Goal: Task Accomplishment & Management: Manage account settings

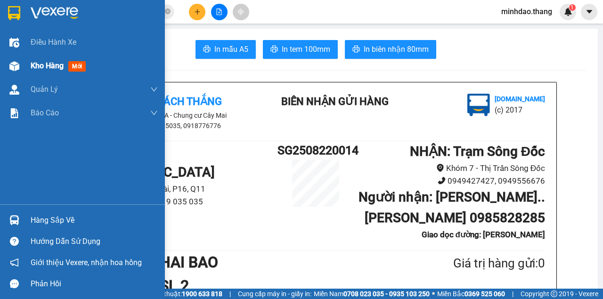
scroll to position [157, 0]
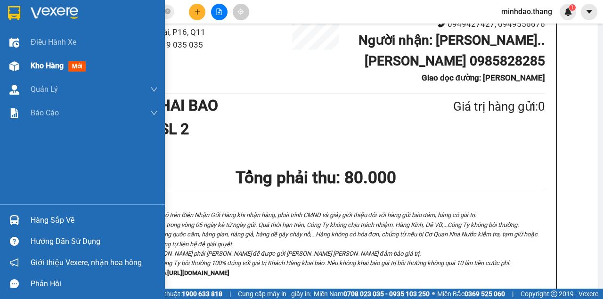
drag, startPoint x: 16, startPoint y: 55, endPoint x: 21, endPoint y: 64, distance: 9.9
click at [18, 60] on div "Kho hàng mới" at bounding box center [82, 66] width 165 height 24
click at [21, 64] on div at bounding box center [14, 66] width 16 height 16
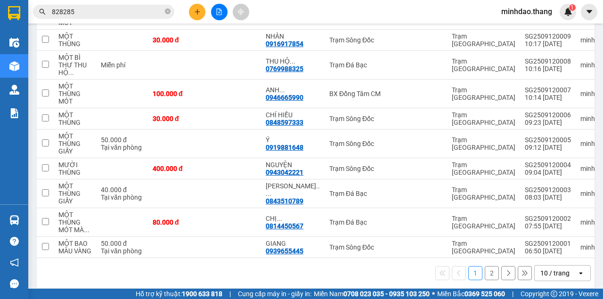
drag, startPoint x: 164, startPoint y: 17, endPoint x: 167, endPoint y: 13, distance: 5.4
click at [164, 17] on span "828285" at bounding box center [103, 12] width 141 height 14
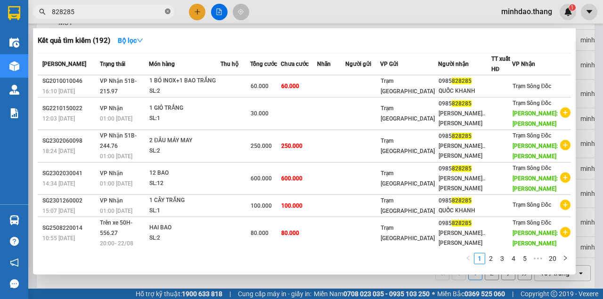
click at [169, 11] on icon "close-circle" at bounding box center [168, 11] width 6 height 6
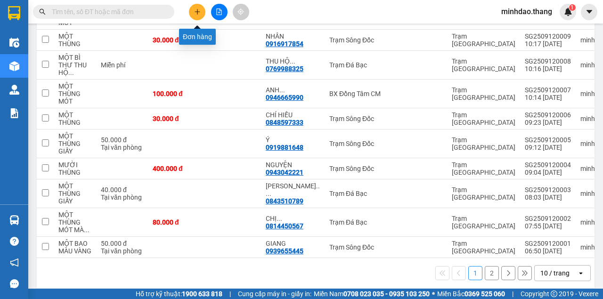
click at [195, 12] on icon "plus" at bounding box center [197, 11] width 7 height 7
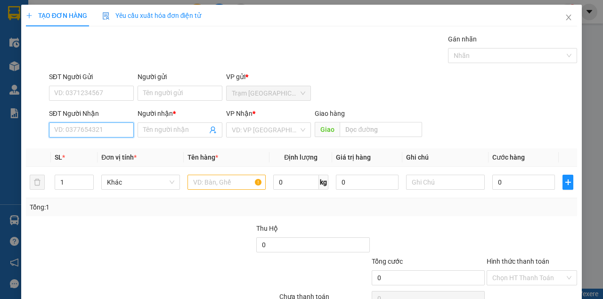
click at [104, 129] on input "SĐT Người Nhận" at bounding box center [91, 129] width 85 height 15
click at [100, 149] on div "0844557557 - VŨ HOÀNG" at bounding box center [100, 148] width 93 height 10
type input "0844557557"
type input "VŨ HOÀNG"
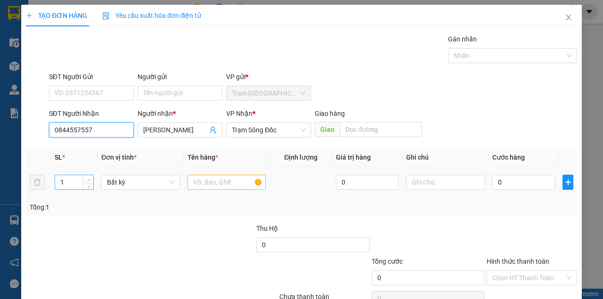
type input "0844557557"
type input "2"
click at [83, 181] on span "Increase Value" at bounding box center [88, 179] width 10 height 8
type input "2"
click at [219, 181] on input "text" at bounding box center [226, 182] width 79 height 15
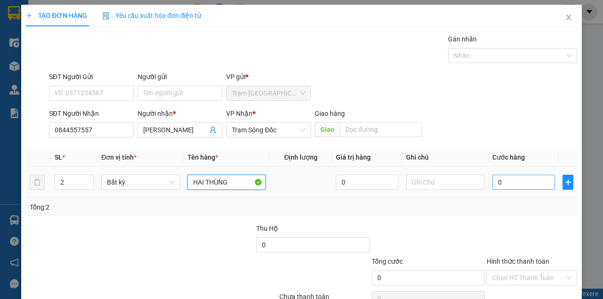
type input "HAI THÙNG"
click at [514, 180] on input "0" at bounding box center [523, 182] width 63 height 15
type input "7"
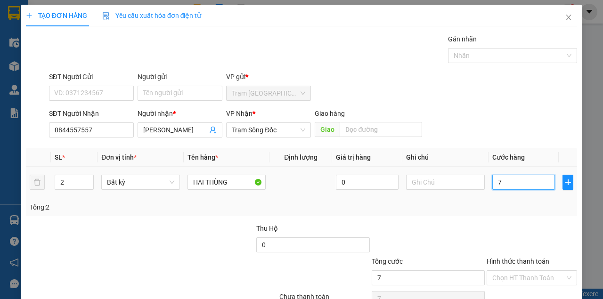
type input "70"
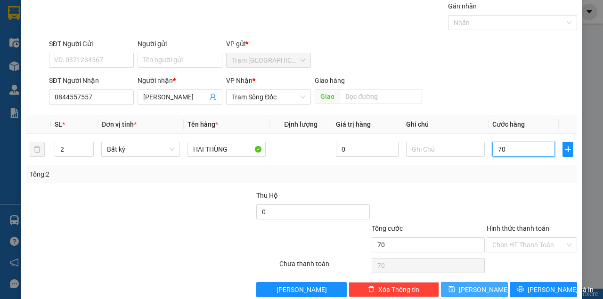
scroll to position [48, 0]
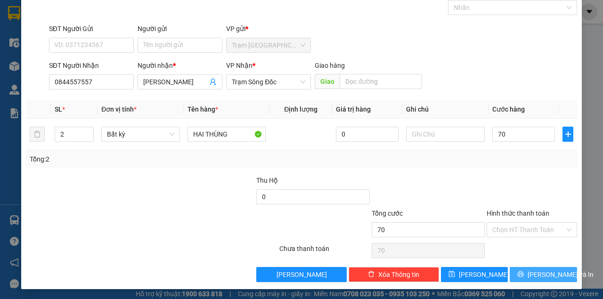
type input "70.000"
click at [531, 267] on div "Transit Pickup Surcharge Ids Transit Deliver Surcharge Ids Transit Deliver Surc…" at bounding box center [301, 134] width 551 height 296
click at [529, 273] on button "[PERSON_NAME] và In" at bounding box center [542, 274] width 67 height 15
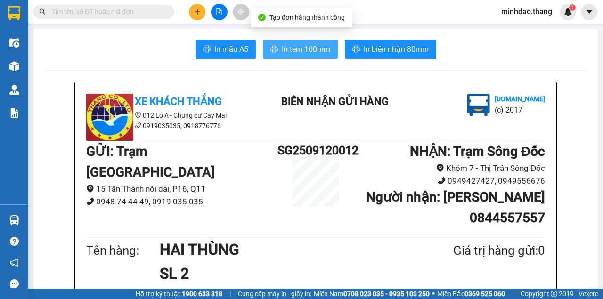
click at [298, 50] on span "In tem 100mm" at bounding box center [306, 49] width 48 height 12
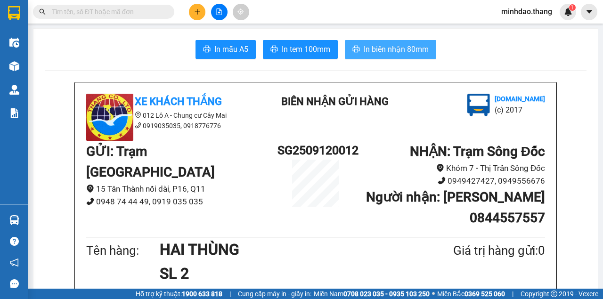
click at [389, 50] on span "In biên nhận 80mm" at bounding box center [395, 49] width 65 height 12
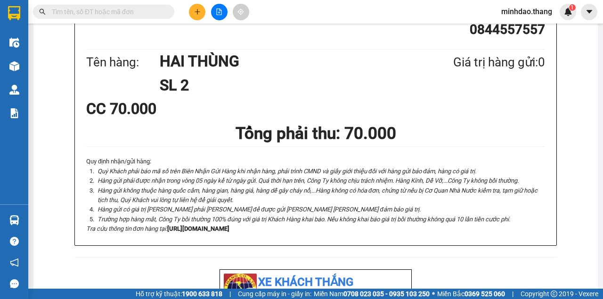
scroll to position [219, 0]
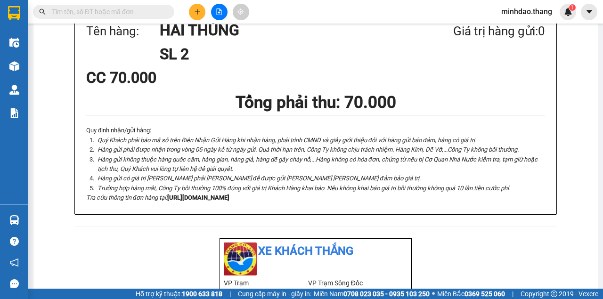
click at [195, 11] on icon "plus" at bounding box center [197, 11] width 7 height 7
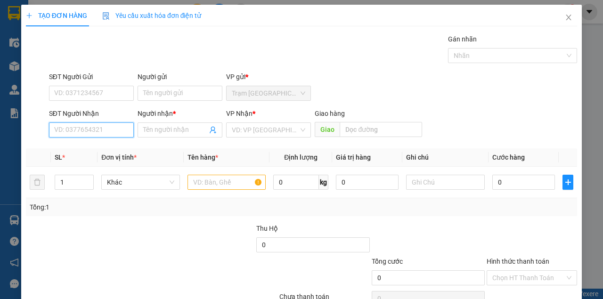
click at [89, 131] on input "SĐT Người Nhận" at bounding box center [91, 129] width 85 height 15
type input "0916992259"
click at [96, 147] on div "0916992259 - ANH MỪNG" at bounding box center [93, 148] width 78 height 10
type input "ANH MỪNG"
type input "0916992259"
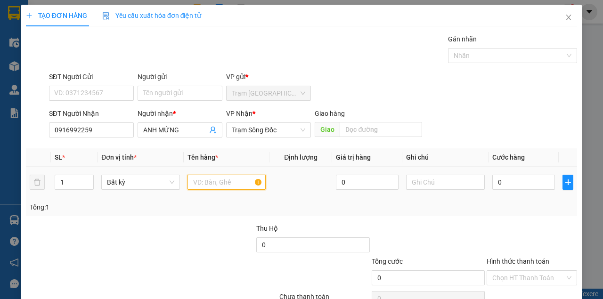
click at [212, 187] on input "text" at bounding box center [226, 182] width 79 height 15
type input "MỘT THÙNG GIẤY"
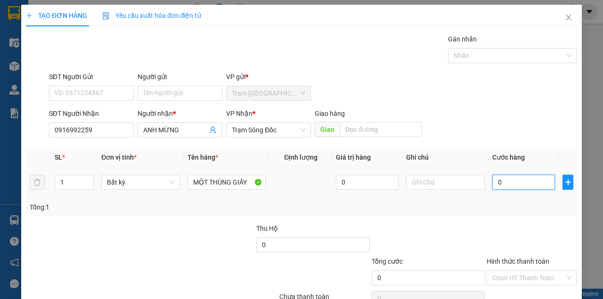
click at [523, 185] on input "0" at bounding box center [523, 182] width 63 height 15
type input "4"
type input "40"
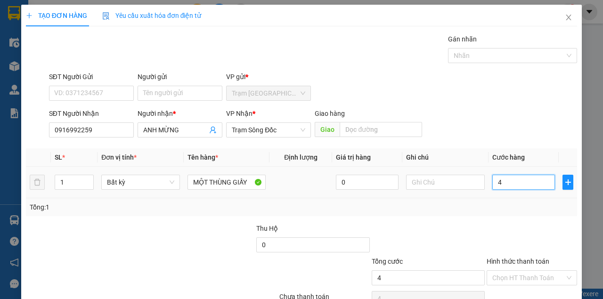
type input "40"
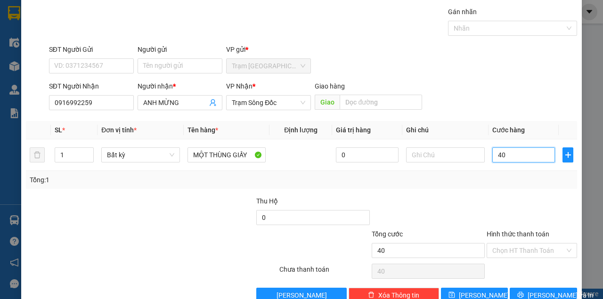
scroll to position [48, 0]
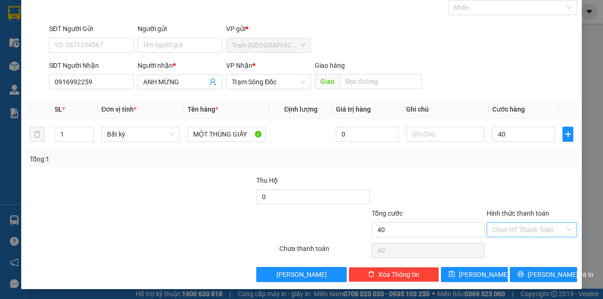
type input "40.000"
click at [526, 228] on input "Hình thức thanh toán" at bounding box center [528, 230] width 72 height 14
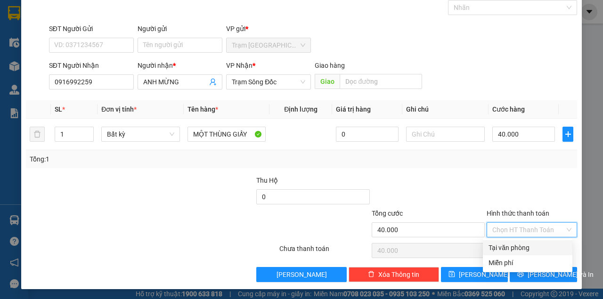
click at [514, 246] on div "Tại văn phòng" at bounding box center [527, 247] width 78 height 10
type input "0"
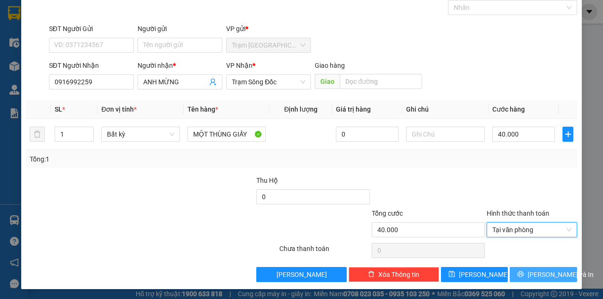
click at [528, 272] on button "[PERSON_NAME] và In" at bounding box center [542, 274] width 67 height 15
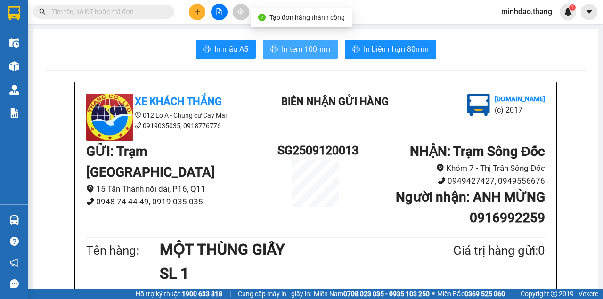
click at [313, 54] on span "In tem 100mm" at bounding box center [306, 49] width 48 height 12
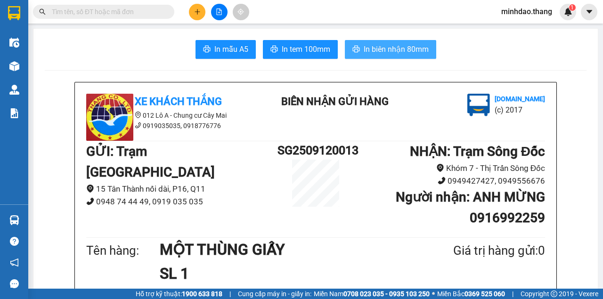
click at [383, 58] on button "In biên nhận 80mm" at bounding box center [390, 49] width 91 height 19
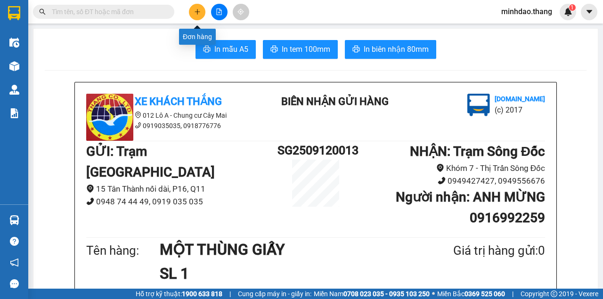
click at [192, 11] on button at bounding box center [197, 12] width 16 height 16
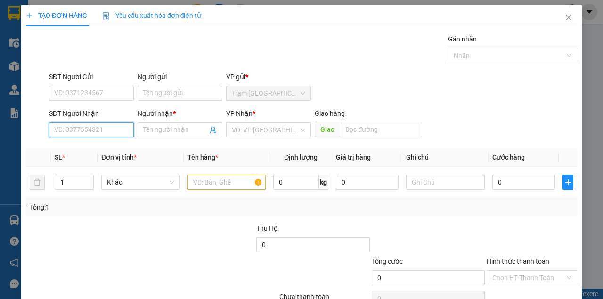
click at [115, 132] on input "SĐT Người Nhận" at bounding box center [91, 129] width 85 height 15
click at [105, 129] on input "SĐT Người Nhận" at bounding box center [91, 129] width 85 height 15
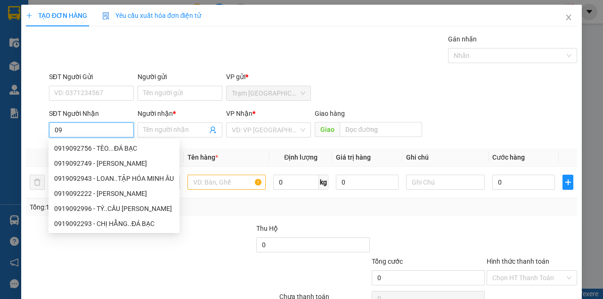
type input "0"
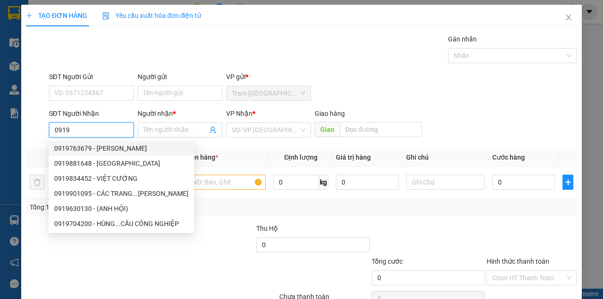
click at [105, 130] on input "0919" at bounding box center [91, 129] width 85 height 15
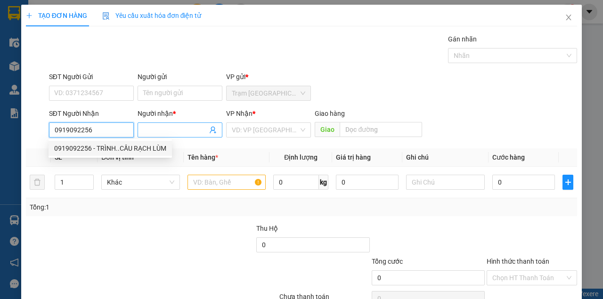
type input "0919092256"
click at [162, 129] on input "Người nhận *" at bounding box center [175, 130] width 64 height 10
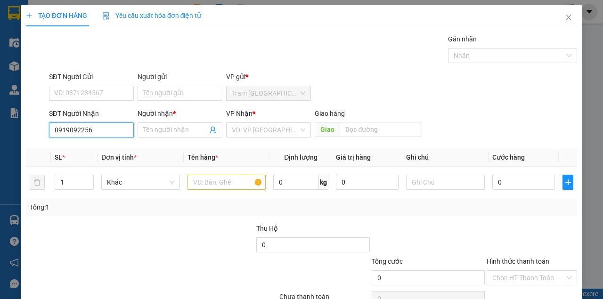
click at [108, 127] on input "0919092256" at bounding box center [91, 129] width 85 height 15
click at [106, 145] on div "0919092256 - TRÌNH..CẦU RẠCH LÙM" at bounding box center [110, 148] width 112 height 10
type input "TRÌNH..CẦU RẠCH LÙM"
type input "CẦU RẠCH LÙM"
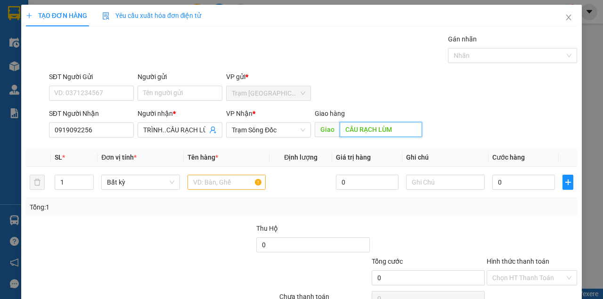
click at [379, 130] on input "CẦU RẠCH LÙM" at bounding box center [380, 129] width 82 height 15
click at [269, 127] on span "Trạm Sông Đốc" at bounding box center [268, 130] width 73 height 14
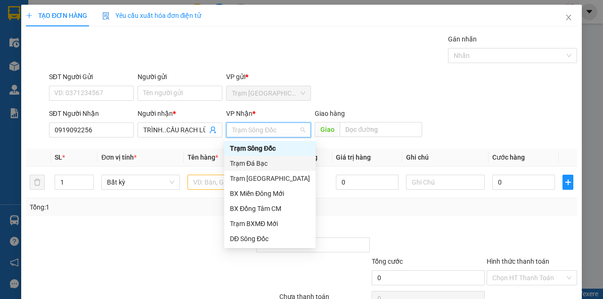
click at [256, 163] on div "Trạm Đá Bạc" at bounding box center [270, 163] width 80 height 10
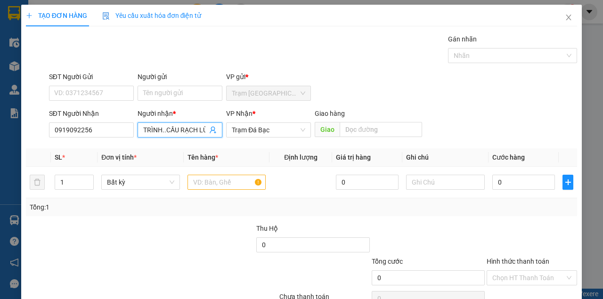
click at [195, 129] on input "TRÌNH..CẦU RẠCH LÙM" at bounding box center [175, 130] width 64 height 10
click at [201, 129] on input "TRÌNH..CẦU RẠCH LÙM" at bounding box center [175, 130] width 64 height 10
type input "TRÌNH..ĐÁ BẠC"
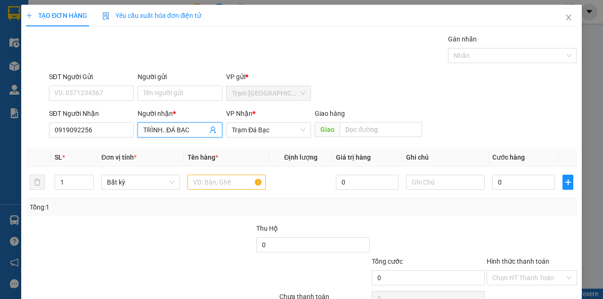
drag, startPoint x: 299, startPoint y: 44, endPoint x: 296, endPoint y: 105, distance: 60.8
click at [299, 44] on div "Gói vận chuyển * Tiêu chuẩn Gán nhãn Nhãn" at bounding box center [313, 50] width 532 height 33
click at [216, 177] on input "text" at bounding box center [226, 182] width 79 height 15
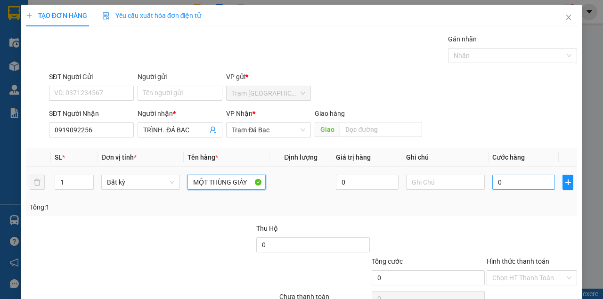
type input "MỘT THÙNG GIẤY"
click at [500, 180] on input "0" at bounding box center [523, 182] width 63 height 15
click at [498, 181] on input "0" at bounding box center [523, 182] width 63 height 15
type input "1"
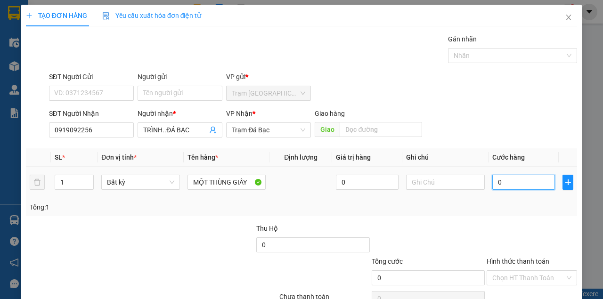
type input "1"
type input "10"
type input "100"
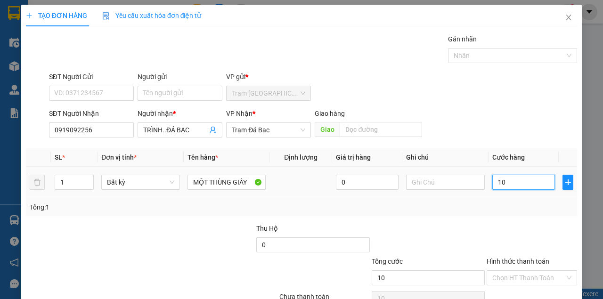
type input "100"
type input "1.000"
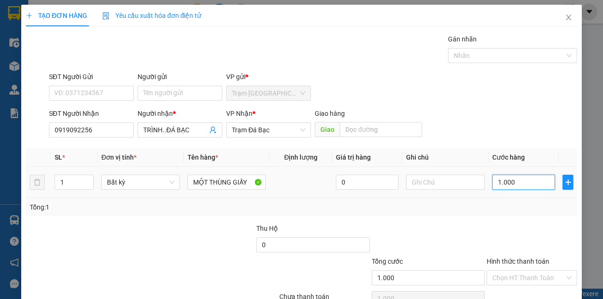
type input "10.000"
type input "100.000"
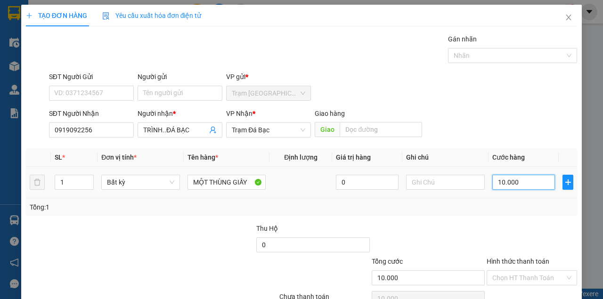
type input "100.000"
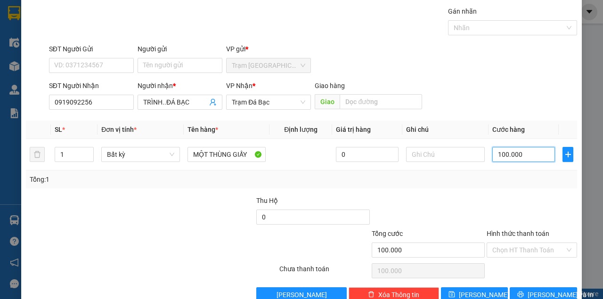
scroll to position [48, 0]
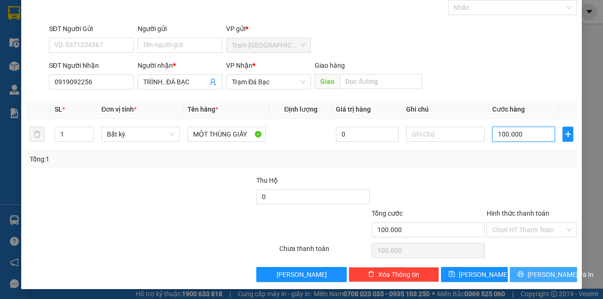
type input "100.000"
click at [531, 277] on span "[PERSON_NAME] và In" at bounding box center [560, 274] width 66 height 10
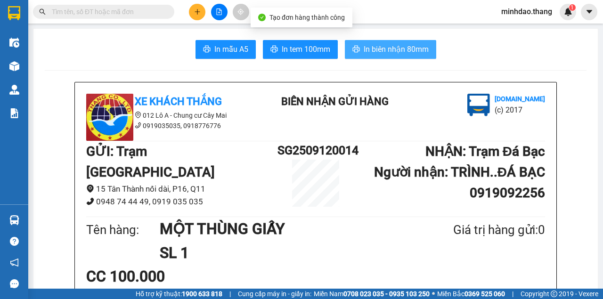
click at [378, 56] on button "In biên nhận 80mm" at bounding box center [390, 49] width 91 height 19
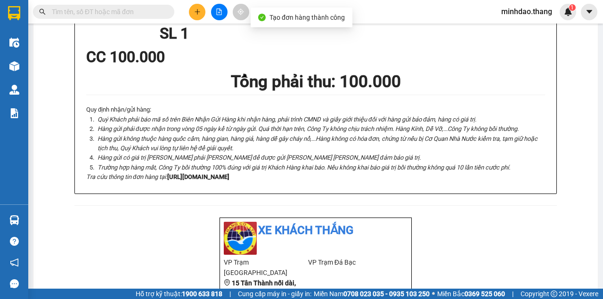
scroll to position [380, 0]
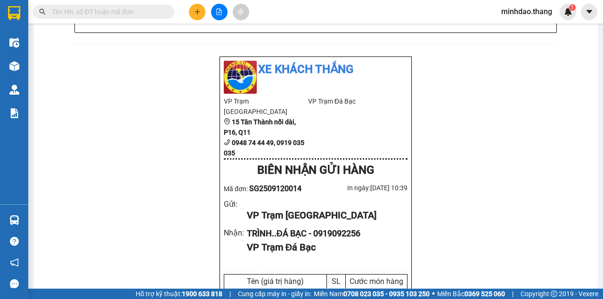
click at [153, 16] on input "text" at bounding box center [107, 12] width 111 height 10
click at [152, 16] on input "text" at bounding box center [107, 12] width 111 height 10
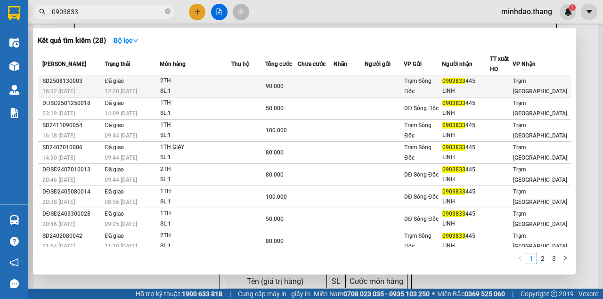
type input "0903833"
click at [311, 84] on td at bounding box center [316, 86] width 36 height 22
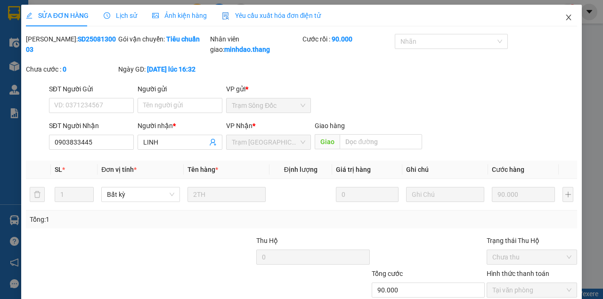
click at [561, 22] on span "Close" at bounding box center [568, 18] width 26 height 26
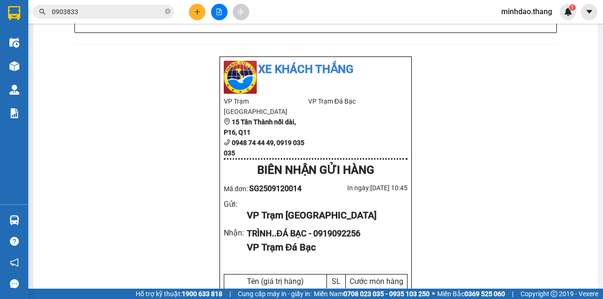
click at [166, 11] on icon "close-circle" at bounding box center [168, 11] width 6 height 6
click at [150, 13] on input "text" at bounding box center [107, 12] width 111 height 10
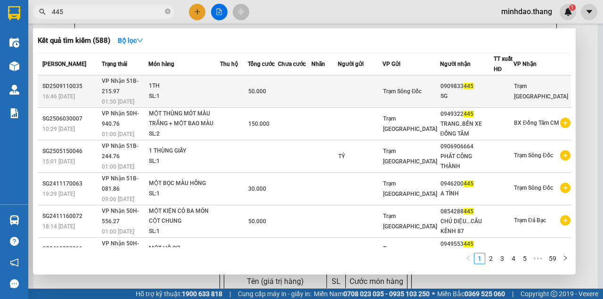
type input "445"
click at [266, 88] on span "50.000" at bounding box center [257, 91] width 18 height 7
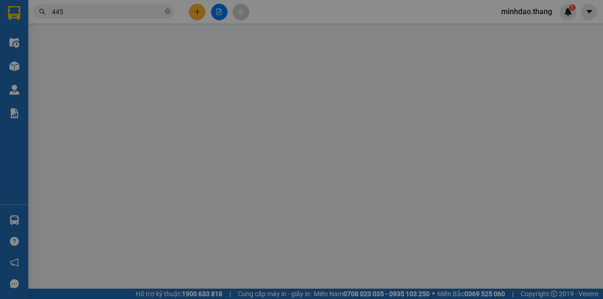
type input "0909833445"
type input "SG"
type input "50.000"
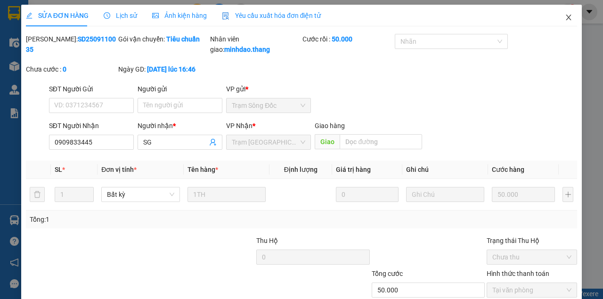
click at [564, 16] on icon "close" at bounding box center [568, 18] width 8 height 8
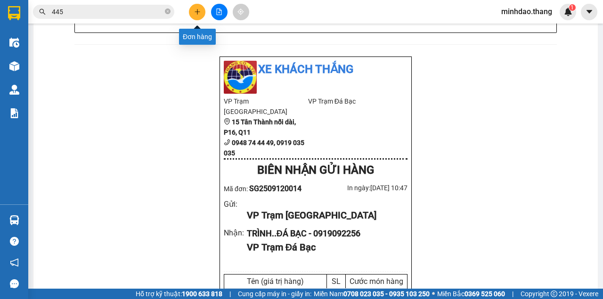
click at [198, 15] on button at bounding box center [197, 12] width 16 height 16
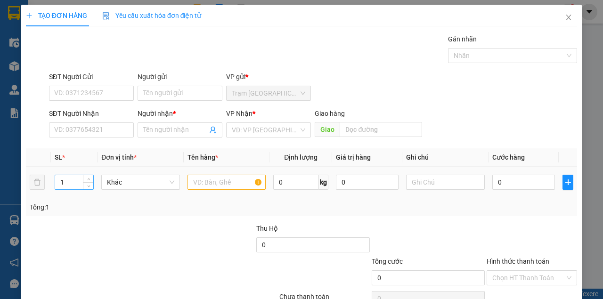
click at [73, 184] on input "1" at bounding box center [74, 182] width 39 height 14
type input "4"
click at [69, 132] on input "SĐT Người Nhận" at bounding box center [91, 129] width 85 height 15
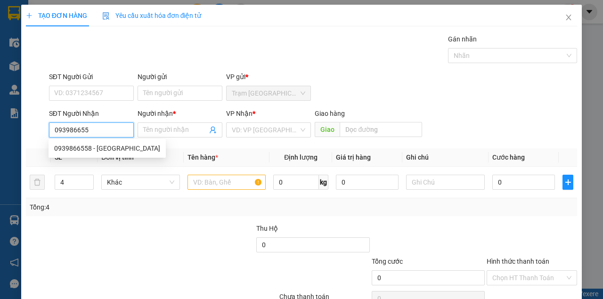
type input "0939866558"
click at [89, 145] on div "0939866558 - PHÚ VI" at bounding box center [107, 148] width 106 height 10
type input "PHÚ VI"
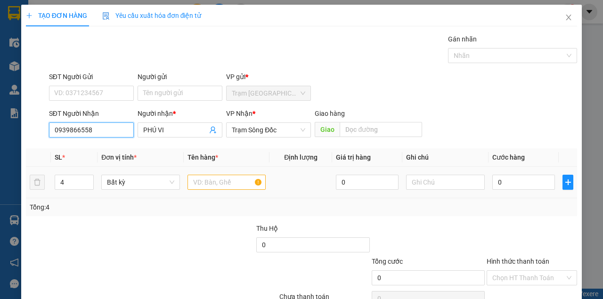
type input "0939866558"
click at [199, 185] on input "text" at bounding box center [226, 182] width 79 height 15
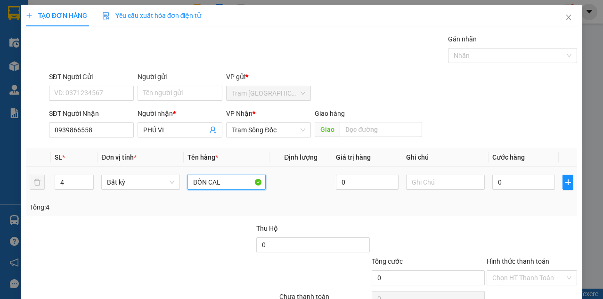
type input "BỐN CAL"
click at [508, 178] on input "0" at bounding box center [523, 182] width 63 height 15
click at [500, 142] on div "Transit Pickup Surcharge Ids Transit Deliver Surcharge Ids Transit Deliver Surc…" at bounding box center [301, 182] width 551 height 296
click at [525, 266] on div "Transit Pickup Surcharge Ids Transit Deliver Surcharge Ids Transit Deliver Surc…" at bounding box center [301, 182] width 551 height 296
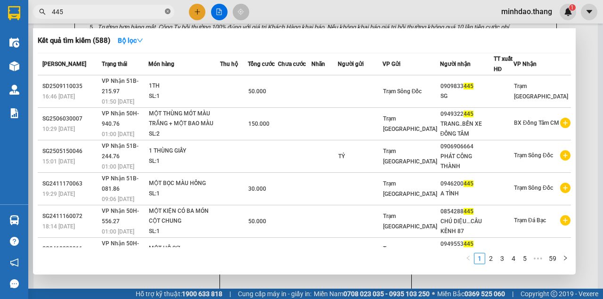
click at [169, 11] on icon "close-circle" at bounding box center [168, 11] width 6 height 6
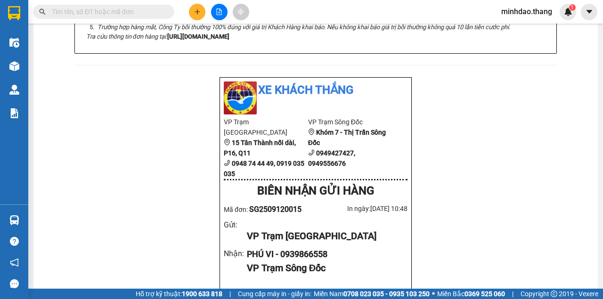
click at [153, 12] on input "text" at bounding box center [107, 12] width 111 height 10
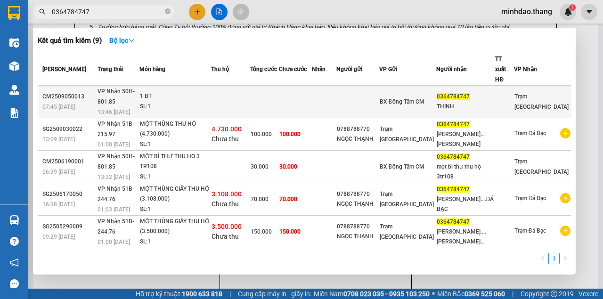
type input "0364784747"
click at [298, 89] on td at bounding box center [295, 102] width 33 height 32
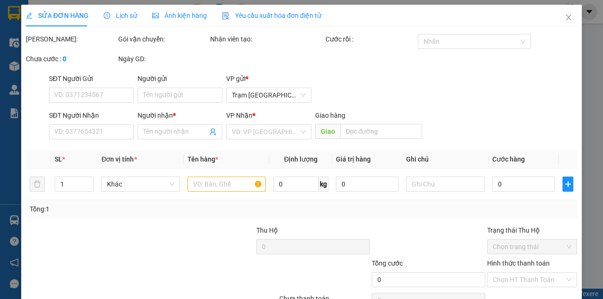
type input "0364784747"
type input "THỊNH"
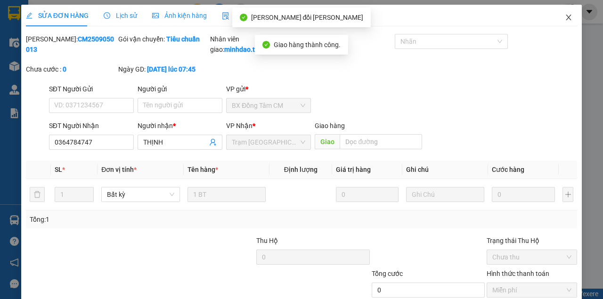
drag, startPoint x: 562, startPoint y: 19, endPoint x: 559, endPoint y: 27, distance: 9.1
click at [564, 20] on icon "close" at bounding box center [568, 18] width 8 height 8
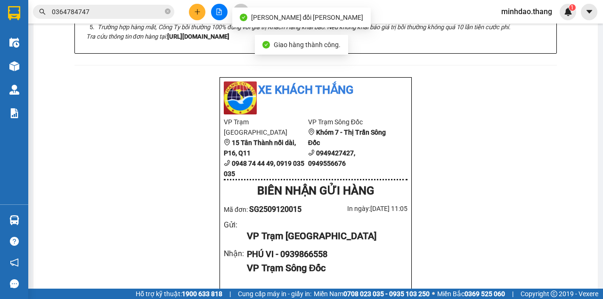
click at [136, 13] on input "0364784747" at bounding box center [107, 12] width 111 height 10
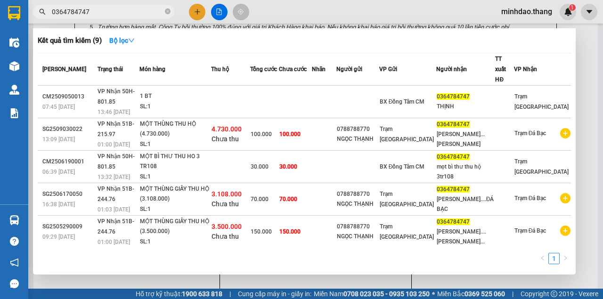
click at [198, 9] on div at bounding box center [301, 149] width 603 height 299
click at [198, 9] on icon "plus" at bounding box center [197, 11] width 7 height 7
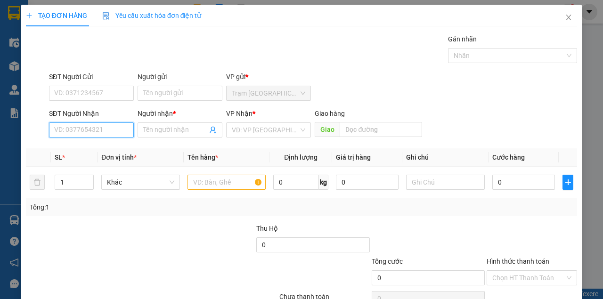
click at [93, 135] on input "SĐT Người Nhận" at bounding box center [91, 129] width 85 height 15
click at [91, 130] on input "SĐT Người Nhận" at bounding box center [91, 129] width 85 height 15
drag, startPoint x: 96, startPoint y: 147, endPoint x: 103, endPoint y: 149, distance: 7.4
click at [97, 147] on div "0788664311 - TÈO..BẾN XE ĐỒNG TÂM" at bounding box center [111, 148] width 115 height 10
type input "0788664311"
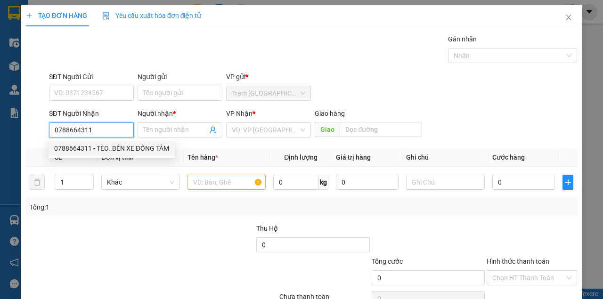
type input "TÈO..BẾN XE ĐỒNG TÂM"
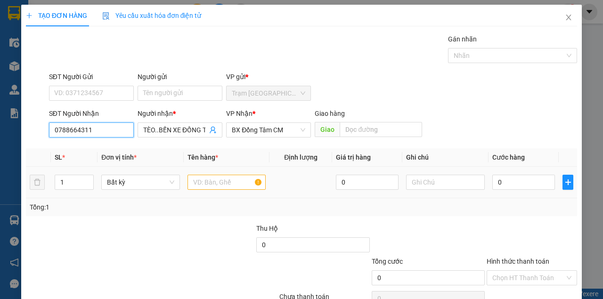
type input "0788664311"
click at [217, 185] on input "text" at bounding box center [226, 182] width 79 height 15
drag, startPoint x: 218, startPoint y: 185, endPoint x: 213, endPoint y: 184, distance: 4.8
click at [216, 184] on input "text" at bounding box center [226, 182] width 79 height 15
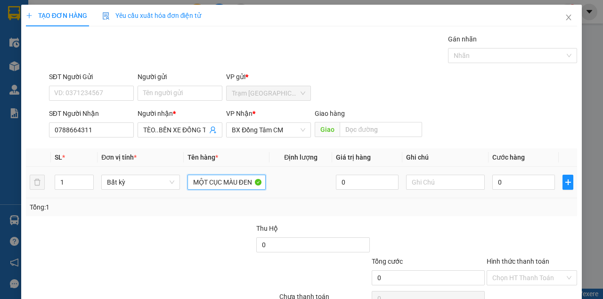
type input "MỘT CỤC MÀU ĐEN"
click at [519, 185] on input "0" at bounding box center [523, 182] width 63 height 15
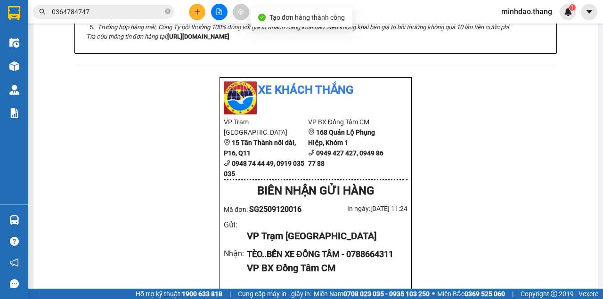
click at [170, 12] on span "0364784747" at bounding box center [103, 12] width 141 height 14
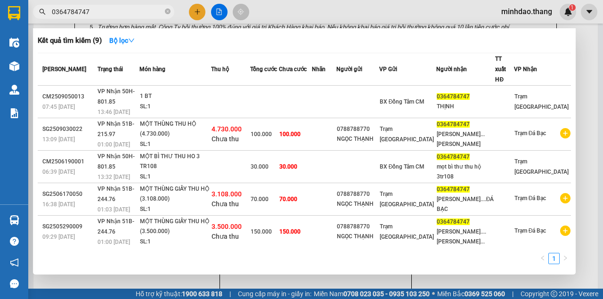
click at [169, 12] on icon "close-circle" at bounding box center [168, 11] width 6 height 6
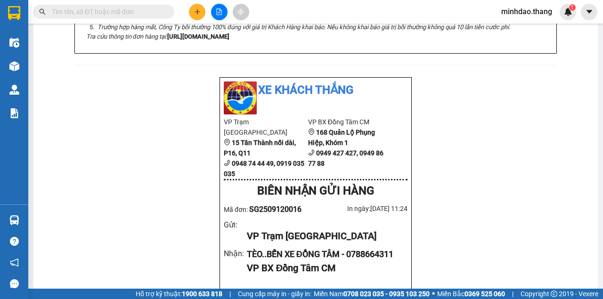
drag, startPoint x: 130, startPoint y: 11, endPoint x: 126, endPoint y: 8, distance: 5.0
click at [130, 11] on input "text" at bounding box center [107, 12] width 111 height 10
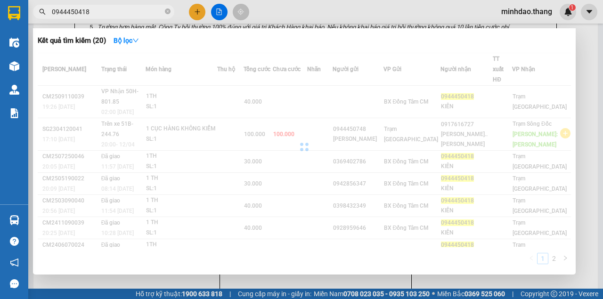
type input "0944450418"
click at [307, 86] on td at bounding box center [290, 102] width 34 height 32
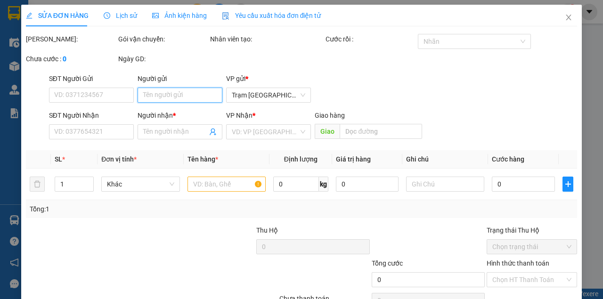
click at [160, 98] on input "Người gửi" at bounding box center [179, 95] width 85 height 15
drag, startPoint x: 160, startPoint y: 98, endPoint x: 164, endPoint y: 94, distance: 5.3
click at [164, 94] on div "Người gửi Tên người gửi" at bounding box center [179, 89] width 85 height 33
type input "0944450418"
type input "KIÊN"
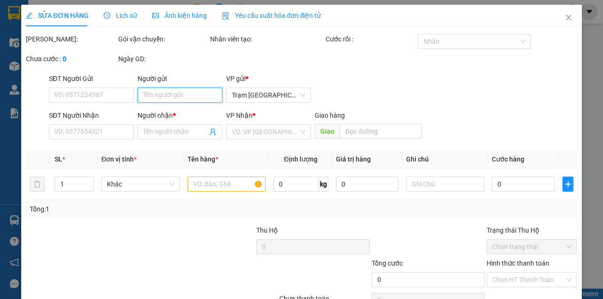
type input "40.000"
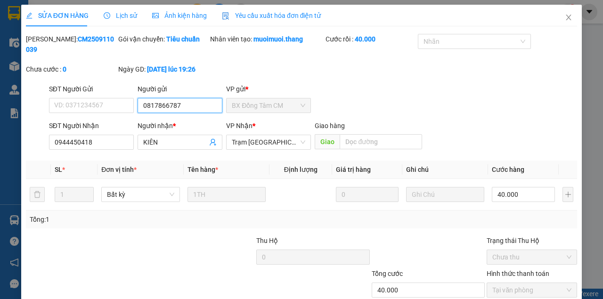
type input "0817866787"
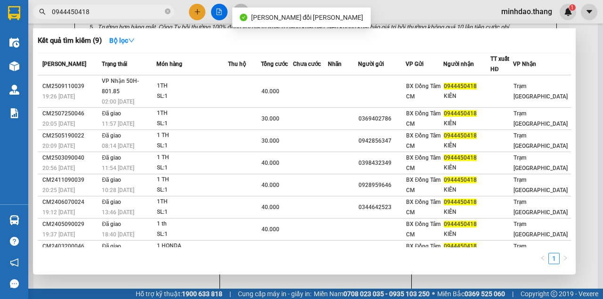
click at [130, 8] on input "0944450418" at bounding box center [107, 12] width 111 height 10
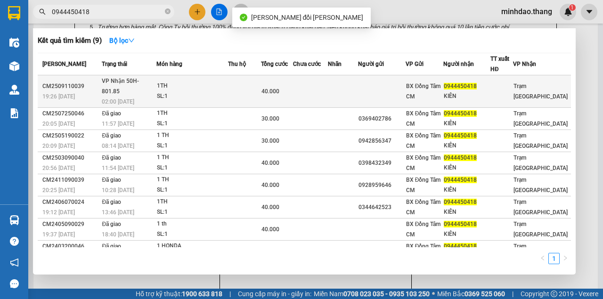
click at [240, 75] on td at bounding box center [244, 91] width 33 height 32
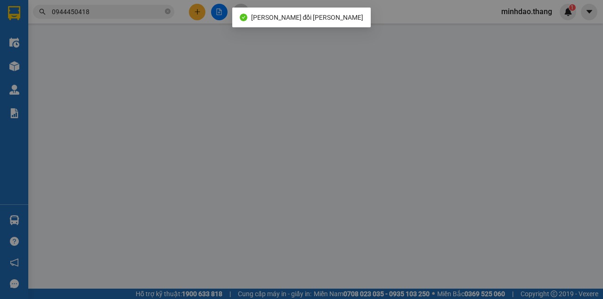
type input "0817866787"
type input "0944450418"
type input "KIÊN"
type input "40.000"
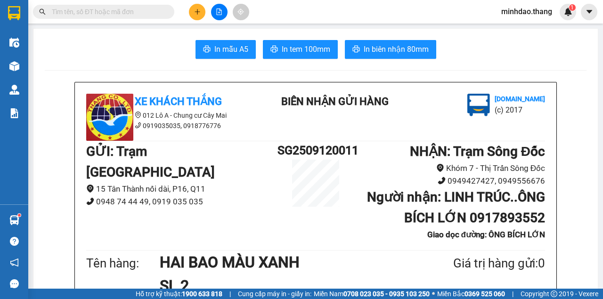
click at [152, 16] on input "text" at bounding box center [107, 12] width 111 height 10
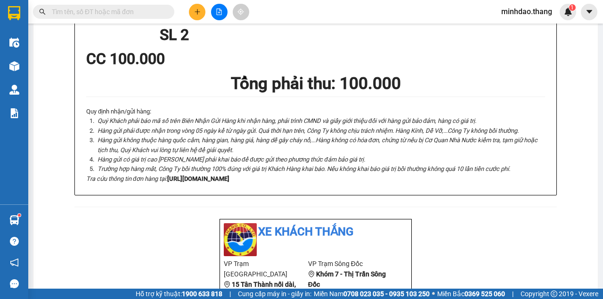
click at [145, 11] on input "text" at bounding box center [107, 12] width 111 height 10
click at [200, 13] on icon "plus" at bounding box center [197, 11] width 7 height 7
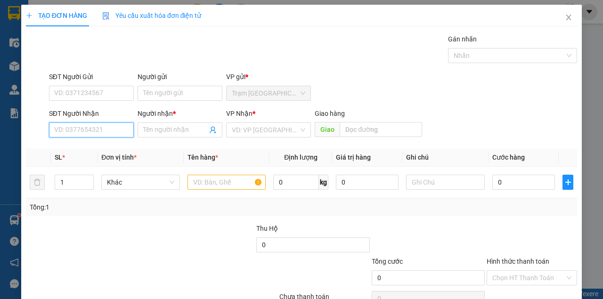
click at [102, 130] on input "SĐT Người Nhận" at bounding box center [91, 129] width 85 height 15
type input "0"
click at [106, 149] on div "0916620067 - NHÂN" at bounding box center [90, 148] width 73 height 10
type input "0916620067"
type input "NHÂN"
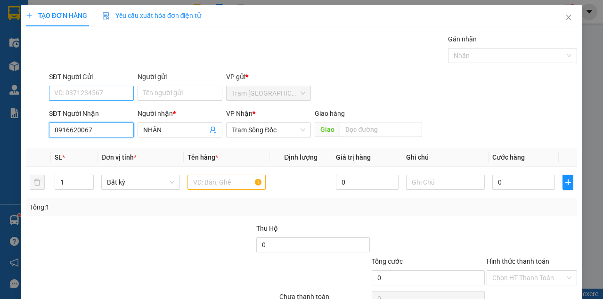
type input "0916620067"
click at [113, 92] on input "SĐT Người Gửi" at bounding box center [91, 93] width 85 height 15
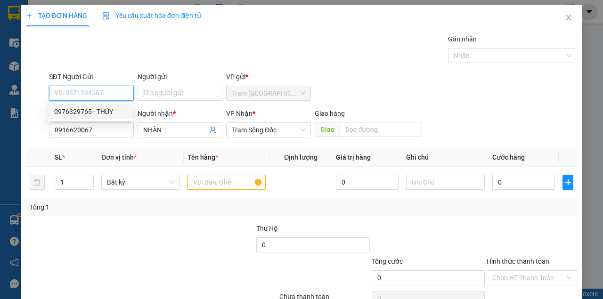
click at [105, 112] on div "0976329765 - THÚY" at bounding box center [90, 111] width 73 height 10
type input "0976329765"
type input "THÚY"
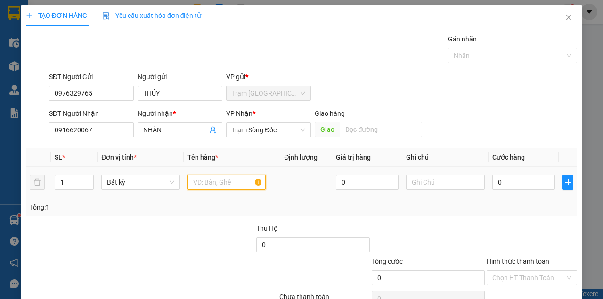
click at [224, 180] on input "text" at bounding box center [226, 182] width 79 height 15
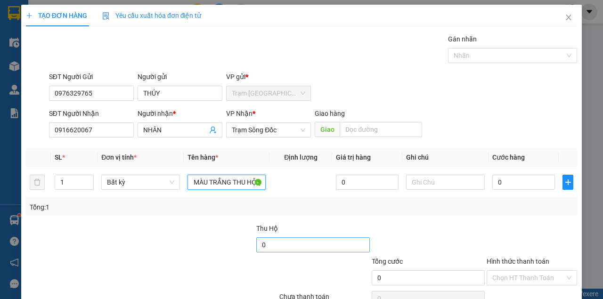
type input "MỘT THÙNG MÓT MÀU TRẮNG THU HỘ ("
click at [262, 242] on input "0" at bounding box center [312, 244] width 113 height 15
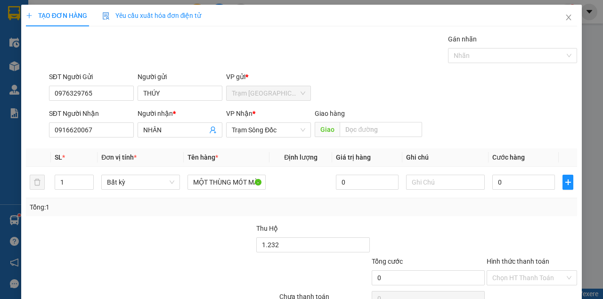
type input "1.232.000"
click at [277, 279] on div "Tổng cước 0 Hình thức thanh toán Chọn HT Thanh Toán" at bounding box center [301, 272] width 553 height 33
click at [308, 243] on input "1.232.000" at bounding box center [312, 244] width 113 height 15
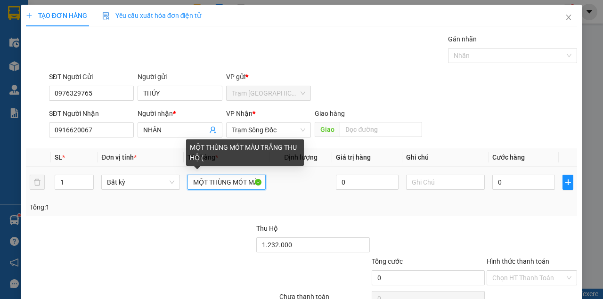
click at [253, 181] on input "MỘT THÙNG MÓT MÀU TRẮNG THU HỘ (" at bounding box center [226, 182] width 79 height 15
paste input "1.232.000"
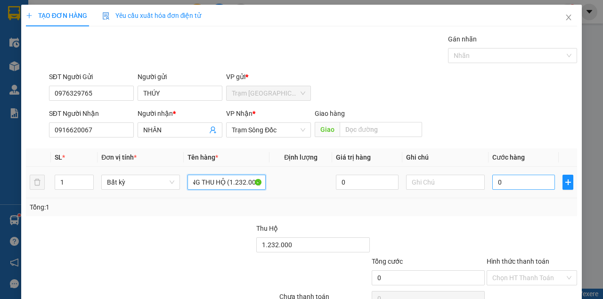
type input "MỘT THÙNG MÓT MÀU TRẮNG THU HỘ (1.232.000)"
drag, startPoint x: 515, startPoint y: 176, endPoint x: 505, endPoint y: 175, distance: 9.9
click at [514, 176] on input "0" at bounding box center [523, 182] width 63 height 15
type input "4"
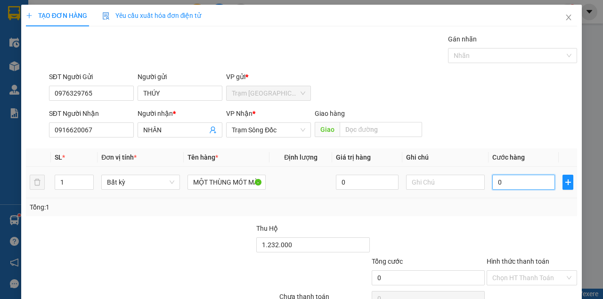
type input "4"
type input "40"
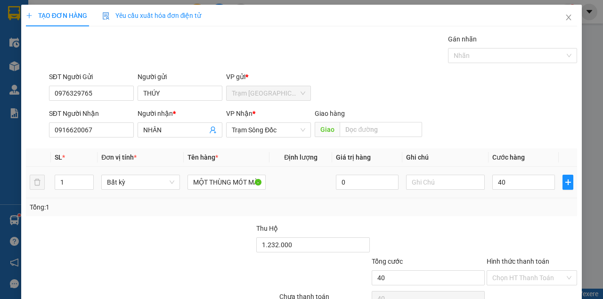
type input "40.000"
click at [491, 143] on div "Transit Pickup Surcharge Ids Transit Deliver Surcharge Ids Transit Deliver Surc…" at bounding box center [301, 182] width 551 height 296
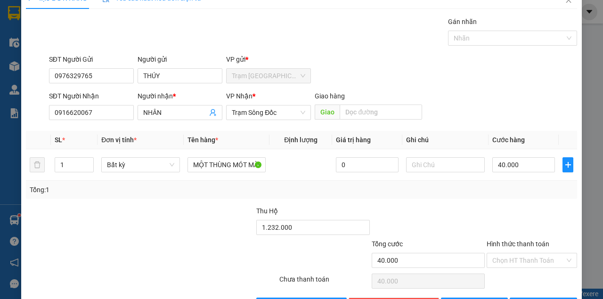
scroll to position [48, 0]
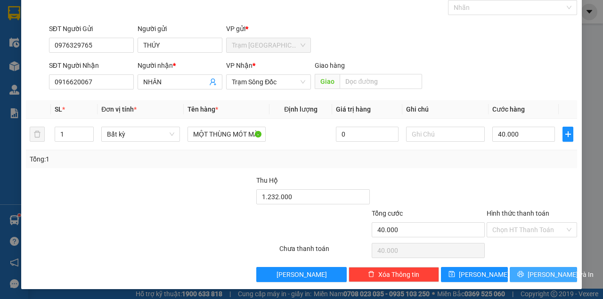
click at [551, 276] on span "[PERSON_NAME] và In" at bounding box center [560, 274] width 66 height 10
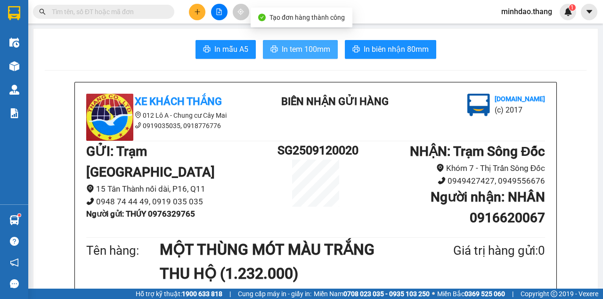
click at [302, 49] on span "In tem 100mm" at bounding box center [306, 49] width 48 height 12
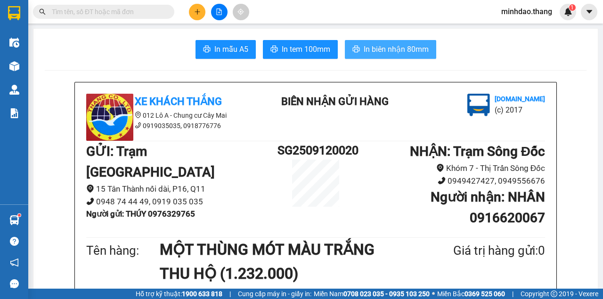
click at [386, 50] on span "In biên nhận 80mm" at bounding box center [395, 49] width 65 height 12
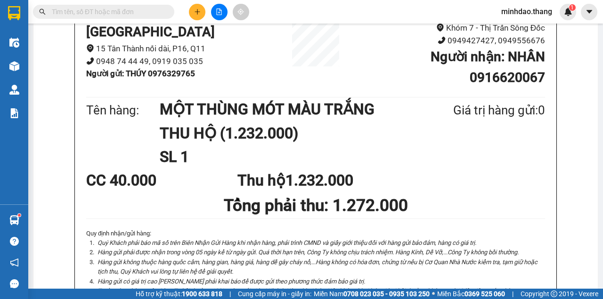
scroll to position [188, 0]
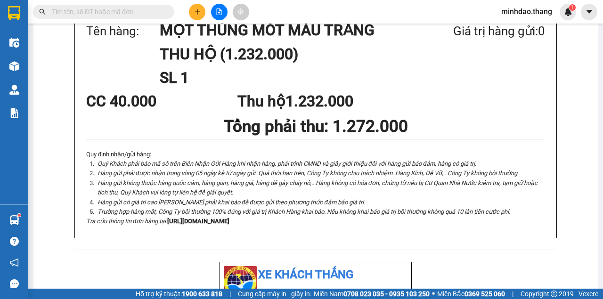
click at [464, 258] on div "Xe Khách THẮNG 012 Lô A - Chung cư Cây Mai 0919035035, 0918776776 BIÊN NHẬN GỬI…" at bounding box center [315, 62] width 482 height 399
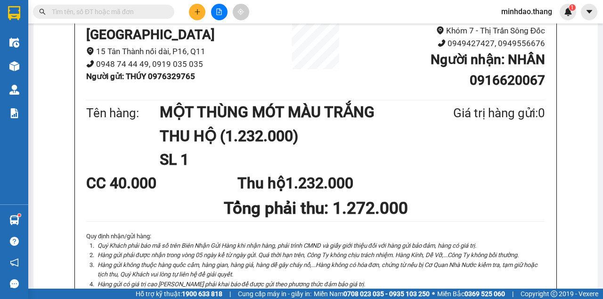
scroll to position [63, 0]
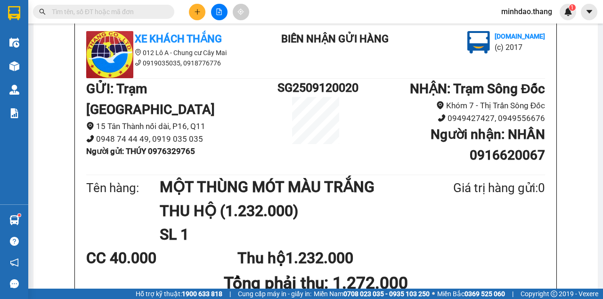
click at [150, 14] on input "text" at bounding box center [107, 12] width 111 height 10
click at [142, 16] on input "text" at bounding box center [107, 12] width 111 height 10
drag, startPoint x: 142, startPoint y: 16, endPoint x: 148, endPoint y: 16, distance: 5.7
click at [148, 16] on input "text" at bounding box center [107, 12] width 111 height 10
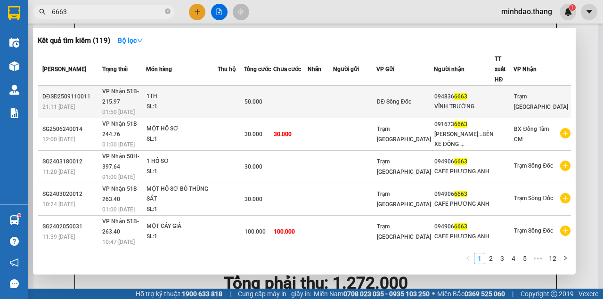
type input "6663"
click at [273, 90] on td "50.000" at bounding box center [258, 102] width 29 height 32
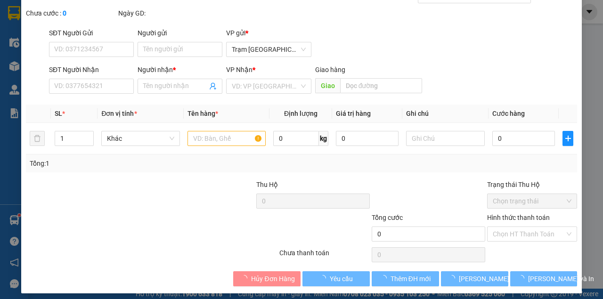
type input "0948366663"
type input "VĨNH TRƯỜNG"
type input "50.000"
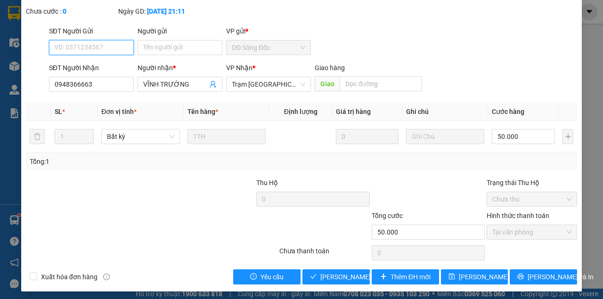
scroll to position [61, 0]
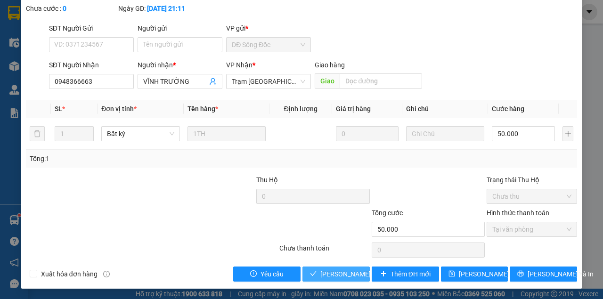
click at [335, 273] on span "[PERSON_NAME] và [PERSON_NAME] hàng" at bounding box center [365, 274] width 90 height 10
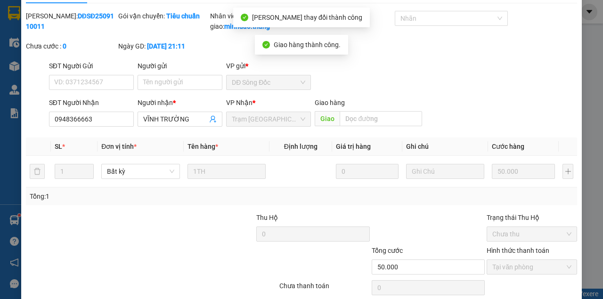
scroll to position [0, 0]
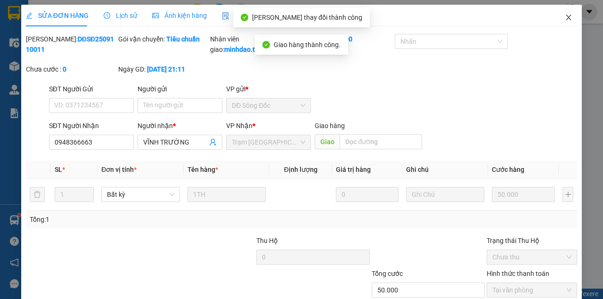
drag, startPoint x: 570, startPoint y: 17, endPoint x: 553, endPoint y: 21, distance: 17.4
click at [569, 16] on span "Close" at bounding box center [568, 18] width 26 height 26
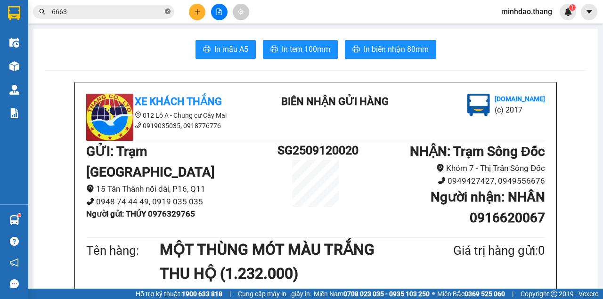
click at [170, 12] on span "6663" at bounding box center [103, 12] width 141 height 14
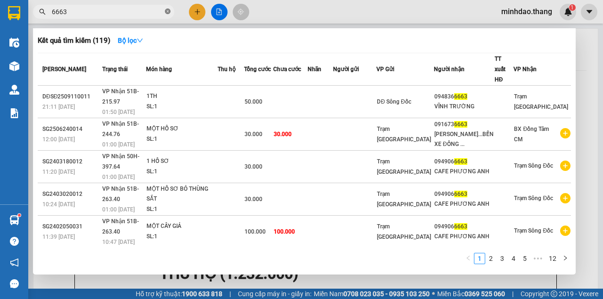
click at [168, 12] on icon "close-circle" at bounding box center [168, 11] width 6 height 6
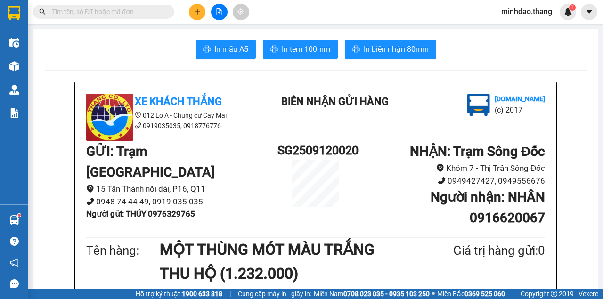
click at [152, 11] on input "text" at bounding box center [107, 12] width 111 height 10
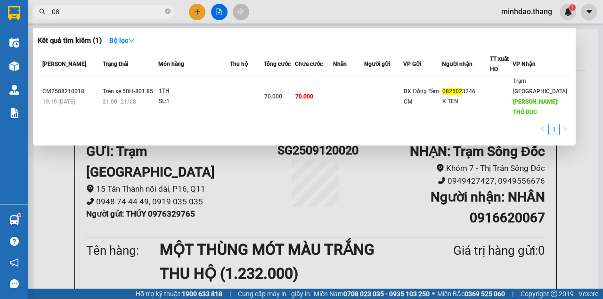
type input "0"
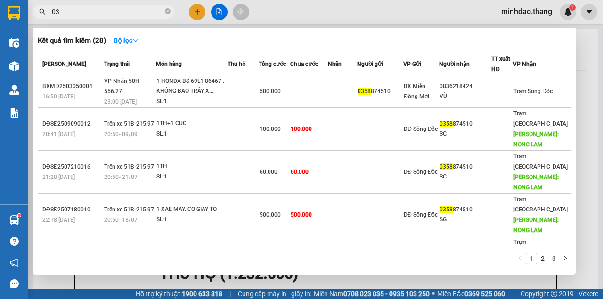
type input "0"
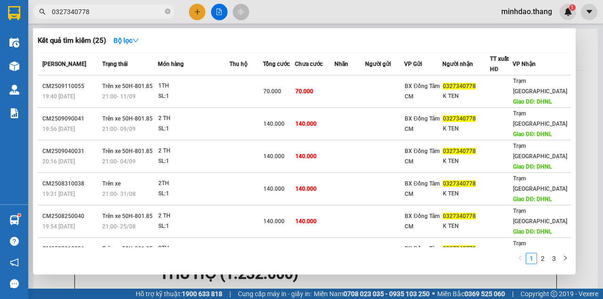
type input "0327340778"
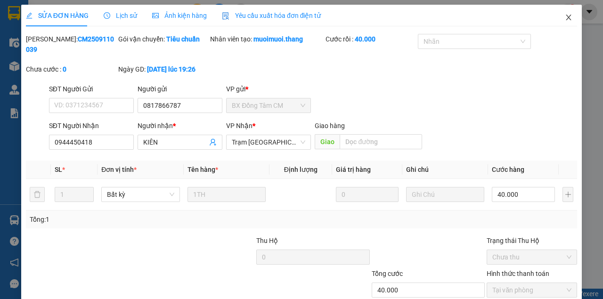
click at [570, 22] on span "Close" at bounding box center [568, 18] width 26 height 26
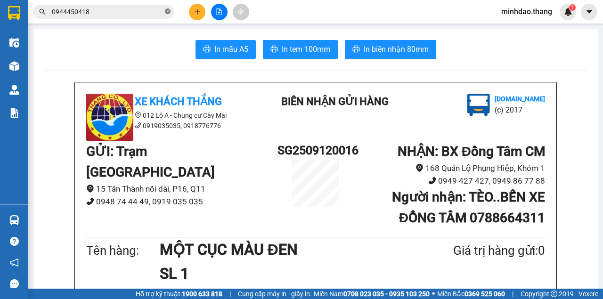
click at [167, 14] on icon "close-circle" at bounding box center [168, 11] width 6 height 6
click at [155, 14] on input "text" at bounding box center [107, 12] width 111 height 10
click at [121, 12] on input "text" at bounding box center [107, 12] width 111 height 10
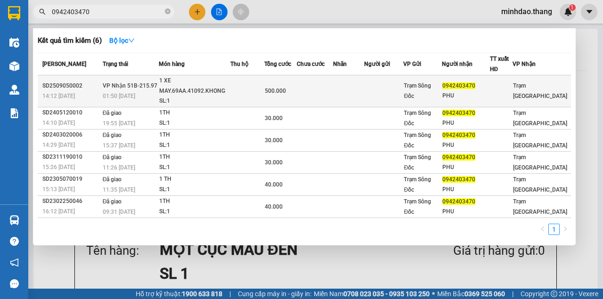
type input "0942403470"
click at [293, 99] on td "500.000" at bounding box center [280, 91] width 32 height 32
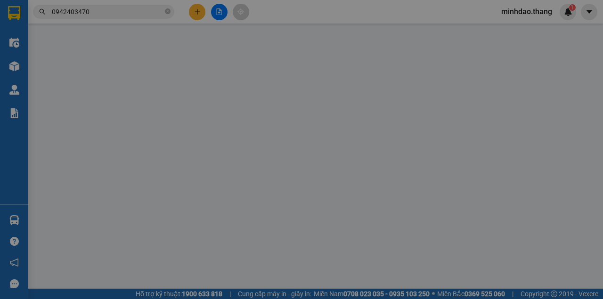
type input "0942403470"
type input "PHU"
type input "500.000"
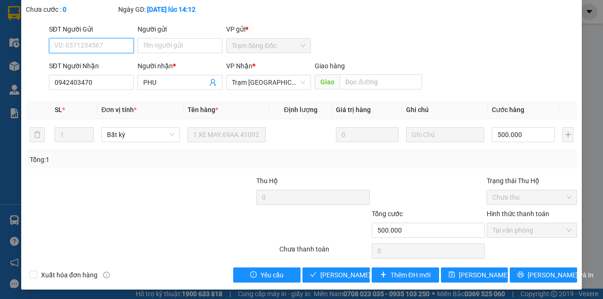
scroll to position [61, 0]
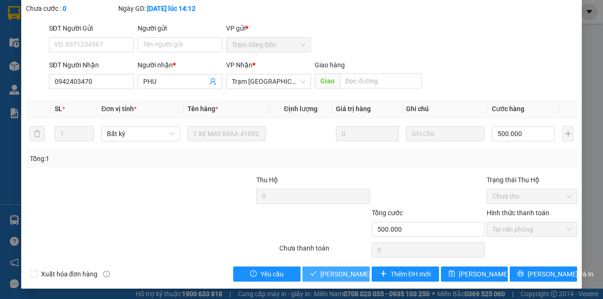
click at [341, 277] on span "[PERSON_NAME] và [PERSON_NAME] hàng" at bounding box center [383, 274] width 127 height 10
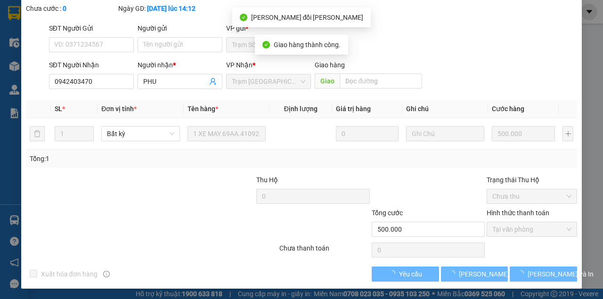
scroll to position [71, 0]
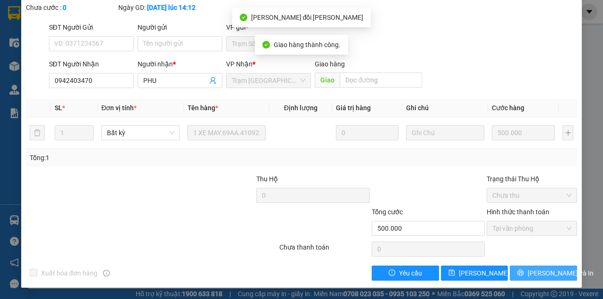
click at [550, 279] on button "[PERSON_NAME] và In" at bounding box center [542, 273] width 67 height 15
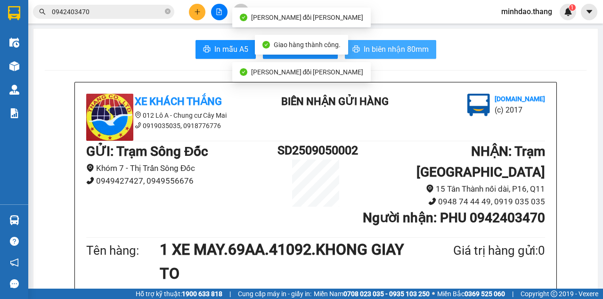
click at [399, 44] on span "In biên nhận 80mm" at bounding box center [395, 49] width 65 height 12
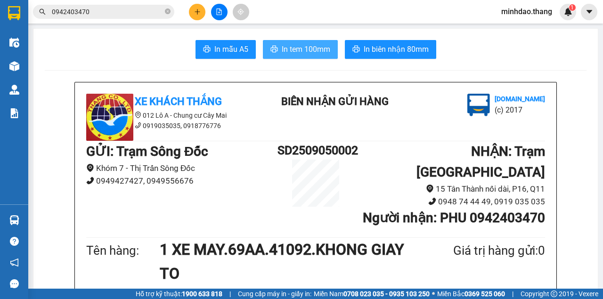
drag, startPoint x: 303, startPoint y: 44, endPoint x: 289, endPoint y: 53, distance: 16.1
click at [303, 45] on span "In tem 100mm" at bounding box center [306, 49] width 48 height 12
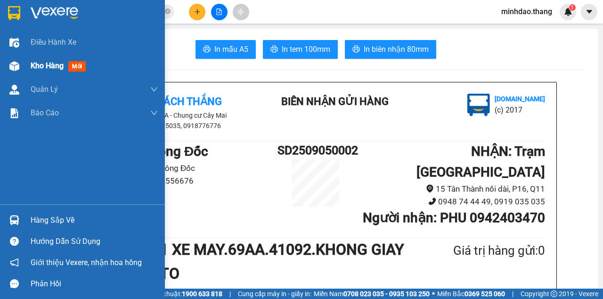
drag, startPoint x: 25, startPoint y: 64, endPoint x: 18, endPoint y: 66, distance: 7.2
click at [18, 64] on div "Kho hàng mới" at bounding box center [82, 66] width 165 height 24
click at [17, 64] on img at bounding box center [14, 66] width 10 height 10
click at [18, 65] on img at bounding box center [14, 66] width 10 height 10
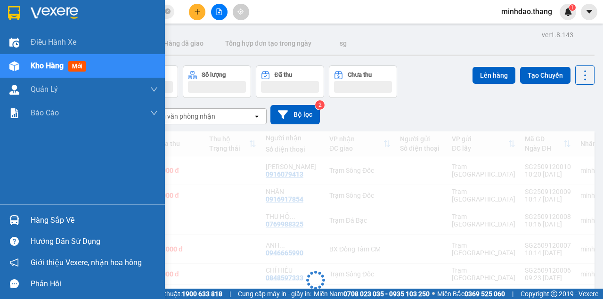
click at [19, 66] on div at bounding box center [14, 66] width 16 height 16
click at [20, 67] on div at bounding box center [14, 66] width 16 height 16
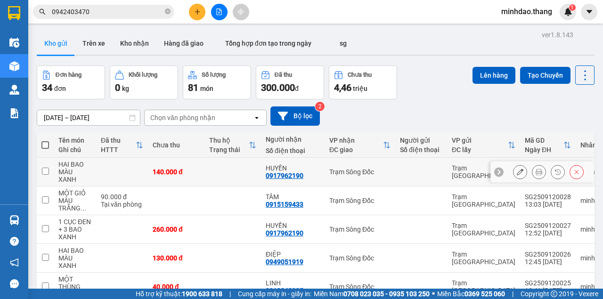
click at [535, 173] on icon at bounding box center [538, 172] width 7 height 7
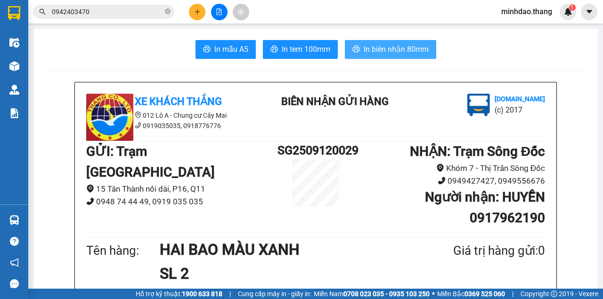
click at [396, 46] on span "In biên nhận 80mm" at bounding box center [395, 49] width 65 height 12
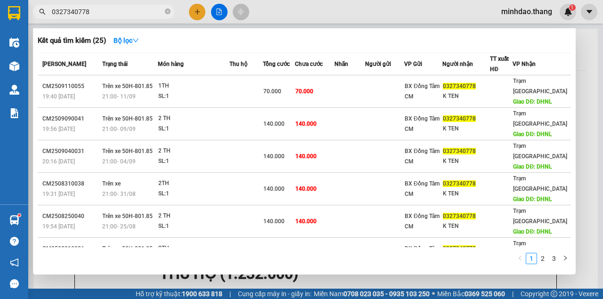
click at [304, 8] on div at bounding box center [301, 149] width 603 height 299
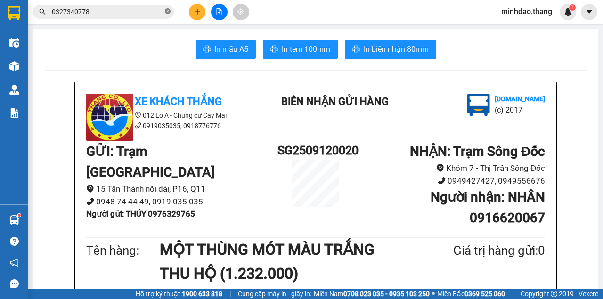
click at [167, 13] on icon "close-circle" at bounding box center [168, 11] width 6 height 6
click at [136, 12] on input "text" at bounding box center [107, 12] width 111 height 10
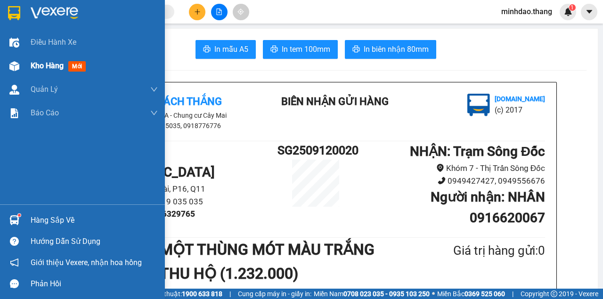
click at [15, 66] on img at bounding box center [14, 66] width 10 height 10
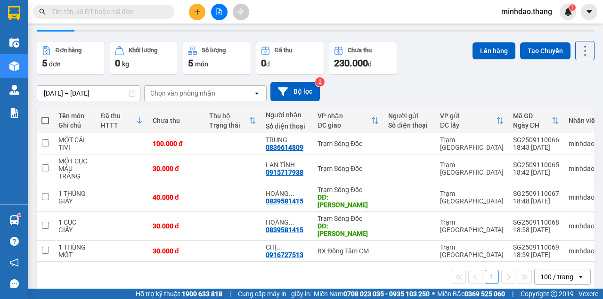
scroll to position [43, 0]
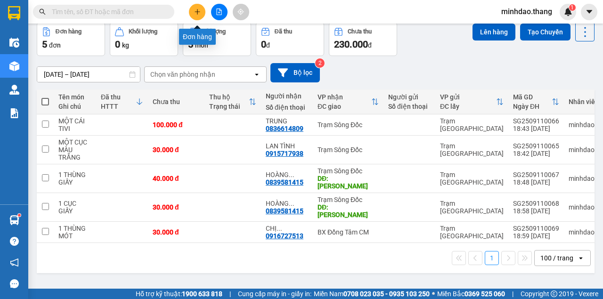
click at [198, 14] on icon "plus" at bounding box center [197, 11] width 7 height 7
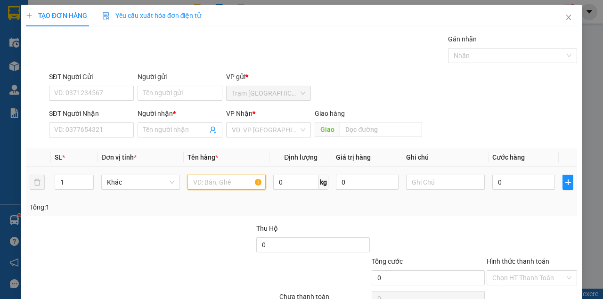
click at [212, 179] on input "text" at bounding box center [226, 182] width 79 height 15
click at [214, 186] on input "text" at bounding box center [226, 182] width 79 height 15
click at [211, 184] on input "text" at bounding box center [226, 182] width 79 height 15
type input "1 CỤC ĐEN +"
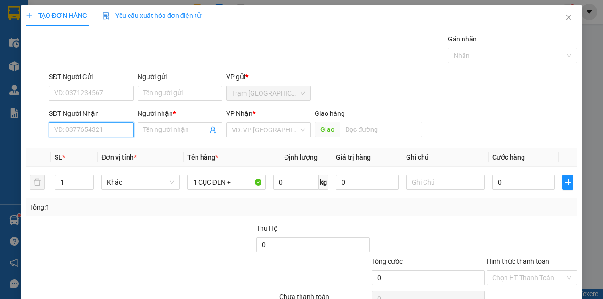
click at [95, 131] on input "SĐT Người Nhận" at bounding box center [91, 129] width 85 height 15
click at [87, 149] on div "0917962190 - HUYỀN" at bounding box center [100, 148] width 93 height 10
type input "0917962190"
type input "HUYỀN"
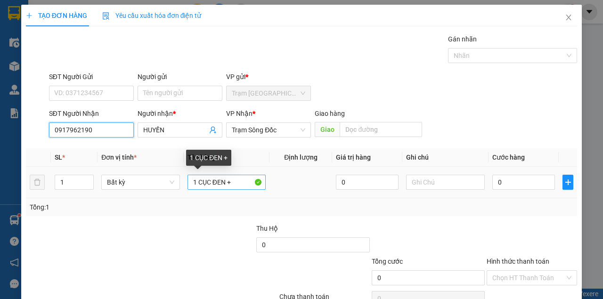
type input "0917962190"
click at [234, 181] on input "1 CỤC ĐEN +" at bounding box center [226, 182] width 79 height 15
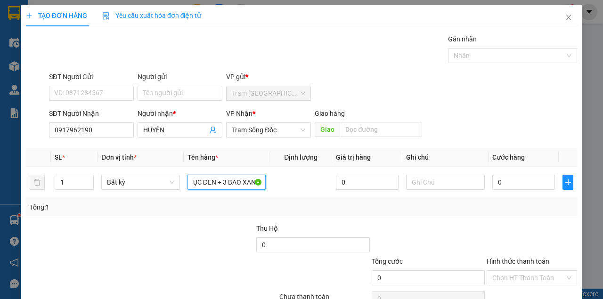
scroll to position [0, 13]
type input "1 CỤC ĐEN + 3 BAO XANH"
click at [89, 175] on span "Increase Value" at bounding box center [88, 179] width 10 height 8
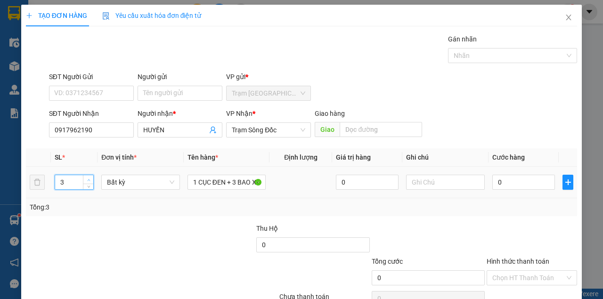
type input "4"
click at [89, 175] on span "Increase Value" at bounding box center [88, 179] width 10 height 8
click at [510, 185] on input "0" at bounding box center [523, 182] width 63 height 15
type input "2"
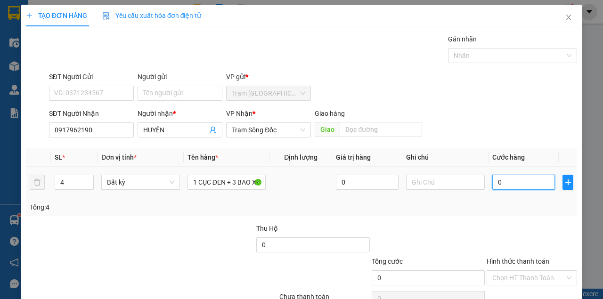
type input "2"
type input "25"
type input "2"
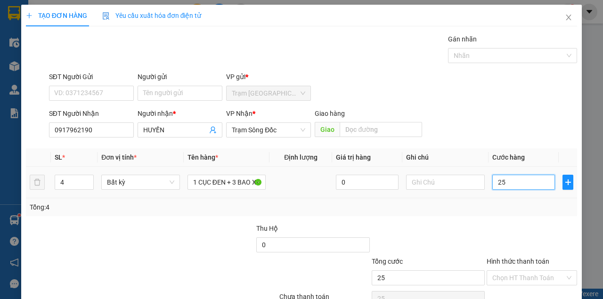
type input "2"
type input "0"
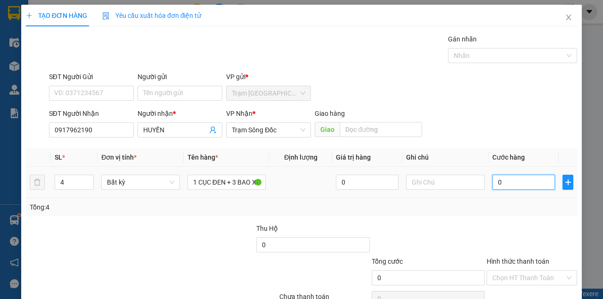
type input "02"
type input "2"
type input "026"
type input "26"
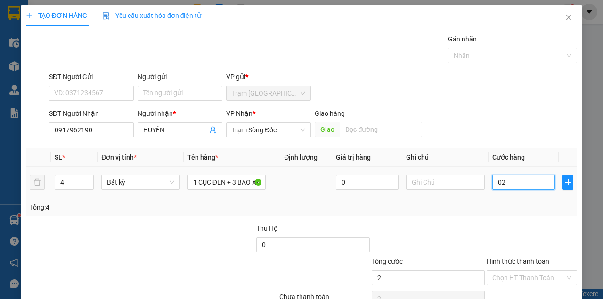
type input "26"
type input "0.260"
type input "260"
type input "260.000"
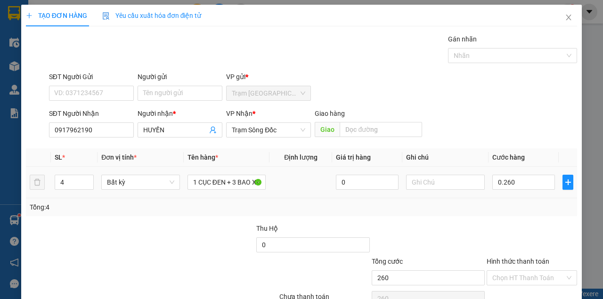
type input "260.000"
drag, startPoint x: 494, startPoint y: 219, endPoint x: 481, endPoint y: 230, distance: 16.8
click at [489, 224] on div "Transit Pickup Surcharge Ids Transit Deliver Surcharge Ids Transit Deliver Surc…" at bounding box center [301, 182] width 551 height 296
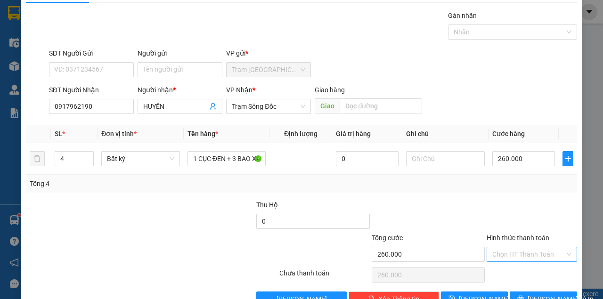
scroll to position [48, 0]
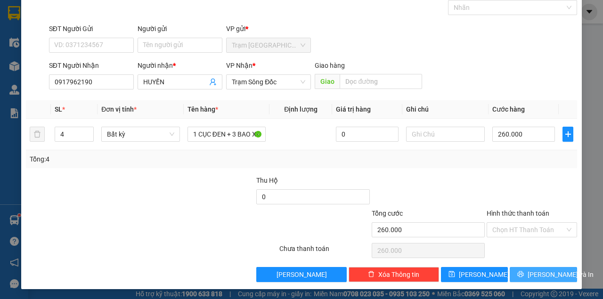
click at [526, 271] on button "[PERSON_NAME] và In" at bounding box center [542, 274] width 67 height 15
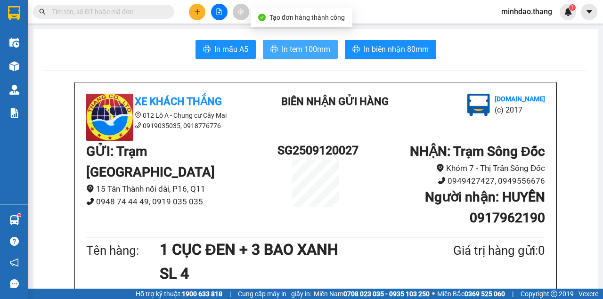
click at [327, 50] on button "In tem 100mm" at bounding box center [300, 49] width 75 height 19
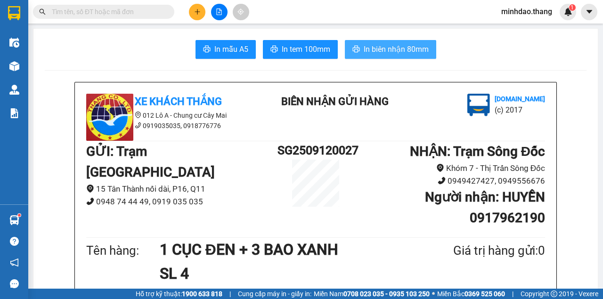
click at [383, 45] on span "In biên nhận 80mm" at bounding box center [395, 49] width 65 height 12
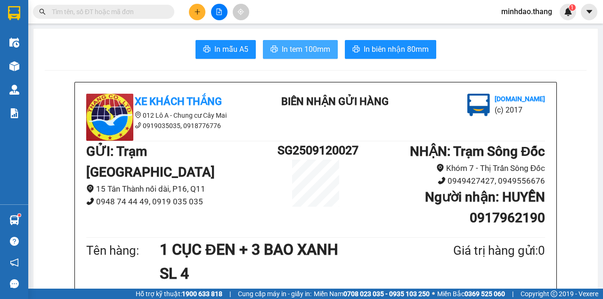
click at [287, 47] on span "In tem 100mm" at bounding box center [306, 49] width 48 height 12
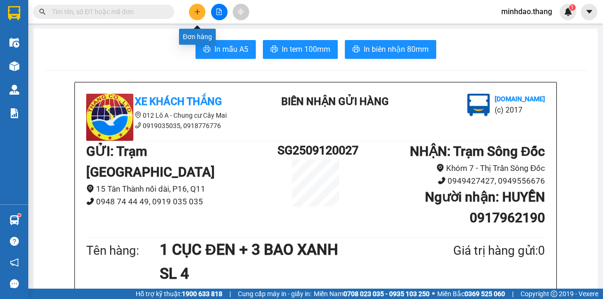
click at [192, 12] on button at bounding box center [197, 12] width 16 height 16
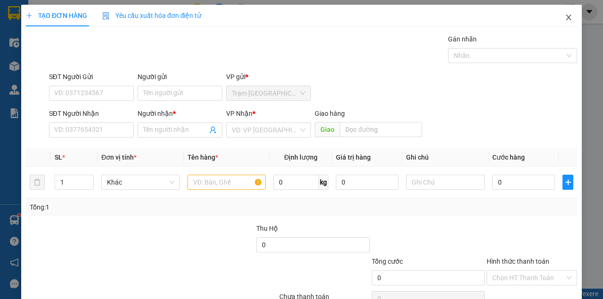
click at [569, 16] on span "Close" at bounding box center [568, 18] width 26 height 26
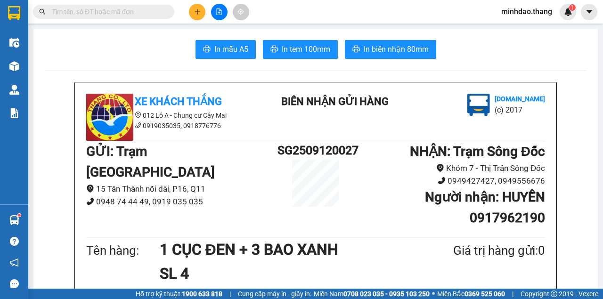
click at [220, 13] on icon "file-add" at bounding box center [219, 11] width 7 height 7
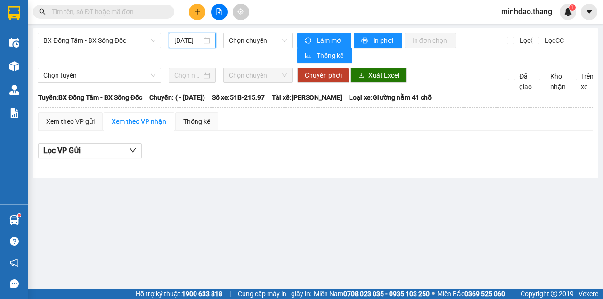
click at [192, 43] on input "[DATE]" at bounding box center [187, 40] width 27 height 10
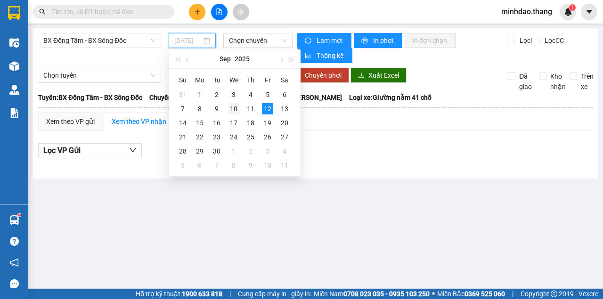
click at [234, 109] on div "10" at bounding box center [233, 108] width 11 height 11
type input "10/09/2025"
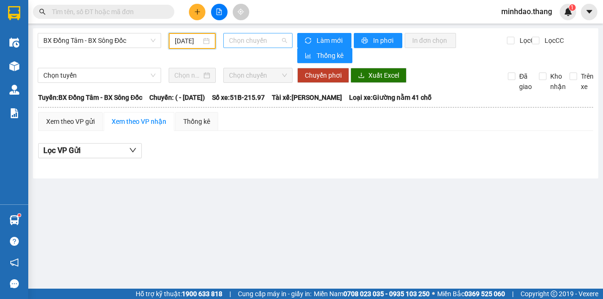
click at [265, 37] on span "Chọn chuyến" at bounding box center [257, 40] width 57 height 14
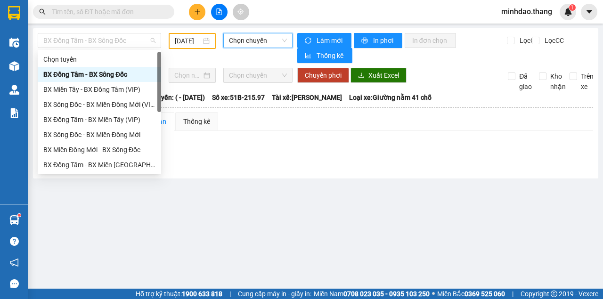
drag, startPoint x: 92, startPoint y: 33, endPoint x: 104, endPoint y: 62, distance: 30.9
click at [92, 34] on span "BX Đồng Tâm - BX Sông Đốc" at bounding box center [99, 40] width 112 height 14
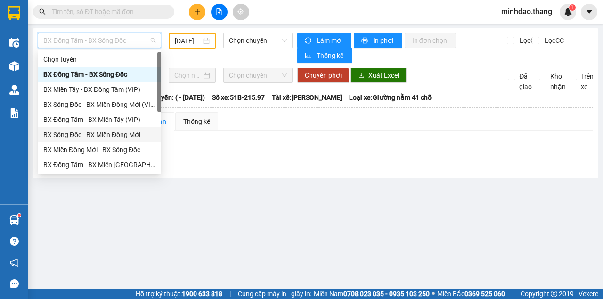
click at [109, 137] on div "BX Sông Đốc - BX Miền Đông Mới" at bounding box center [99, 134] width 112 height 10
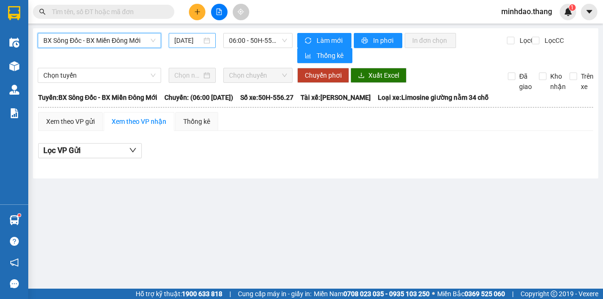
click at [197, 39] on input "[DATE]" at bounding box center [187, 40] width 27 height 10
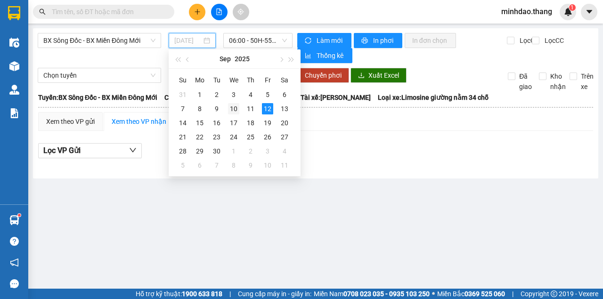
click at [236, 108] on div "10" at bounding box center [233, 108] width 11 height 11
type input "10/09/2025"
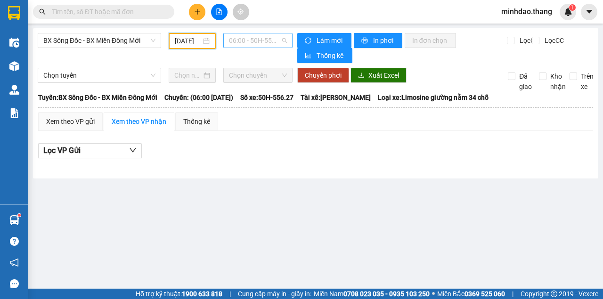
click at [270, 34] on span "06:00 - 50H-556.27" at bounding box center [257, 40] width 57 height 14
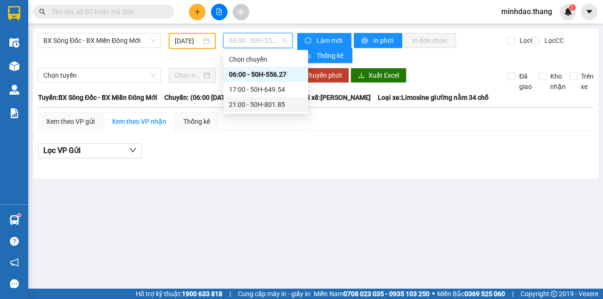
click at [252, 105] on div "21:00 - 50H-801.85" at bounding box center [265, 104] width 73 height 10
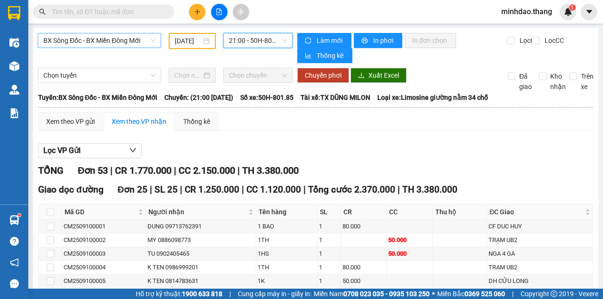
click at [124, 46] on span "BX Sông Đốc - BX Miền Đông Mới" at bounding box center [99, 40] width 112 height 14
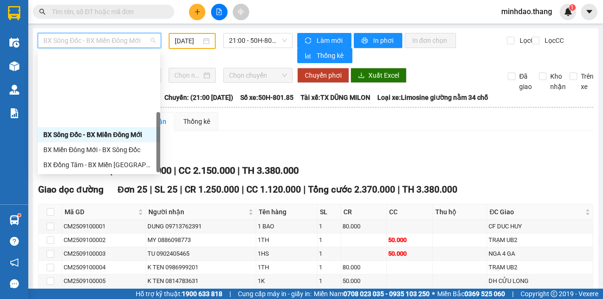
scroll to position [90, 0]
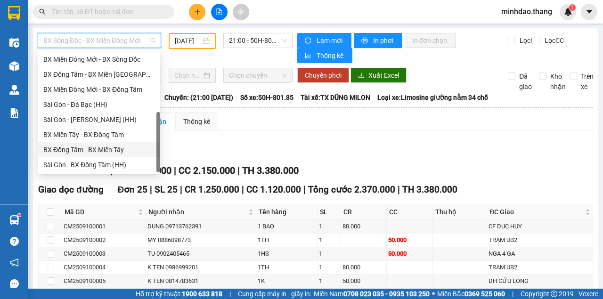
click at [80, 152] on div "BX Đồng Tâm - BX Miền Tây" at bounding box center [98, 150] width 111 height 10
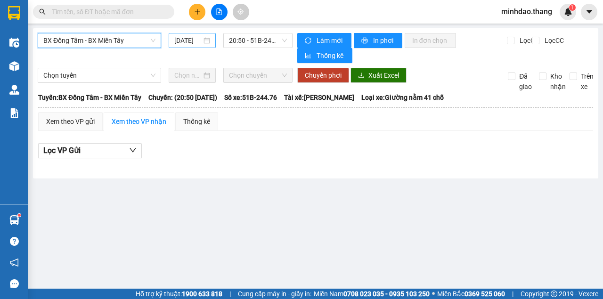
click at [193, 38] on input "[DATE]" at bounding box center [187, 40] width 27 height 10
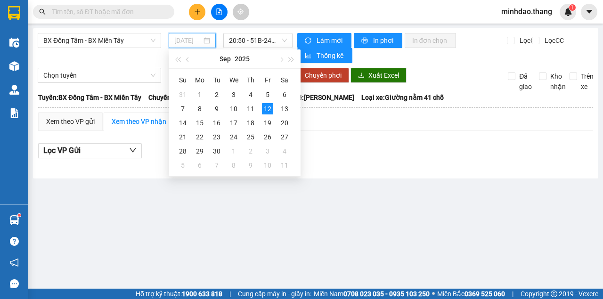
drag, startPoint x: 233, startPoint y: 108, endPoint x: 248, endPoint y: 69, distance: 42.5
click at [233, 108] on div "10" at bounding box center [233, 108] width 11 height 11
type input "10/09/2025"
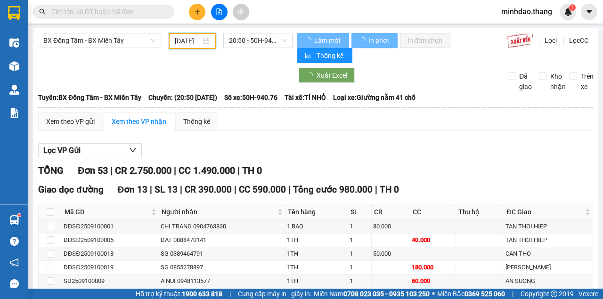
click at [255, 35] on span "20:50 - 50H-940.76" at bounding box center [257, 40] width 57 height 14
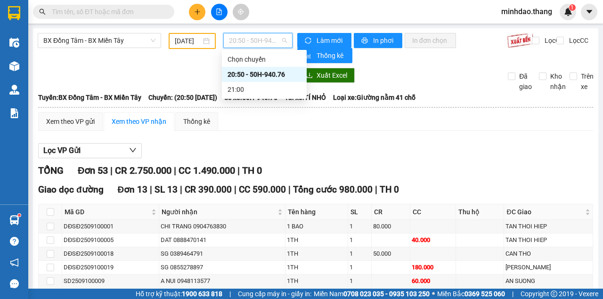
click at [247, 76] on div "20:50 - 50H-940.76" at bounding box center [263, 74] width 73 height 10
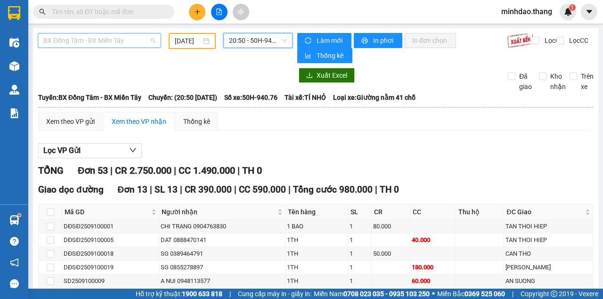
click at [110, 46] on span "BX Đồng Tâm - BX Miền Tây" at bounding box center [99, 40] width 112 height 14
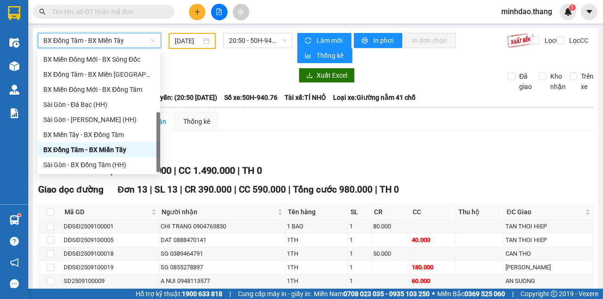
click at [112, 43] on span "BX Đồng Tâm - BX Miền Tây" at bounding box center [99, 40] width 112 height 14
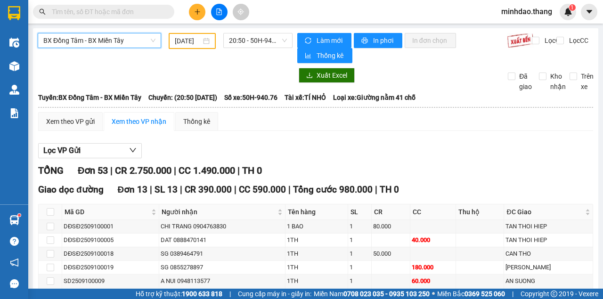
click at [108, 42] on span "BX Đồng Tâm - BX Miền Tây" at bounding box center [99, 40] width 112 height 14
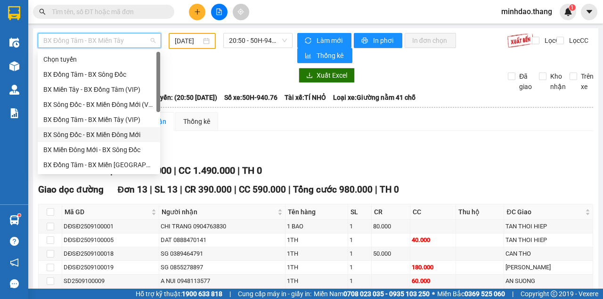
scroll to position [90, 0]
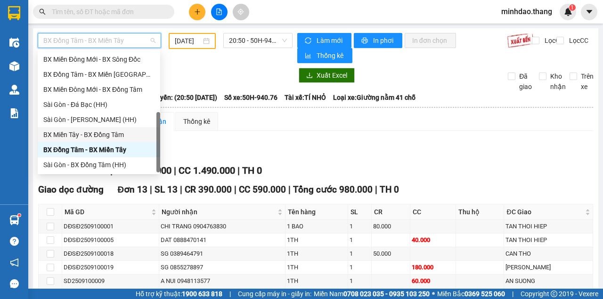
click at [104, 137] on div "BX Miền Tây - BX Đồng Tâm" at bounding box center [98, 134] width 111 height 10
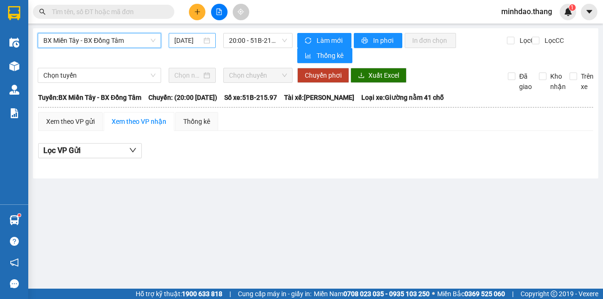
drag, startPoint x: 194, startPoint y: 41, endPoint x: 195, endPoint y: 53, distance: 11.3
click at [195, 42] on input "[DATE]" at bounding box center [187, 40] width 27 height 10
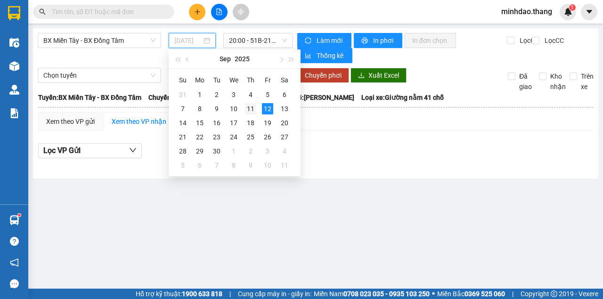
click at [248, 109] on div "11" at bounding box center [250, 108] width 11 height 11
type input "11/09/2025"
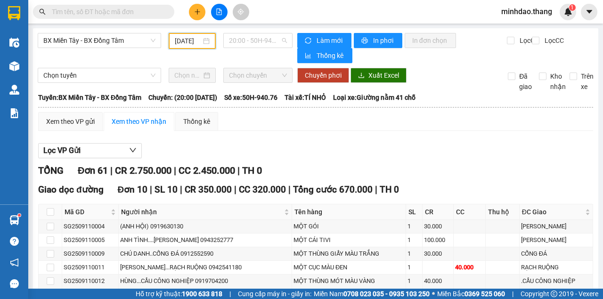
drag, startPoint x: 266, startPoint y: 44, endPoint x: 266, endPoint y: 60, distance: 16.0
click at [266, 44] on span "20:00 - 50H-940.76" at bounding box center [257, 40] width 57 height 14
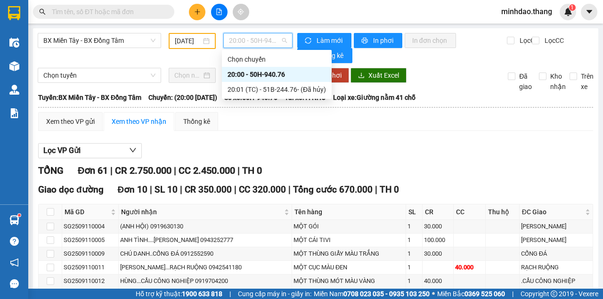
click at [260, 72] on div "20:00 - 50H-940.76" at bounding box center [276, 74] width 98 height 10
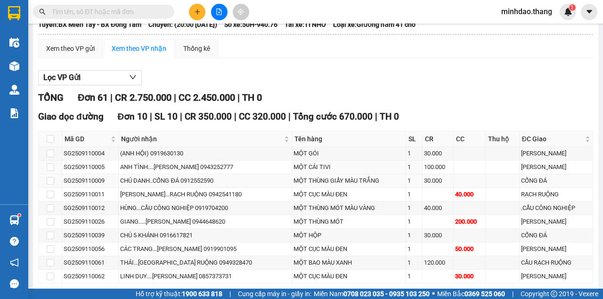
scroll to position [111, 0]
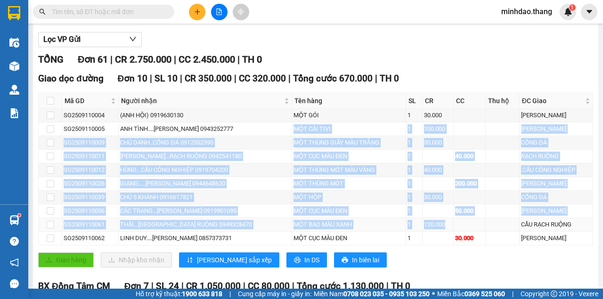
drag, startPoint x: 240, startPoint y: 124, endPoint x: 461, endPoint y: 227, distance: 244.1
click at [449, 218] on tbody "SG2509110004 (ANH HỘI) 0919630130 MỘT GÓI 1 30.000 TRẦN VĂN THỜI SG2509110005 A…" at bounding box center [316, 177] width 554 height 137
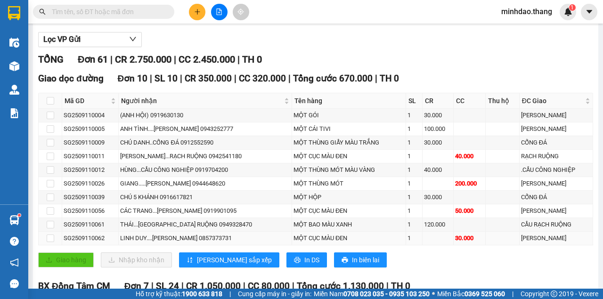
click at [455, 236] on div "30.000" at bounding box center [469, 238] width 29 height 9
click at [455, 234] on div "30.000" at bounding box center [469, 238] width 29 height 9
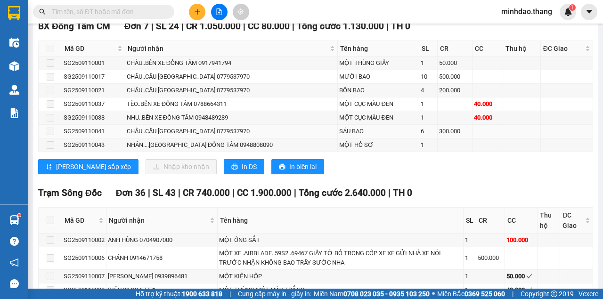
scroll to position [299, 0]
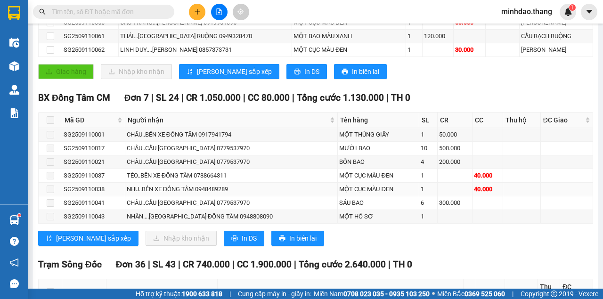
drag, startPoint x: 413, startPoint y: 160, endPoint x: 470, endPoint y: 189, distance: 63.8
click at [472, 189] on tbody "SG2509110001 CHÂU..BẾN XE ĐỒNG TÂM 0917941794 MỘT THÙNG GIẤY 1 50.000 SG2509110…" at bounding box center [316, 176] width 554 height 96
click at [437, 185] on td at bounding box center [454, 190] width 35 height 14
drag, startPoint x: 399, startPoint y: 166, endPoint x: 467, endPoint y: 176, distance: 68.5
click at [467, 177] on tbody "SG2509110001 CHÂU..BẾN XE ĐỒNG TÂM 0917941794 MỘT THÙNG GIẤY 1 50.000 SG2509110…" at bounding box center [316, 176] width 554 height 96
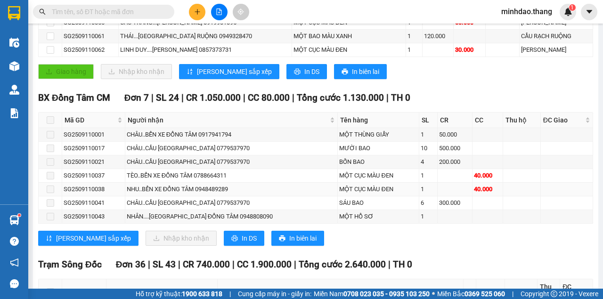
drag, startPoint x: 389, startPoint y: 145, endPoint x: 492, endPoint y: 180, distance: 109.4
click at [492, 180] on tbody "SG2509110001 CHÂU..BẾN XE ĐỒNG TÂM 0917941794 MỘT THÙNG GIẤY 1 50.000 SG2509110…" at bounding box center [316, 176] width 554 height 96
click at [506, 162] on td at bounding box center [522, 162] width 38 height 14
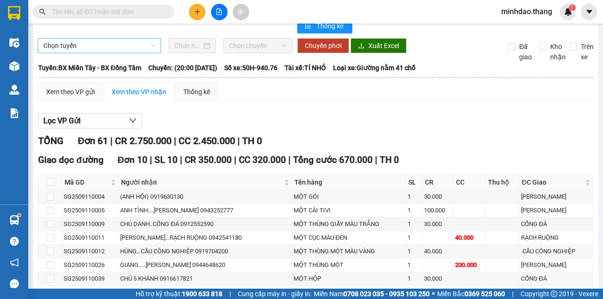
scroll to position [0, 0]
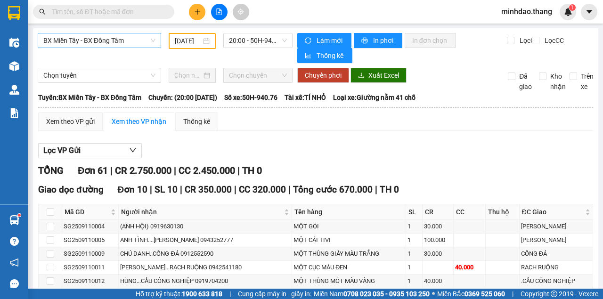
click at [96, 41] on span "BX Miền Tây - BX Đồng Tâm" at bounding box center [99, 40] width 112 height 14
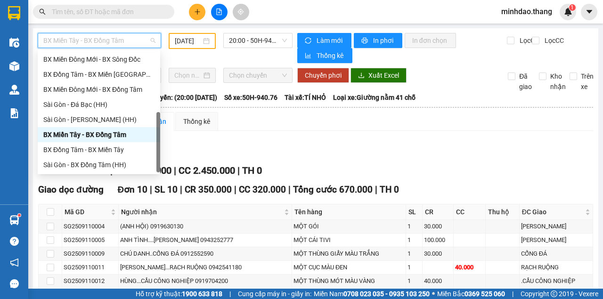
click at [97, 137] on div "BX Miền Tây - BX Đồng Tâm" at bounding box center [98, 134] width 111 height 10
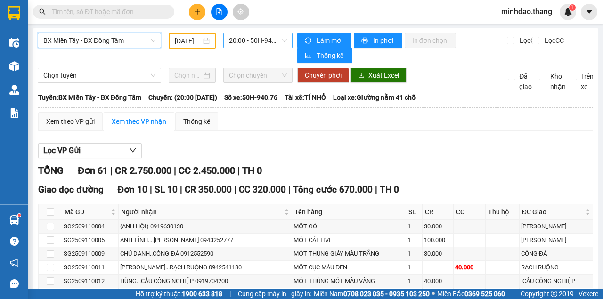
drag, startPoint x: 247, startPoint y: 40, endPoint x: 247, endPoint y: 45, distance: 5.2
click at [247, 40] on span "20:00 - 50H-940.76" at bounding box center [257, 40] width 57 height 14
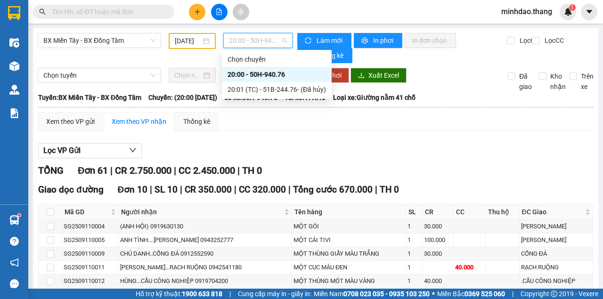
click at [255, 73] on div "20:00 - 50H-940.76" at bounding box center [276, 74] width 98 height 10
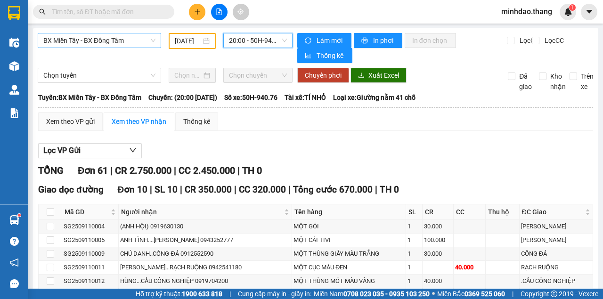
click at [107, 36] on span "BX Miền Tây - BX Đồng Tâm" at bounding box center [99, 40] width 112 height 14
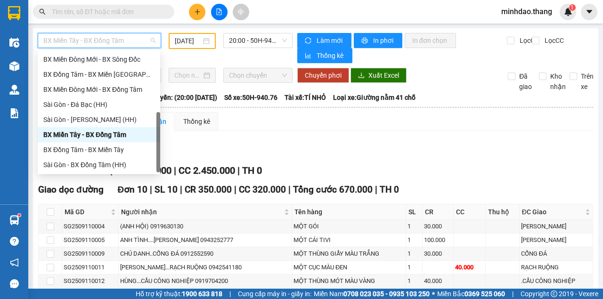
click at [105, 137] on div "BX Miền Tây - BX Đồng Tâm" at bounding box center [98, 134] width 111 height 10
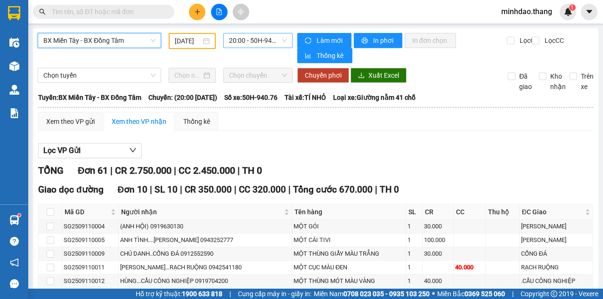
click at [278, 37] on span "20:00 - 50H-940.76" at bounding box center [257, 40] width 57 height 14
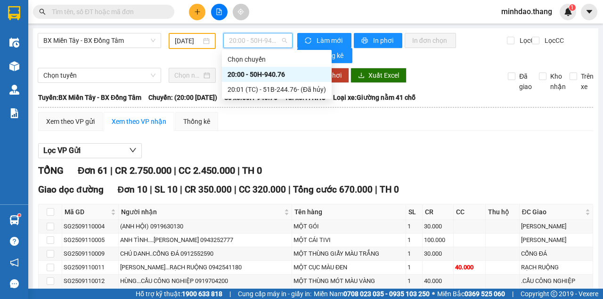
click at [258, 74] on div "20:00 - 50H-940.76" at bounding box center [276, 74] width 98 height 10
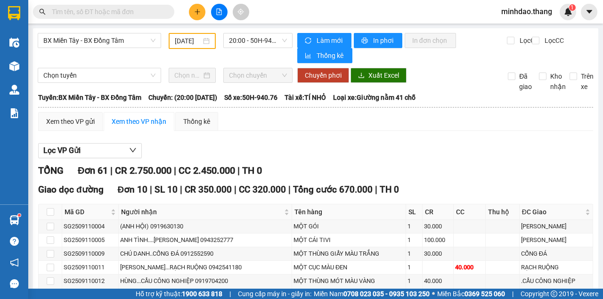
click at [122, 13] on input "text" at bounding box center [107, 12] width 111 height 10
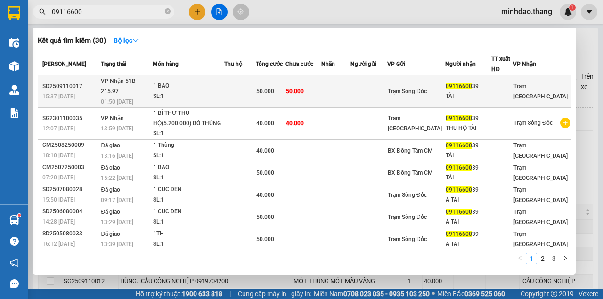
type input "09116600"
click at [256, 89] on td at bounding box center [240, 91] width 32 height 32
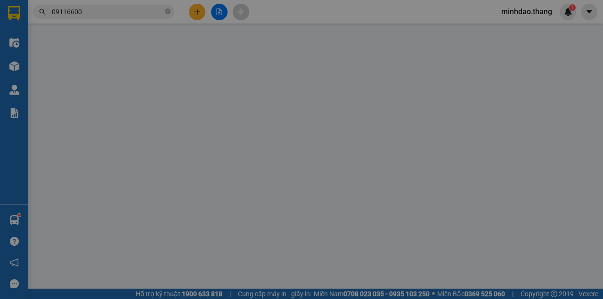
type input "0911660039"
type input "TÀI"
type input "50.000"
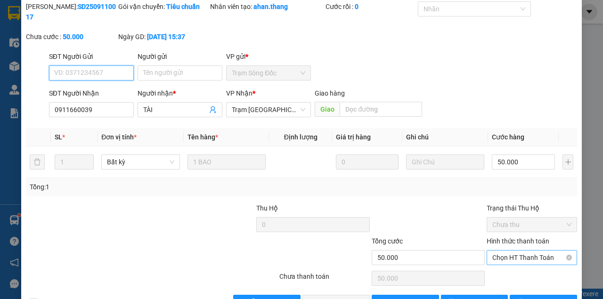
scroll to position [61, 0]
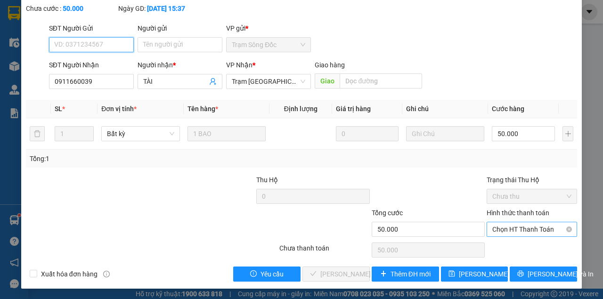
click at [519, 229] on span "Chọn HT Thanh Toán" at bounding box center [531, 229] width 79 height 14
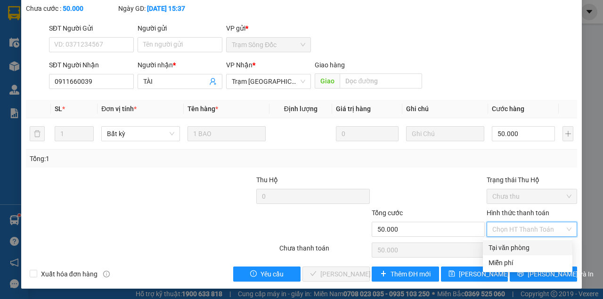
drag, startPoint x: 507, startPoint y: 243, endPoint x: 478, endPoint y: 254, distance: 31.1
click at [505, 244] on div "Tại văn phòng" at bounding box center [527, 247] width 78 height 10
type input "0"
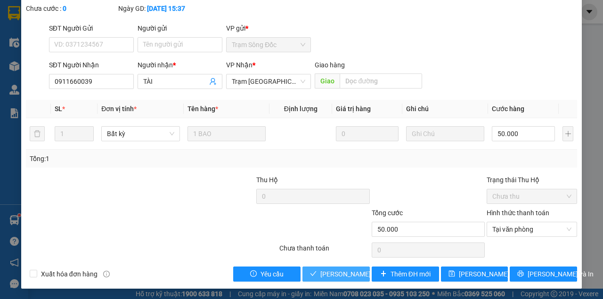
click at [336, 272] on span "[PERSON_NAME] và [PERSON_NAME] hàng" at bounding box center [365, 274] width 90 height 10
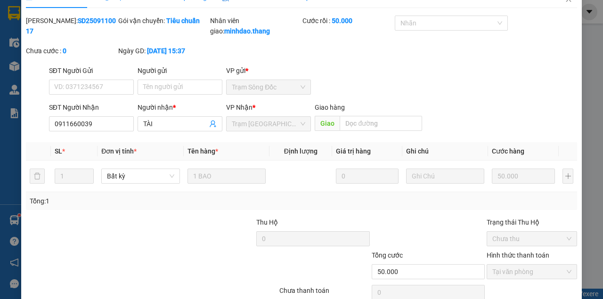
scroll to position [8, 0]
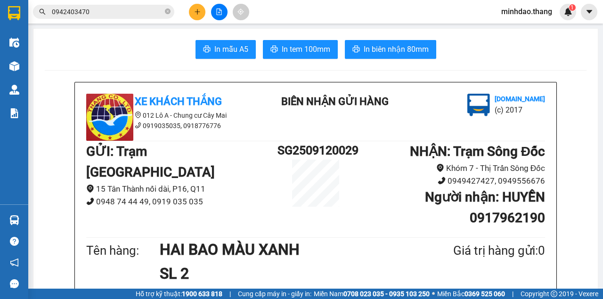
scroll to position [57, 0]
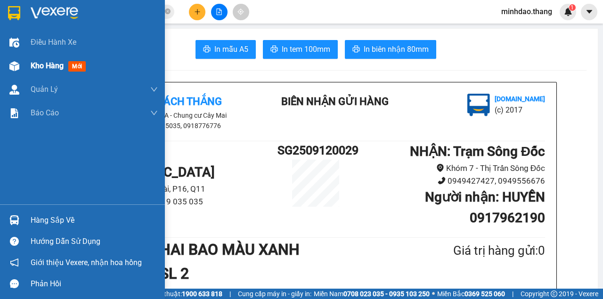
click at [21, 67] on div at bounding box center [14, 66] width 16 height 16
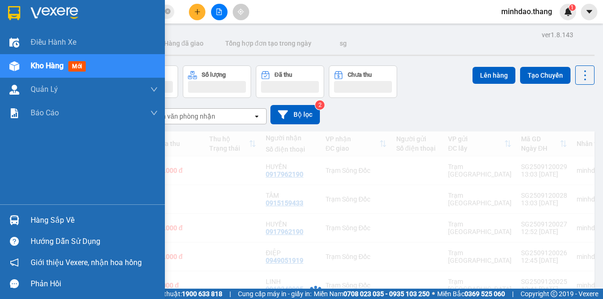
click at [62, 68] on span "Kho hàng" at bounding box center [47, 65] width 33 height 9
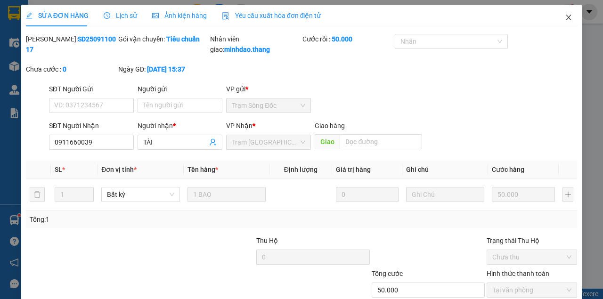
click at [565, 17] on icon "close" at bounding box center [568, 18] width 8 height 8
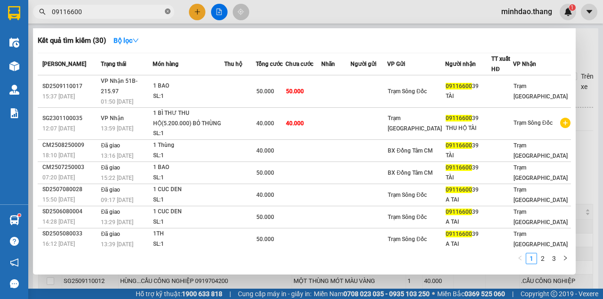
click at [169, 15] on span at bounding box center [168, 12] width 6 height 9
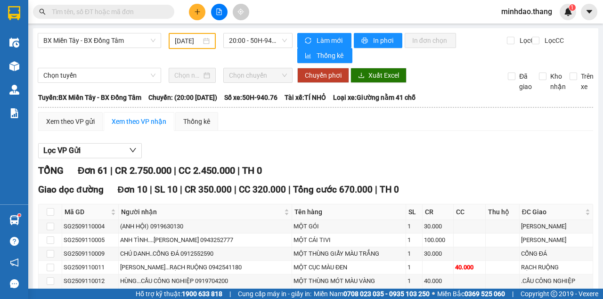
click at [153, 14] on input "text" at bounding box center [107, 12] width 111 height 10
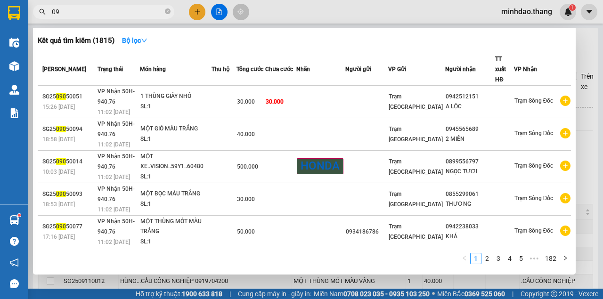
type input "0"
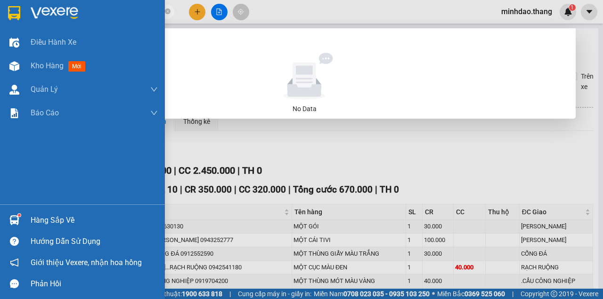
drag, startPoint x: 111, startPoint y: 16, endPoint x: 28, endPoint y: 24, distance: 83.3
click at [16, 18] on section "Kết quả tìm kiếm ( 0 ) Bộ lọc No Data 0849052889 minhdao.thang 1 Điều hành xe K…" at bounding box center [301, 149] width 603 height 299
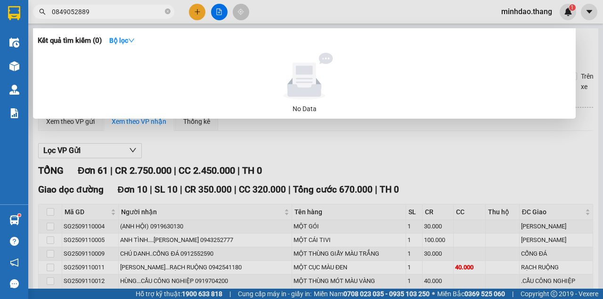
type input "0849052889"
click at [193, 13] on div at bounding box center [301, 149] width 603 height 299
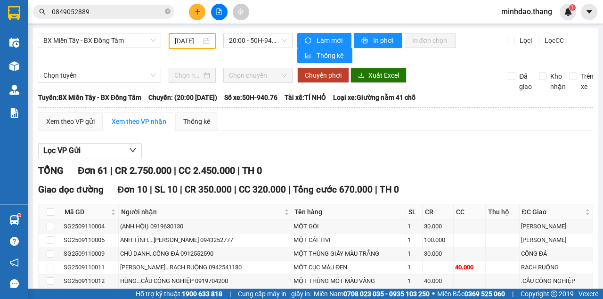
click at [193, 13] on button at bounding box center [197, 12] width 16 height 16
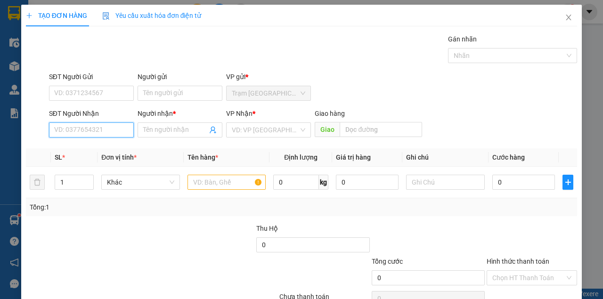
click at [105, 127] on input "SĐT Người Nhận" at bounding box center [91, 129] width 85 height 15
type input "0949843984"
click at [95, 151] on div "0949843984 - TIÊN" at bounding box center [90, 148] width 73 height 10
type input "TIÊN"
type input "0949843984"
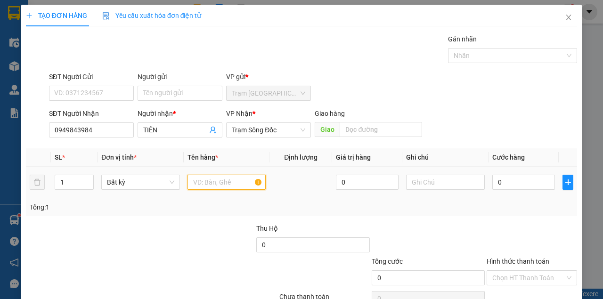
click at [219, 182] on input "text" at bounding box center [226, 182] width 79 height 15
type input "MỘT THÙNG MÓT MÀU VÀNG"
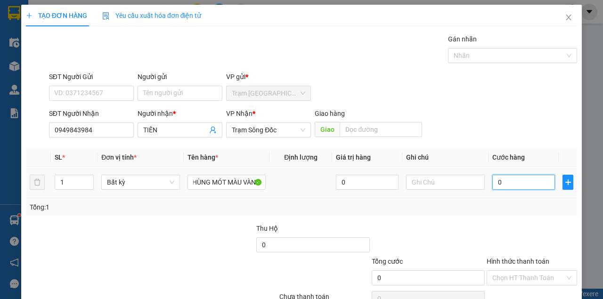
scroll to position [0, 0]
click at [525, 181] on input "0" at bounding box center [523, 182] width 63 height 15
type input "4"
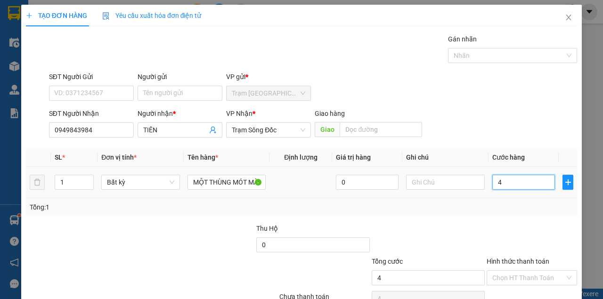
type input "40"
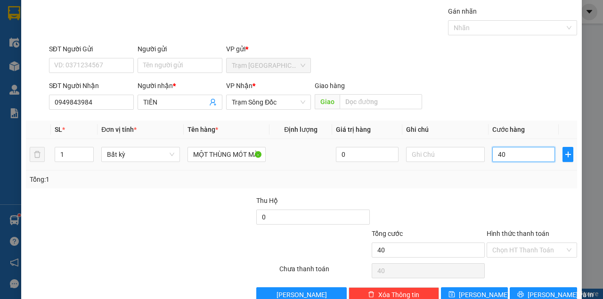
scroll to position [48, 0]
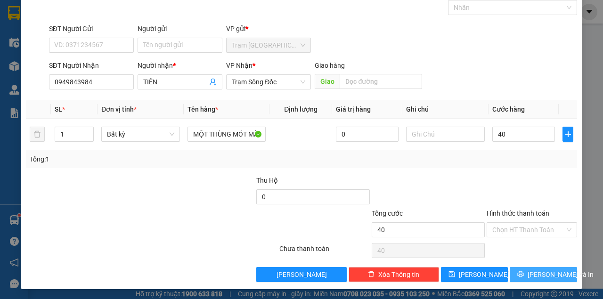
type input "40.000"
click at [528, 276] on button "[PERSON_NAME] và In" at bounding box center [542, 274] width 67 height 15
click at [509, 267] on button "[PERSON_NAME] và In" at bounding box center [542, 274] width 67 height 15
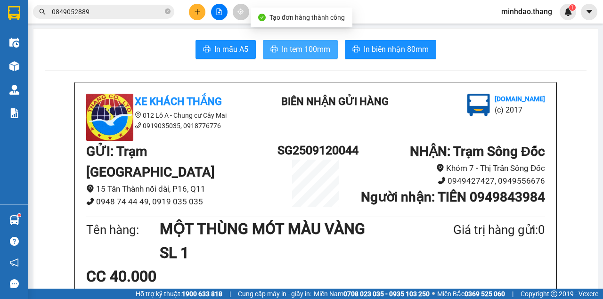
click at [263, 40] on button "In tem 100mm" at bounding box center [300, 49] width 75 height 19
click at [312, 55] on span "In tem 100mm" at bounding box center [306, 49] width 48 height 12
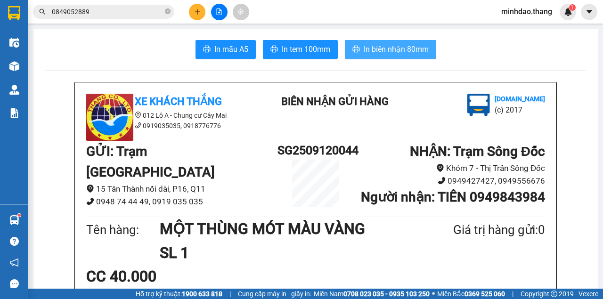
click at [400, 49] on span "In biên nhận 80mm" at bounding box center [395, 49] width 65 height 12
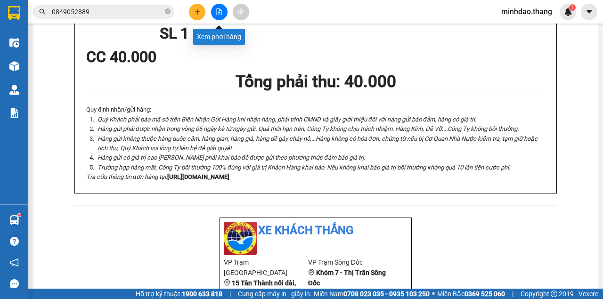
click at [218, 11] on icon "file-add" at bounding box center [219, 11] width 7 height 7
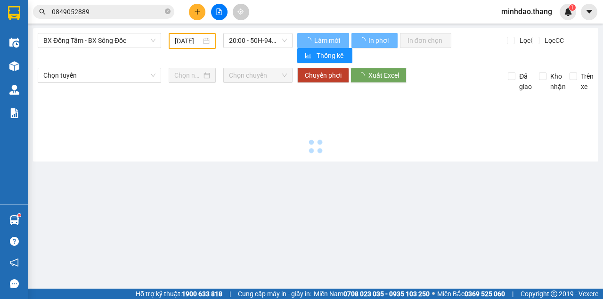
type input "[DATE]"
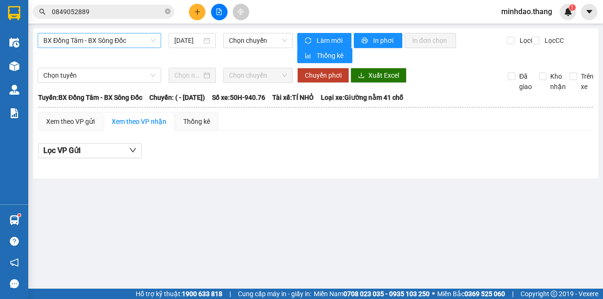
click at [110, 40] on span "BX Đồng Tâm - BX Sông Đốc" at bounding box center [99, 40] width 112 height 14
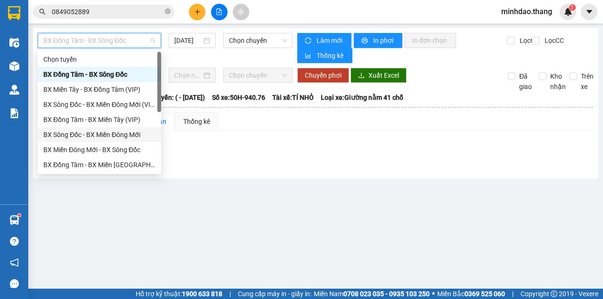
click at [117, 134] on div "BX Sông Đốc - BX Miền Đông Mới" at bounding box center [99, 134] width 112 height 10
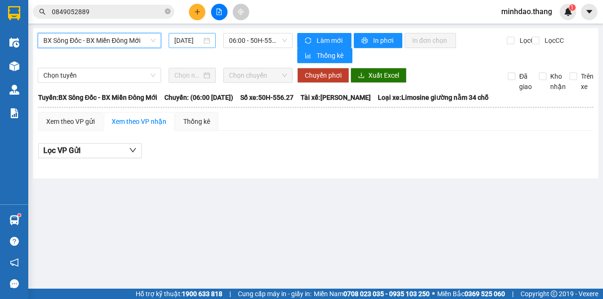
click at [191, 40] on input "[DATE]" at bounding box center [187, 40] width 27 height 10
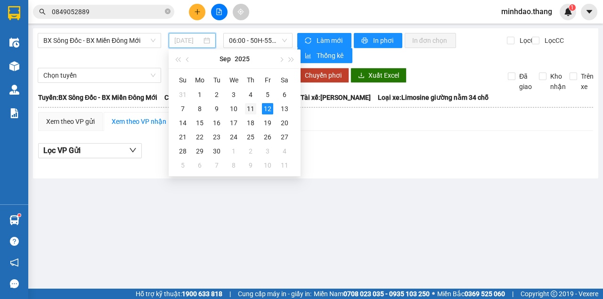
click at [250, 111] on div "11" at bounding box center [250, 108] width 11 height 11
type input "11/09/2025"
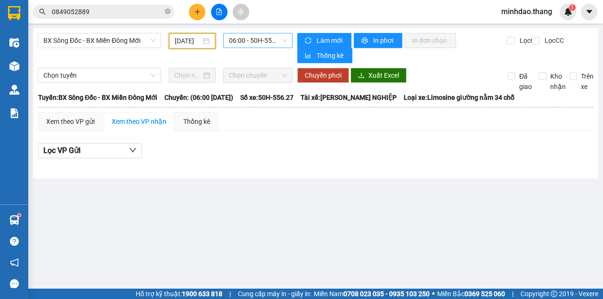
click at [252, 45] on span "06:00 - 50H-556.27" at bounding box center [257, 40] width 57 height 14
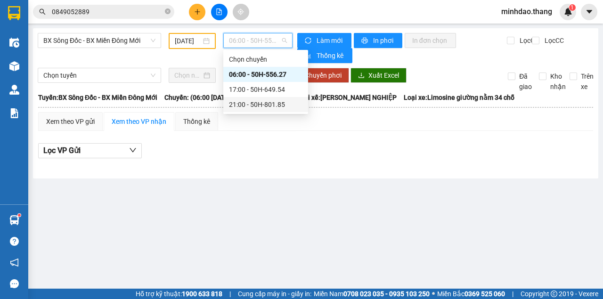
click at [249, 105] on div "21:00 - 50H-801.85" at bounding box center [265, 104] width 73 height 10
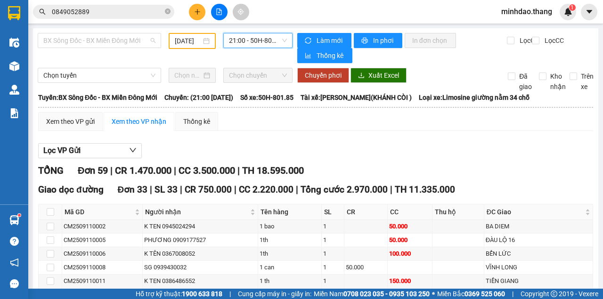
drag, startPoint x: 127, startPoint y: 44, endPoint x: 117, endPoint y: 61, distance: 19.0
click at [126, 44] on span "BX Sông Đốc - BX Miền Đông Mới" at bounding box center [99, 40] width 112 height 14
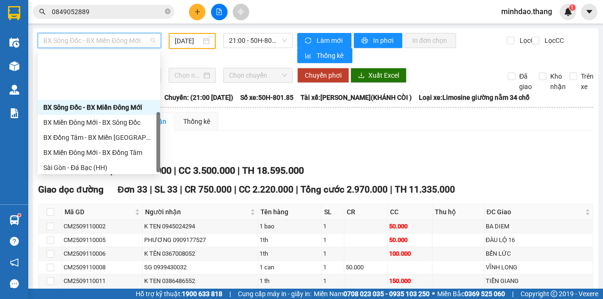
scroll to position [90, 0]
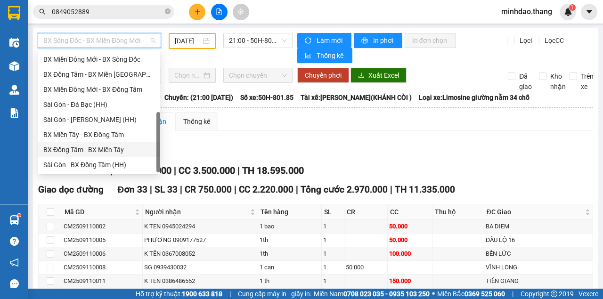
click at [90, 152] on div "BX Đồng Tâm - BX Miền Tây" at bounding box center [98, 150] width 111 height 10
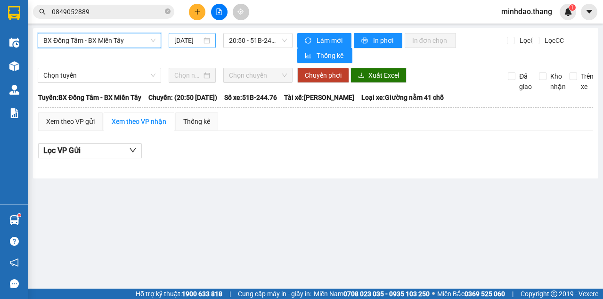
click at [194, 44] on input "[DATE]" at bounding box center [187, 40] width 27 height 10
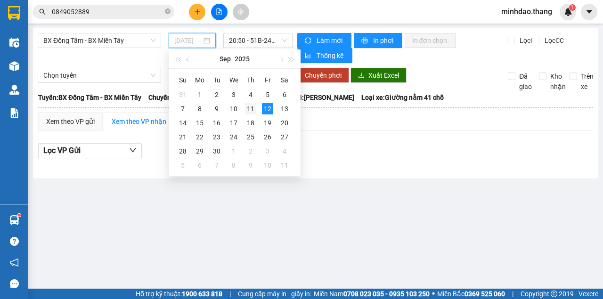
click at [248, 109] on div "11" at bounding box center [250, 108] width 11 height 11
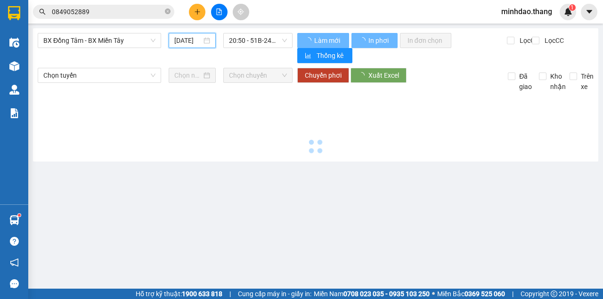
type input "11/09/2025"
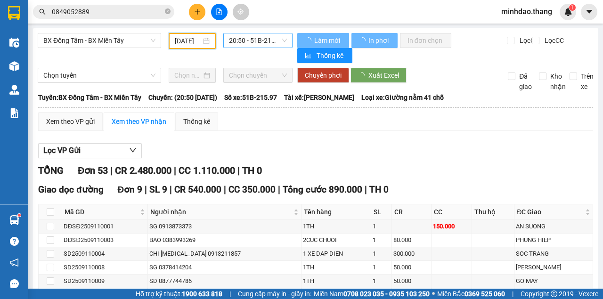
click at [268, 40] on span "20:50 - 51B-215.97" at bounding box center [257, 40] width 57 height 14
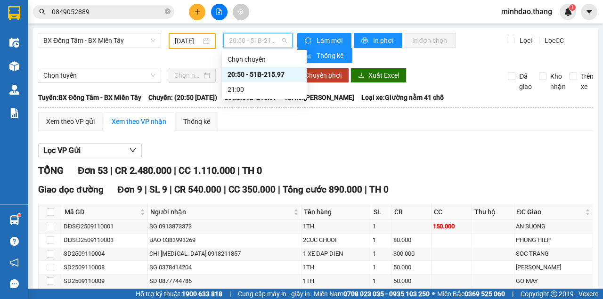
click at [266, 76] on div "20:50 - 51B-215.97" at bounding box center [263, 74] width 73 height 10
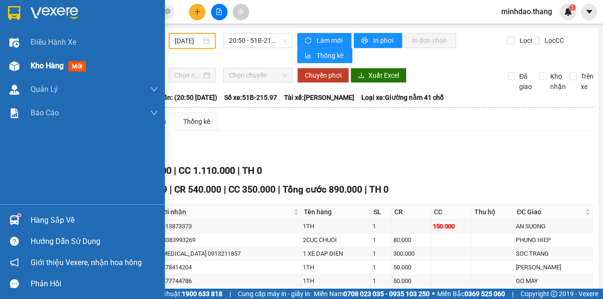
click at [26, 65] on div "Kho hàng mới" at bounding box center [82, 66] width 165 height 24
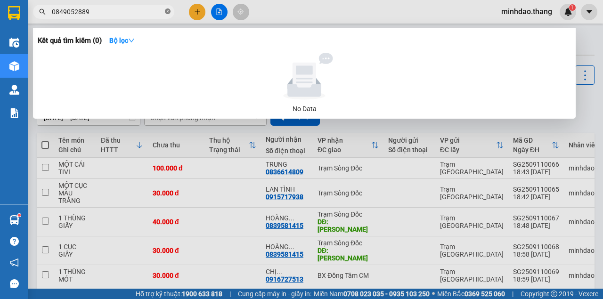
click at [167, 11] on icon "close-circle" at bounding box center [168, 11] width 6 height 6
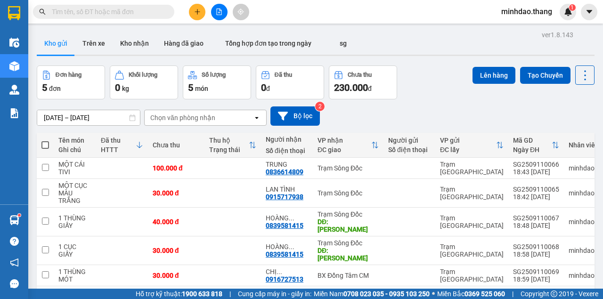
click at [157, 13] on input "text" at bounding box center [107, 12] width 111 height 10
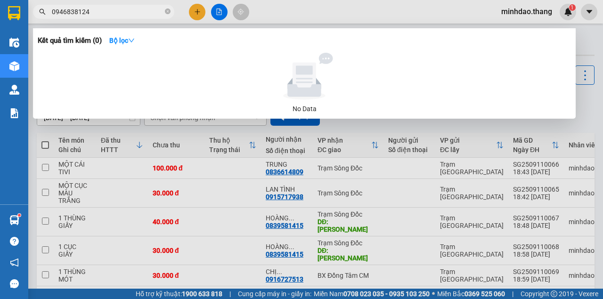
drag, startPoint x: 103, startPoint y: 12, endPoint x: 60, endPoint y: 2, distance: 44.5
click at [60, 4] on div "Kết quả tìm kiếm ( 0 ) Bộ lọc No Data 0946838124" at bounding box center [92, 12] width 184 height 16
type input "0946838124"
click at [169, 12] on icon "close-circle" at bounding box center [168, 11] width 6 height 6
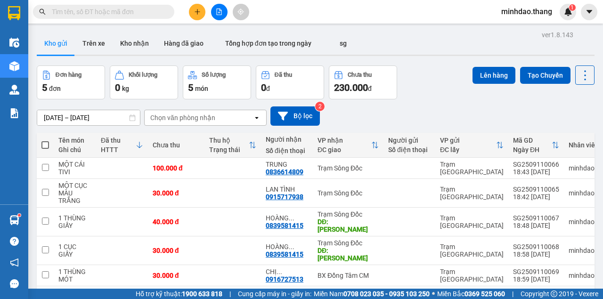
click at [151, 12] on input "text" at bounding box center [107, 12] width 111 height 10
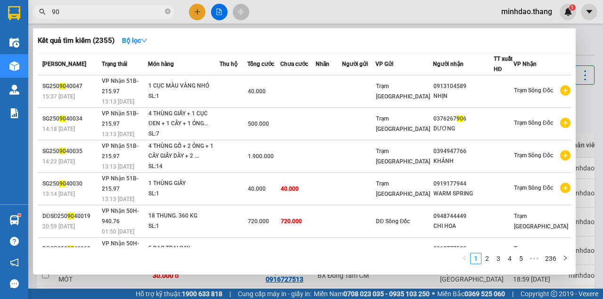
type input "9"
type input "04904"
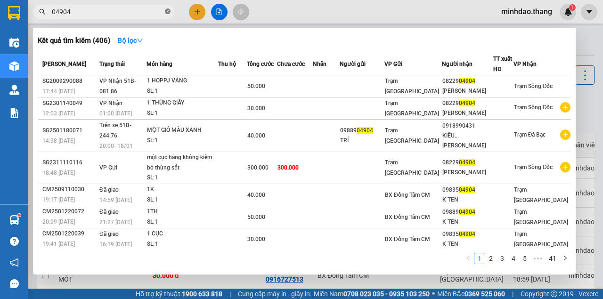
click at [168, 12] on icon "close-circle" at bounding box center [168, 11] width 6 height 6
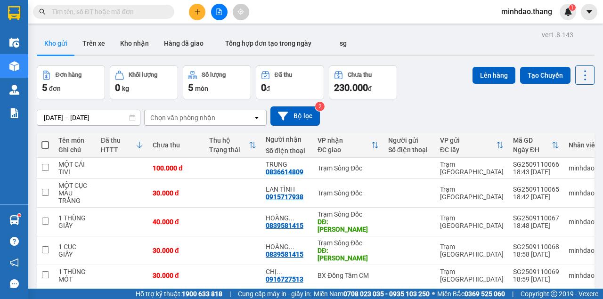
click at [160, 12] on input "text" at bounding box center [107, 12] width 111 height 10
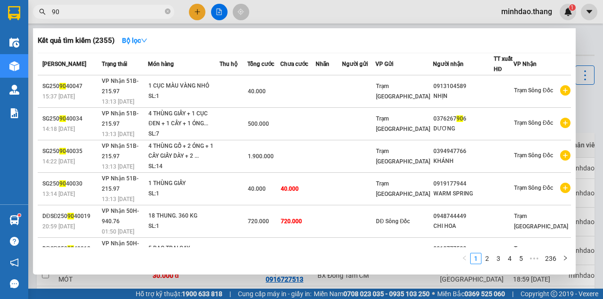
type input "9"
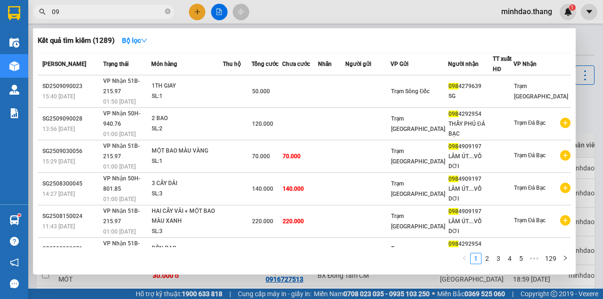
type input "0"
type input "0849052"
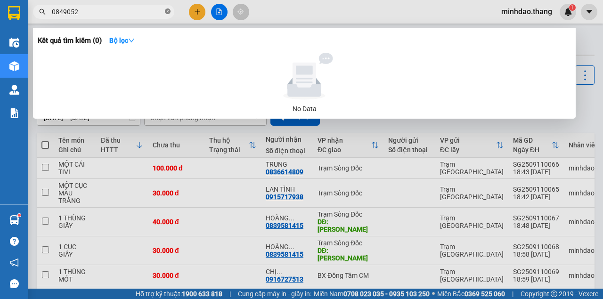
click at [167, 10] on icon "close-circle" at bounding box center [168, 11] width 6 height 6
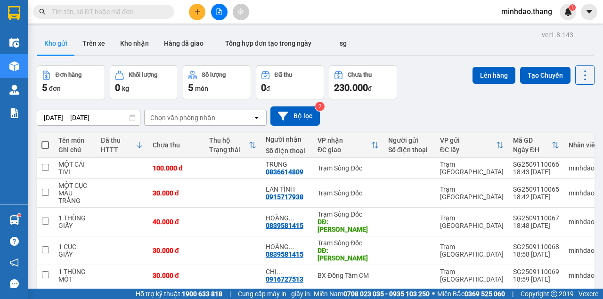
click at [141, 3] on div "Kết quả tìm kiếm ( 0 ) Bộ lọc No Data minhdao.thang 1" at bounding box center [301, 12] width 603 height 24
click at [141, 14] on input "text" at bounding box center [107, 12] width 111 height 10
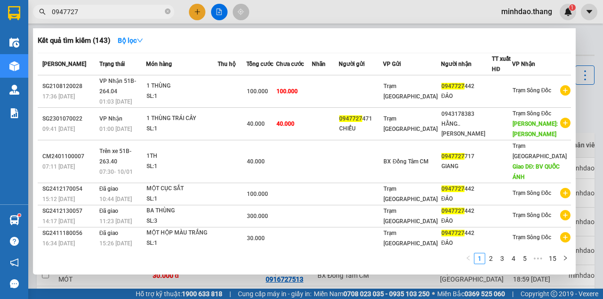
type input "0947727"
click at [169, 10] on icon "close-circle" at bounding box center [168, 11] width 6 height 6
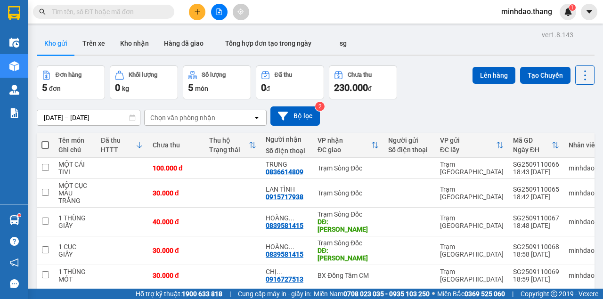
click at [145, 14] on input "text" at bounding box center [107, 12] width 111 height 10
click at [145, 15] on input "text" at bounding box center [107, 12] width 111 height 10
click at [194, 13] on icon "plus" at bounding box center [197, 11] width 7 height 7
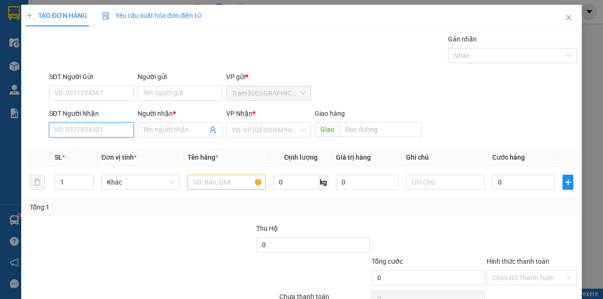
click at [97, 130] on input "SĐT Người Nhận" at bounding box center [91, 129] width 85 height 15
drag, startPoint x: 97, startPoint y: 130, endPoint x: 81, endPoint y: 127, distance: 16.3
click at [83, 127] on input "SĐT Người Nhận" at bounding box center [91, 129] width 85 height 15
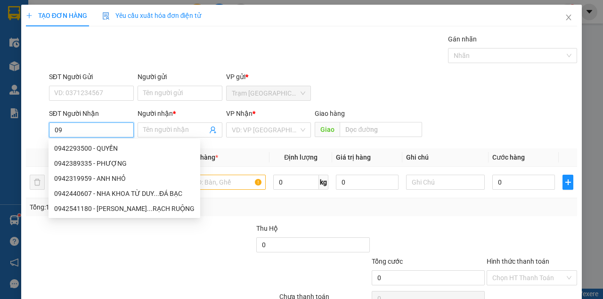
type input "0"
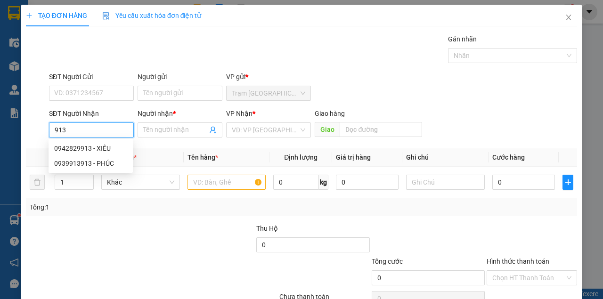
click at [106, 151] on div "0942829913 - XIẾU" at bounding box center [90, 148] width 73 height 10
type input "0942829913"
type input "XIẾU"
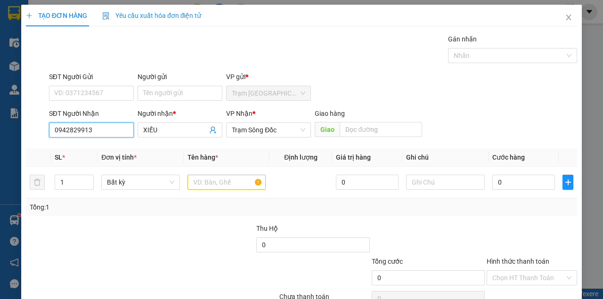
drag, startPoint x: 111, startPoint y: 135, endPoint x: 18, endPoint y: 134, distance: 93.2
click at [18, 134] on div "TẠO ĐƠN HÀNG Yêu cầu xuất hóa đơn điện tử Transit Pickup Surcharge Ids Transit …" at bounding box center [301, 149] width 603 height 299
type input "0942829913"
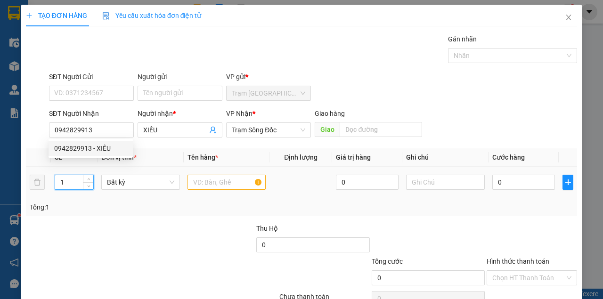
click at [79, 183] on input "1" at bounding box center [74, 182] width 39 height 14
type input "2"
click at [198, 178] on input "text" at bounding box center [226, 182] width 79 height 15
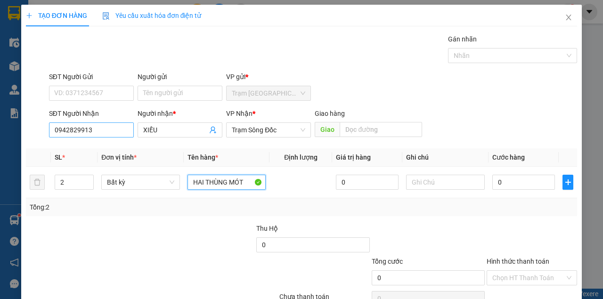
type input "HAI THÙNG MÓT"
drag, startPoint x: 112, startPoint y: 135, endPoint x: 40, endPoint y: 132, distance: 72.6
click at [41, 132] on div "SĐT Người Nhận 0942829913 Người nhận * XIẾU VP Nhận * Trạm Sông Đốc Giao hàng G…" at bounding box center [301, 124] width 553 height 33
click at [513, 183] on input "0" at bounding box center [523, 182] width 63 height 15
type input "1"
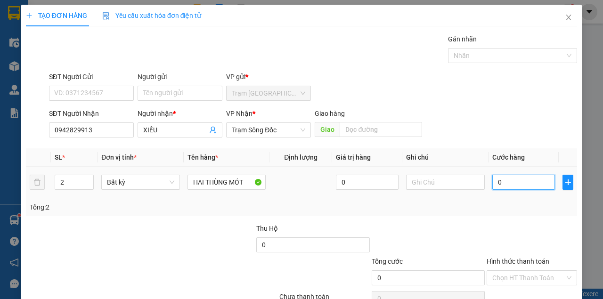
type input "1"
type input "15"
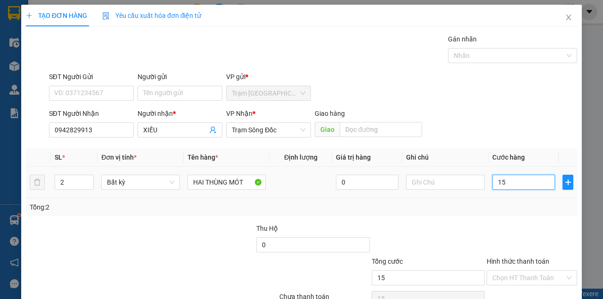
type input "150"
type input "150.000"
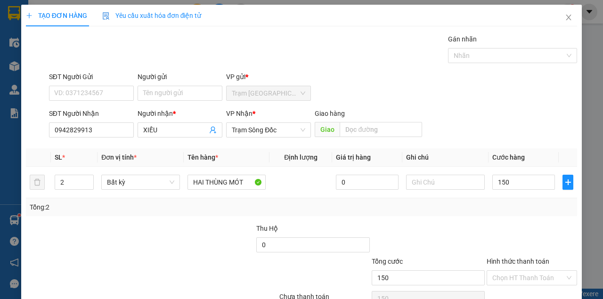
type input "150.000"
click at [451, 122] on div "SĐT Người Nhận 0942829913 Người nhận * XIẾU VP Nhận * Trạm Sông Đốc Giao hàng G…" at bounding box center [313, 124] width 532 height 33
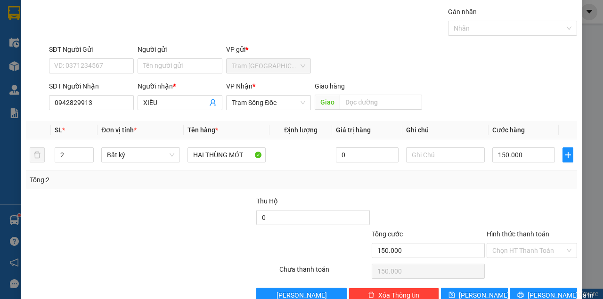
scroll to position [48, 0]
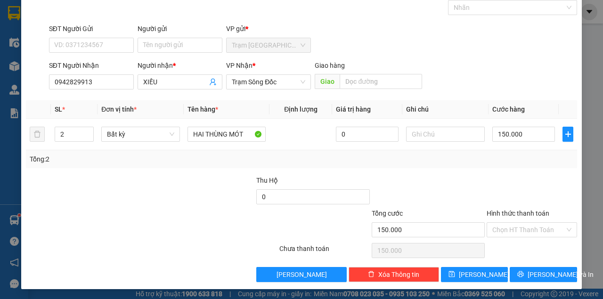
click at [499, 198] on div at bounding box center [531, 191] width 92 height 33
drag, startPoint x: 496, startPoint y: 162, endPoint x: 491, endPoint y: 165, distance: 6.1
click at [494, 163] on div "Tổng: 2" at bounding box center [301, 159] width 543 height 10
drag, startPoint x: 522, startPoint y: 270, endPoint x: 466, endPoint y: 183, distance: 103.3
click at [466, 183] on div "Transit Pickup Surcharge Ids Transit Deliver Surcharge Ids Transit Deliver Surc…" at bounding box center [301, 134] width 551 height 296
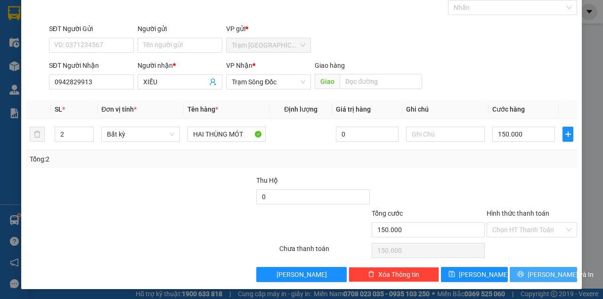
click at [524, 273] on icon "printer" at bounding box center [520, 274] width 6 height 6
click at [509, 267] on button "[PERSON_NAME] và In" at bounding box center [542, 274] width 67 height 15
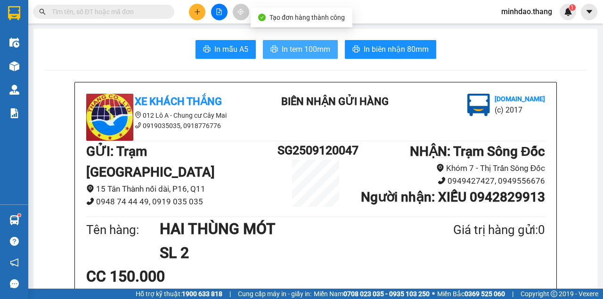
click at [310, 49] on span "In tem 100mm" at bounding box center [306, 49] width 48 height 12
click at [310, 48] on span "In tem 100mm" at bounding box center [306, 49] width 48 height 12
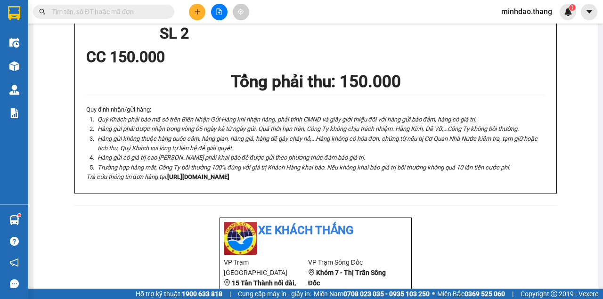
scroll to position [377, 0]
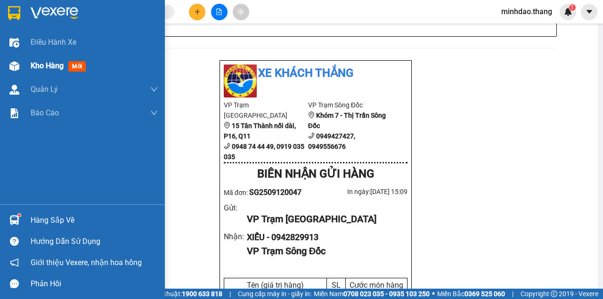
click at [11, 66] on img at bounding box center [14, 66] width 10 height 10
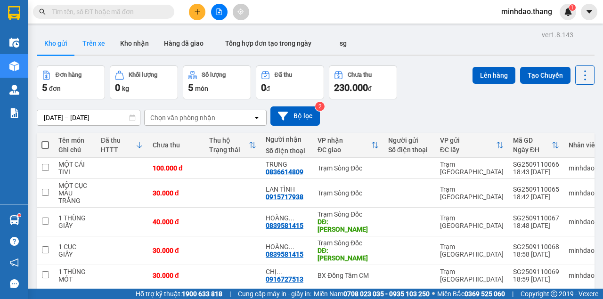
click at [99, 48] on button "Trên xe" at bounding box center [94, 43] width 38 height 23
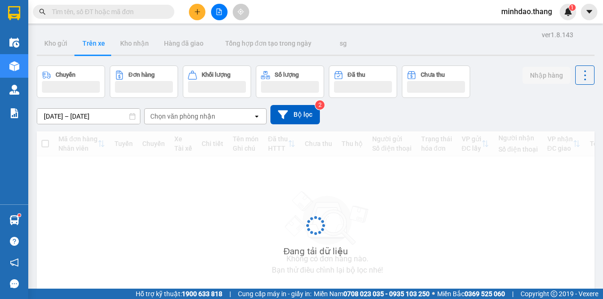
click at [99, 48] on button "Trên xe" at bounding box center [94, 43] width 38 height 23
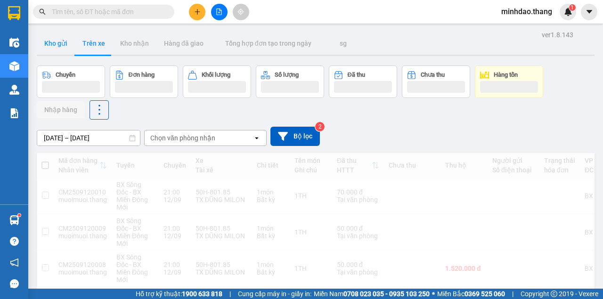
click at [64, 47] on button "Kho gửi" at bounding box center [56, 43] width 38 height 23
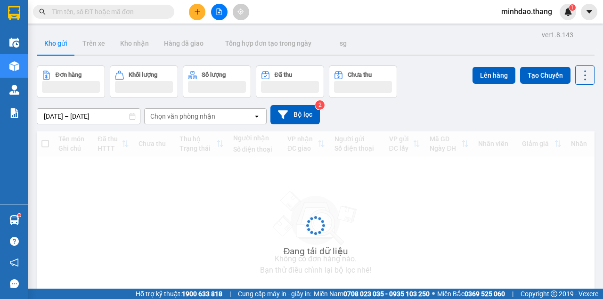
click at [64, 47] on button "Kho gửi" at bounding box center [56, 43] width 38 height 23
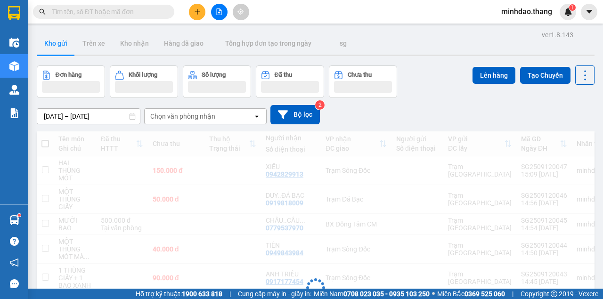
click at [64, 47] on button "Kho gửi" at bounding box center [56, 43] width 38 height 23
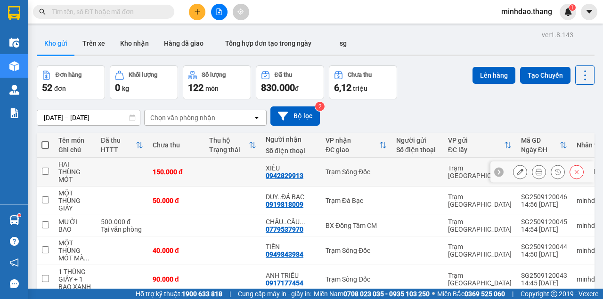
click at [48, 170] on input "checkbox" at bounding box center [45, 171] width 7 height 7
checkbox input "true"
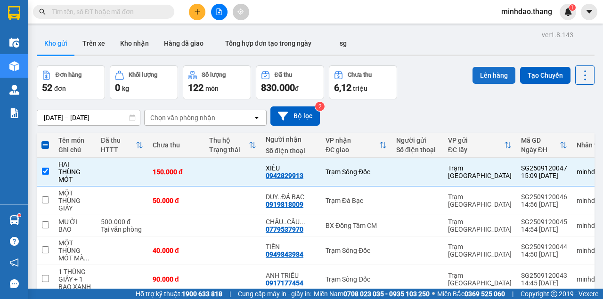
click at [486, 80] on button "Lên hàng" at bounding box center [493, 75] width 43 height 17
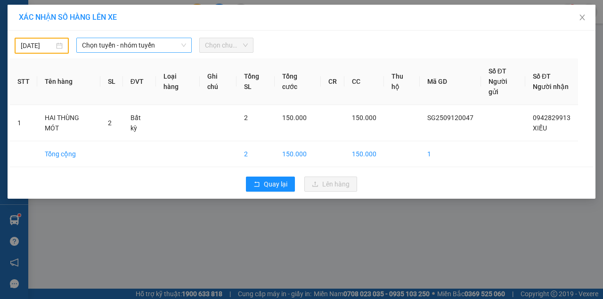
click at [129, 51] on span "Chọn tuyến - nhóm tuyến" at bounding box center [134, 45] width 104 height 14
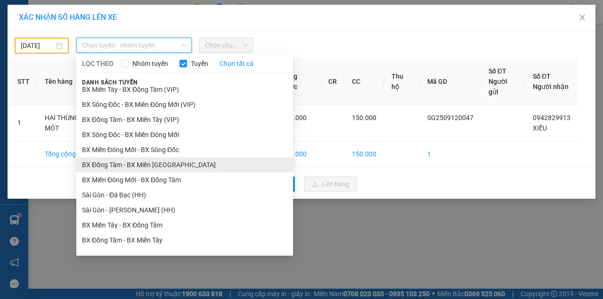
scroll to position [31, 0]
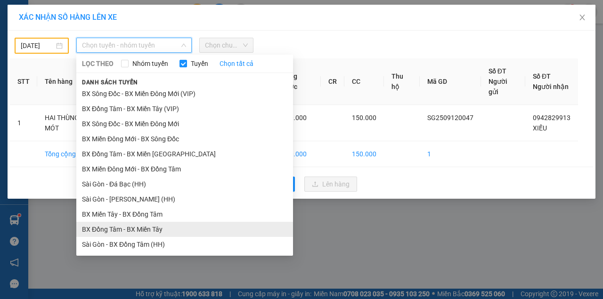
click at [119, 229] on li "BX Đồng Tâm - BX Miền Tây" at bounding box center [184, 229] width 217 height 15
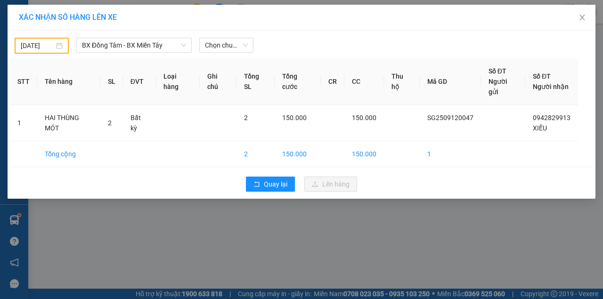
click at [39, 40] on div "11/09/2025" at bounding box center [42, 46] width 54 height 16
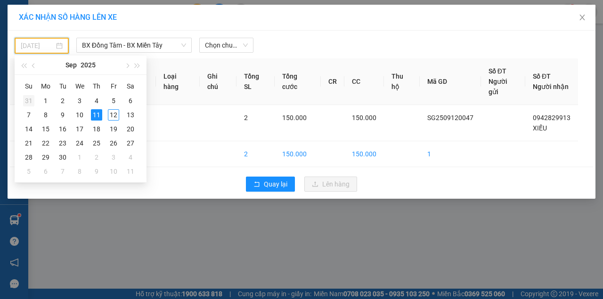
click at [34, 103] on div "31" at bounding box center [28, 100] width 11 height 11
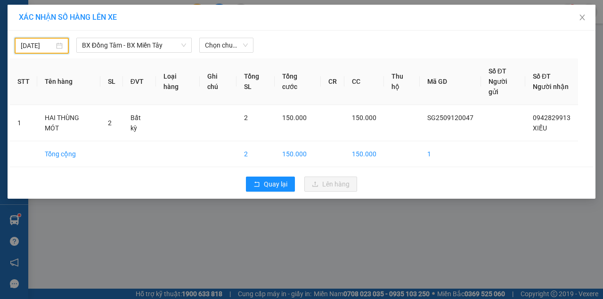
click at [36, 43] on input "31/08/2025" at bounding box center [37, 45] width 33 height 10
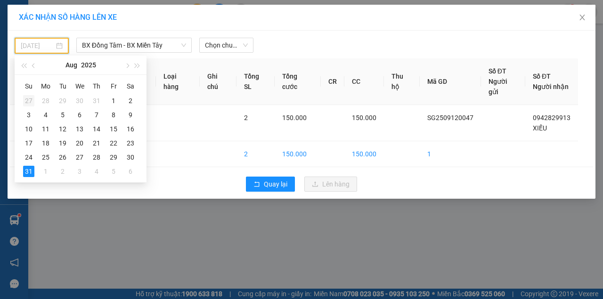
click at [31, 101] on div "27" at bounding box center [28, 100] width 11 height 11
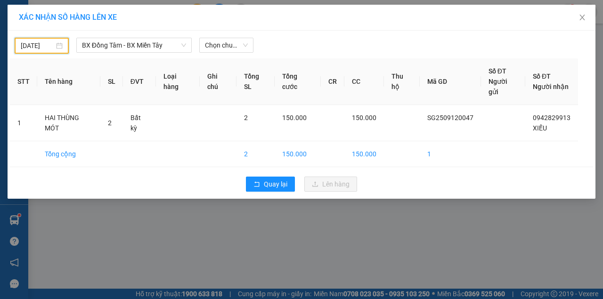
click at [32, 50] on input "27/07/2025" at bounding box center [37, 45] width 33 height 10
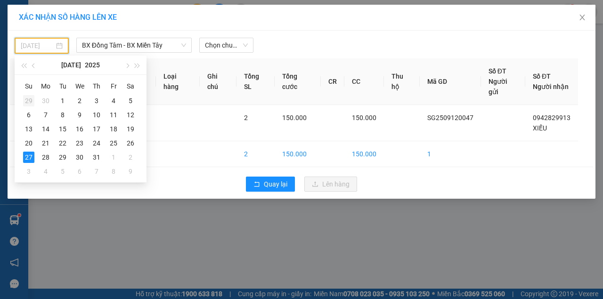
click at [28, 101] on div "29" at bounding box center [28, 100] width 11 height 11
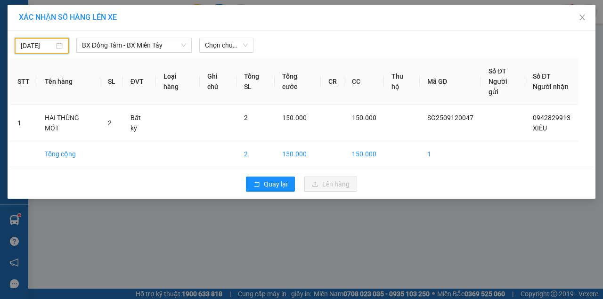
click at [33, 51] on div "29/06/2025" at bounding box center [42, 46] width 54 height 16
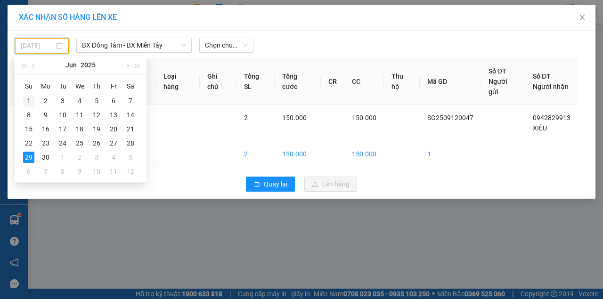
click at [28, 99] on div "1" at bounding box center [28, 100] width 11 height 11
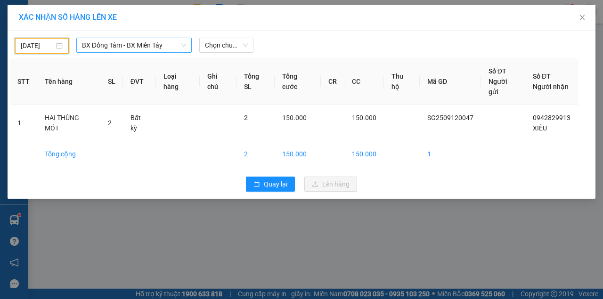
type input "01/06/2025"
click at [228, 45] on span "Chọn chuyến" at bounding box center [226, 45] width 43 height 14
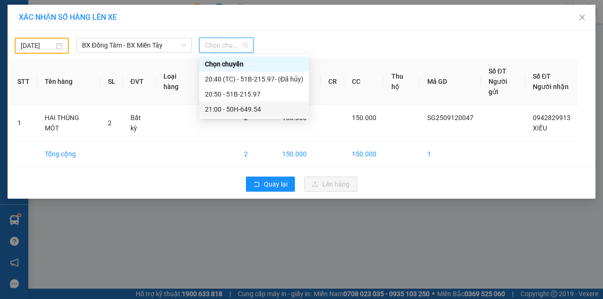
click at [226, 109] on div "21:00 - 50H-649.54" at bounding box center [254, 109] width 98 height 10
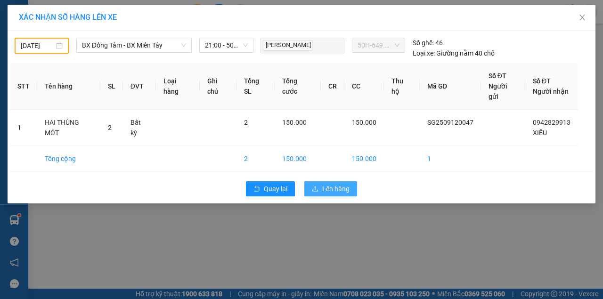
click at [337, 181] on button "Lên hàng" at bounding box center [330, 188] width 53 height 15
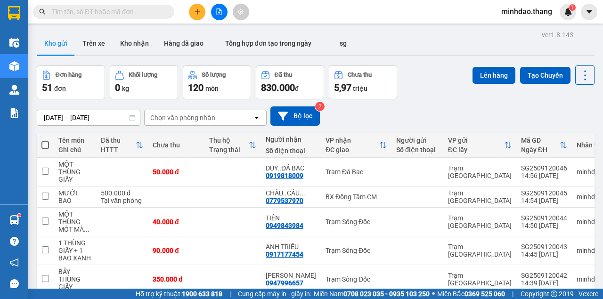
click at [192, 14] on button at bounding box center [197, 12] width 16 height 16
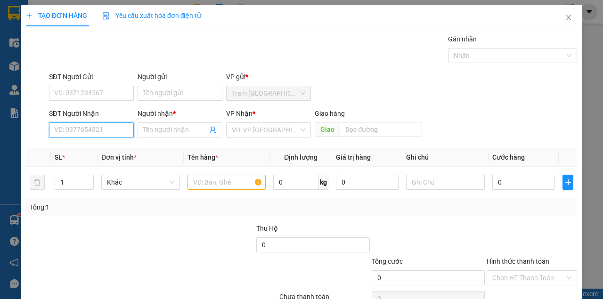
click at [119, 130] on input "SĐT Người Nhận" at bounding box center [91, 129] width 85 height 15
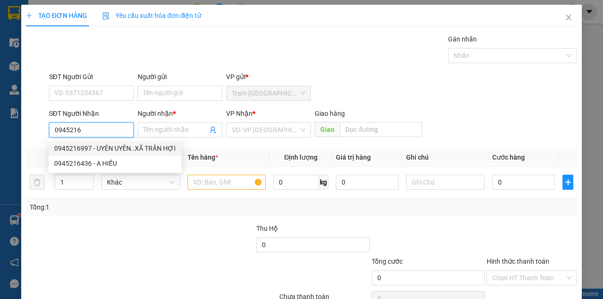
click at [121, 150] on div "0945216997 - UYÊN UYÊN..XÃ TRẦN HỢI" at bounding box center [114, 148] width 121 height 10
type input "0945216997"
type input "UYÊN UYÊN..XÃ TRẦN HỢI"
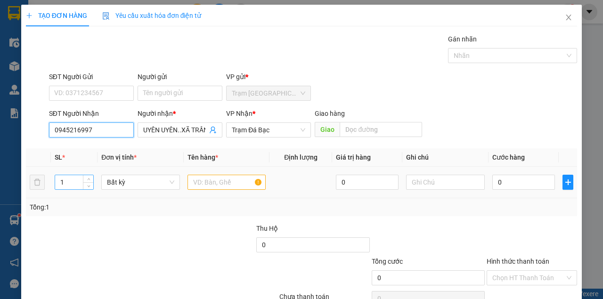
type input "0945216997"
click at [69, 187] on input "1" at bounding box center [74, 182] width 39 height 14
type input "3"
click at [226, 188] on div at bounding box center [226, 182] width 79 height 19
click at [226, 188] on input "text" at bounding box center [226, 182] width 79 height 15
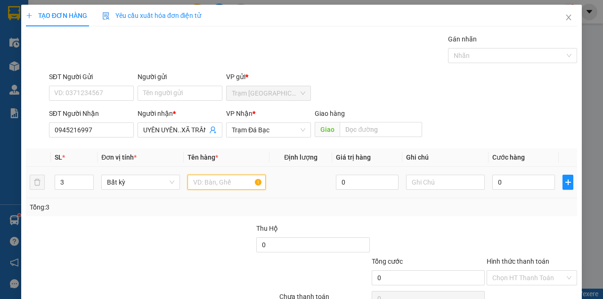
click at [224, 188] on input "text" at bounding box center [226, 182] width 79 height 15
type input "MỘT BAO MÀU XANH + MỘT CỤC MÀU TRẮNG + MỘT CỤC MÀU ĐEN"
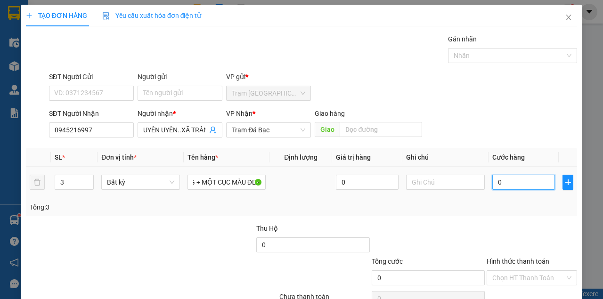
scroll to position [0, 0]
click at [510, 185] on input "0" at bounding box center [523, 182] width 63 height 15
type input "2"
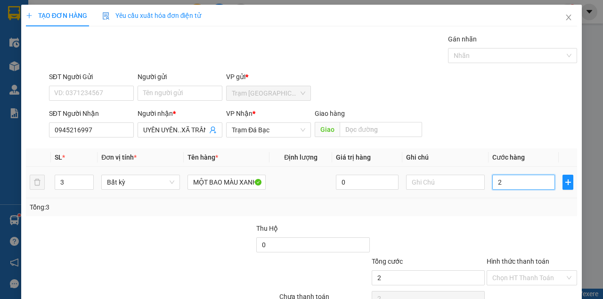
type input "20"
type input "200"
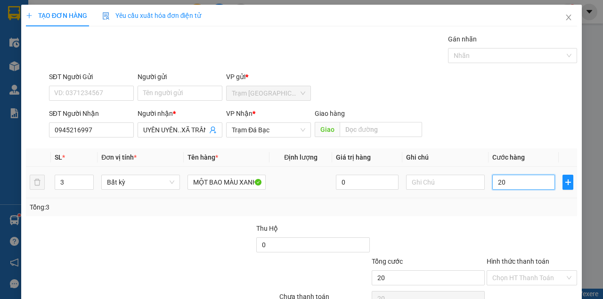
type input "200"
type input "2.000"
type input "20.000"
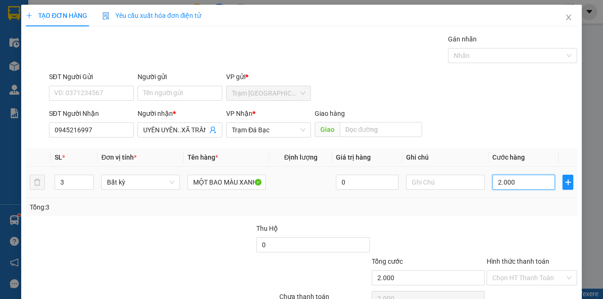
type input "20.000"
type input "200.000"
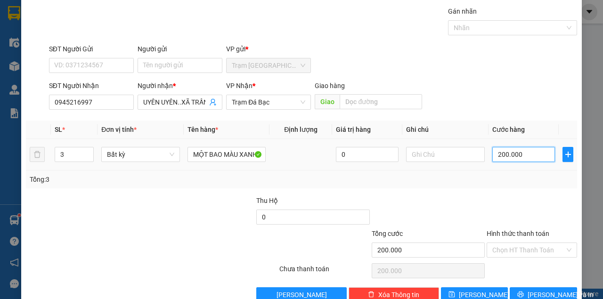
scroll to position [48, 0]
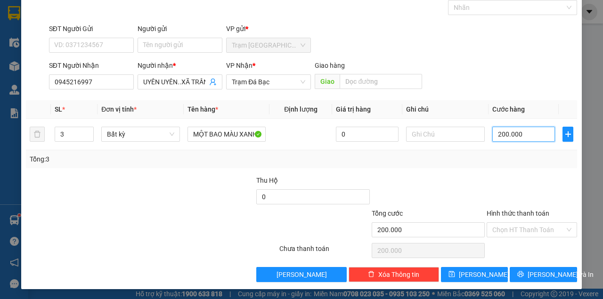
type input "200.000"
drag, startPoint x: 526, startPoint y: 281, endPoint x: 532, endPoint y: 274, distance: 9.3
click at [532, 274] on div "TẠO ĐƠN HÀNG Yêu cầu xuất hóa đơn điện tử Transit Pickup Surcharge Ids Transit …" at bounding box center [301, 123] width 560 height 332
click at [509, 267] on button "[PERSON_NAME] và In" at bounding box center [542, 274] width 67 height 15
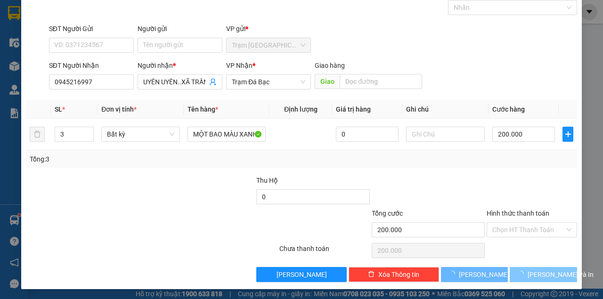
click at [532, 274] on span "[PERSON_NAME] và In" at bounding box center [560, 274] width 66 height 10
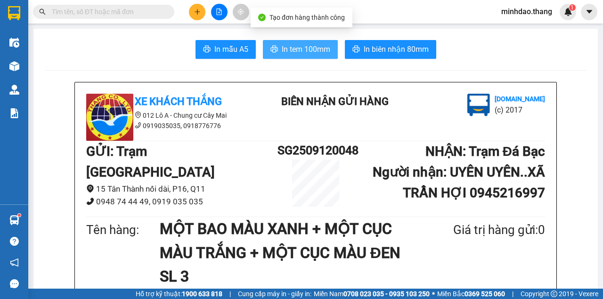
click at [301, 48] on span "In tem 100mm" at bounding box center [306, 49] width 48 height 12
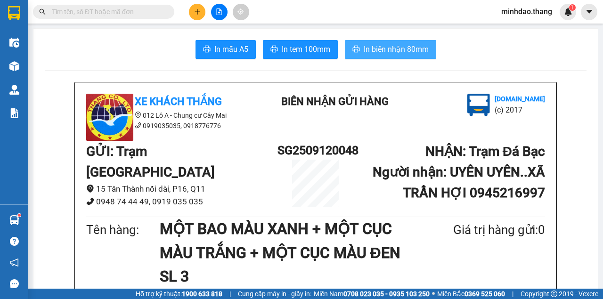
click at [389, 45] on span "In biên nhận 80mm" at bounding box center [395, 49] width 65 height 12
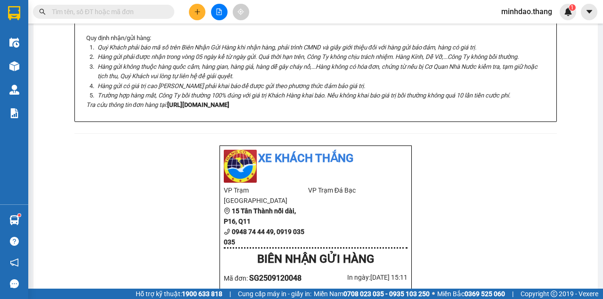
scroll to position [377, 0]
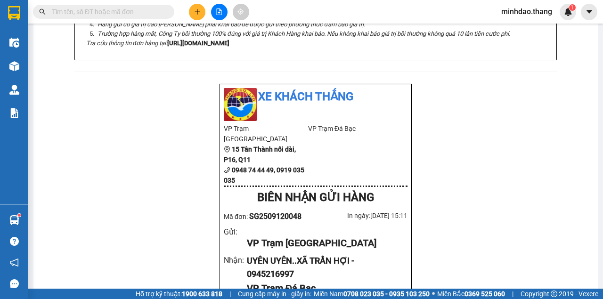
click at [152, 18] on span at bounding box center [103, 12] width 141 height 14
click at [151, 17] on span at bounding box center [103, 12] width 141 height 14
click at [148, 16] on span at bounding box center [103, 12] width 141 height 14
click at [148, 16] on input "text" at bounding box center [107, 12] width 111 height 10
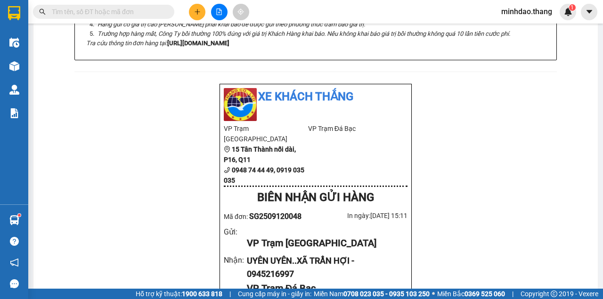
drag, startPoint x: 148, startPoint y: 16, endPoint x: 121, endPoint y: 9, distance: 27.7
click at [132, 12] on input "text" at bounding box center [107, 12] width 111 height 10
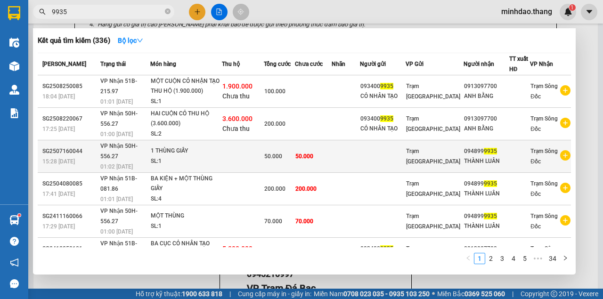
type input "9935"
click at [294, 153] on div "50.000" at bounding box center [279, 156] width 30 height 10
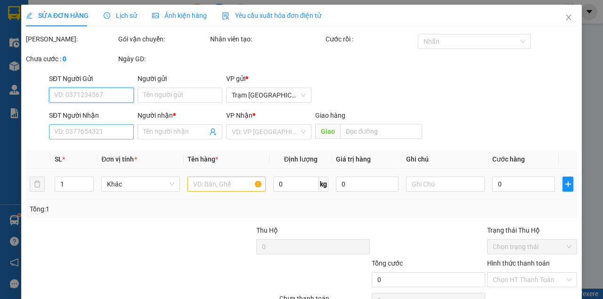
type input "0948999935"
type input "THÀNH LUÂN"
type input "50.000"
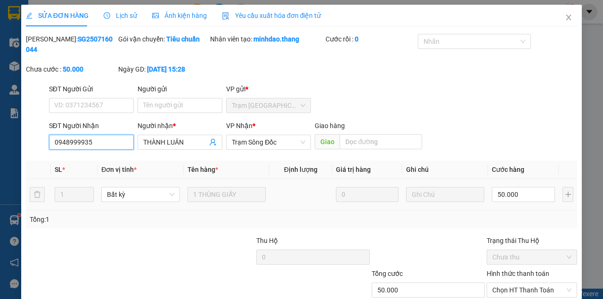
drag, startPoint x: 60, startPoint y: 145, endPoint x: 22, endPoint y: 144, distance: 38.6
click at [22, 145] on div "SỬA ĐƠN HÀNG Lịch sử Ảnh kiện hàng Yêu cầu xuất hóa đơn điện tử Total Paid Fee …" at bounding box center [301, 177] width 560 height 345
drag, startPoint x: 562, startPoint y: 16, endPoint x: 549, endPoint y: 23, distance: 14.3
click at [564, 17] on icon "close" at bounding box center [568, 18] width 8 height 8
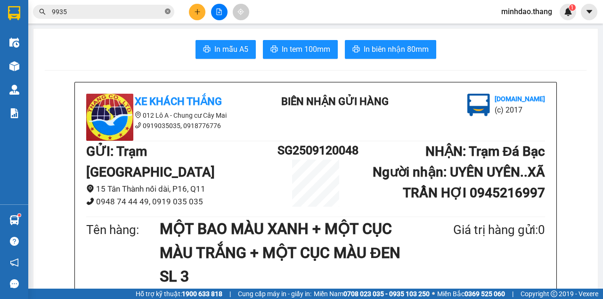
click at [167, 11] on icon "close-circle" at bounding box center [168, 11] width 6 height 6
click at [152, 13] on input "text" at bounding box center [107, 12] width 111 height 10
paste input "0948999935"
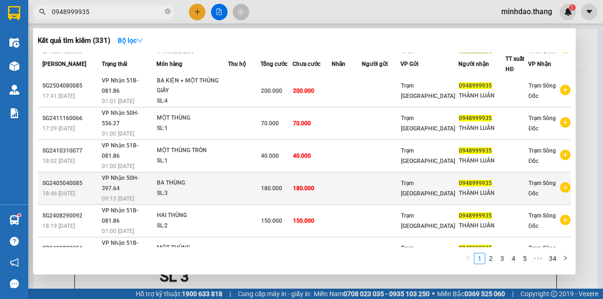
scroll to position [60, 0]
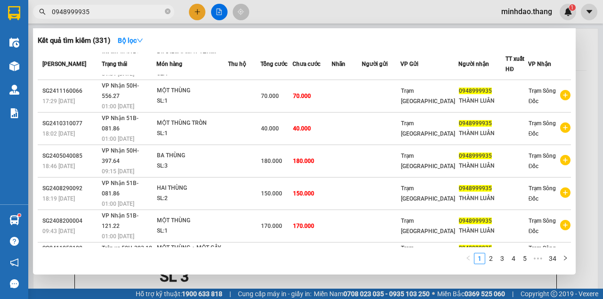
type input "0948999935"
click at [282, 270] on div "50.000" at bounding box center [276, 275] width 31 height 10
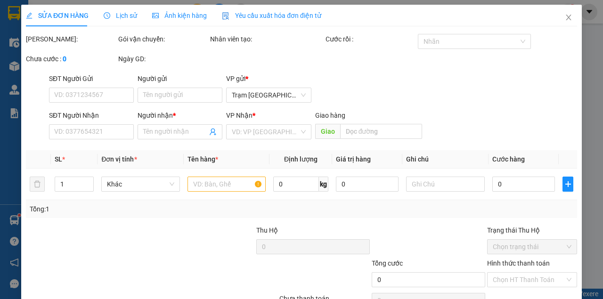
type input "0948999935"
type input "THÀNH LUÂN"
type input "50.000"
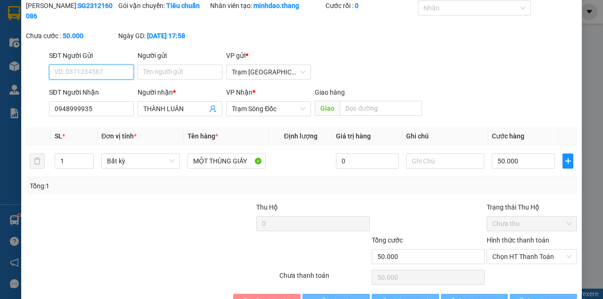
scroll to position [61, 0]
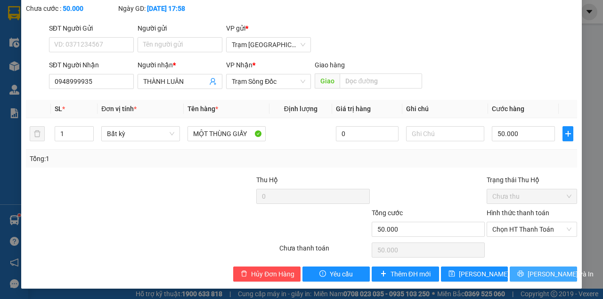
click at [543, 272] on span "[PERSON_NAME] và In" at bounding box center [560, 274] width 66 height 10
click at [509, 266] on button "[PERSON_NAME] và In" at bounding box center [542, 273] width 67 height 15
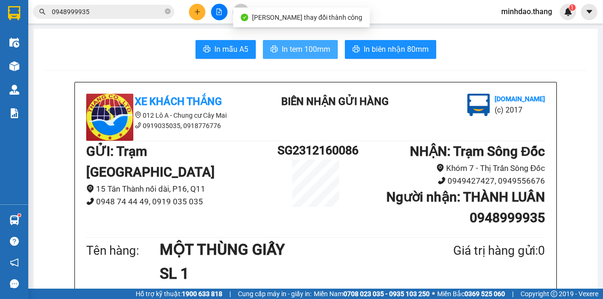
click at [315, 52] on span "In tem 100mm" at bounding box center [306, 49] width 48 height 12
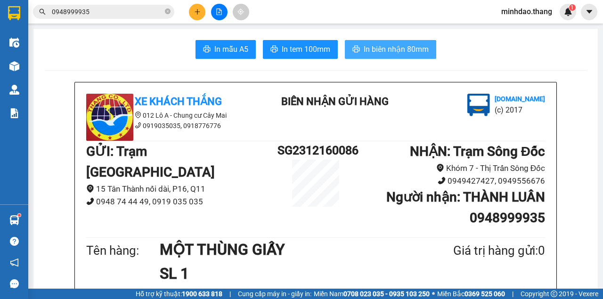
click at [345, 40] on button "In biên nhận 80mm" at bounding box center [390, 49] width 91 height 19
drag, startPoint x: 394, startPoint y: 45, endPoint x: 385, endPoint y: 52, distance: 10.7
click at [393, 45] on span "In biên nhận 80mm" at bounding box center [395, 49] width 65 height 12
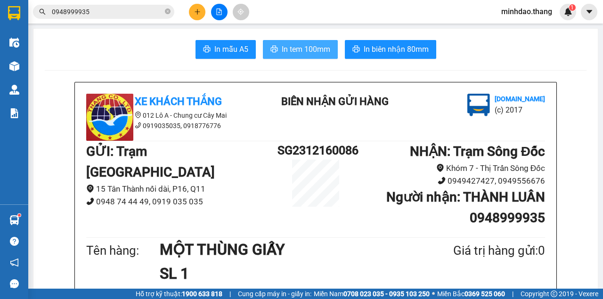
click at [307, 51] on span "In tem 100mm" at bounding box center [306, 49] width 48 height 12
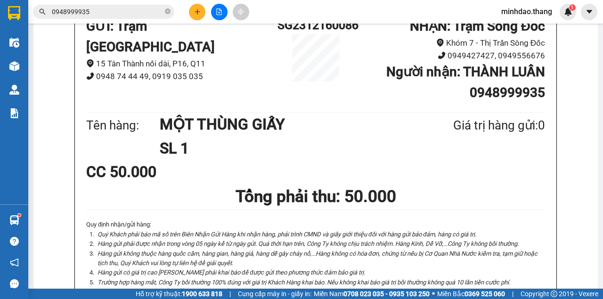
scroll to position [282, 0]
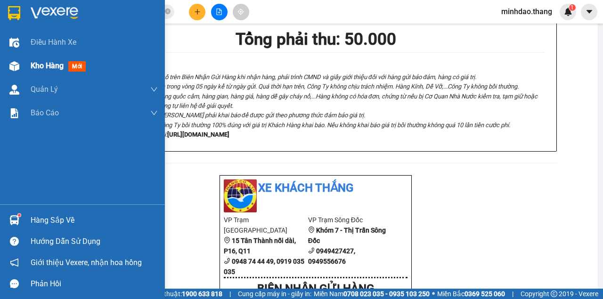
drag, startPoint x: 42, startPoint y: 63, endPoint x: 49, endPoint y: 60, distance: 7.6
click at [42, 63] on span "Kho hàng" at bounding box center [47, 65] width 33 height 9
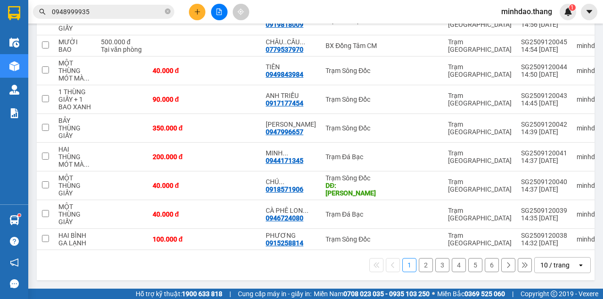
scroll to position [185, 0]
click at [168, 12] on icon "close-circle" at bounding box center [168, 11] width 6 height 6
click at [143, 9] on input "text" at bounding box center [107, 12] width 111 height 10
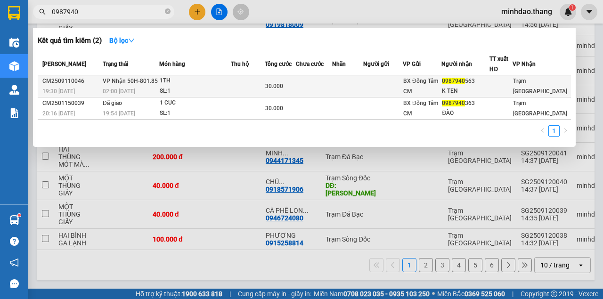
type input "0987940"
click at [290, 85] on div "30.000" at bounding box center [280, 86] width 30 height 10
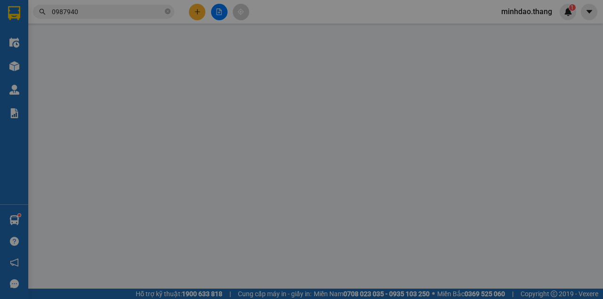
scroll to position [17, 0]
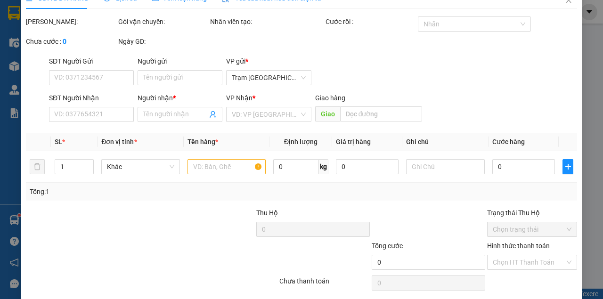
type input "0987940563"
type input "K TEN"
type input "30.000"
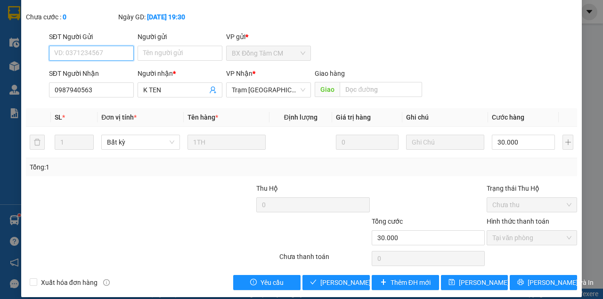
scroll to position [61, 0]
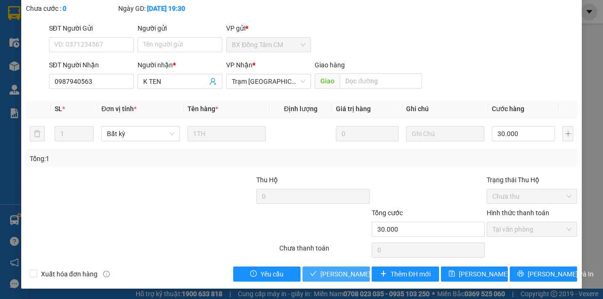
click at [339, 271] on span "Lưu và Giao hàng" at bounding box center [365, 274] width 90 height 10
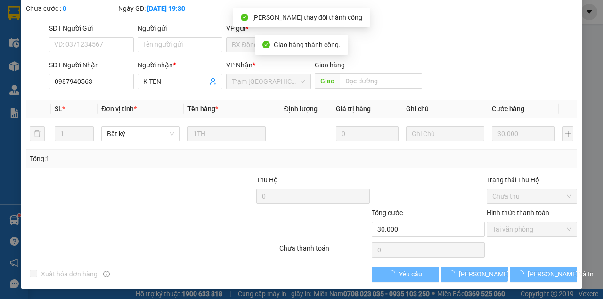
scroll to position [71, 0]
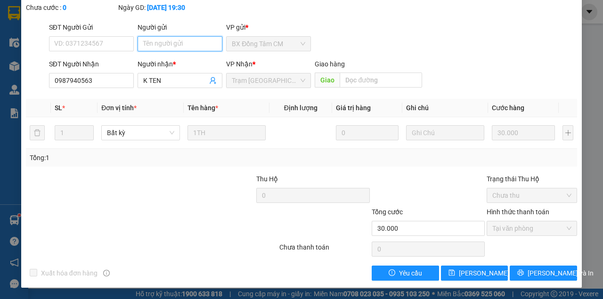
click at [190, 49] on input "Người gửi" at bounding box center [179, 43] width 85 height 15
type input "0938979905"
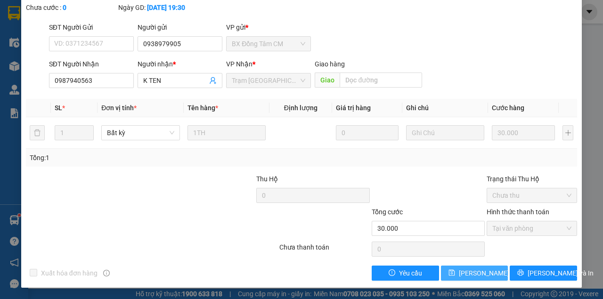
click at [471, 272] on span "Lưu thay đổi" at bounding box center [496, 273] width 75 height 10
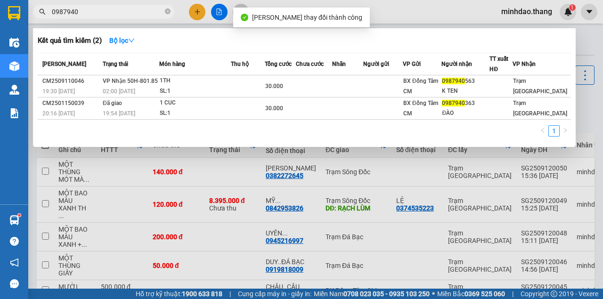
click at [149, 10] on input "0987940" at bounding box center [107, 12] width 111 height 10
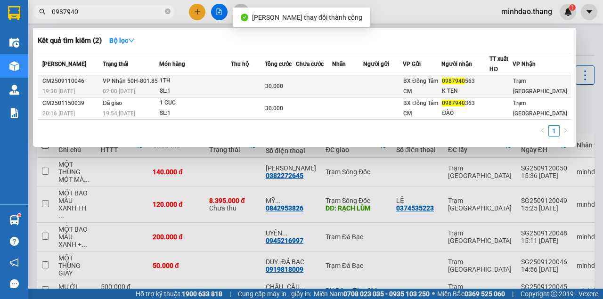
click at [279, 87] on span "30.000" at bounding box center [274, 86] width 18 height 7
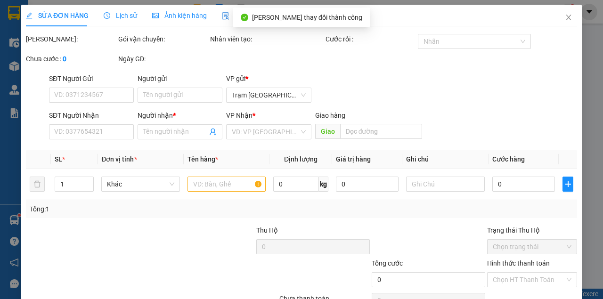
type input "0938979905"
type input "0987940563"
type input "K TEN"
type input "30.000"
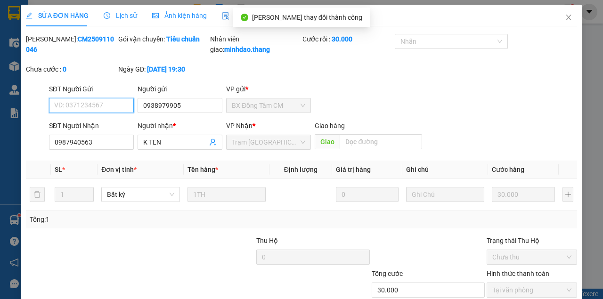
scroll to position [71, 0]
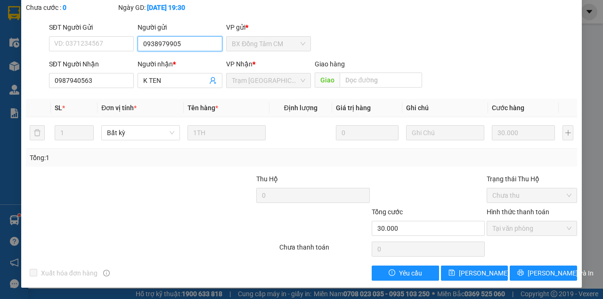
drag, startPoint x: 179, startPoint y: 42, endPoint x: 51, endPoint y: 32, distance: 128.9
click at [51, 33] on div "SĐT Người Gửi VD: 0371234567 Người gửi 0938979905 0938979905 VP gửi * BX Đồng T…" at bounding box center [313, 38] width 532 height 33
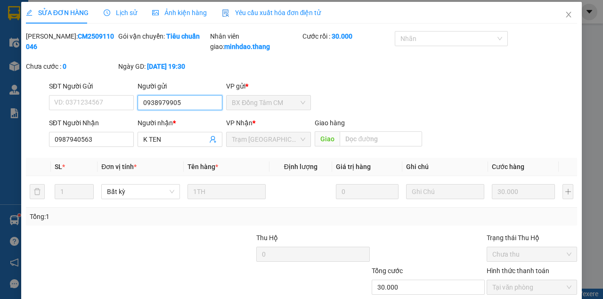
scroll to position [0, 0]
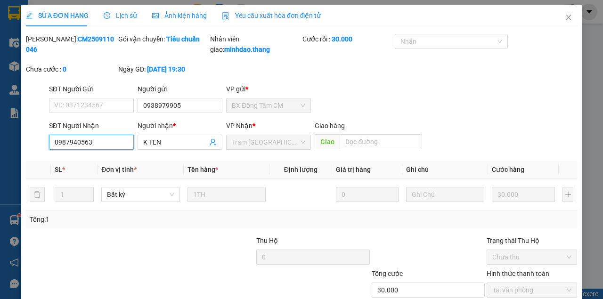
drag, startPoint x: 98, startPoint y: 150, endPoint x: 3, endPoint y: 145, distance: 95.2
click at [3, 145] on div "SỬA ĐƠN HÀNG Lịch sử Ảnh kiện hàng Yêu cầu xuất hóa đơn điện tử Total Paid Fee …" at bounding box center [301, 149] width 603 height 299
click at [559, 19] on span "Close" at bounding box center [568, 18] width 26 height 26
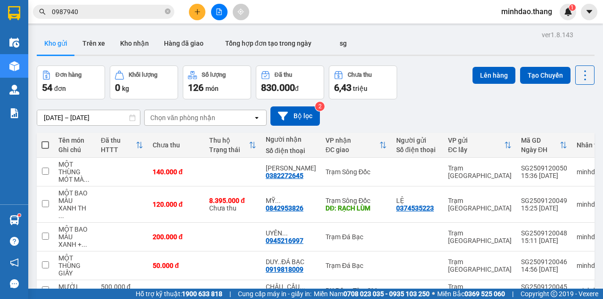
drag, startPoint x: 169, startPoint y: 14, endPoint x: 163, endPoint y: 15, distance: 5.3
click at [168, 14] on icon "close-circle" at bounding box center [168, 11] width 6 height 6
click at [145, 16] on input "text" at bounding box center [107, 12] width 111 height 10
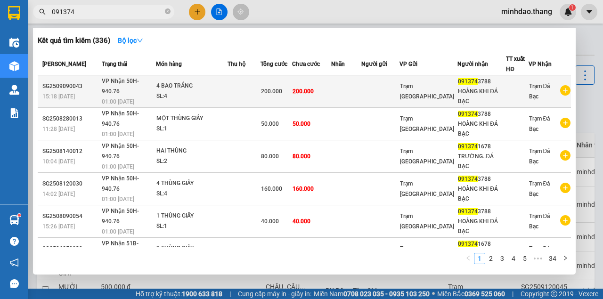
type input "091374"
click at [358, 81] on td at bounding box center [346, 91] width 30 height 32
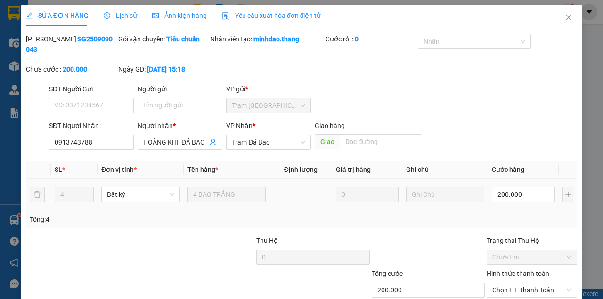
type input "0913743788"
type input "HOÀNG KHI ĐÁ BẠC"
type input "200.000"
drag, startPoint x: 110, startPoint y: 143, endPoint x: 0, endPoint y: 130, distance: 110.4
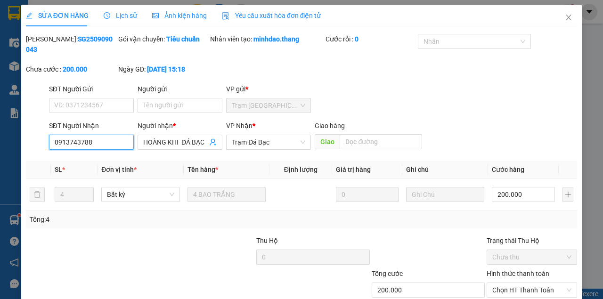
click at [0, 131] on div "SỬA ĐƠN HÀNG Lịch sử Ảnh kiện hàng Yêu cầu xuất hóa đơn điện tử Total Paid Fee …" at bounding box center [301, 149] width 603 height 299
click at [556, 13] on span "Close" at bounding box center [568, 18] width 26 height 26
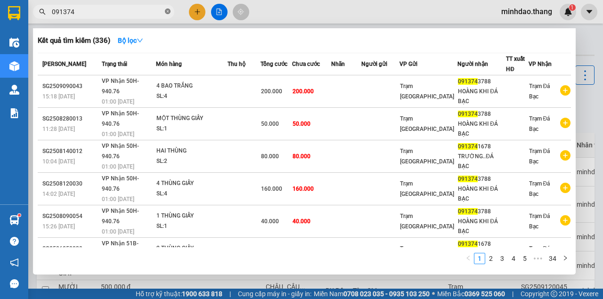
click at [168, 12] on icon "close-circle" at bounding box center [168, 11] width 6 height 6
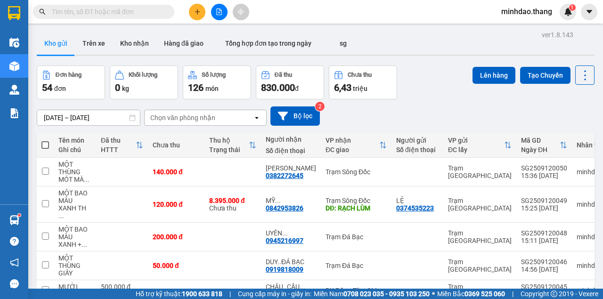
click at [144, 14] on input "text" at bounding box center [107, 12] width 111 height 10
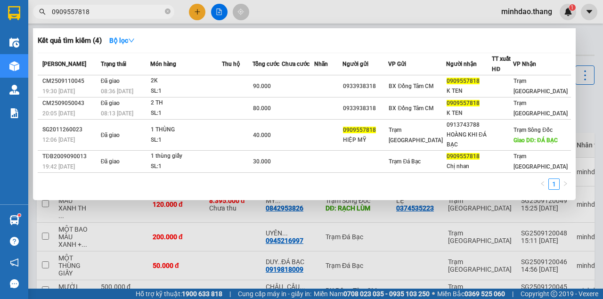
type input "0909557818"
click at [166, 13] on icon "close-circle" at bounding box center [168, 11] width 6 height 6
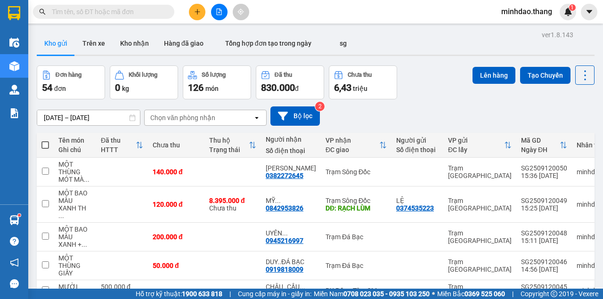
click at [132, 15] on input "text" at bounding box center [107, 12] width 111 height 10
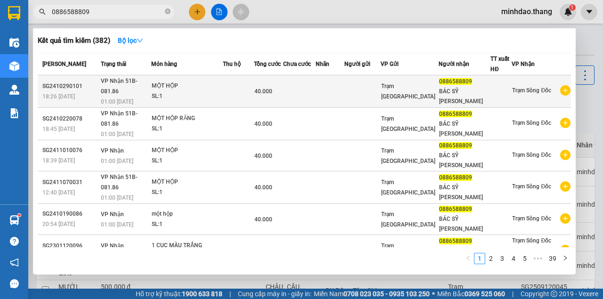
type input "0886588809"
click at [303, 90] on td at bounding box center [299, 91] width 33 height 32
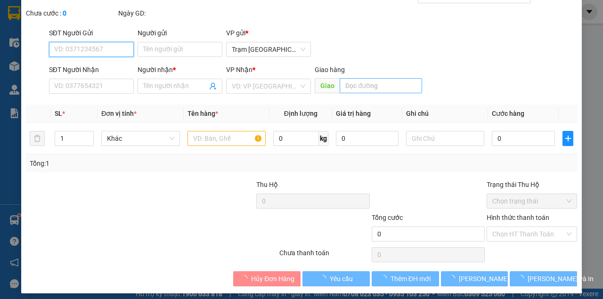
type input "0886588809"
type input "BÁC SỸ TRẦN THANH LONG"
type input "40.000"
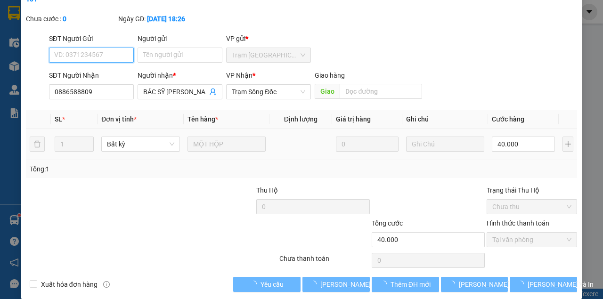
scroll to position [61, 0]
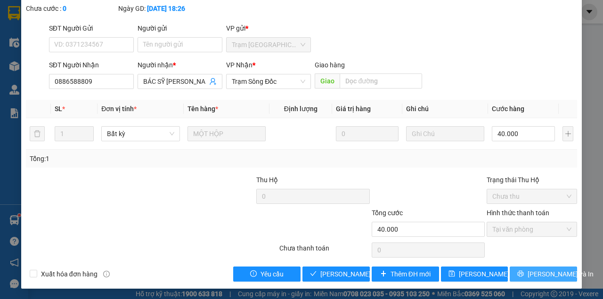
click at [533, 275] on span "[PERSON_NAME] và In" at bounding box center [560, 274] width 66 height 10
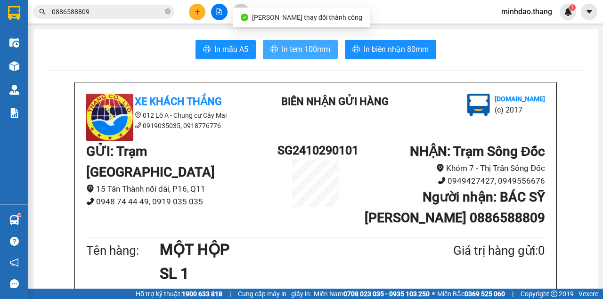
click at [303, 50] on span "In tem 100mm" at bounding box center [306, 49] width 48 height 12
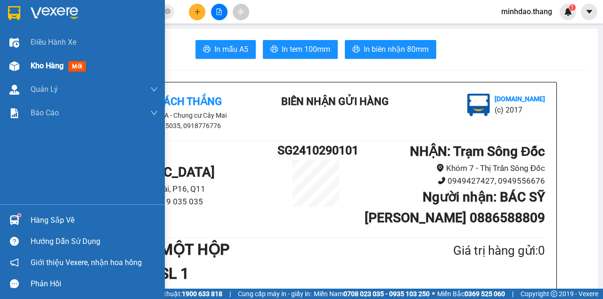
click at [13, 63] on img at bounding box center [14, 66] width 10 height 10
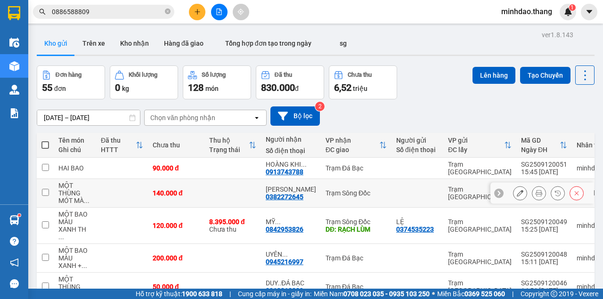
click at [48, 192] on input "checkbox" at bounding box center [45, 192] width 7 height 7
checkbox input "true"
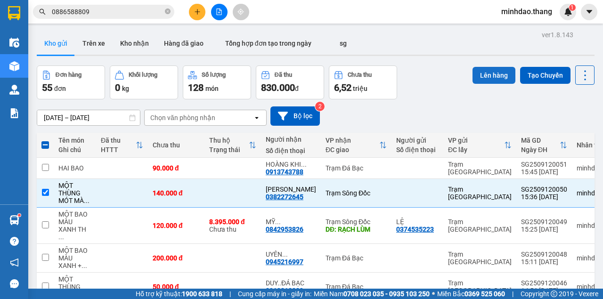
click at [498, 72] on button "Lên hàng" at bounding box center [493, 75] width 43 height 17
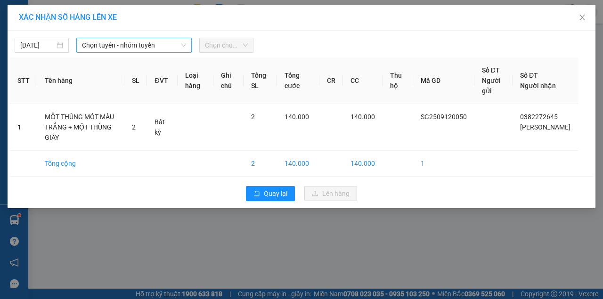
click at [128, 43] on span "Chọn tuyến - nhóm tuyến" at bounding box center [134, 45] width 104 height 14
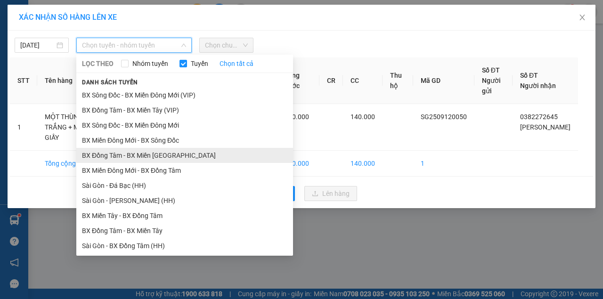
scroll to position [31, 0]
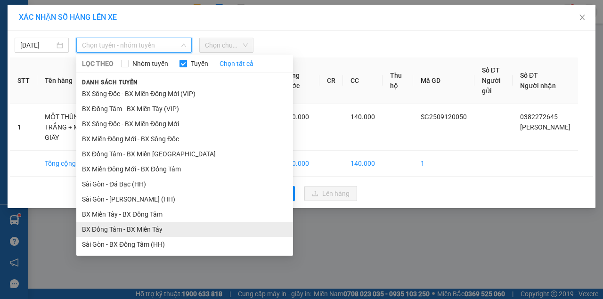
drag, startPoint x: 115, startPoint y: 212, endPoint x: 115, endPoint y: 229, distance: 16.5
click at [115, 229] on ul "BX Đồng Tâm - BX Sông Đốc BX Miền Tây - BX Đồng Tâm (VIP) BX Sông Đốc - BX Miền…" at bounding box center [184, 169] width 217 height 164
click at [115, 229] on li "BX Đồng Tâm - BX Miền Tây" at bounding box center [184, 229] width 217 height 15
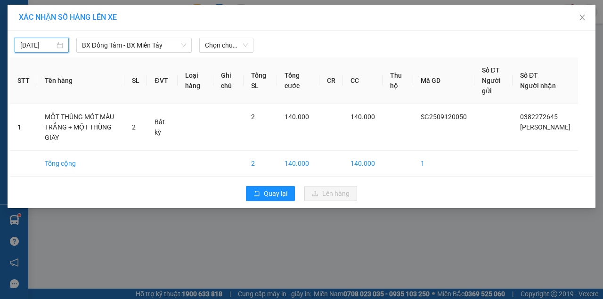
click at [41, 41] on input "[DATE]" at bounding box center [37, 45] width 34 height 10
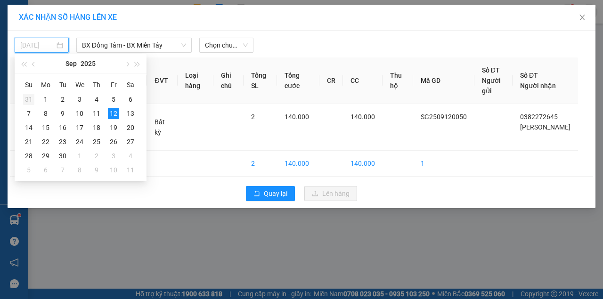
click at [24, 97] on div "31" at bounding box center [28, 99] width 11 height 11
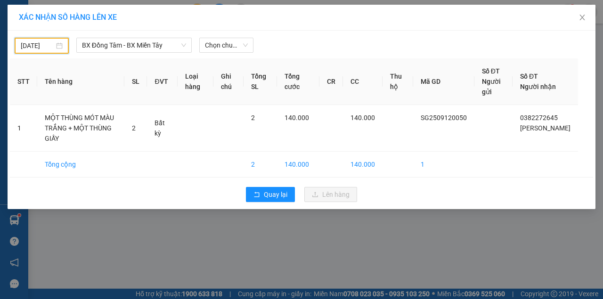
click at [41, 45] on input "31/08/2025" at bounding box center [37, 45] width 33 height 10
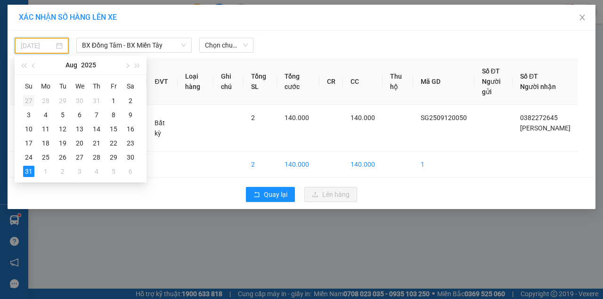
click at [27, 102] on div "27" at bounding box center [28, 100] width 11 height 11
click at [42, 42] on input "27/07/2025" at bounding box center [37, 45] width 33 height 10
click at [28, 98] on div "29" at bounding box center [28, 100] width 11 height 11
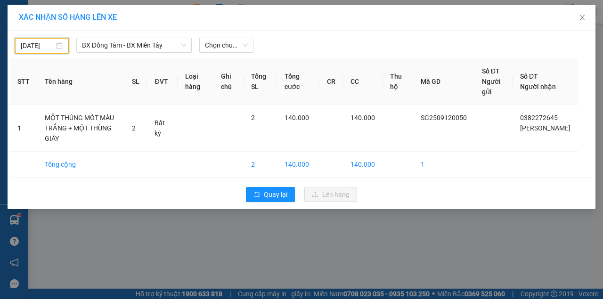
click at [49, 44] on input "29/06/2025" at bounding box center [37, 45] width 33 height 10
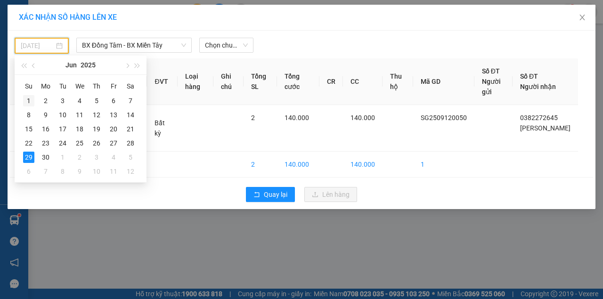
click at [27, 99] on div "1" at bounding box center [28, 100] width 11 height 11
type input "01/06/2025"
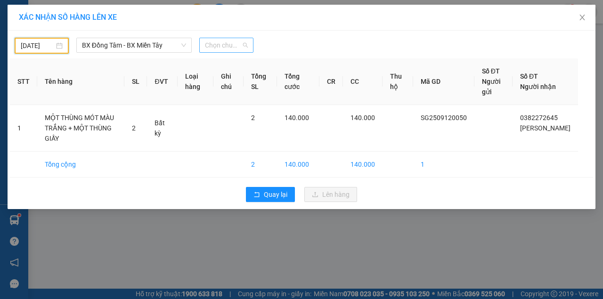
drag, startPoint x: 226, startPoint y: 45, endPoint x: 220, endPoint y: 64, distance: 20.0
click at [226, 45] on span "Chọn chuyến" at bounding box center [226, 45] width 43 height 14
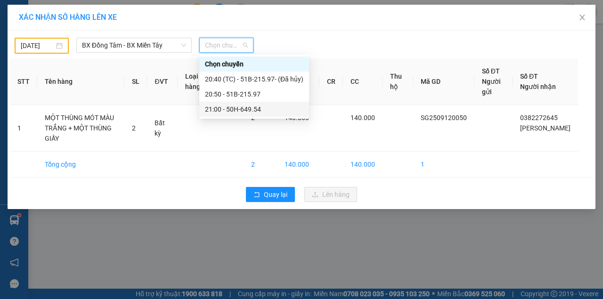
click at [224, 111] on div "21:00 - 50H-649.54" at bounding box center [254, 109] width 98 height 10
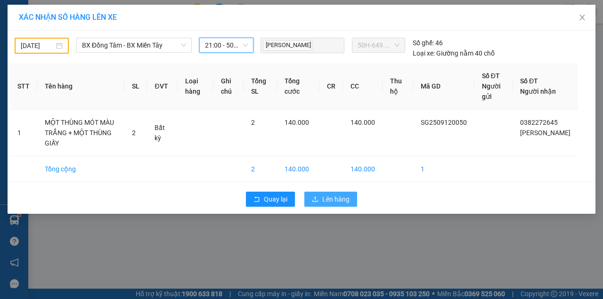
click at [336, 194] on span "Lên hàng" at bounding box center [335, 199] width 27 height 10
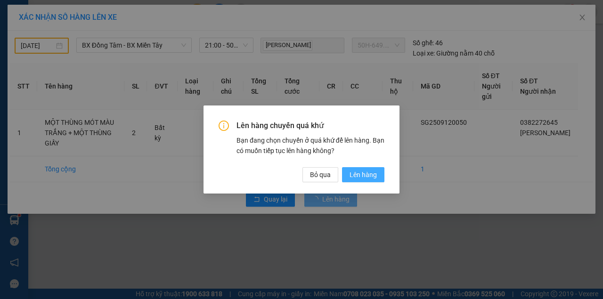
click at [355, 175] on span "Lên hàng" at bounding box center [362, 174] width 27 height 10
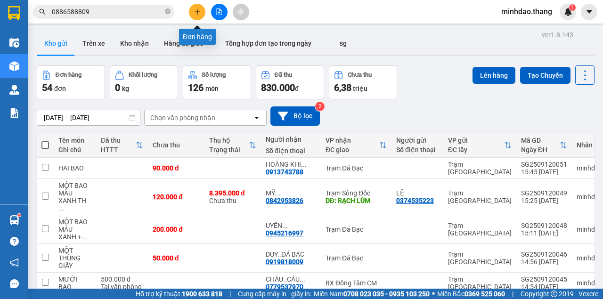
click button at bounding box center [197, 12] width 16 height 16
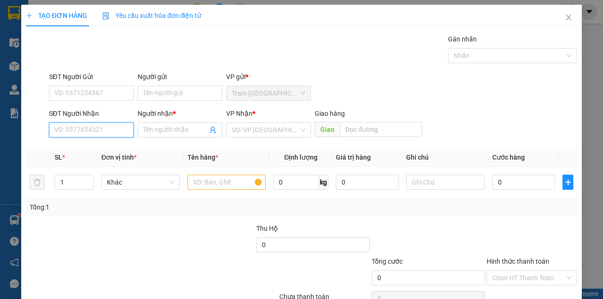
click at [108, 132] on input "SĐT Người Nhận" at bounding box center [91, 129] width 85 height 15
click at [94, 148] on div "0941111124 - HẢI VÂN" at bounding box center [107, 148] width 106 height 10
type input "0941111124"
type input "[PERSON_NAME]"
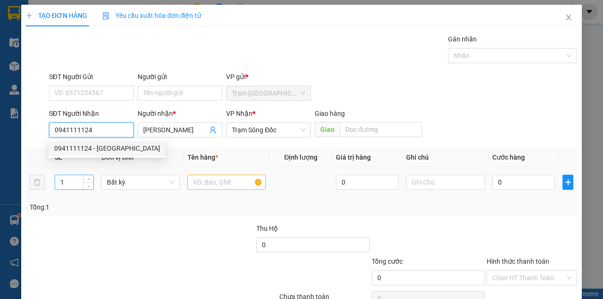
type input "0941111124"
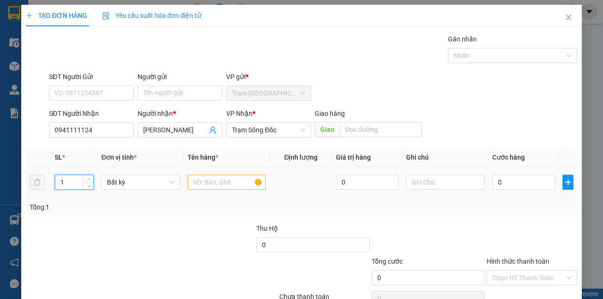
click at [71, 184] on input "1" at bounding box center [74, 182] width 39 height 14
type input "3"
drag, startPoint x: 209, startPoint y: 189, endPoint x: 209, endPoint y: 182, distance: 7.1
click at [209, 186] on div at bounding box center [226, 182] width 79 height 19
click at [209, 182] on input "text" at bounding box center [226, 182] width 79 height 15
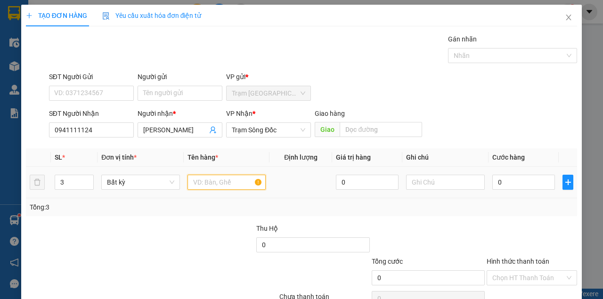
click at [209, 182] on input "text" at bounding box center [226, 182] width 79 height 15
type input "BA KIỆN"
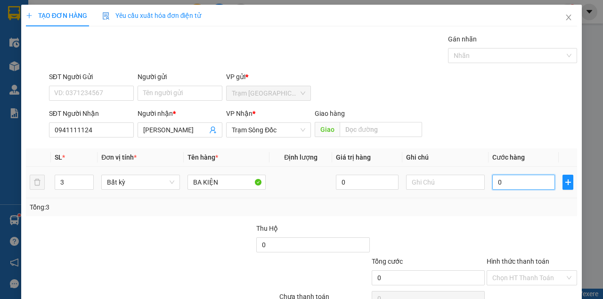
click at [505, 180] on input "0" at bounding box center [523, 182] width 63 height 15
type input "1"
type input "18"
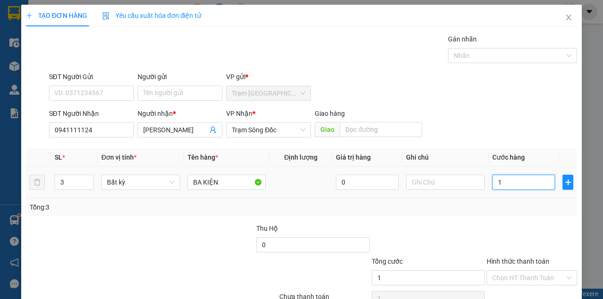
type input "18"
type input "180"
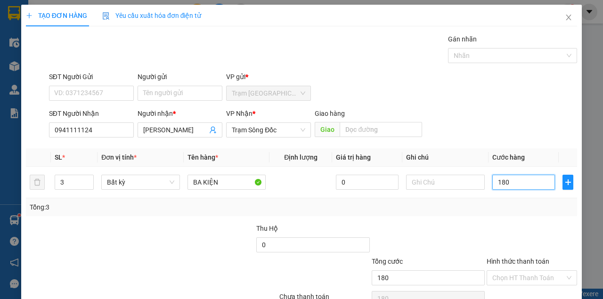
scroll to position [48, 0]
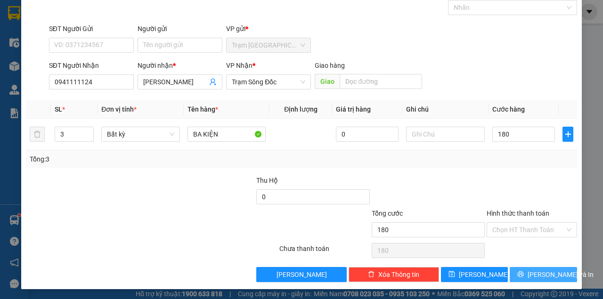
type input "180.000"
click at [520, 269] on button "[PERSON_NAME] và In" at bounding box center [542, 274] width 67 height 15
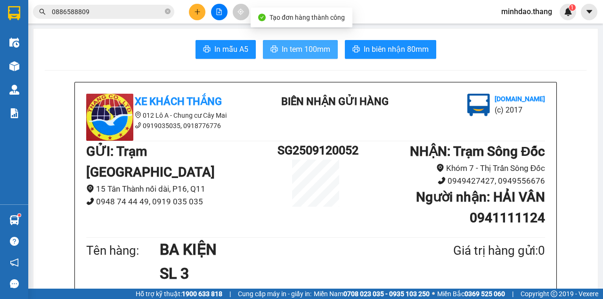
click at [300, 46] on span "In tem 100mm" at bounding box center [306, 49] width 48 height 12
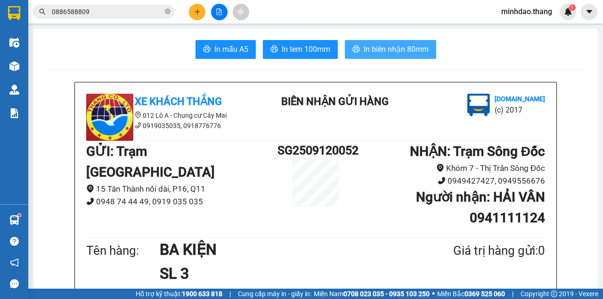
click at [345, 40] on button "In biên nhận 80mm" at bounding box center [390, 49] width 91 height 19
click at [396, 46] on span "In biên nhận 80mm" at bounding box center [395, 49] width 65 height 12
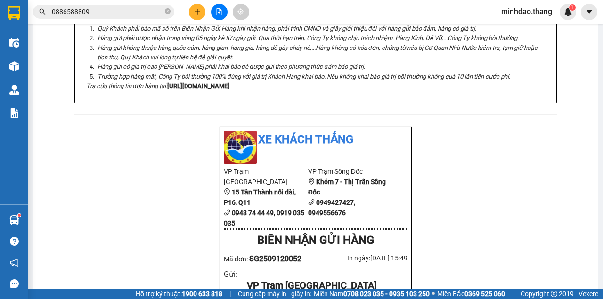
scroll to position [377, 0]
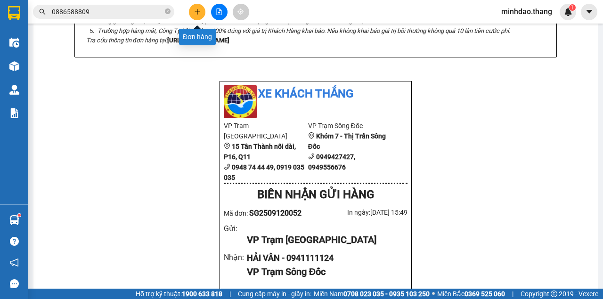
click at [199, 15] on icon "plus" at bounding box center [197, 11] width 7 height 7
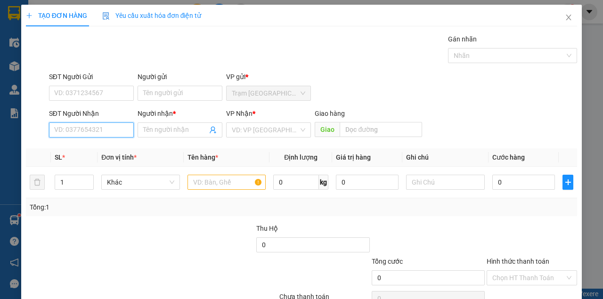
click at [100, 128] on input "SĐT Người Nhận" at bounding box center [91, 129] width 85 height 15
type input "0911710777"
click at [91, 148] on div "0911710777 - ANH TUẤN" at bounding box center [100, 148] width 93 height 10
type input "[PERSON_NAME]"
type input "0911710777"
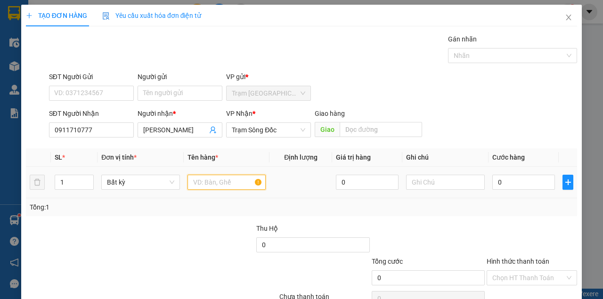
click at [212, 182] on input "text" at bounding box center [226, 182] width 79 height 15
type input "MỘT HỘP"
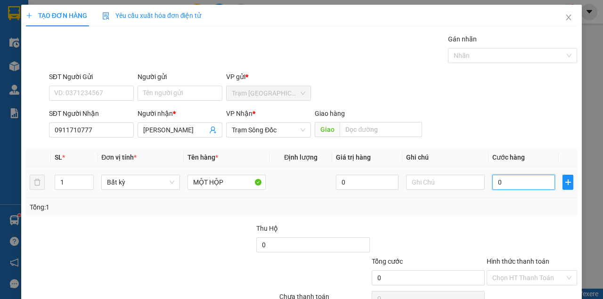
click at [501, 179] on input "0" at bounding box center [523, 182] width 63 height 15
type input "03"
type input "3"
type input "030"
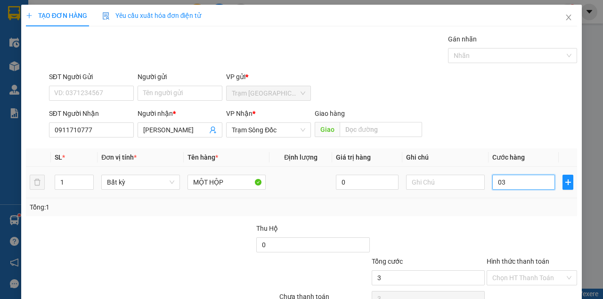
type input "30"
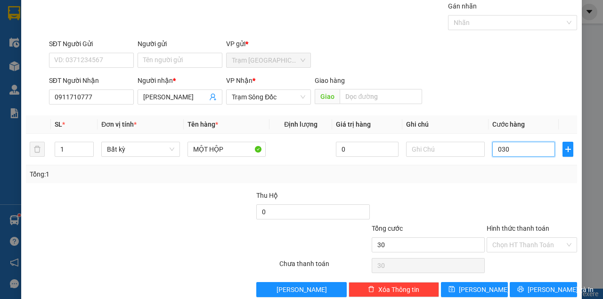
scroll to position [48, 0]
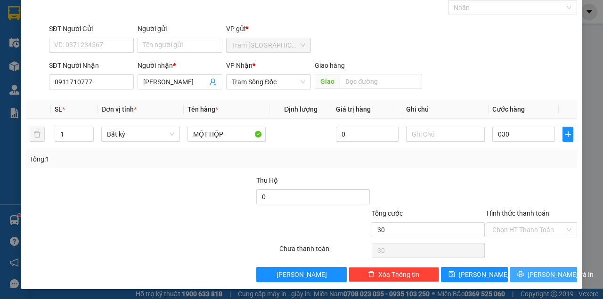
type input "30.000"
click at [541, 270] on span "[PERSON_NAME] và In" at bounding box center [560, 274] width 66 height 10
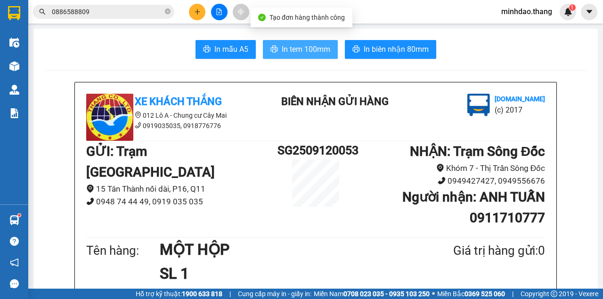
click at [305, 44] on span "In tem 100mm" at bounding box center [306, 49] width 48 height 12
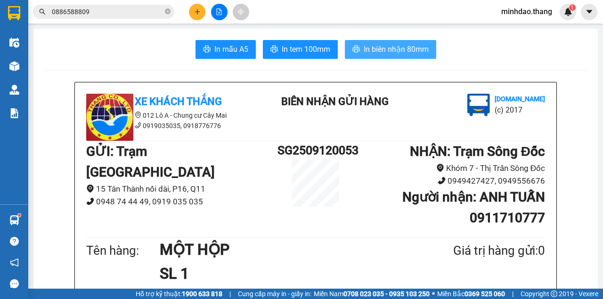
click at [396, 56] on button "In biên nhận 80mm" at bounding box center [390, 49] width 91 height 19
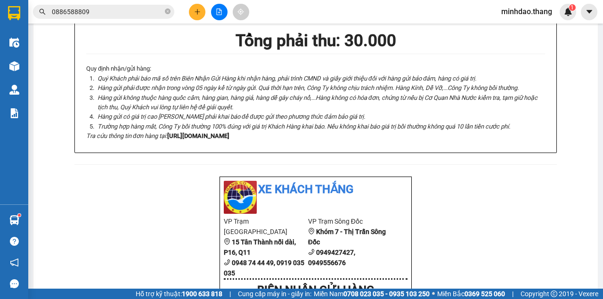
scroll to position [188, 0]
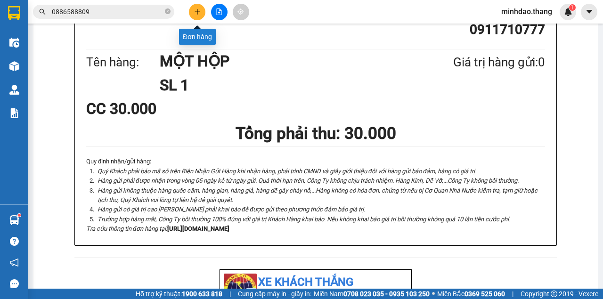
click at [199, 13] on icon "plus" at bounding box center [197, 11] width 7 height 7
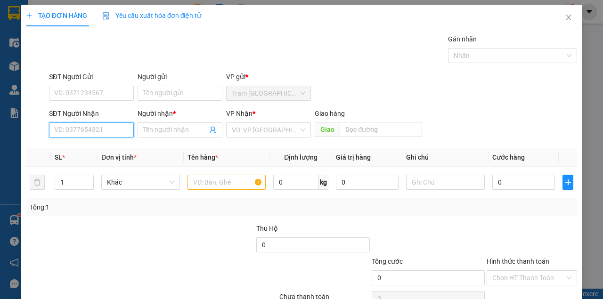
click at [95, 127] on input "SĐT Người Nhận" at bounding box center [91, 129] width 85 height 15
type input "0904491574"
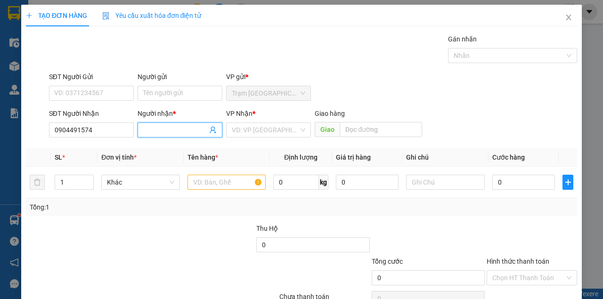
click at [147, 127] on input "Người nhận *" at bounding box center [175, 130] width 64 height 10
type input "CÔ TUYẾT....ĐÁ BẠC"
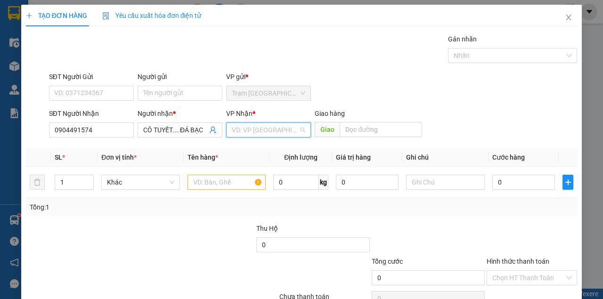
click at [265, 127] on input "search" at bounding box center [265, 130] width 67 height 14
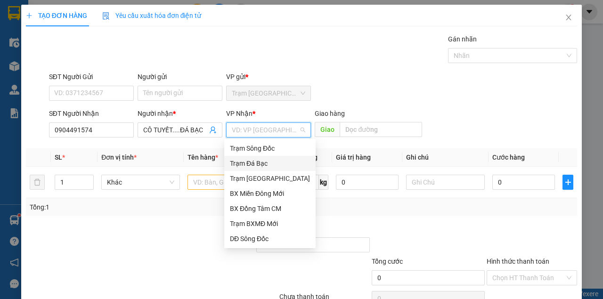
click at [260, 166] on div "Trạm Đá Bạc" at bounding box center [270, 163] width 80 height 10
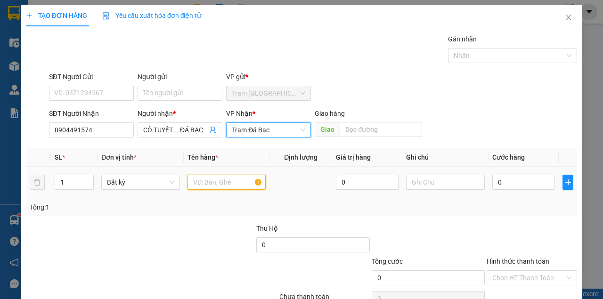
click at [221, 175] on input "text" at bounding box center [226, 182] width 79 height 15
click at [221, 177] on input "text" at bounding box center [226, 182] width 79 height 15
click at [221, 178] on input "text" at bounding box center [226, 182] width 79 height 15
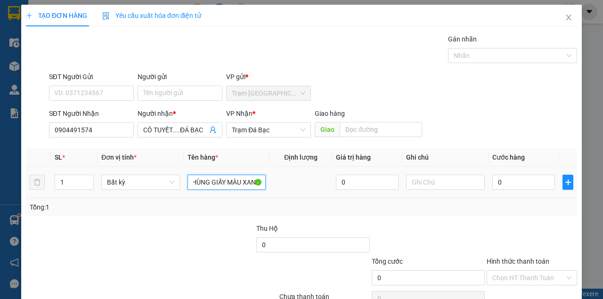
scroll to position [0, 25]
type input "MỘT THÙNG GIẤY MÀU XANH"
click at [492, 182] on input "0" at bounding box center [523, 182] width 63 height 15
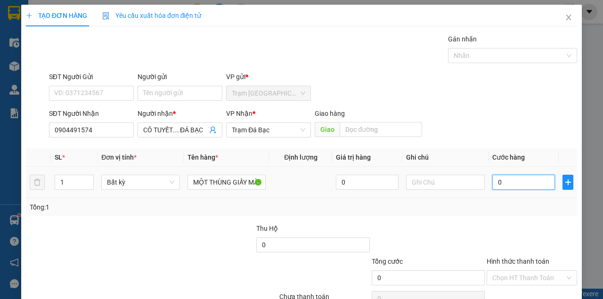
type input "40"
type input "400"
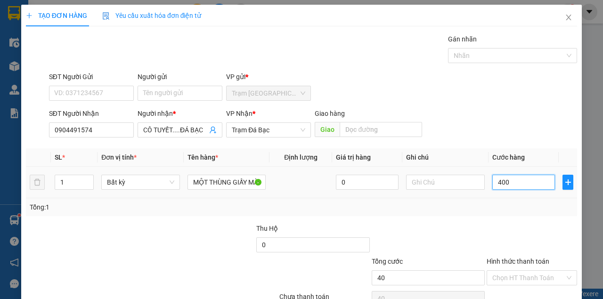
type input "400"
type input "40"
type input "40.000"
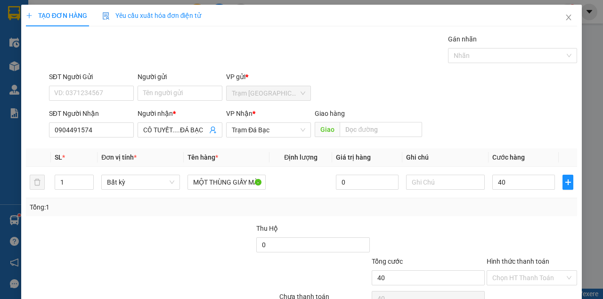
type input "40.000"
click at [514, 118] on div "SĐT Người Nhận 0904491574 Người nhận * CÔ TUYẾT....ĐÁ BẠC VP Nhận * Trạm Đá Bạc…" at bounding box center [313, 124] width 532 height 33
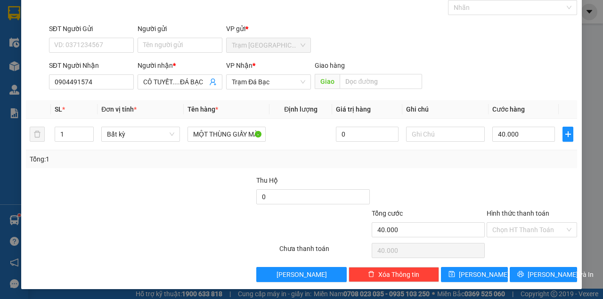
click at [501, 178] on div at bounding box center [531, 191] width 92 height 33
click at [503, 230] on input "Hình thức thanh toán" at bounding box center [528, 230] width 72 height 14
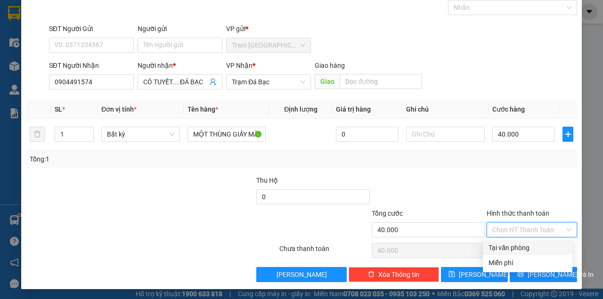
click at [449, 192] on div at bounding box center [427, 191] width 115 height 33
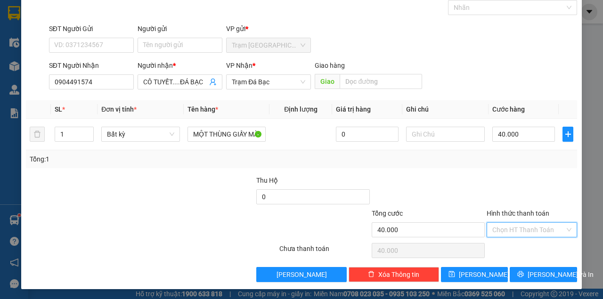
drag, startPoint x: 501, startPoint y: 225, endPoint x: 502, endPoint y: 231, distance: 6.2
click at [501, 225] on input "Hình thức thanh toán" at bounding box center [528, 230] width 72 height 14
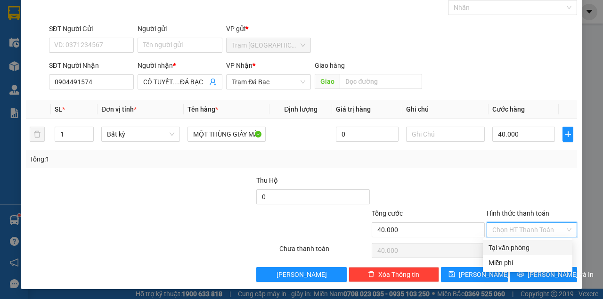
click at [460, 204] on div at bounding box center [427, 191] width 115 height 33
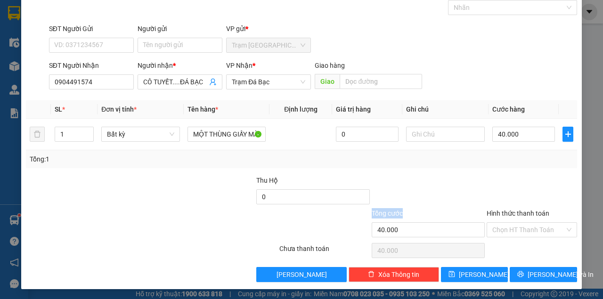
drag, startPoint x: 404, startPoint y: 210, endPoint x: 361, endPoint y: 209, distance: 42.9
click at [362, 209] on div "Tổng cước 40.000 Hình thức thanh toán Chọn HT Thanh Toán" at bounding box center [301, 224] width 553 height 33
click at [336, 214] on div at bounding box center [324, 224] width 92 height 33
click at [418, 191] on div at bounding box center [427, 191] width 115 height 33
click at [515, 231] on input "Hình thức thanh toán" at bounding box center [528, 230] width 72 height 14
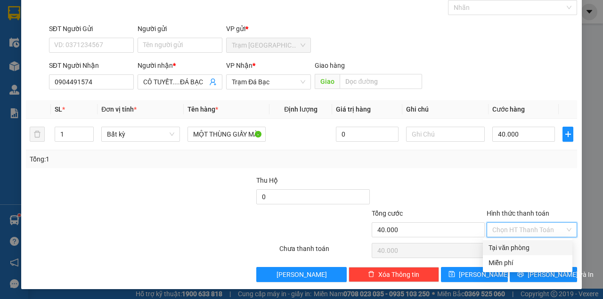
click at [502, 247] on div "Tại văn phòng" at bounding box center [527, 247] width 78 height 10
type input "0"
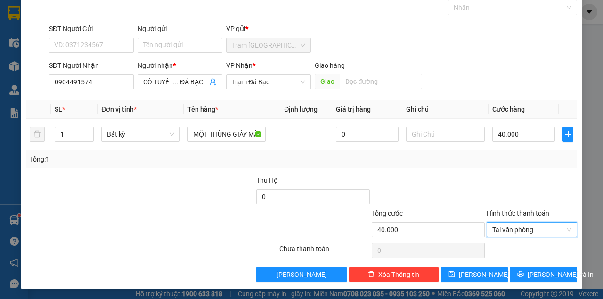
click at [477, 196] on div at bounding box center [427, 191] width 115 height 33
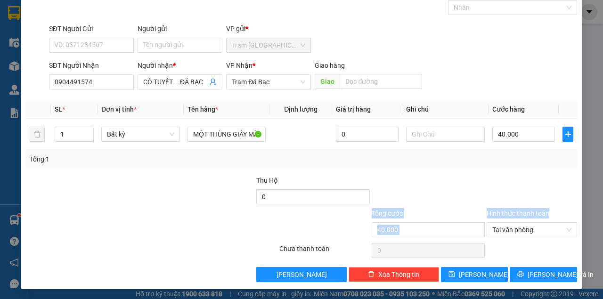
drag, startPoint x: 547, startPoint y: 213, endPoint x: 405, endPoint y: 204, distance: 142.5
click at [440, 202] on form "Thu Hộ 0 Tổng cước 40.000 Hình thức thanh toán Tại văn phòng" at bounding box center [301, 208] width 551 height 66
drag, startPoint x: 354, startPoint y: 211, endPoint x: 369, endPoint y: 217, distance: 16.1
click at [354, 211] on div at bounding box center [324, 224] width 92 height 33
click at [436, 206] on div at bounding box center [427, 191] width 115 height 33
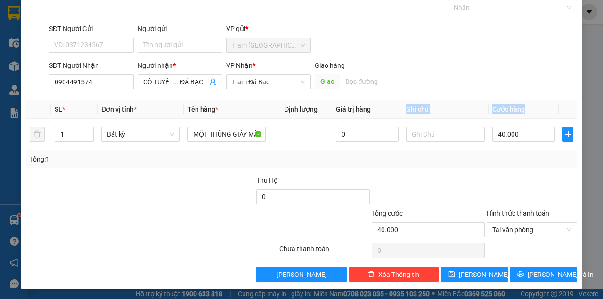
drag, startPoint x: 374, startPoint y: 110, endPoint x: 535, endPoint y: 106, distance: 160.6
click at [535, 106] on tr "SL * Đơn vị tính * Tên hàng * Định lượng Giá trị hàng Ghi chú Cước hàng" at bounding box center [301, 109] width 551 height 18
drag, startPoint x: 272, startPoint y: 107, endPoint x: 546, endPoint y: 106, distance: 274.0
click at [546, 106] on tr "SL * Đơn vị tính * Tên hàng * Định lượng Giá trị hàng Ghi chú Cước hàng" at bounding box center [301, 109] width 551 height 18
drag, startPoint x: 157, startPoint y: 105, endPoint x: 529, endPoint y: 107, distance: 371.4
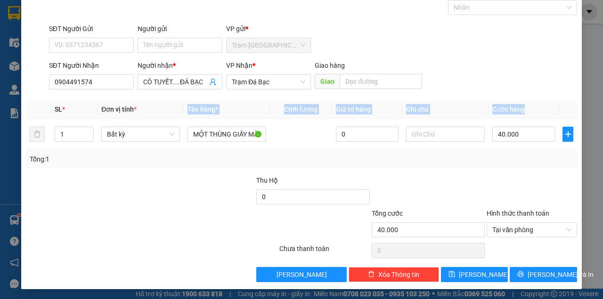
click at [529, 107] on tr "SL * Đơn vị tính * Tên hàng * Định lượng Giá trị hàng Ghi chú Cước hàng" at bounding box center [301, 109] width 551 height 18
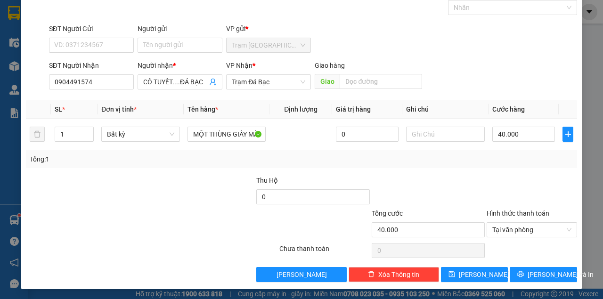
drag, startPoint x: 436, startPoint y: 192, endPoint x: 467, endPoint y: 209, distance: 34.6
click at [439, 192] on div at bounding box center [427, 191] width 115 height 33
drag, startPoint x: 524, startPoint y: 265, endPoint x: 524, endPoint y: 270, distance: 5.6
click at [524, 270] on div "Transit Pickup Surcharge Ids Transit Deliver Surcharge Ids Transit Deliver Surc…" at bounding box center [301, 134] width 551 height 296
drag, startPoint x: 524, startPoint y: 270, endPoint x: 507, endPoint y: 193, distance: 79.0
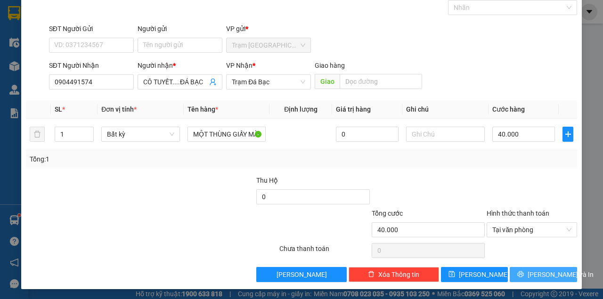
click at [507, 193] on div "Transit Pickup Surcharge Ids Transit Deliver Surcharge Ids Transit Deliver Surc…" at bounding box center [301, 134] width 551 height 296
click at [528, 277] on button "[PERSON_NAME] và In" at bounding box center [542, 274] width 67 height 15
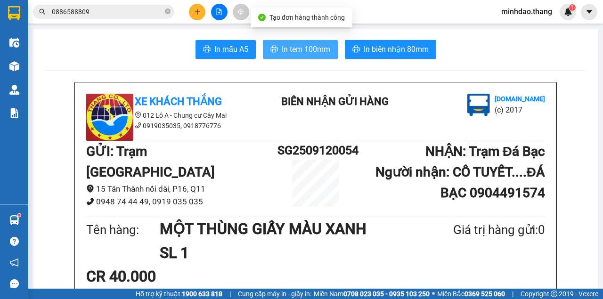
click at [306, 49] on span "In tem 100mm" at bounding box center [306, 49] width 48 height 12
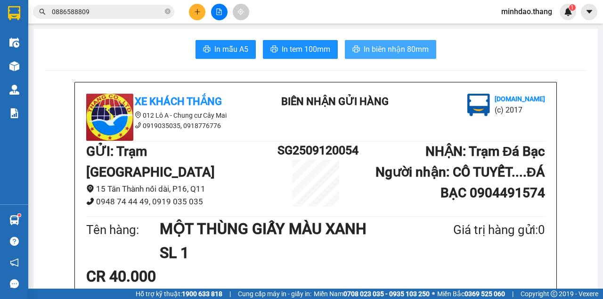
click at [366, 46] on span "In biên nhận 80mm" at bounding box center [395, 49] width 65 height 12
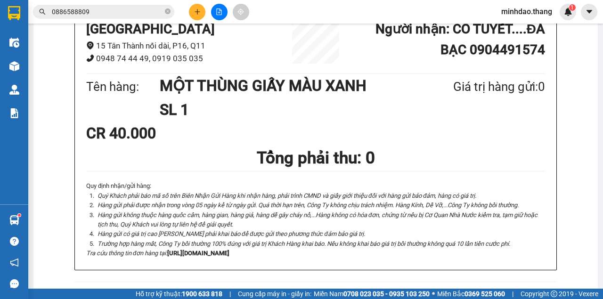
scroll to position [157, 0]
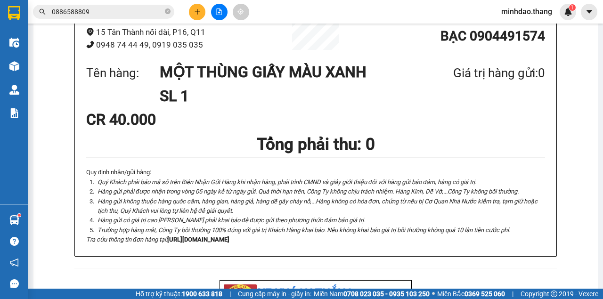
click at [201, 15] on button at bounding box center [197, 12] width 16 height 16
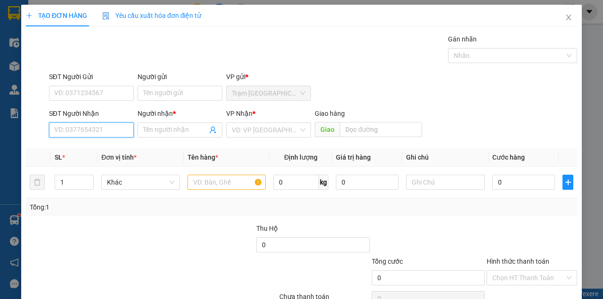
click at [97, 134] on input "SĐT Người Nhận" at bounding box center [91, 129] width 85 height 15
type input "0"
drag, startPoint x: 104, startPoint y: 154, endPoint x: 113, endPoint y: 156, distance: 9.6
click at [105, 153] on div "0944185114 - DANH TOẠI" at bounding box center [92, 148] width 88 height 15
type input "0944185114"
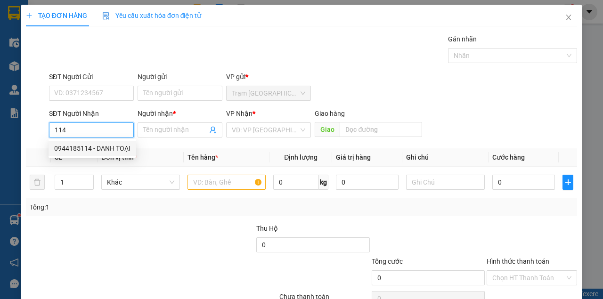
type input "DANH TOẠI"
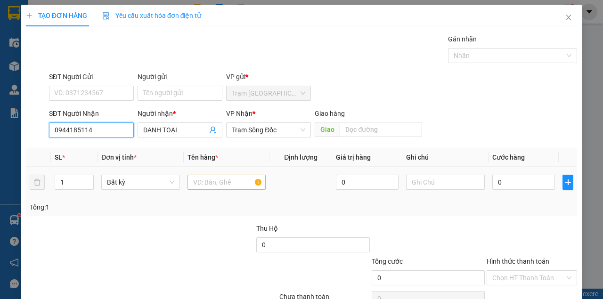
type input "0944185114"
click at [210, 179] on input "text" at bounding box center [226, 182] width 79 height 15
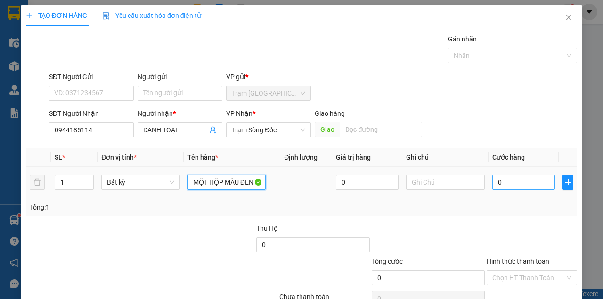
type input "MỘT HỘP MÀU ĐEN"
click at [514, 184] on input "0" at bounding box center [523, 182] width 63 height 15
type input "3"
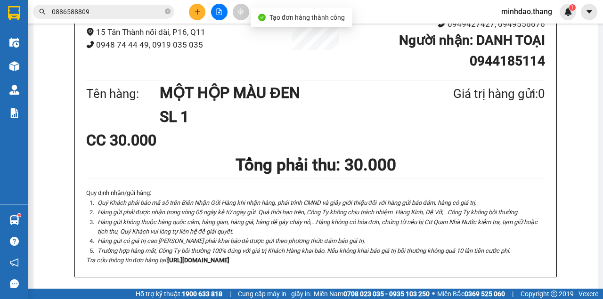
drag, startPoint x: 403, startPoint y: 53, endPoint x: 399, endPoint y: 58, distance: 6.1
click at [198, 12] on icon "plus" at bounding box center [197, 11] width 7 height 7
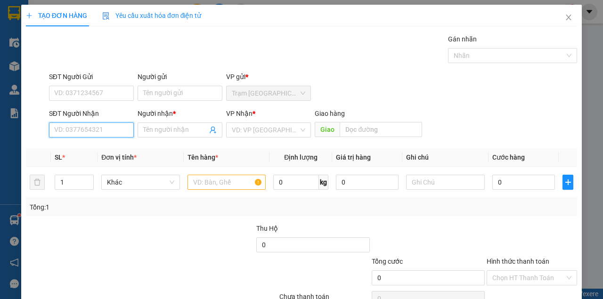
click at [104, 127] on input "SĐT Người Nhận" at bounding box center [91, 129] width 85 height 15
type input "0985884684"
click at [116, 153] on div "0985884684 - ANH BAN" at bounding box center [90, 148] width 73 height 10
type input "ANH BAN"
type input "0985884684"
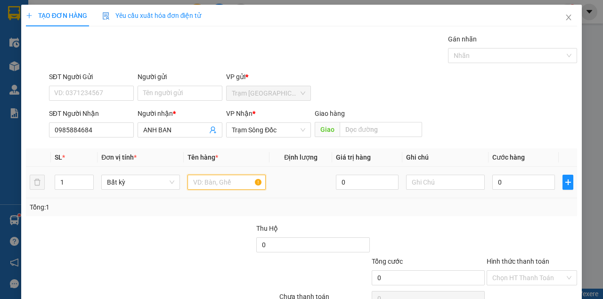
click at [215, 189] on input "text" at bounding box center [226, 182] width 79 height 15
type input "MỘT THÙNG GIẤY"
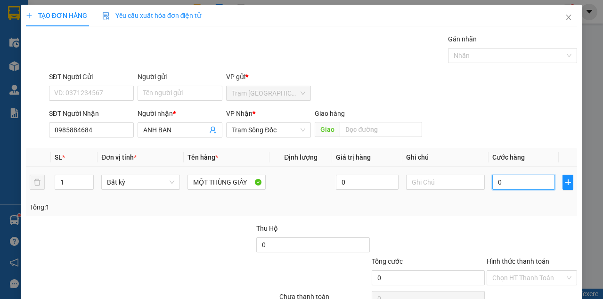
click at [537, 177] on input "0" at bounding box center [523, 182] width 63 height 15
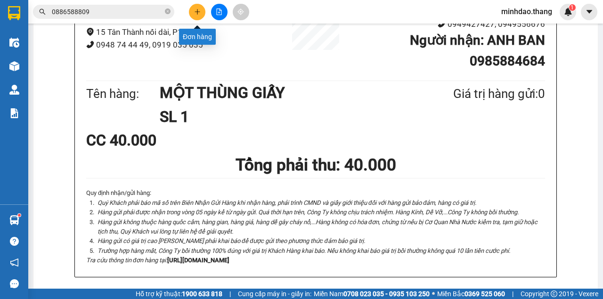
click at [199, 14] on icon "plus" at bounding box center [197, 11] width 7 height 7
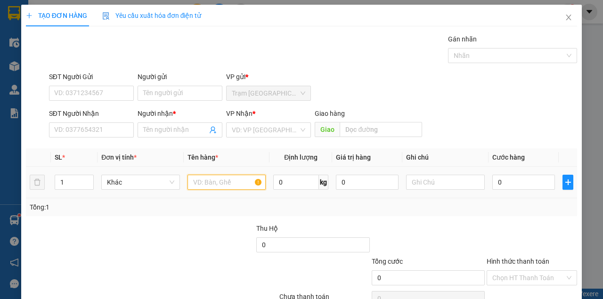
click at [207, 185] on input "text" at bounding box center [226, 182] width 79 height 15
type input "4"
click at [96, 124] on input "SĐT Người Nhận" at bounding box center [91, 129] width 85 height 15
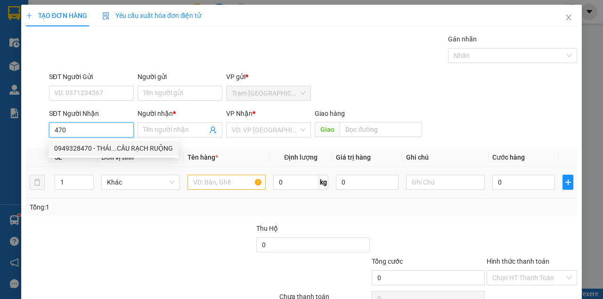
drag, startPoint x: 102, startPoint y: 145, endPoint x: 147, endPoint y: 168, distance: 50.5
click at [103, 145] on div "0949328470 - THÁI...CẦU RẠCH RUỘNG" at bounding box center [113, 148] width 119 height 10
type input "0949328470"
type input "THÁI...CẦU RẠCH RUỘNG"
type input "CẦU RẠCH RUỘNG"
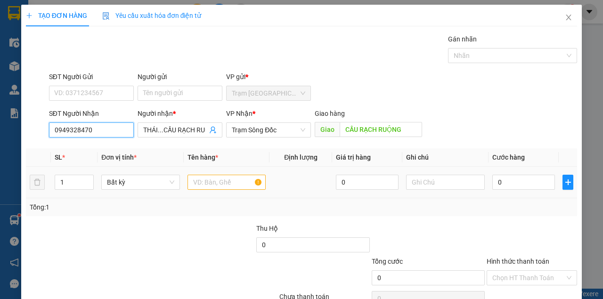
type input "0949328470"
click at [216, 184] on input "text" at bounding box center [226, 182] width 79 height 15
click at [217, 185] on input "text" at bounding box center [226, 182] width 79 height 15
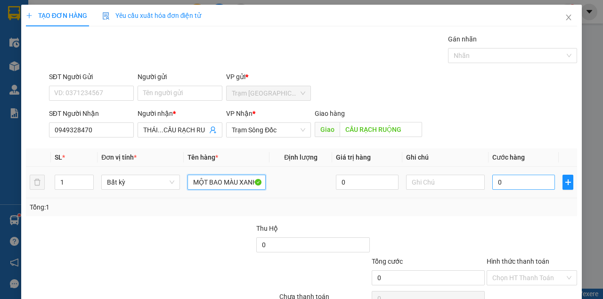
type input "MỘT BAO MÀU XANH"
click at [513, 177] on input "0" at bounding box center [523, 182] width 63 height 15
click at [512, 180] on input "0" at bounding box center [523, 182] width 63 height 15
type input "1"
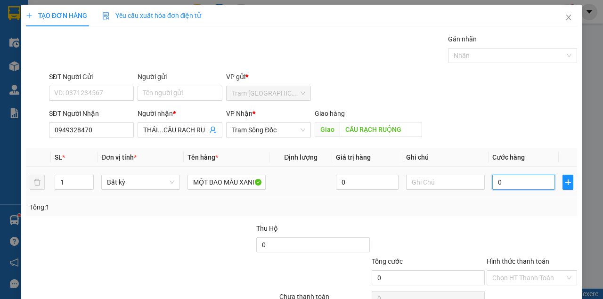
type input "1"
type input "10"
type input "100"
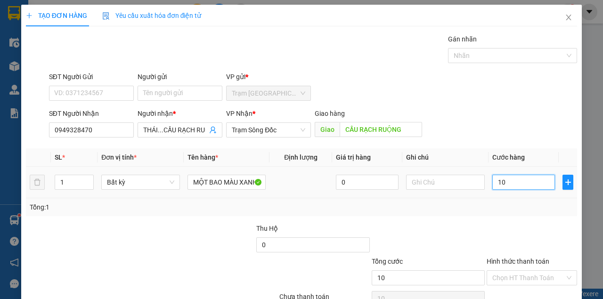
type input "100"
click at [518, 271] on input "Hình thức thanh toán" at bounding box center [528, 278] width 72 height 14
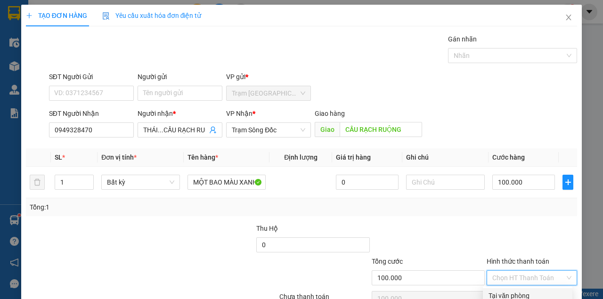
drag, startPoint x: 518, startPoint y: 244, endPoint x: 518, endPoint y: 255, distance: 10.8
click at [518, 290] on div "Tại văn phòng" at bounding box center [527, 295] width 78 height 10
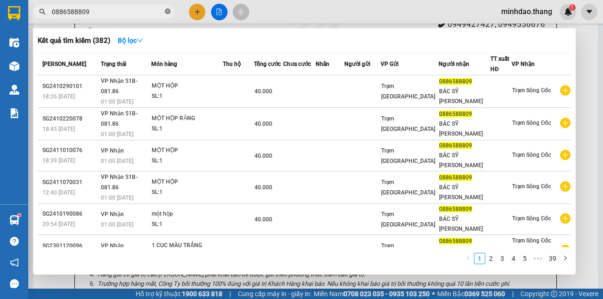
click at [166, 14] on icon "close-circle" at bounding box center [168, 11] width 6 height 6
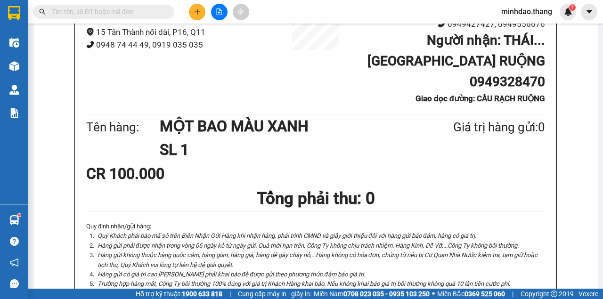
click at [133, 16] on input "text" at bounding box center [107, 12] width 111 height 10
click at [133, 15] on input "text" at bounding box center [107, 12] width 111 height 10
click at [198, 13] on icon "plus" at bounding box center [197, 11] width 7 height 7
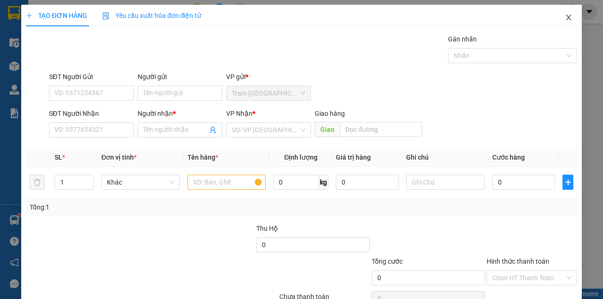
click at [564, 7] on span "Close" at bounding box center [568, 18] width 26 height 26
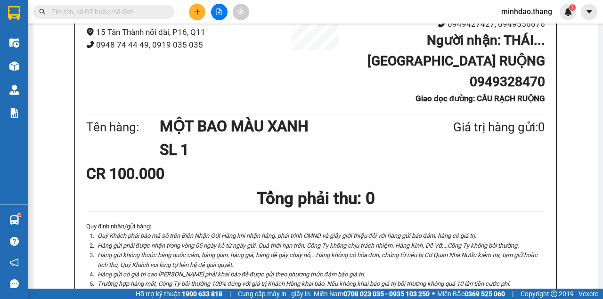
click at [127, 8] on span at bounding box center [103, 12] width 141 height 14
click at [126, 10] on input "text" at bounding box center [107, 12] width 111 height 10
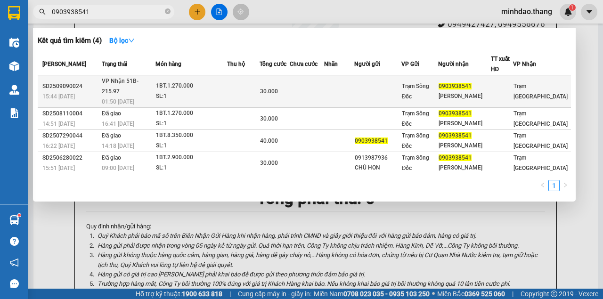
type input "0903938541"
click at [275, 88] on span "30.000" at bounding box center [269, 91] width 18 height 7
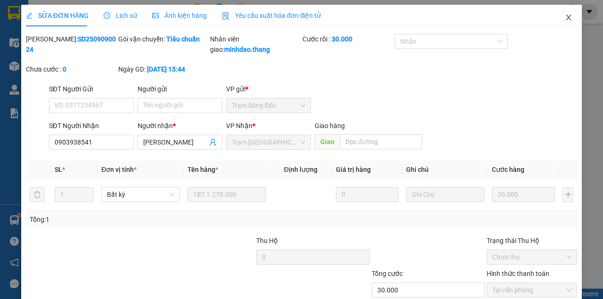
click at [565, 16] on span "Close" at bounding box center [568, 18] width 26 height 26
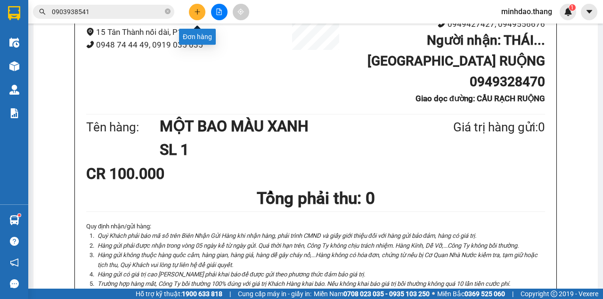
click at [202, 10] on button at bounding box center [197, 12] width 16 height 16
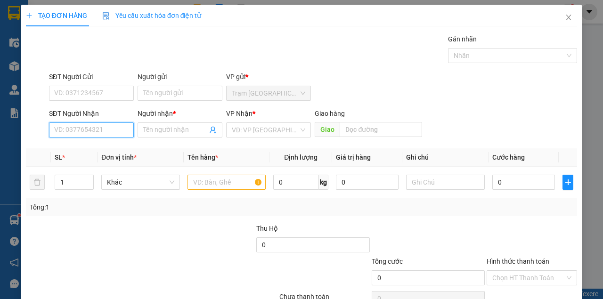
click at [79, 126] on input "SĐT Người Nhận" at bounding box center [91, 129] width 85 height 15
type input "0816530616"
click at [113, 145] on div "0816530616 - HẬN" at bounding box center [90, 148] width 73 height 10
type input "HẬN"
type input "0816530616"
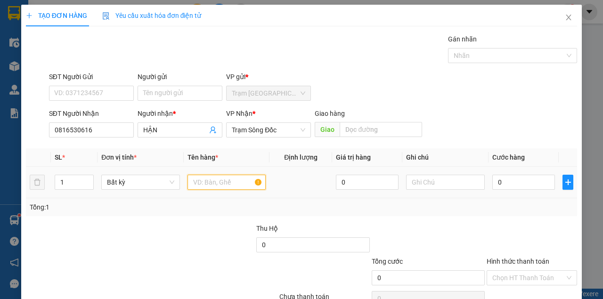
click at [225, 177] on input "text" at bounding box center [226, 182] width 79 height 15
type input "MỘT GIỎ MÀU TRẮNG"
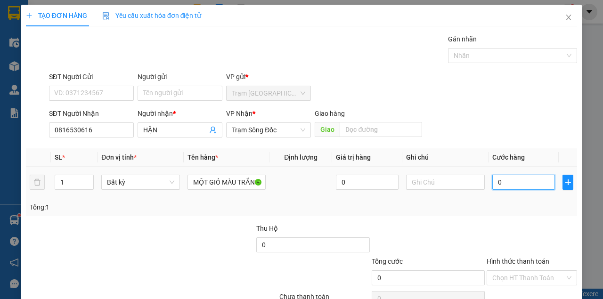
click at [514, 177] on input "0" at bounding box center [523, 182] width 63 height 15
type input "3"
type input "30"
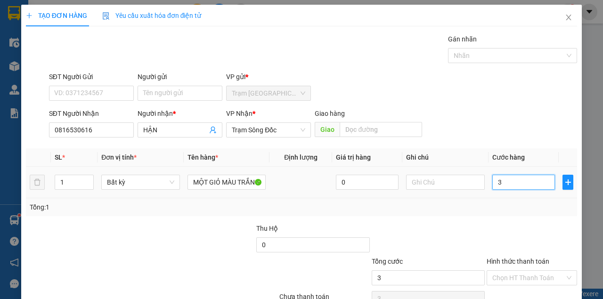
type input "30"
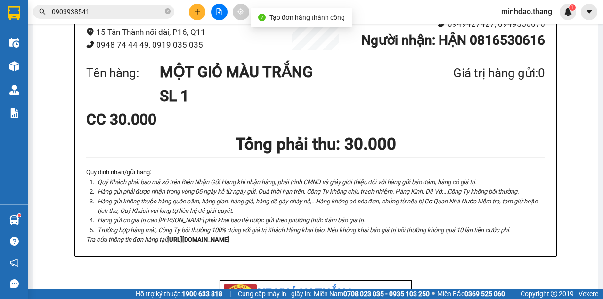
click at [169, 15] on span at bounding box center [168, 12] width 6 height 9
click at [160, 16] on input "text" at bounding box center [107, 12] width 111 height 10
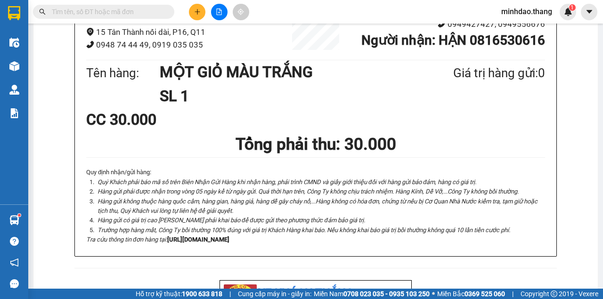
click at [136, 11] on input "text" at bounding box center [107, 12] width 111 height 10
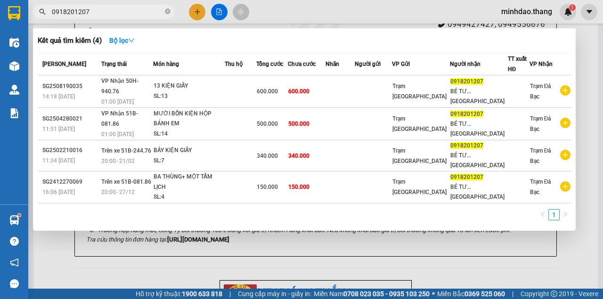
drag, startPoint x: 111, startPoint y: 13, endPoint x: 0, endPoint y: -1, distance: 111.5
click at [0, 0] on html "Kết quả tìm kiếm ( 4 ) Bộ lọc Mã ĐH Trạng thái Món hàng Thu hộ Tổng cước Chưa c…" at bounding box center [301, 149] width 603 height 299
type input "0918201207"
click at [193, 15] on div at bounding box center [301, 149] width 603 height 299
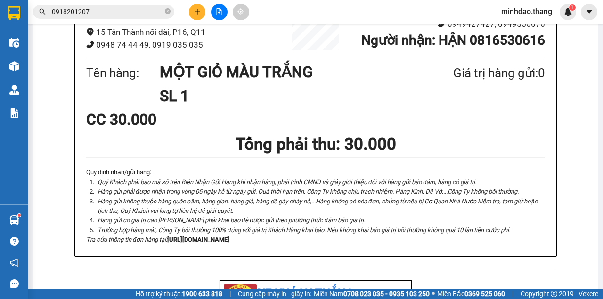
click at [194, 16] on button at bounding box center [197, 12] width 16 height 16
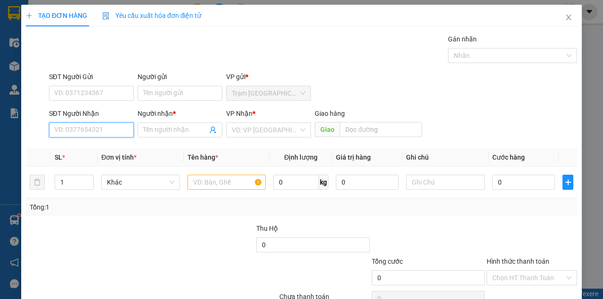
click at [101, 133] on input "SĐT Người Nhận" at bounding box center [91, 129] width 85 height 15
paste input "0918201207"
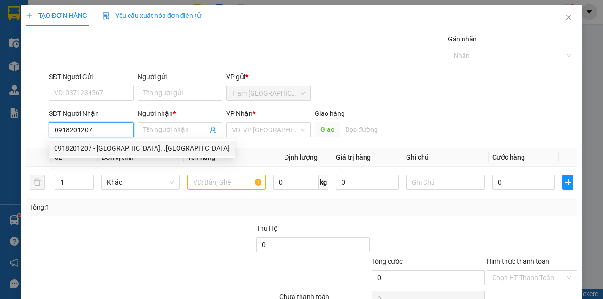
click at [101, 147] on div "0918201207 - BÉ TƯ...KHÁNH HƯNG" at bounding box center [141, 148] width 175 height 10
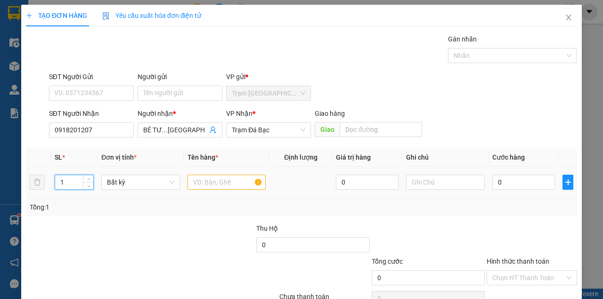
click at [77, 182] on input "1" at bounding box center [74, 182] width 39 height 14
click at [214, 184] on input "text" at bounding box center [226, 182] width 79 height 15
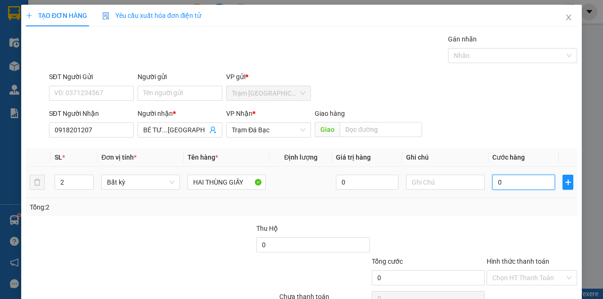
click at [526, 187] on input "0" at bounding box center [523, 182] width 63 height 15
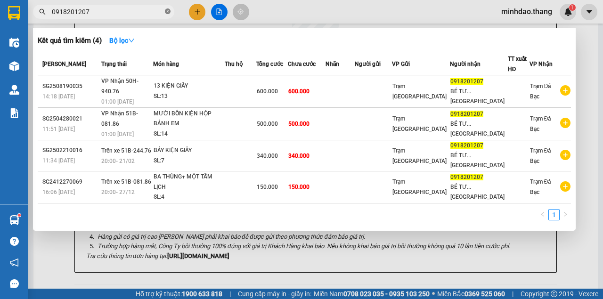
click at [166, 11] on icon "close-circle" at bounding box center [168, 11] width 6 height 6
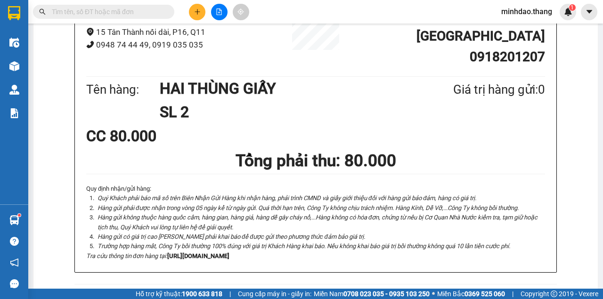
click at [141, 6] on span at bounding box center [103, 12] width 141 height 14
drag, startPoint x: 129, startPoint y: 12, endPoint x: 146, endPoint y: 6, distance: 18.0
click at [139, 8] on input "text" at bounding box center [107, 12] width 111 height 10
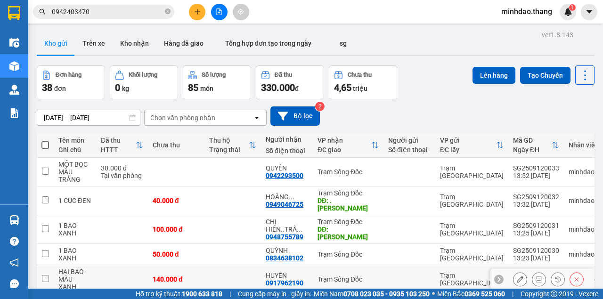
scroll to position [57, 0]
click at [200, 12] on button at bounding box center [197, 12] width 16 height 16
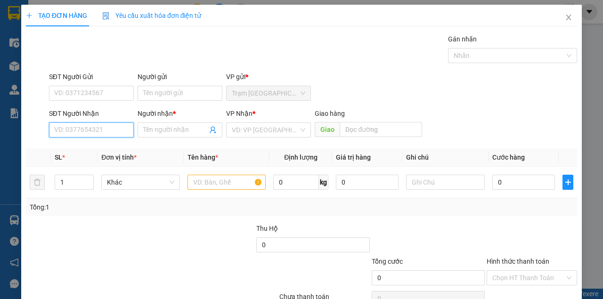
click at [94, 128] on input "SĐT Người Nhận" at bounding box center [91, 129] width 85 height 15
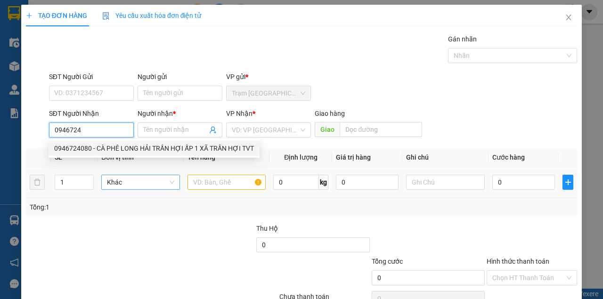
drag, startPoint x: 104, startPoint y: 144, endPoint x: 167, endPoint y: 178, distance: 71.8
click at [107, 146] on div "0946724080 - CÀ PHÊ LONG HẢI TRẦN HỢI ẤP 1 XÃ TRẦN HỢI TVT" at bounding box center [154, 148] width 200 height 10
type input "0946724080"
type input "CÀ PHÊ LONG HẢI TRẦN HỢI ẤP 1 XÃ TRẦN HỢI TVT"
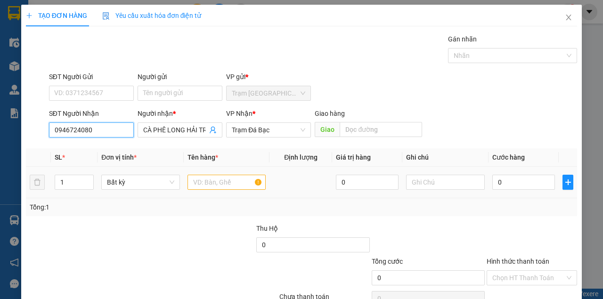
type input "0946724080"
click at [216, 187] on input "text" at bounding box center [226, 182] width 79 height 15
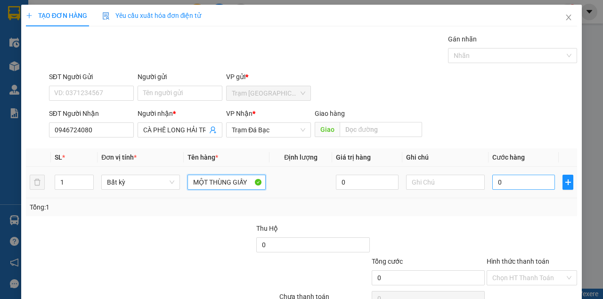
type input "MỘT THÙNG GIẤY"
click at [517, 183] on input "0" at bounding box center [523, 182] width 63 height 15
type input "04"
type input "4"
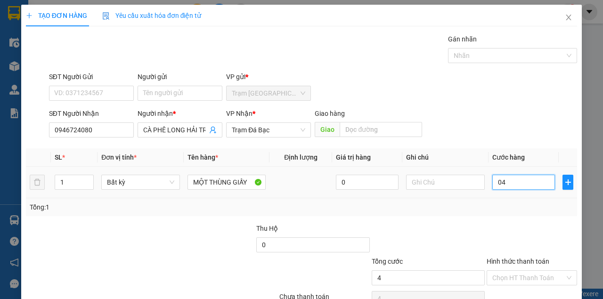
type input "040"
type input "40"
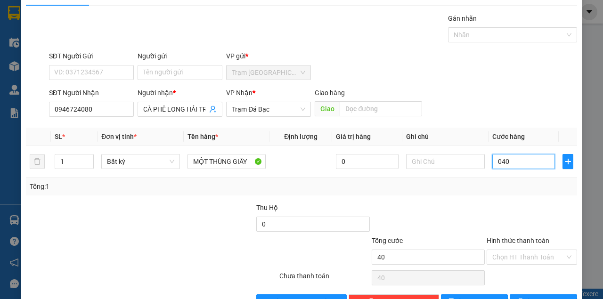
scroll to position [48, 0]
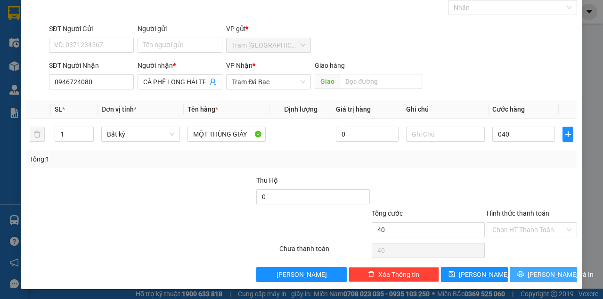
type input "40.000"
click at [528, 273] on button "[PERSON_NAME] và In" at bounding box center [542, 274] width 67 height 15
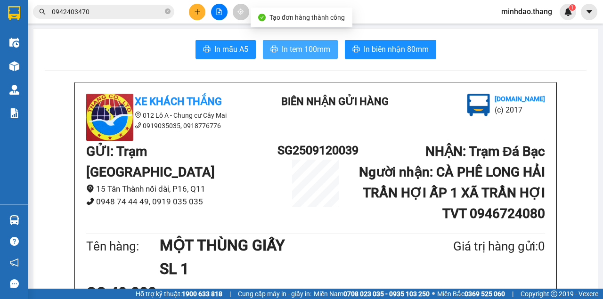
click at [302, 49] on span "In tem 100mm" at bounding box center [306, 49] width 48 height 12
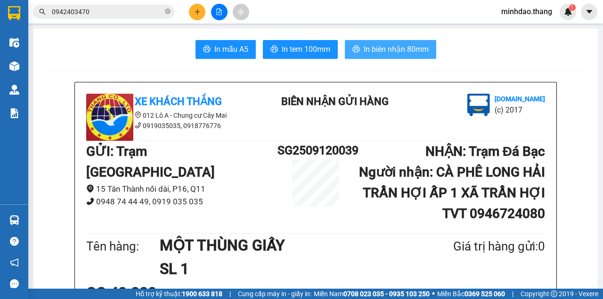
click at [383, 51] on span "In biên nhận 80mm" at bounding box center [395, 49] width 65 height 12
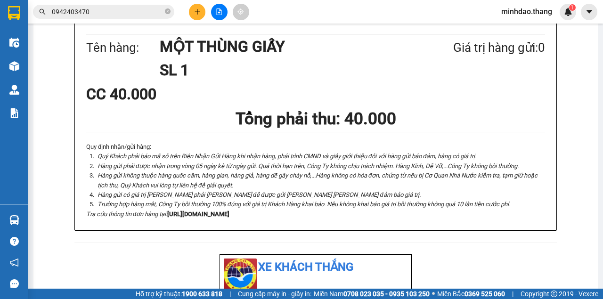
scroll to position [251, 0]
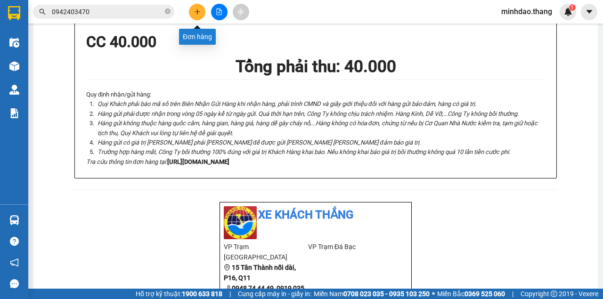
click at [195, 9] on icon "plus" at bounding box center [197, 11] width 7 height 7
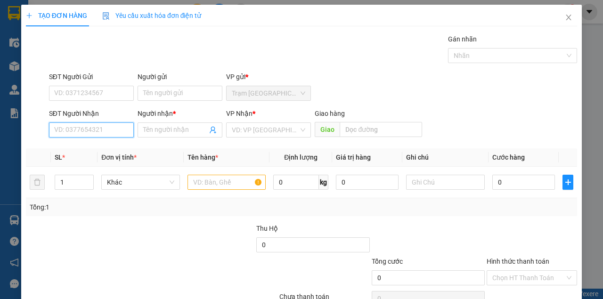
click at [90, 136] on input "SĐT Người Nhận" at bounding box center [91, 129] width 85 height 15
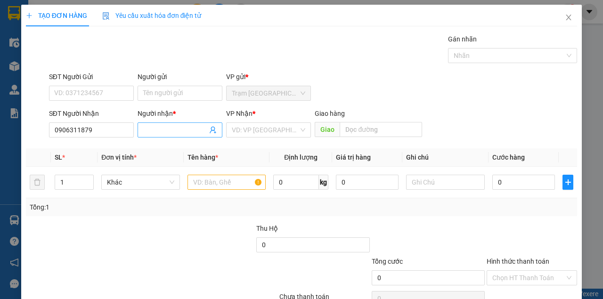
click at [169, 125] on input "Người nhận *" at bounding box center [175, 130] width 64 height 10
click at [109, 131] on input "090631187" at bounding box center [91, 129] width 85 height 15
type input "0"
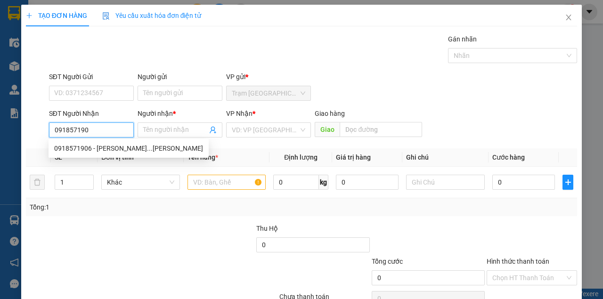
type input "0918571906"
click at [128, 153] on div "0918571906 - [PERSON_NAME]...[PERSON_NAME]" at bounding box center [128, 148] width 149 height 10
type input "[PERSON_NAME]...[PERSON_NAME]"
type input "[PERSON_NAME]"
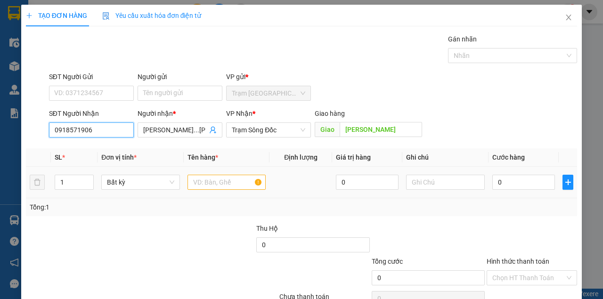
type input "0918571906"
click at [223, 190] on div at bounding box center [226, 182] width 79 height 19
click at [245, 185] on input "text" at bounding box center [226, 182] width 79 height 15
click at [245, 184] on input "text" at bounding box center [226, 182] width 79 height 15
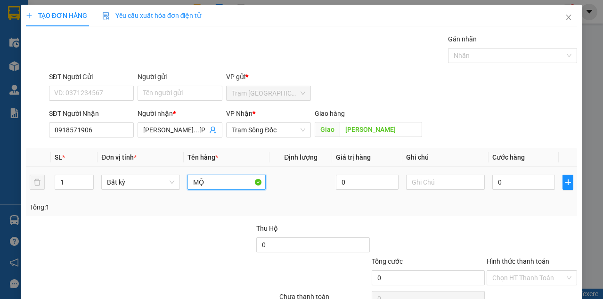
type input "M"
type input "MỘT THÙNG GIẤY"
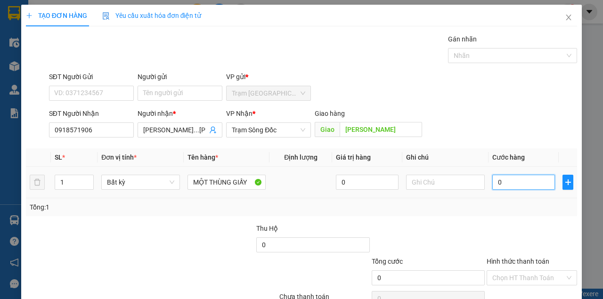
click at [510, 182] on input "0" at bounding box center [523, 182] width 63 height 15
type input "4"
type input "40"
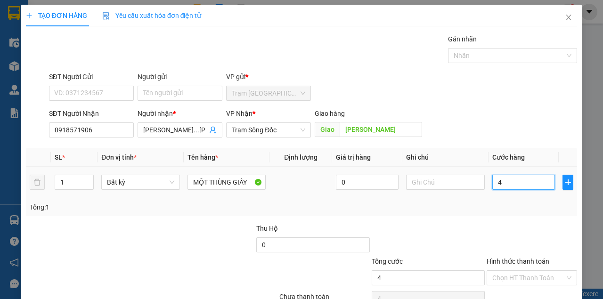
type input "40"
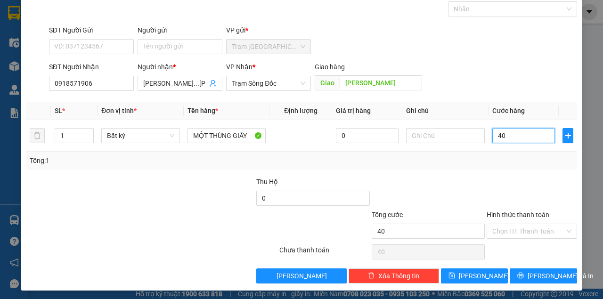
scroll to position [48, 0]
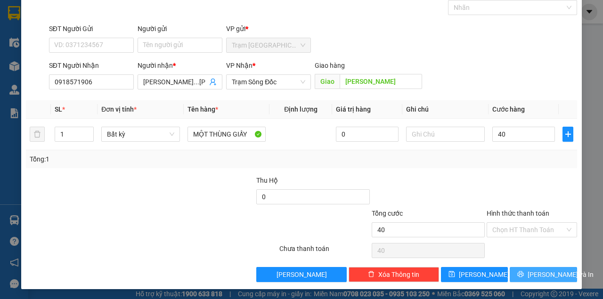
type input "40.000"
click at [524, 276] on icon "printer" at bounding box center [520, 274] width 7 height 7
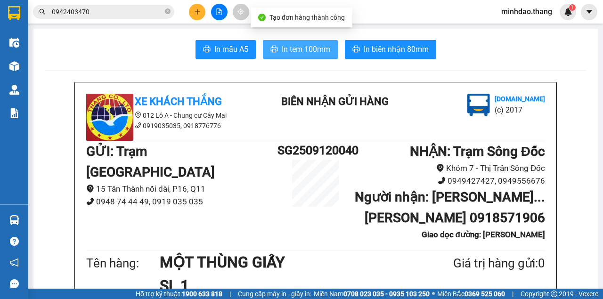
click at [304, 43] on span "In tem 100mm" at bounding box center [306, 49] width 48 height 12
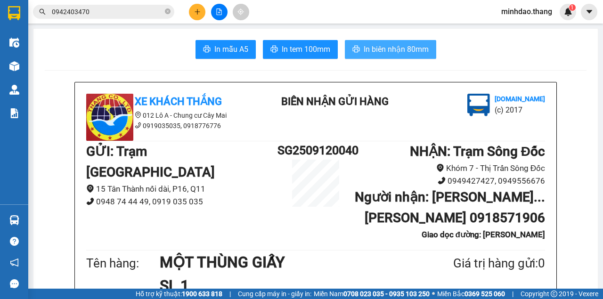
click at [392, 43] on span "In biên nhận 80mm" at bounding box center [395, 49] width 65 height 12
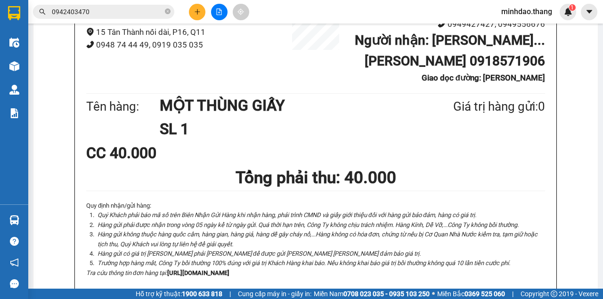
scroll to position [57, 0]
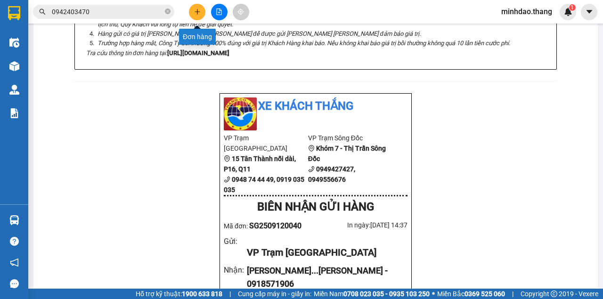
click at [198, 15] on button at bounding box center [197, 12] width 16 height 16
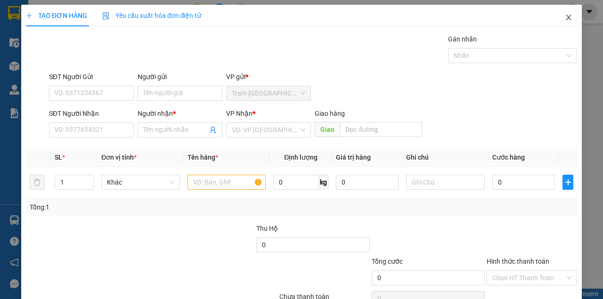
click at [564, 20] on icon "close" at bounding box center [568, 18] width 8 height 8
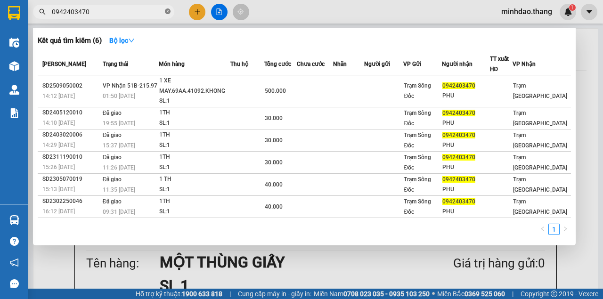
click at [169, 11] on icon "close-circle" at bounding box center [168, 11] width 6 height 6
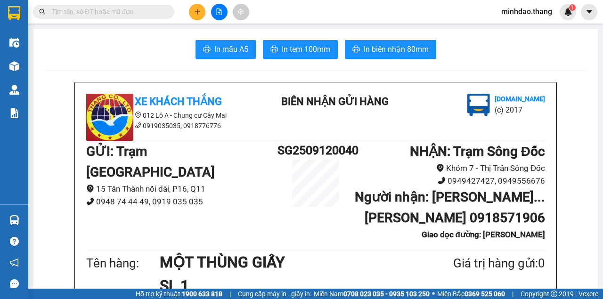
click at [143, 12] on input "text" at bounding box center [107, 12] width 111 height 10
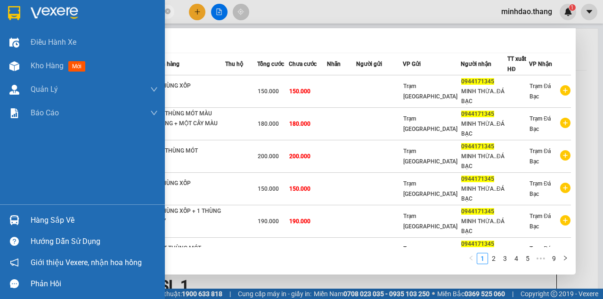
click at [19, 1] on section "Kết quả [PERSON_NAME] ( 90 ) Bộ lọc Mã ĐH Trạng thái Món hàng Thu hộ Tổng [PERS…" at bounding box center [301, 149] width 603 height 299
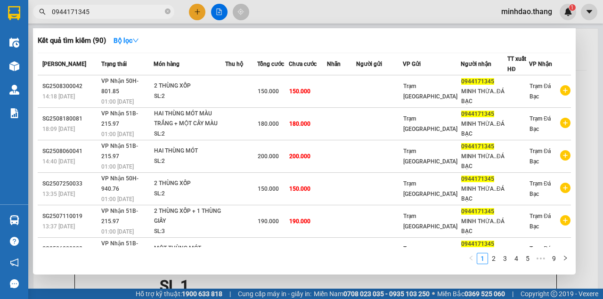
type input "0944171345"
click at [201, 11] on div at bounding box center [301, 149] width 603 height 299
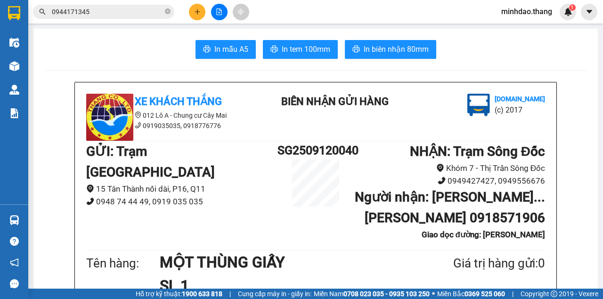
click at [200, 11] on icon "plus" at bounding box center [197, 11] width 7 height 7
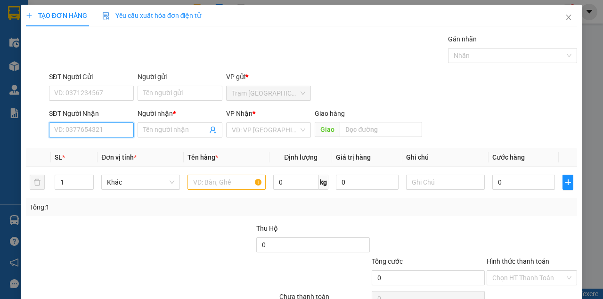
click at [71, 131] on input "SĐT Người Nhận" at bounding box center [91, 129] width 85 height 15
paste input "0944171345"
type input "0944171345"
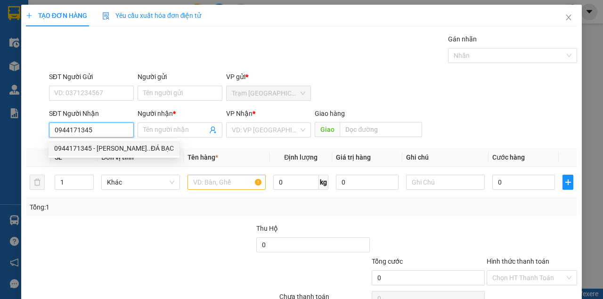
click at [89, 148] on div "0944171345 - [PERSON_NAME]..ĐÁ BẠC" at bounding box center [114, 148] width 120 height 10
type input "MINH THỪA..ĐÁ BẠC"
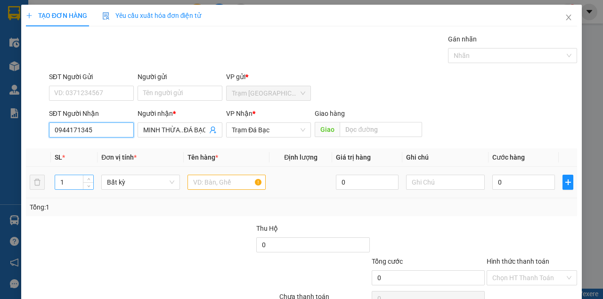
type input "0944171345"
click at [67, 179] on input "1" at bounding box center [74, 182] width 39 height 14
type input "2"
click at [233, 184] on input "text" at bounding box center [226, 182] width 79 height 15
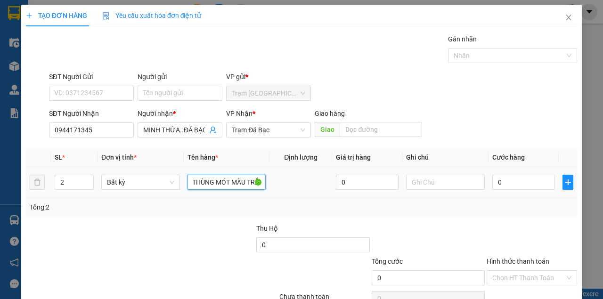
scroll to position [0, 24]
type input "HAI THÙNG MÓT MÀU TRẮNG"
click at [508, 185] on input "0" at bounding box center [523, 182] width 63 height 15
type input "2"
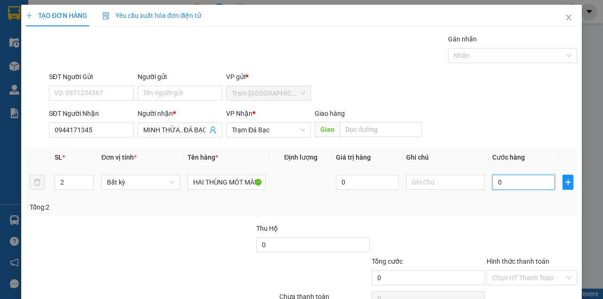
type input "2"
type input "20"
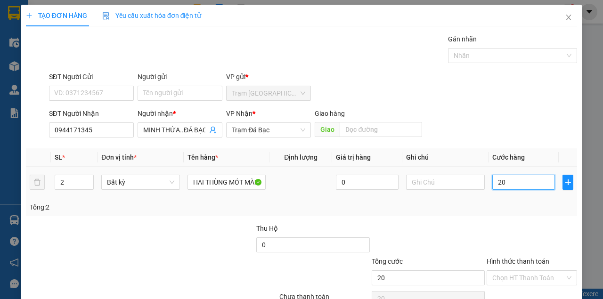
type input "200"
type input "2.000"
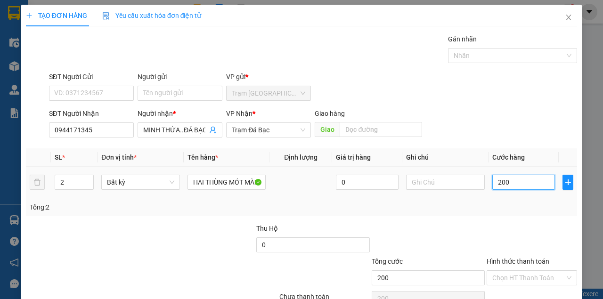
type input "2.000"
type input "20.000"
type input "200.000"
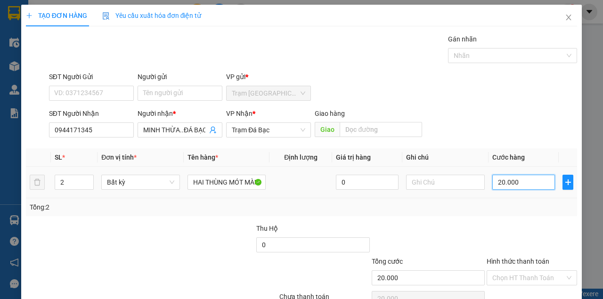
type input "200.000"
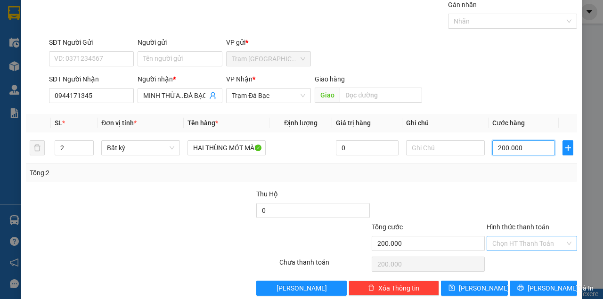
scroll to position [48, 0]
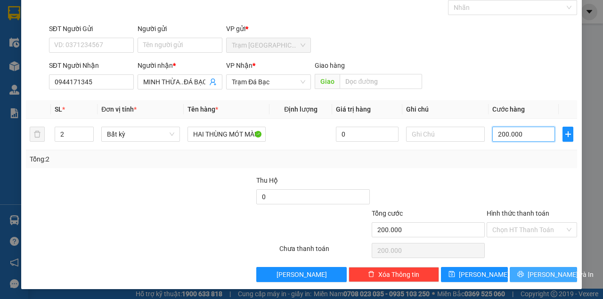
type input "200.000"
click at [536, 274] on span "[PERSON_NAME] và In" at bounding box center [560, 274] width 66 height 10
click at [509, 267] on button "[PERSON_NAME] và In" at bounding box center [542, 274] width 67 height 15
click at [521, 268] on button "[PERSON_NAME] và In" at bounding box center [542, 274] width 67 height 15
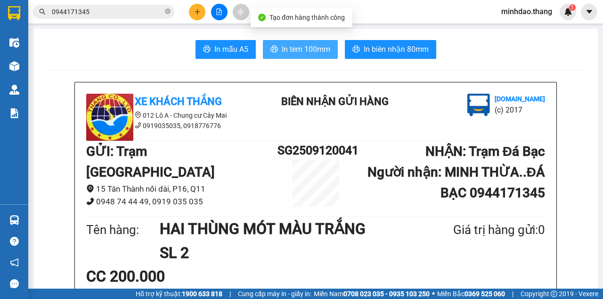
click at [299, 41] on button "In tem 100mm" at bounding box center [300, 49] width 75 height 19
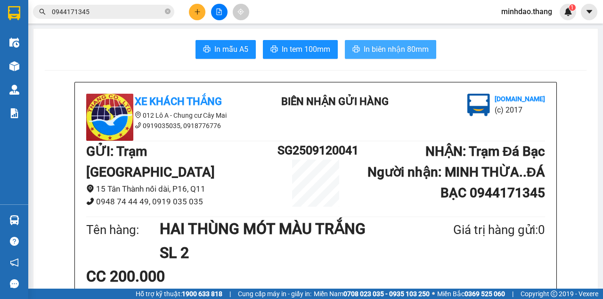
click at [395, 54] on span "In biên nhận 80mm" at bounding box center [395, 49] width 65 height 12
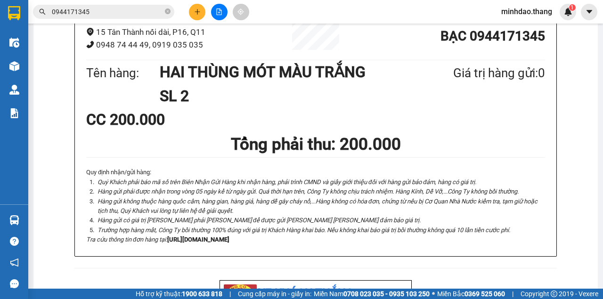
scroll to position [251, 0]
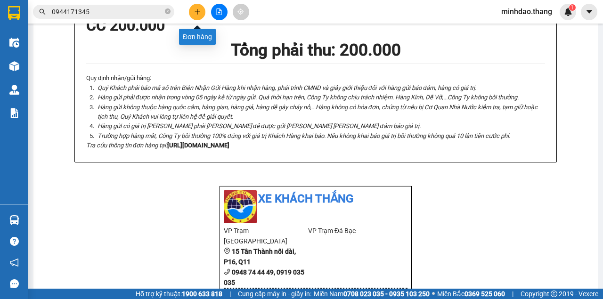
drag, startPoint x: 196, startPoint y: 13, endPoint x: 172, endPoint y: 17, distance: 24.4
click at [172, 17] on div "Kết quả [PERSON_NAME] ( 90 ) Bộ lọc Mã ĐH Trạng thái Món hàng Thu hộ Tổng [PERS…" at bounding box center [127, 12] width 254 height 16
drag, startPoint x: 169, startPoint y: 13, endPoint x: 158, endPoint y: 12, distance: 11.3
click at [169, 13] on icon "close-circle" at bounding box center [168, 11] width 6 height 6
click at [152, 10] on input "text" at bounding box center [107, 12] width 111 height 10
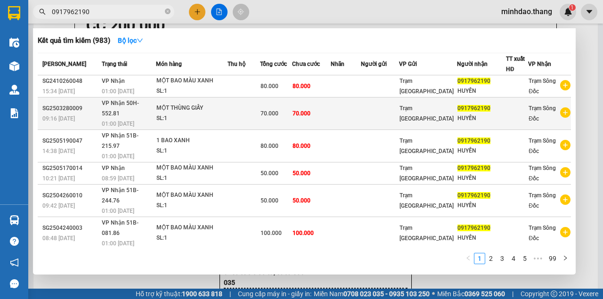
type input "0917962190"
click at [310, 110] on span "70.000" at bounding box center [301, 113] width 18 height 7
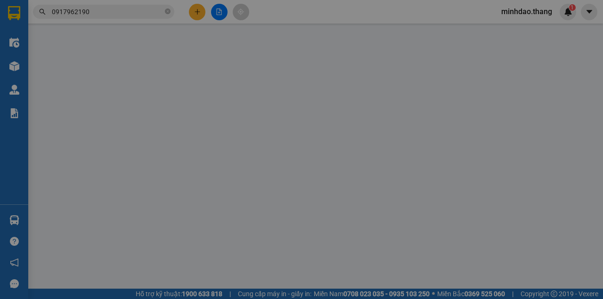
type input "0917962190"
type input "HUYỀN"
type input "70.000"
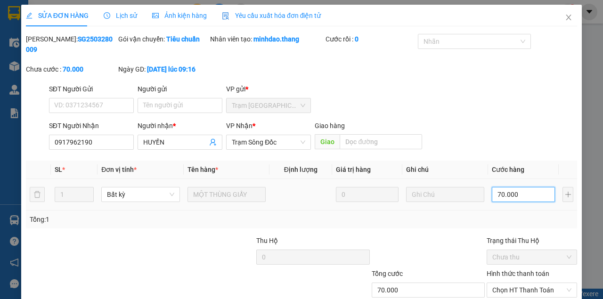
click at [514, 192] on input "70.000" at bounding box center [522, 194] width 63 height 15
type input "0"
type input "1"
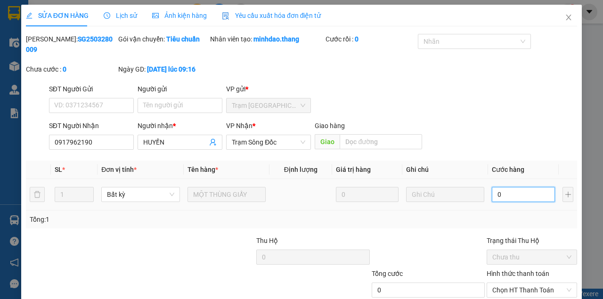
type input "1"
type input "01"
type input "10"
type input "010"
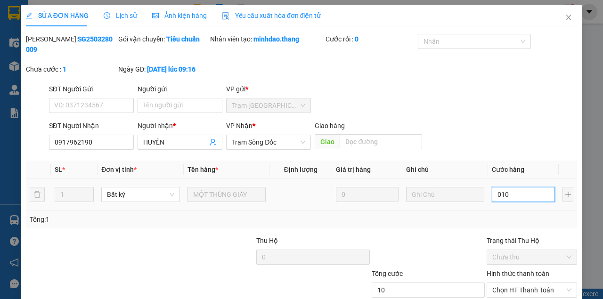
type input "100"
type input "0.100"
type input "1.000"
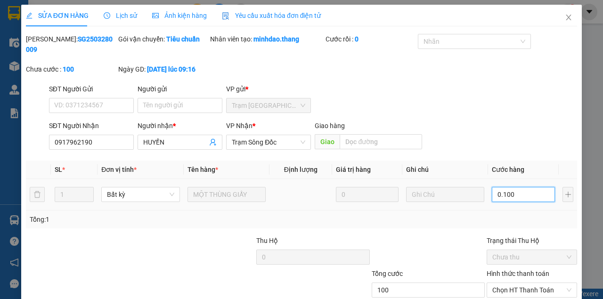
type input "01.000"
type input "10.000"
type input "010.000"
type input "100.000"
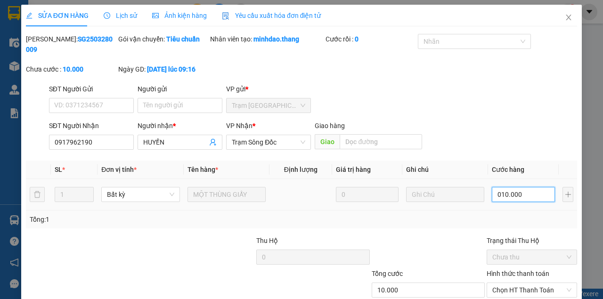
type input "100.000"
click at [509, 157] on div "Total Paid Fee 0 Total UnPaid Fee 70.000 Cash Collection Total Fee Mã ĐH: SG250…" at bounding box center [301, 188] width 551 height 308
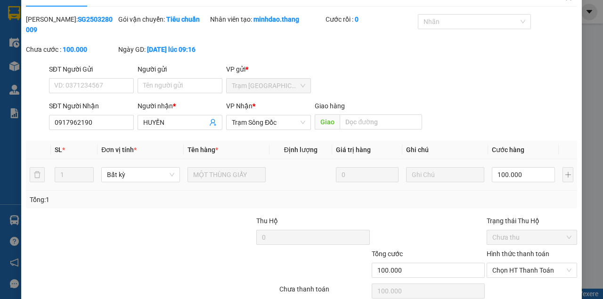
scroll to position [61, 0]
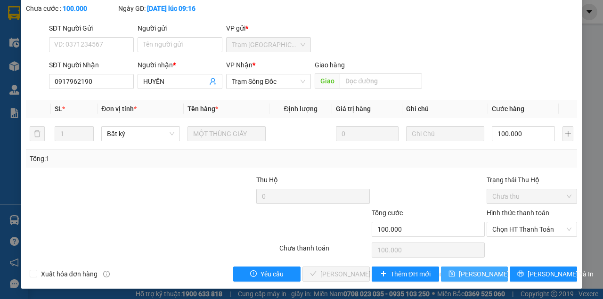
click at [441, 266] on button "[PERSON_NAME] đổi" at bounding box center [474, 273] width 67 height 15
click at [461, 274] on span "[PERSON_NAME] đổi" at bounding box center [489, 274] width 61 height 10
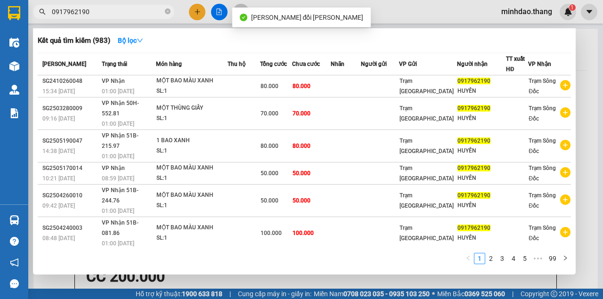
click at [137, 13] on input "0917962190" at bounding box center [107, 12] width 111 height 10
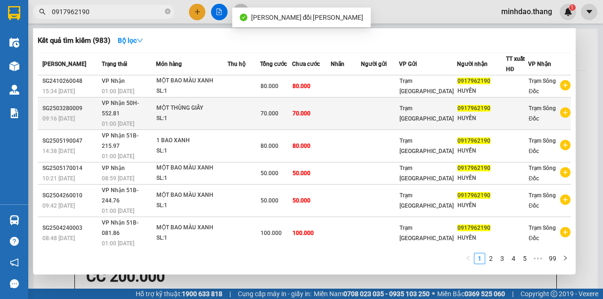
click at [282, 112] on div "70.000" at bounding box center [275, 113] width 31 height 10
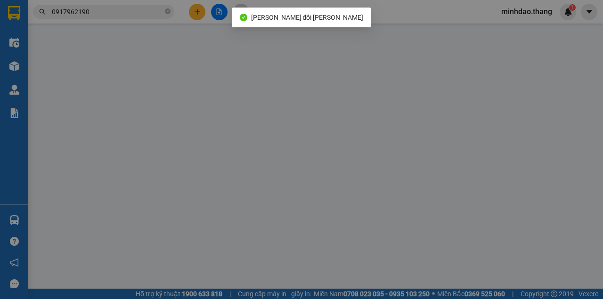
type input "0917962190"
type input "HUYỀN"
type input "100.000"
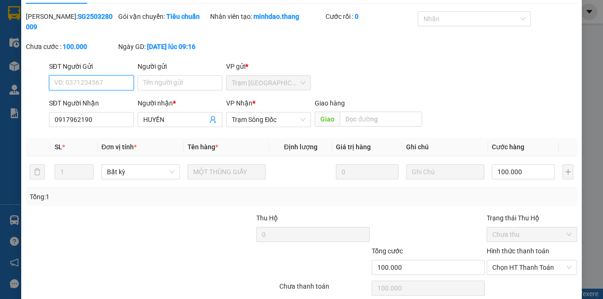
scroll to position [61, 0]
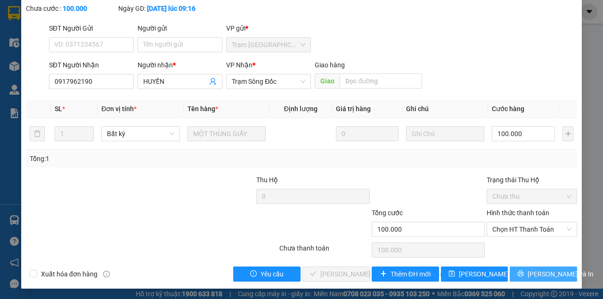
click at [537, 272] on span "[PERSON_NAME] và In" at bounding box center [560, 274] width 66 height 10
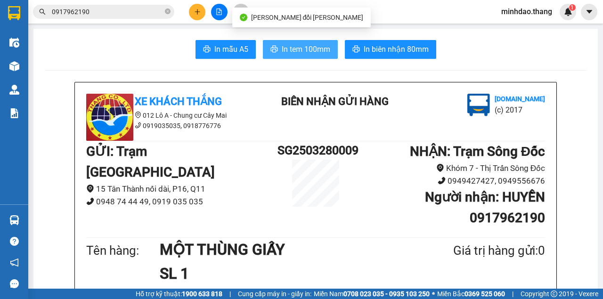
click at [305, 47] on span "In tem 100mm" at bounding box center [306, 49] width 48 height 12
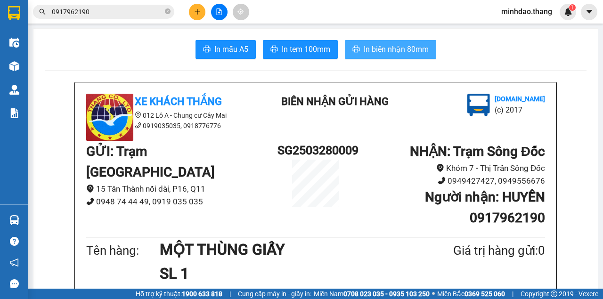
click at [345, 40] on button "In biên nhận 80mm" at bounding box center [390, 49] width 91 height 19
drag, startPoint x: 391, startPoint y: 48, endPoint x: 388, endPoint y: 57, distance: 9.8
click at [391, 48] on span "In biên nhận 80mm" at bounding box center [395, 49] width 65 height 12
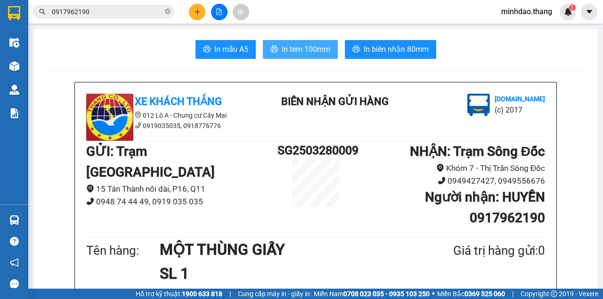
click at [305, 53] on span "In tem 100mm" at bounding box center [306, 49] width 48 height 12
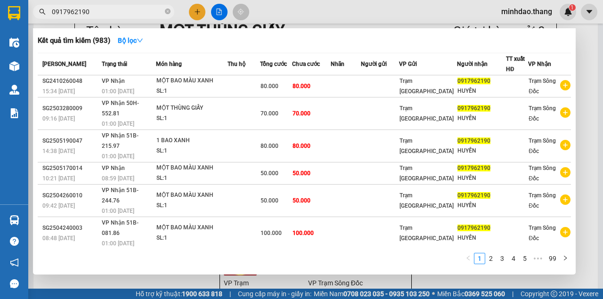
click at [170, 10] on span "0917962190" at bounding box center [103, 12] width 141 height 14
click at [168, 12] on icon "close-circle" at bounding box center [168, 11] width 6 height 6
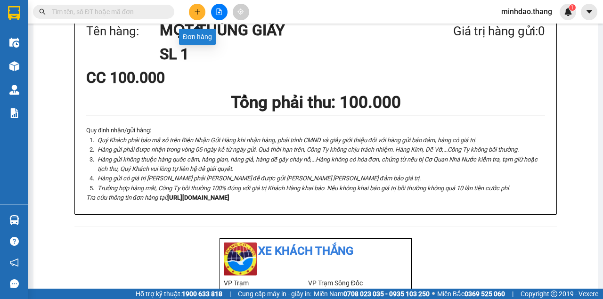
click at [198, 16] on button at bounding box center [197, 12] width 16 height 16
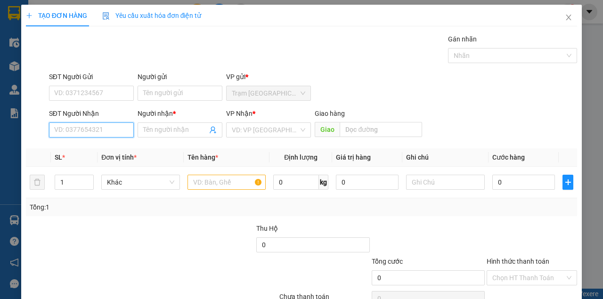
click at [95, 133] on input "SĐT Người Nhận" at bounding box center [91, 129] width 85 height 15
click at [72, 150] on div "0947996657 - [PERSON_NAME]" at bounding box center [100, 148] width 93 height 10
type input "0947996657"
type input "[PERSON_NAME]"
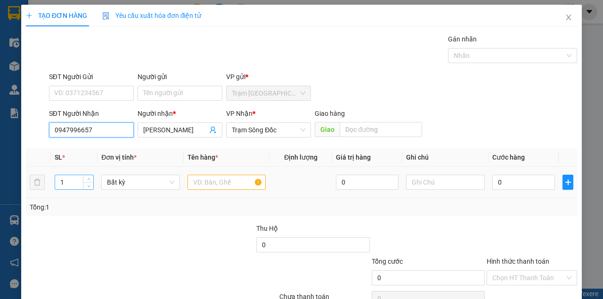
type input "0947996657"
click at [73, 179] on input "1" at bounding box center [74, 182] width 39 height 14
type input "7"
click at [213, 181] on input "text" at bounding box center [226, 182] width 79 height 15
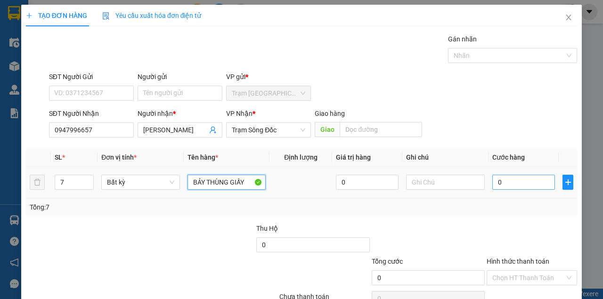
type input "BẢY THÙNG GIẤY"
click at [513, 185] on input "0" at bounding box center [523, 182] width 63 height 15
type input "3"
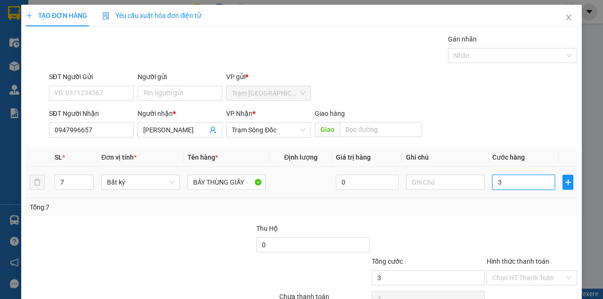
type input "35"
type input "350"
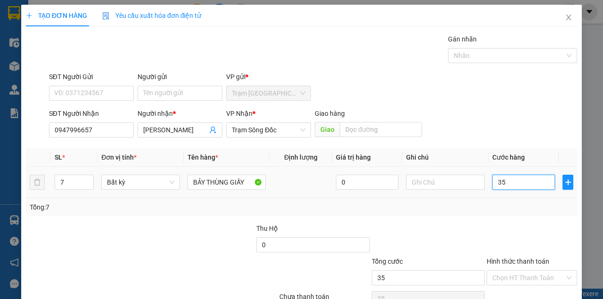
type input "350"
type input "350.000"
click at [499, 133] on div "SĐT Người [PERSON_NAME] 0947996657 Người [PERSON_NAME] * [PERSON_NAME] [PERSON_…" at bounding box center [313, 124] width 532 height 33
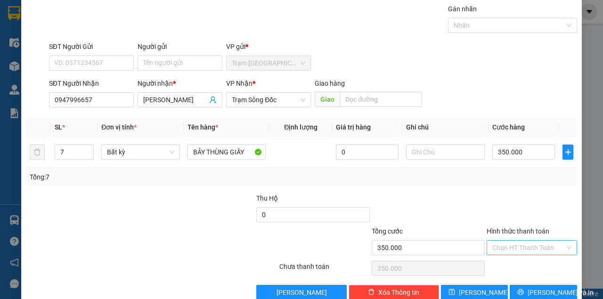
scroll to position [48, 0]
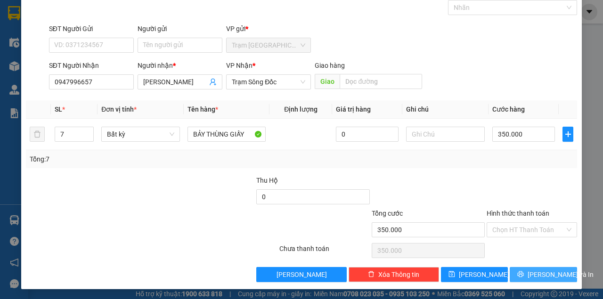
click at [525, 267] on button "[PERSON_NAME] và In" at bounding box center [542, 274] width 67 height 15
click at [509, 267] on button "[PERSON_NAME] và In" at bounding box center [542, 274] width 67 height 15
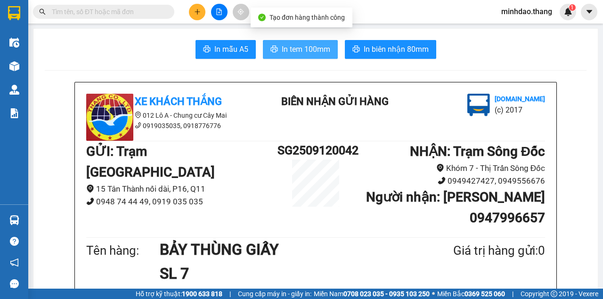
click at [310, 53] on span "In tem 100mm" at bounding box center [306, 49] width 48 height 12
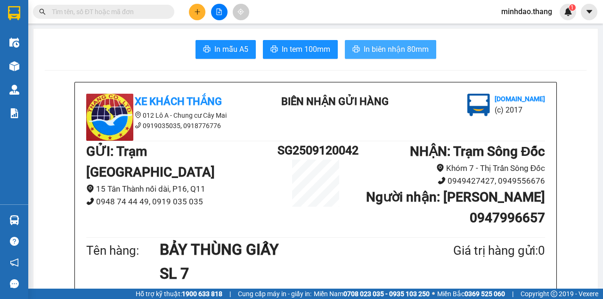
click at [407, 47] on span "In biên nhận 80mm" at bounding box center [395, 49] width 65 height 12
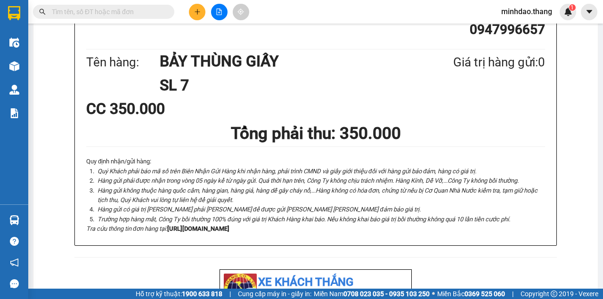
scroll to position [314, 0]
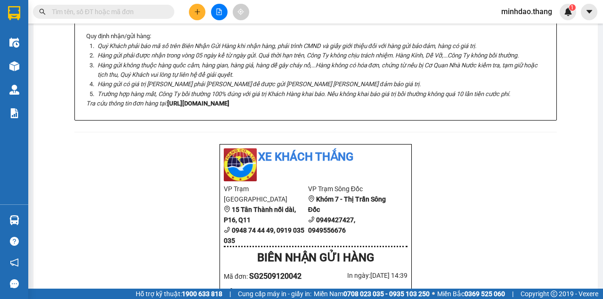
click at [202, 8] on button at bounding box center [197, 12] width 16 height 16
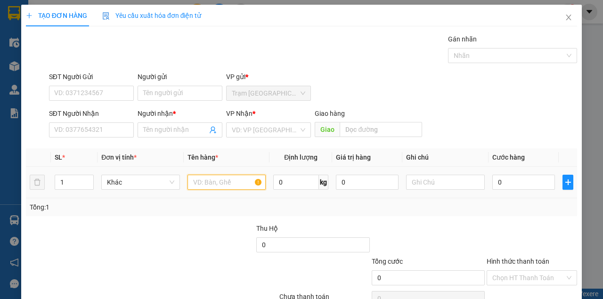
click at [207, 186] on input "text" at bounding box center [226, 182] width 79 height 15
type input "1 THÙNG GIẤY + 1 BAO XANH"
type input "2"
click at [89, 177] on span "up" at bounding box center [89, 180] width 6 height 6
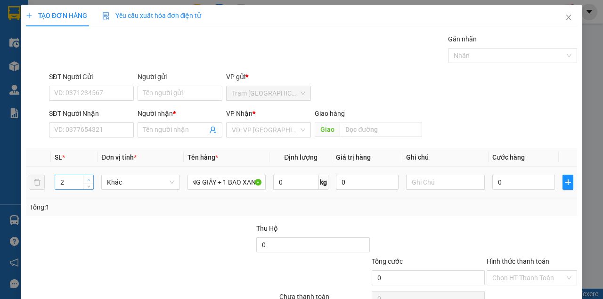
scroll to position [0, 0]
click at [94, 130] on input "SĐT Người Nhận" at bounding box center [91, 129] width 85 height 15
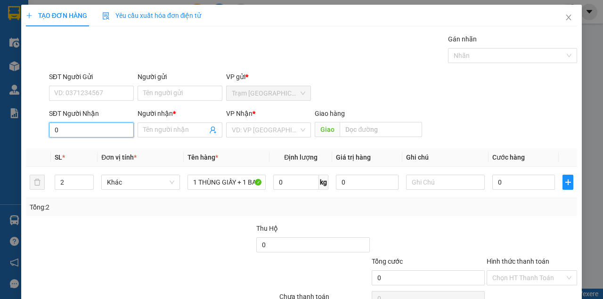
click at [82, 131] on input "0" at bounding box center [91, 129] width 85 height 15
type input "0"
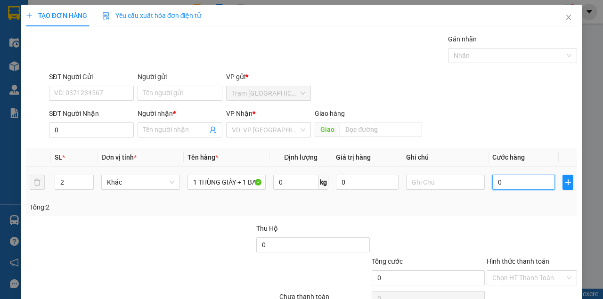
click at [517, 180] on input "0" at bounding box center [523, 182] width 63 height 15
type input "9"
type input "90"
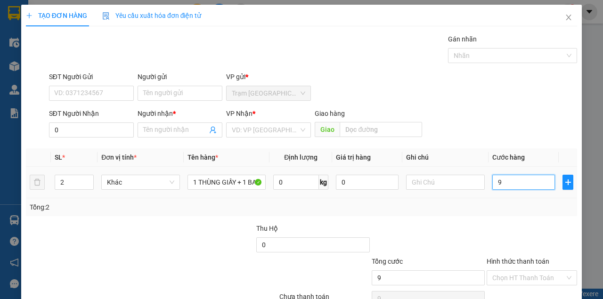
type input "90"
type input "90.000"
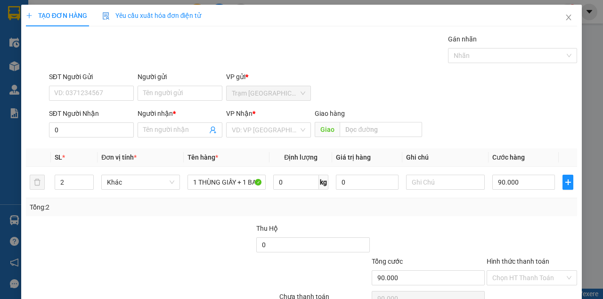
click at [511, 225] on div at bounding box center [531, 239] width 92 height 33
click at [103, 129] on input "0" at bounding box center [91, 129] width 85 height 15
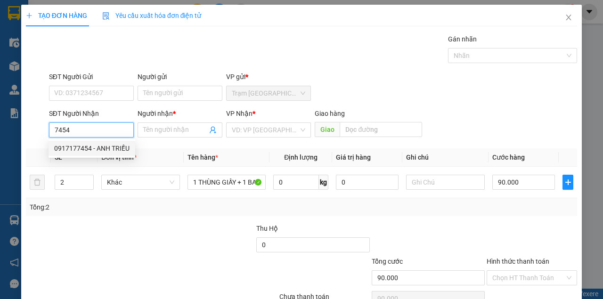
click at [116, 147] on div "0917177454 - ANH TRIỀU" at bounding box center [91, 148] width 75 height 10
type input "0917177454"
type input "ANH TRIỀU"
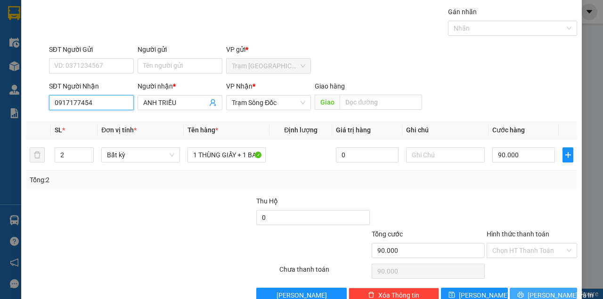
scroll to position [48, 0]
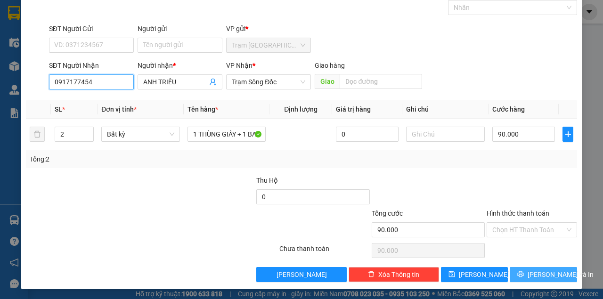
type input "0917177454"
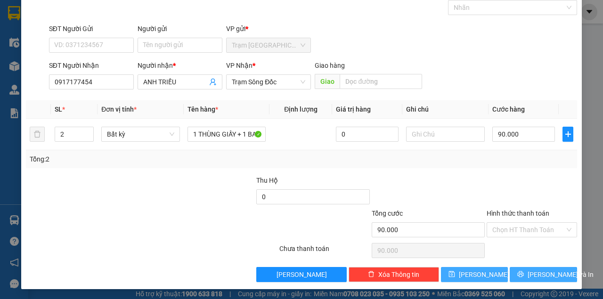
drag, startPoint x: 537, startPoint y: 273, endPoint x: 492, endPoint y: 273, distance: 44.7
click at [537, 272] on span "[PERSON_NAME] và In" at bounding box center [560, 274] width 66 height 10
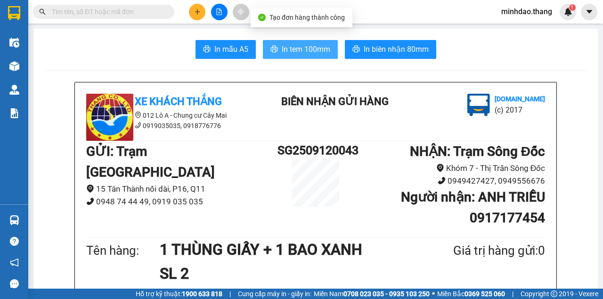
click at [312, 53] on span "In tem 100mm" at bounding box center [306, 49] width 48 height 12
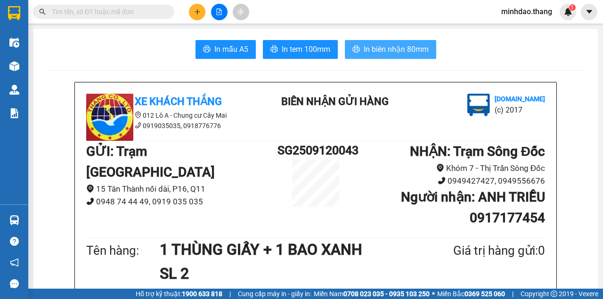
click at [400, 57] on button "In biên nhận 80mm" at bounding box center [390, 49] width 91 height 19
drag, startPoint x: 226, startPoint y: 18, endPoint x: 219, endPoint y: 10, distance: 9.7
click at [221, 13] on div at bounding box center [219, 12] width 71 height 16
click at [218, 10] on icon "file-add" at bounding box center [219, 11] width 7 height 7
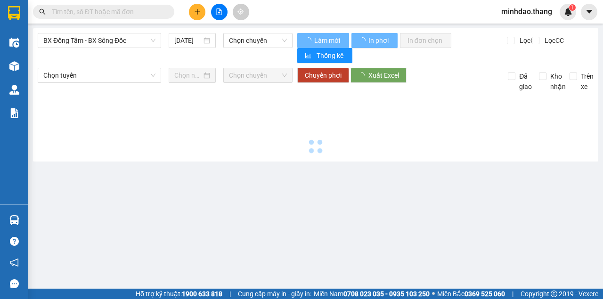
click at [218, 10] on icon "file-add" at bounding box center [219, 11] width 7 height 7
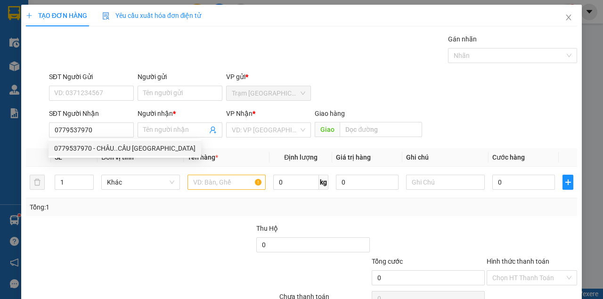
click at [83, 149] on div "0779537970 - CHÂU..CẦU [GEOGRAPHIC_DATA]" at bounding box center [124, 148] width 141 height 10
type input "CHÂU..CẦU [GEOGRAPHIC_DATA]"
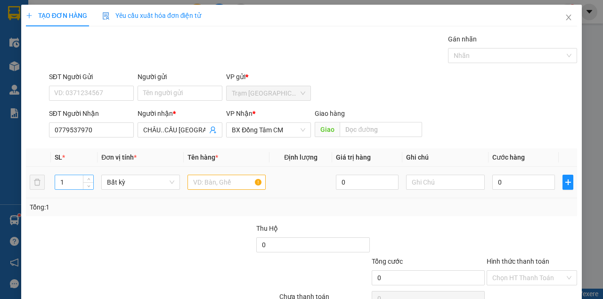
type input "0779537970"
click at [70, 185] on input "1" at bounding box center [74, 182] width 39 height 14
type input "2"
type input "10"
click at [190, 185] on input "text" at bounding box center [226, 182] width 79 height 15
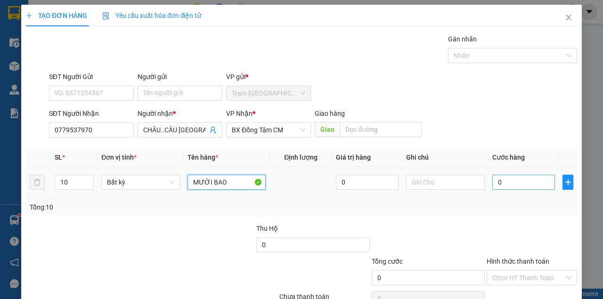
type input "MƯỜI BAO"
click at [506, 186] on input "0" at bounding box center [523, 182] width 63 height 15
type input "5"
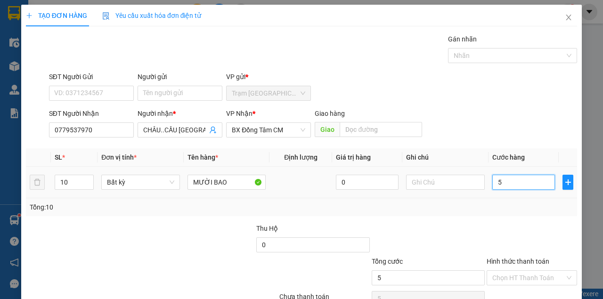
type input "50"
type input "500"
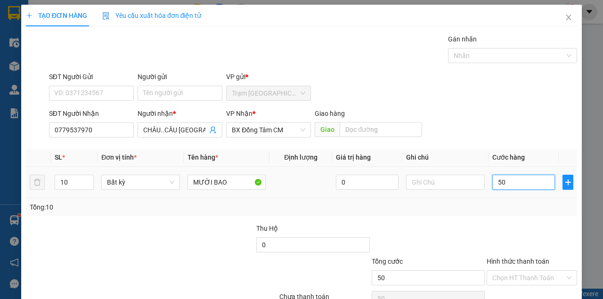
type input "500"
type input "5.000"
type input "50.000"
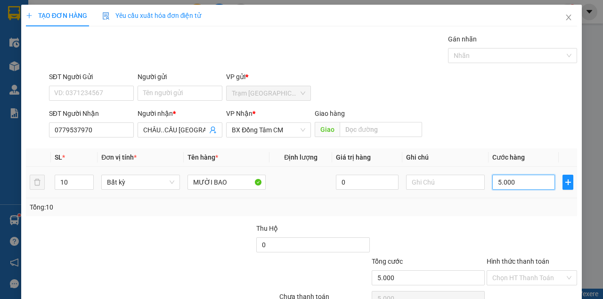
type input "50.000"
type input "500.000"
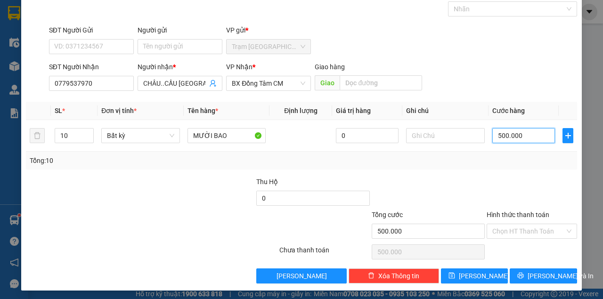
scroll to position [48, 0]
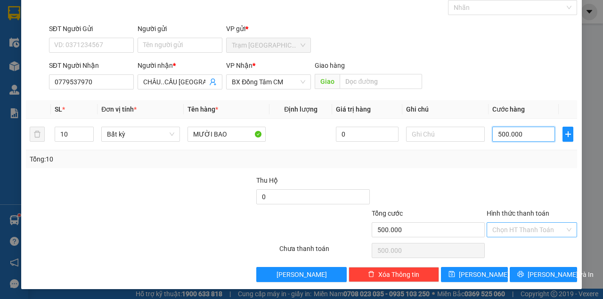
type input "500.000"
click at [528, 232] on input "Hình thức thanh toán" at bounding box center [528, 230] width 72 height 14
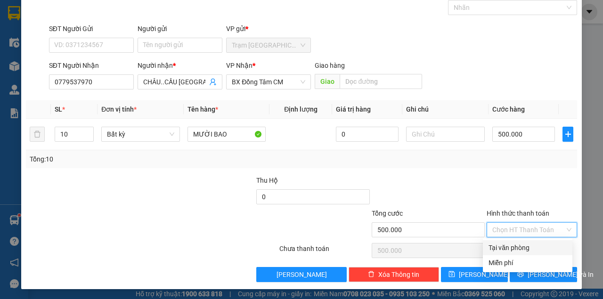
drag, startPoint x: 520, startPoint y: 246, endPoint x: 519, endPoint y: 256, distance: 10.5
click at [520, 246] on div "Tại văn phòng" at bounding box center [527, 247] width 78 height 10
type input "0"
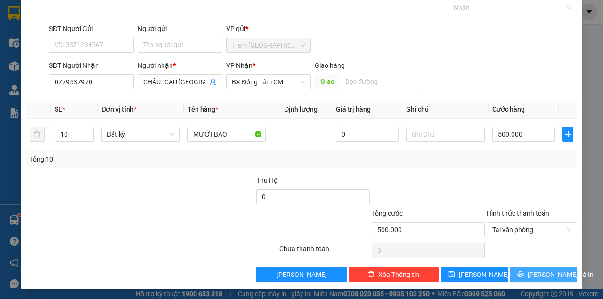
click at [520, 270] on button "[PERSON_NAME] và In" at bounding box center [542, 274] width 67 height 15
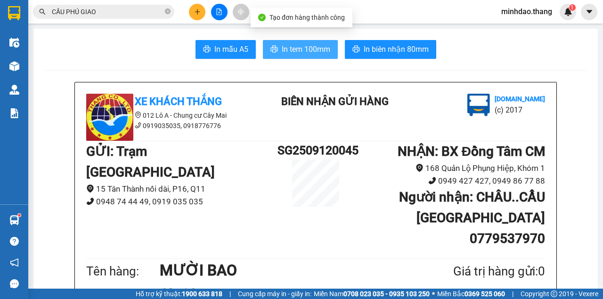
click at [263, 40] on button "In tem 100mm" at bounding box center [300, 49] width 75 height 19
click at [329, 50] on button "In tem 100mm" at bounding box center [300, 49] width 75 height 19
click at [288, 47] on span "In tem 100mm" at bounding box center [306, 49] width 48 height 12
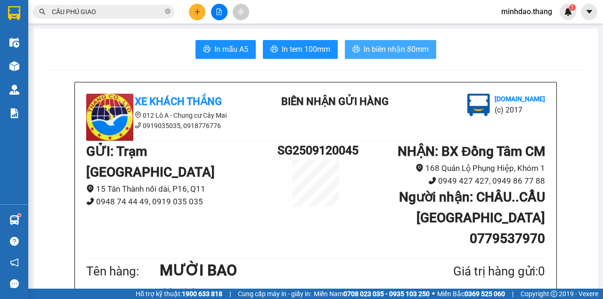
click at [395, 49] on span "In biên nhận 80mm" at bounding box center [395, 49] width 65 height 12
click at [345, 40] on button "In biên nhận 80mm" at bounding box center [390, 49] width 91 height 19
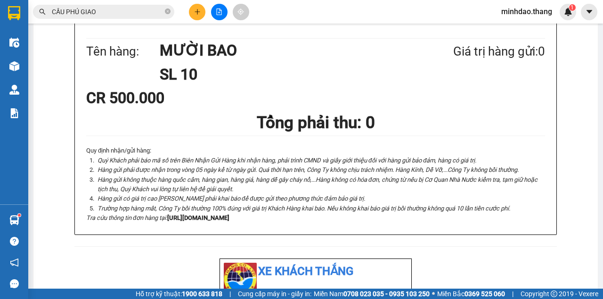
scroll to position [219, 0]
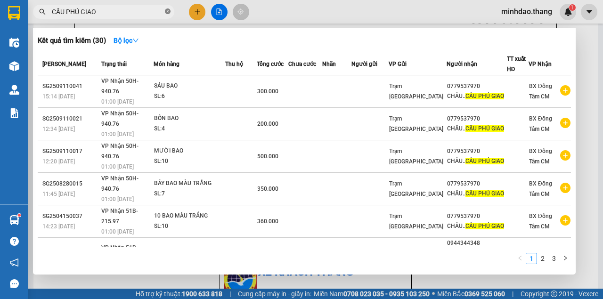
click at [168, 12] on icon "close-circle" at bounding box center [168, 11] width 6 height 6
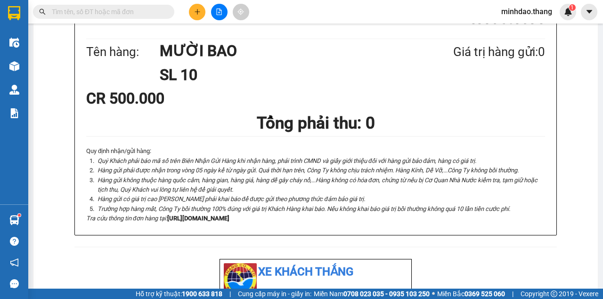
click at [198, 12] on icon "plus" at bounding box center [197, 11] width 7 height 7
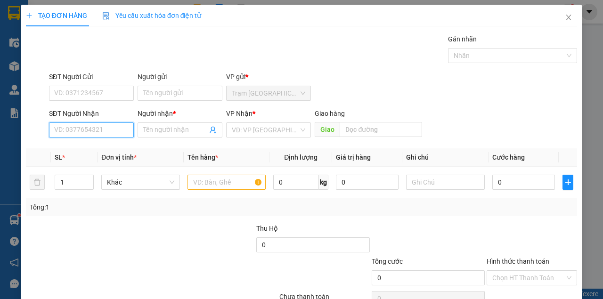
click at [92, 128] on input "SĐT Người Nhận" at bounding box center [91, 129] width 85 height 15
drag, startPoint x: 92, startPoint y: 128, endPoint x: 86, endPoint y: 131, distance: 6.7
click at [86, 131] on input "SĐT Người Nhận" at bounding box center [91, 129] width 85 height 15
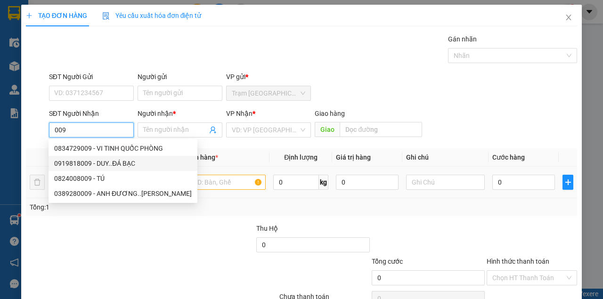
drag, startPoint x: 96, startPoint y: 164, endPoint x: 110, endPoint y: 168, distance: 14.5
click at [97, 164] on div "0919818009 - DUY..ĐÁ BẠC" at bounding box center [122, 163] width 137 height 10
type input "0919818009"
type input "DUY..ĐÁ BẠC"
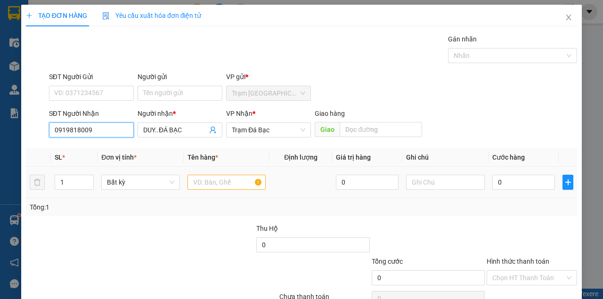
type input "0919818009"
drag, startPoint x: 209, startPoint y: 180, endPoint x: 205, endPoint y: 186, distance: 7.2
click at [208, 183] on input "text" at bounding box center [226, 182] width 79 height 15
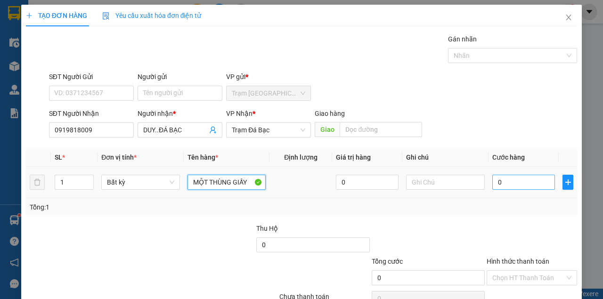
type input "MỘT THÙNG GIẤY"
click at [508, 183] on input "0" at bounding box center [523, 182] width 63 height 15
type input "5"
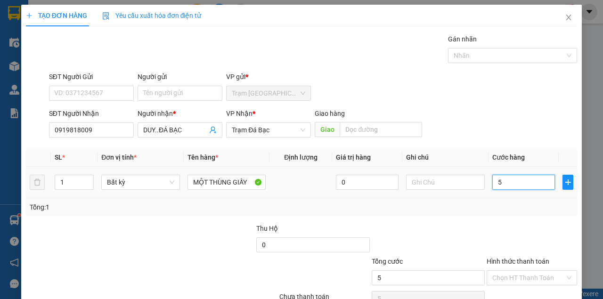
type input "50"
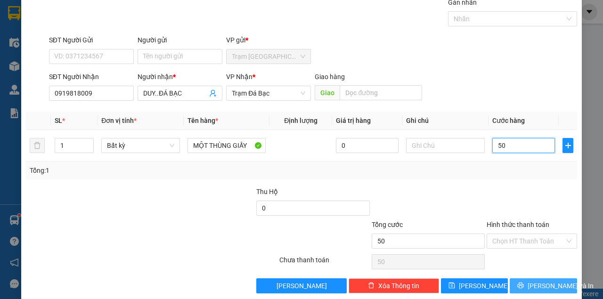
scroll to position [48, 0]
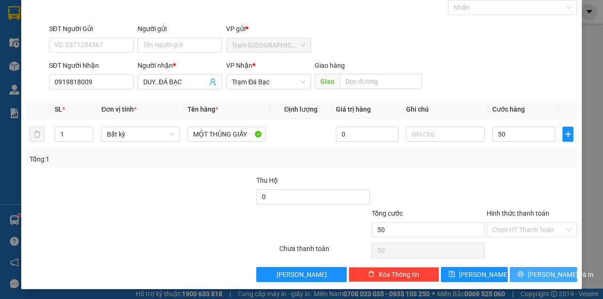
type input "50.000"
click at [534, 270] on span "[PERSON_NAME] và In" at bounding box center [560, 274] width 66 height 10
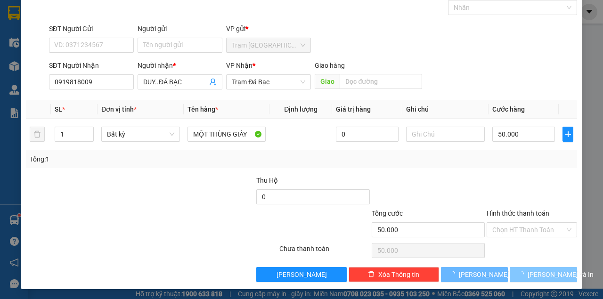
click at [509, 267] on button "[PERSON_NAME] và In" at bounding box center [542, 274] width 67 height 15
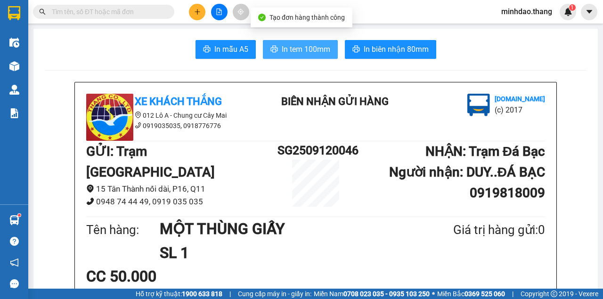
click at [311, 54] on span "In tem 100mm" at bounding box center [306, 49] width 48 height 12
click at [263, 40] on button "In tem 100mm" at bounding box center [300, 49] width 75 height 19
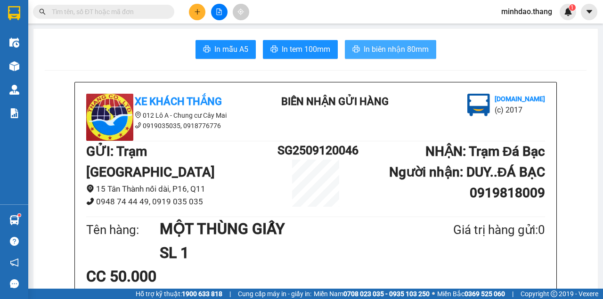
click at [384, 50] on span "In biên nhận 80mm" at bounding box center [395, 49] width 65 height 12
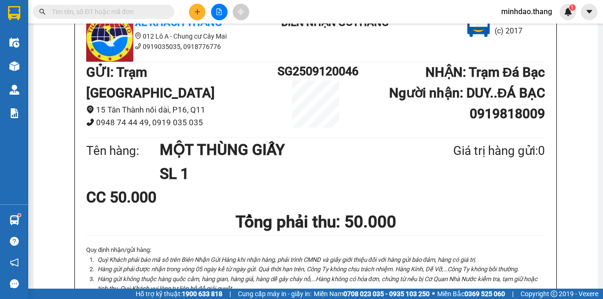
scroll to position [63, 0]
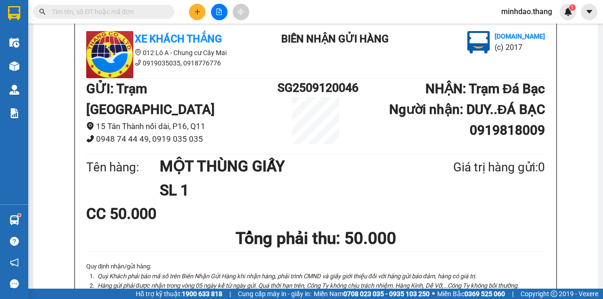
click at [144, 13] on input "text" at bounding box center [107, 12] width 111 height 10
drag, startPoint x: 144, startPoint y: 13, endPoint x: 138, endPoint y: 13, distance: 5.6
click at [138, 13] on input "text" at bounding box center [107, 12] width 111 height 10
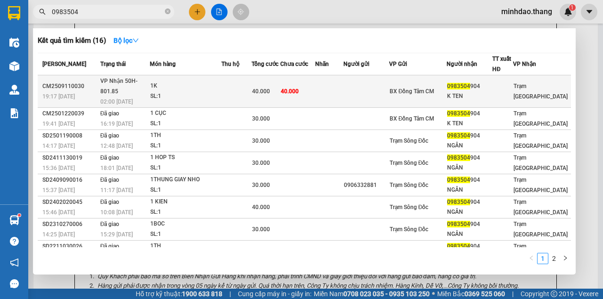
type input "0983504"
click at [251, 83] on td at bounding box center [236, 91] width 30 height 32
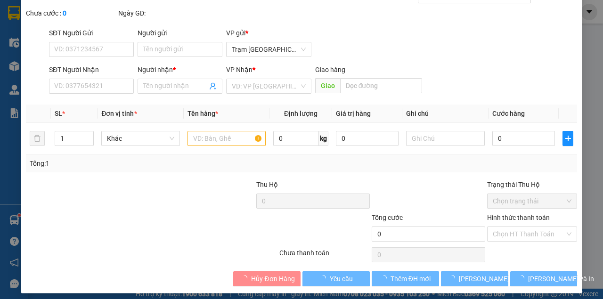
type input "0983504904"
type input "K TEN"
type input "40.000"
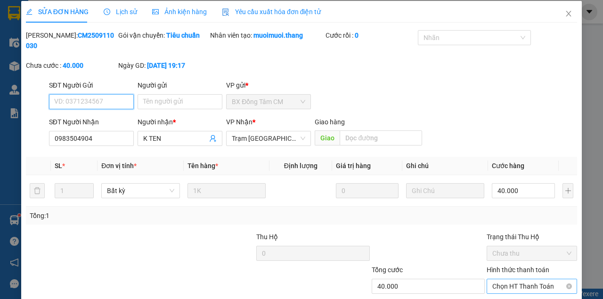
scroll to position [61, 0]
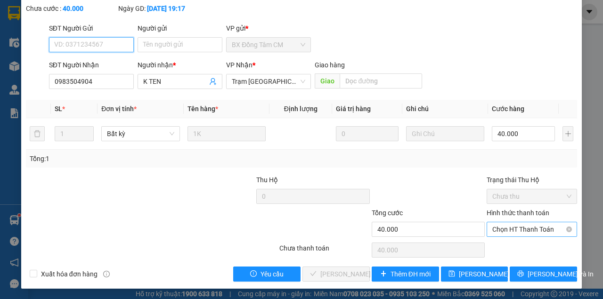
click at [525, 234] on span "Chọn HT Thanh Toán" at bounding box center [531, 229] width 79 height 14
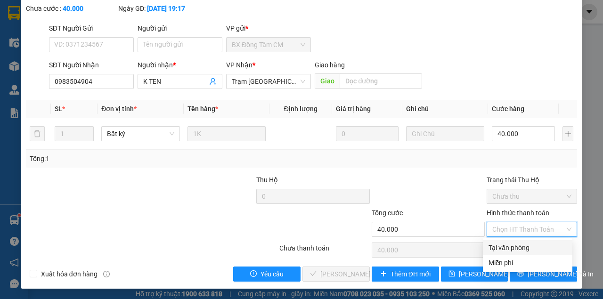
drag, startPoint x: 515, startPoint y: 249, endPoint x: 459, endPoint y: 264, distance: 58.0
click at [514, 249] on div "Tại văn phòng" at bounding box center [527, 247] width 78 height 10
type input "0"
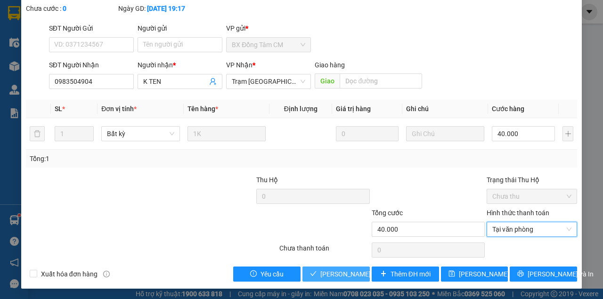
click at [327, 274] on span "Lưu và Giao hàng" at bounding box center [365, 274] width 90 height 10
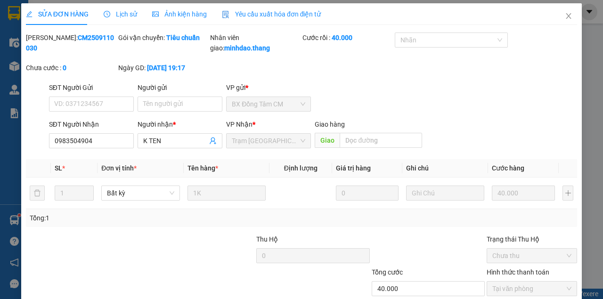
scroll to position [0, 0]
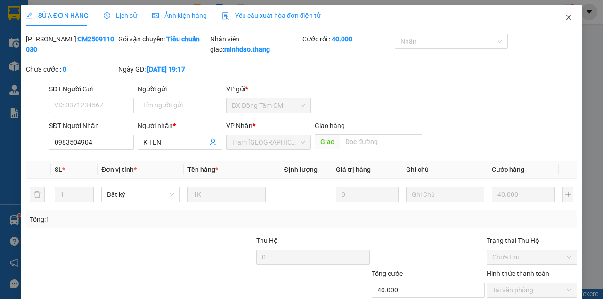
click at [566, 21] on span "Close" at bounding box center [568, 18] width 26 height 26
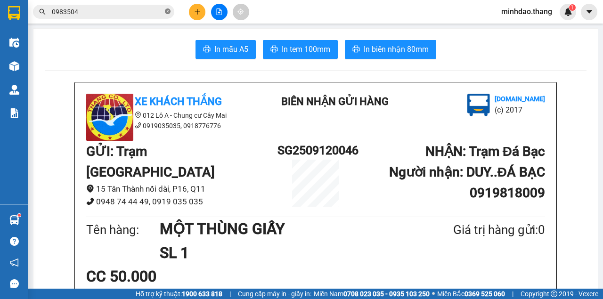
click at [165, 12] on icon "close-circle" at bounding box center [168, 11] width 6 height 6
paste input "0942829913"
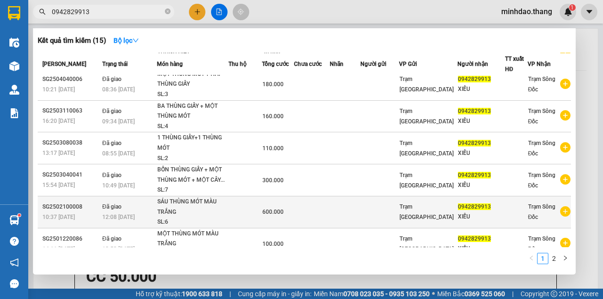
scroll to position [117, 0]
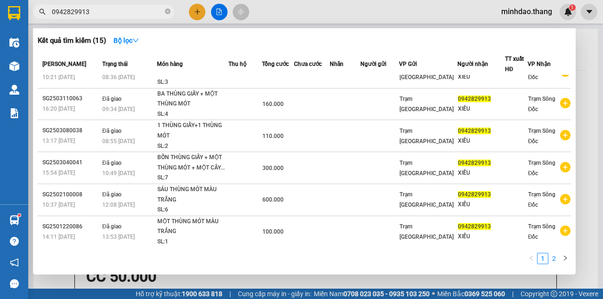
type input "0942829913"
click at [555, 258] on link "2" at bounding box center [553, 258] width 10 height 10
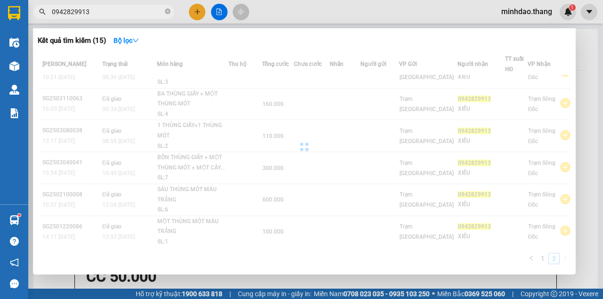
scroll to position [0, 0]
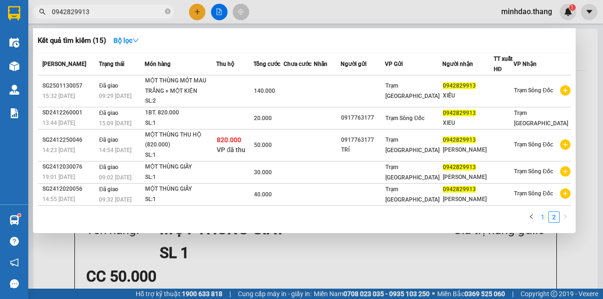
click at [544, 222] on link "1" at bounding box center [542, 217] width 10 height 10
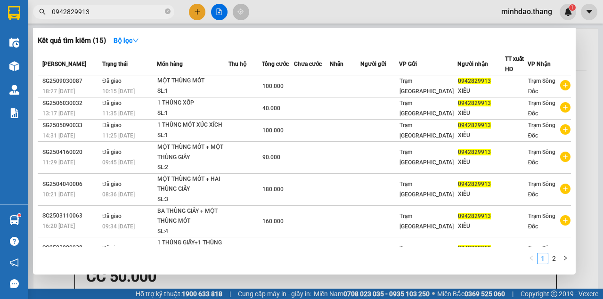
drag, startPoint x: 103, startPoint y: 10, endPoint x: 34, endPoint y: 8, distance: 68.8
click at [34, 8] on span "0942829913" at bounding box center [103, 12] width 141 height 14
drag, startPoint x: 212, startPoint y: 10, endPoint x: 217, endPoint y: 15, distance: 6.3
click at [213, 11] on div at bounding box center [301, 149] width 603 height 299
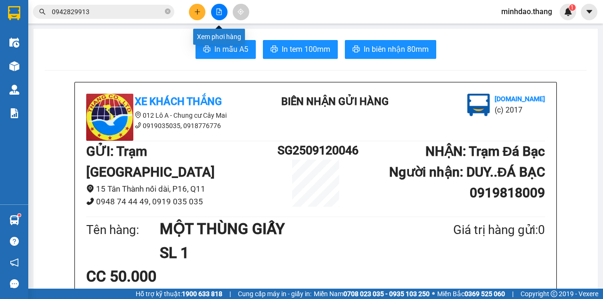
click at [215, 13] on button at bounding box center [219, 12] width 16 height 16
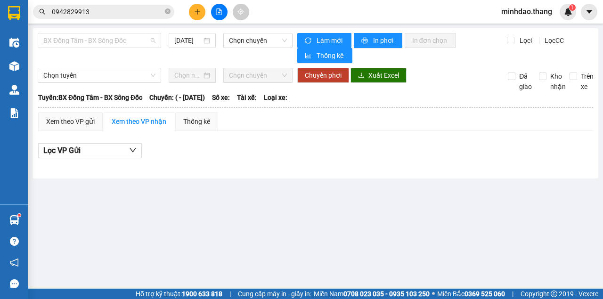
drag, startPoint x: 113, startPoint y: 42, endPoint x: 121, endPoint y: 142, distance: 100.1
click at [113, 44] on span "BX Đồng Tâm - BX Sông Đốc" at bounding box center [99, 40] width 112 height 14
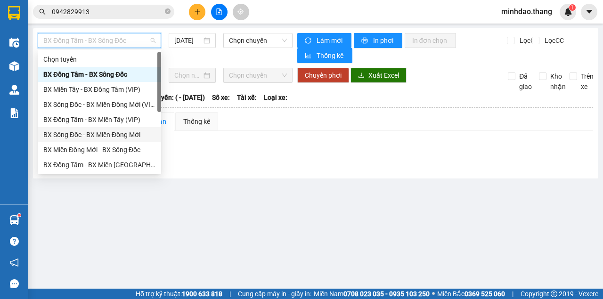
click at [117, 137] on div "BX Sông Đốc - BX Miền Đông Mới" at bounding box center [99, 134] width 112 height 10
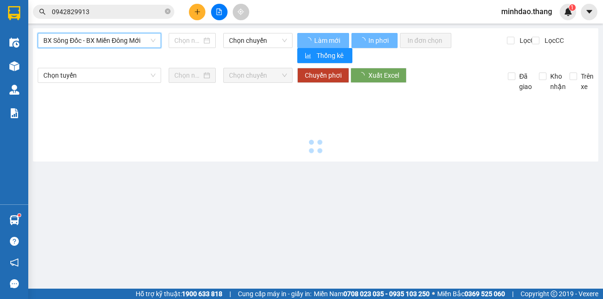
type input "[DATE]"
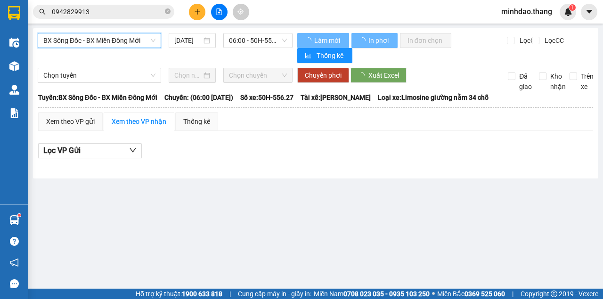
click at [254, 48] on div "BX Sông Đốc - BX Miền Đông Mới BX Sông Đốc - BX Miền Đông Mới 12/09/2025 06:00 …" at bounding box center [165, 48] width 255 height 30
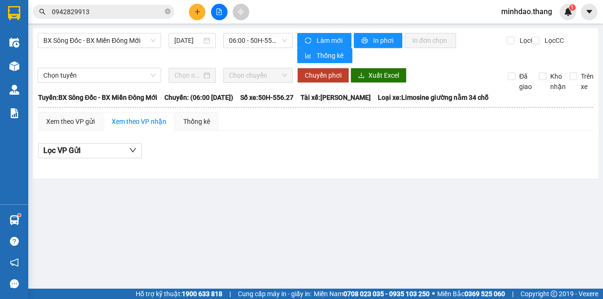
drag, startPoint x: 260, startPoint y: 42, endPoint x: 260, endPoint y: 49, distance: 6.6
click at [260, 43] on span "06:00 - 50H-556.27" at bounding box center [257, 40] width 57 height 14
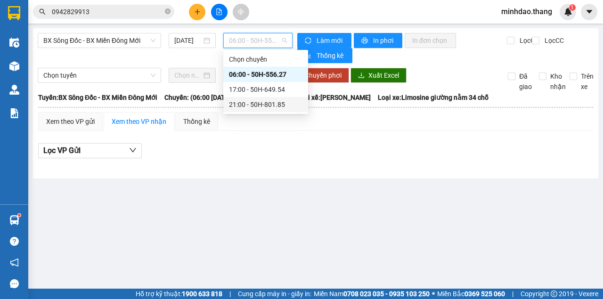
click at [245, 100] on div "21:00 - 50H-801.85" at bounding box center [265, 104] width 73 height 10
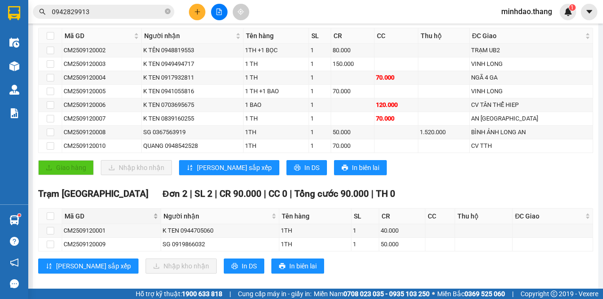
scroll to position [185, 0]
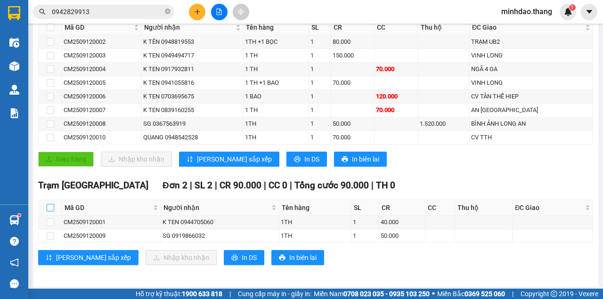
click at [50, 205] on input "checkbox" at bounding box center [51, 208] width 8 height 8
checkbox input "true"
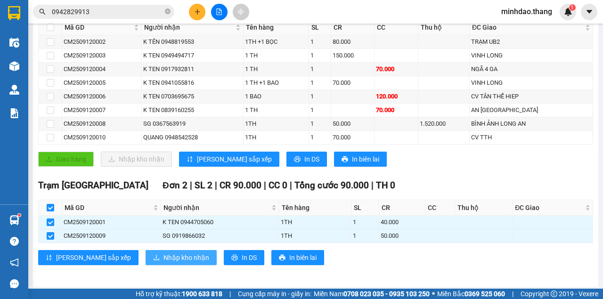
click at [163, 253] on span "Nhập kho nhận" at bounding box center [186, 257] width 46 height 10
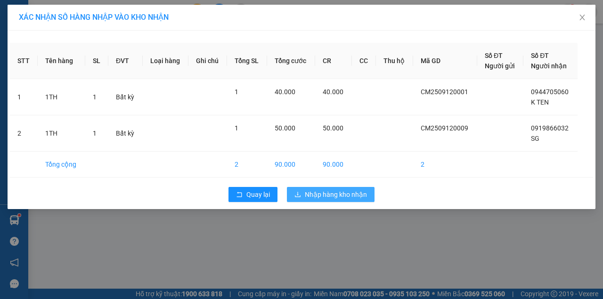
click at [330, 193] on span "Nhập hàng kho nhận" at bounding box center [336, 194] width 62 height 10
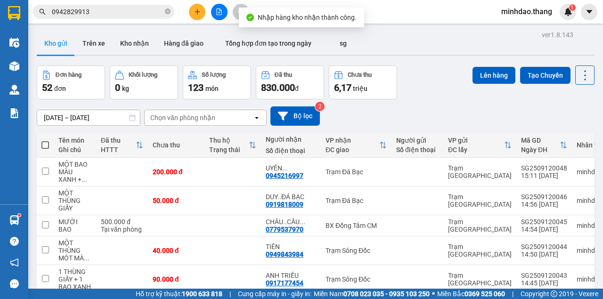
click at [168, 12] on icon "close-circle" at bounding box center [168, 11] width 6 height 6
click at [123, 7] on input "text" at bounding box center [107, 12] width 111 height 10
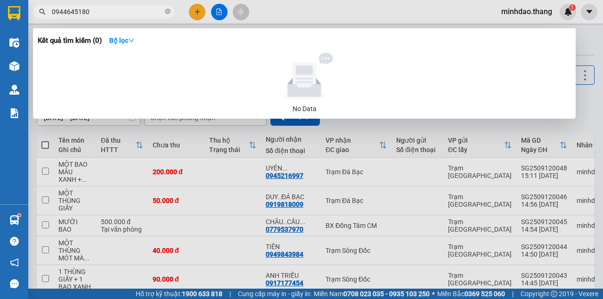
type input "0944645180"
click at [186, 10] on div at bounding box center [301, 149] width 603 height 299
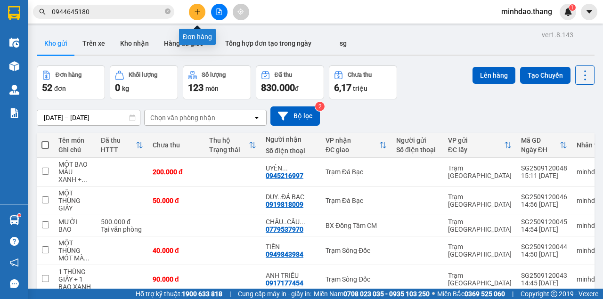
click at [198, 12] on icon "plus" at bounding box center [197, 11] width 7 height 7
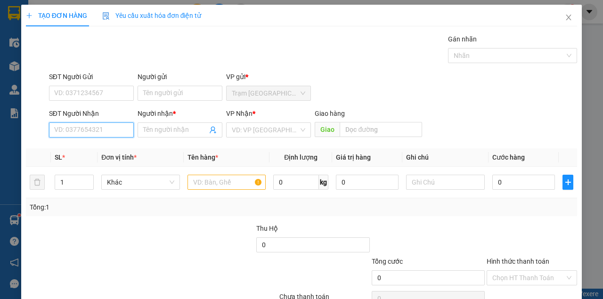
click at [72, 130] on input "SĐT Người Nhận" at bounding box center [91, 129] width 85 height 15
click at [112, 154] on div "0842953826 - MỸ HẰNG...RẠCH LÙM" at bounding box center [108, 148] width 121 height 15
type input "0842953826"
type input "MỸ HẰNG...RẠCH LÙM"
type input "RẠCH LÙM"
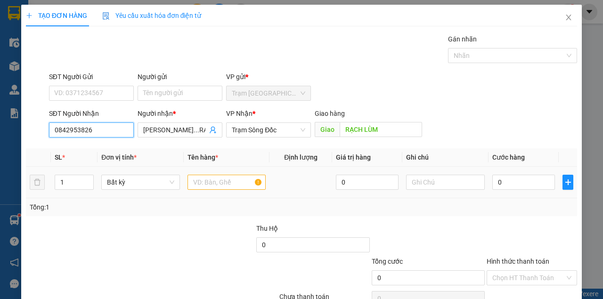
type input "0842953826"
click at [196, 186] on input "text" at bounding box center [226, 182] width 79 height 15
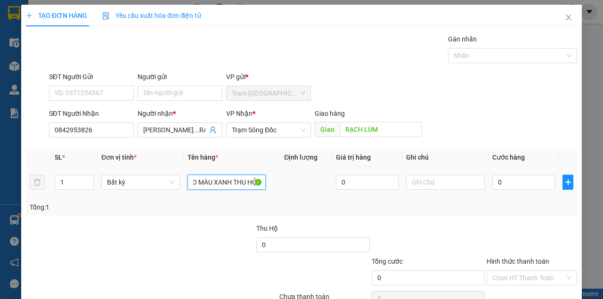
scroll to position [0, 28]
type input "MỘT BAO MÀU XANH THU HỘ ("
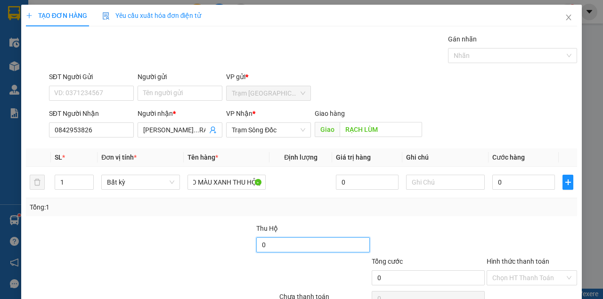
click at [274, 245] on input "0" at bounding box center [312, 244] width 113 height 15
type input "8.395.000"
click at [258, 273] on div at bounding box center [232, 272] width 92 height 33
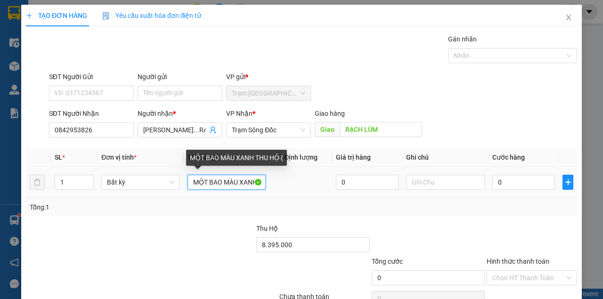
click at [250, 182] on input "MỘT BAO MÀU XANH THU HỘ (" at bounding box center [226, 182] width 79 height 15
paste input "8.395.000"
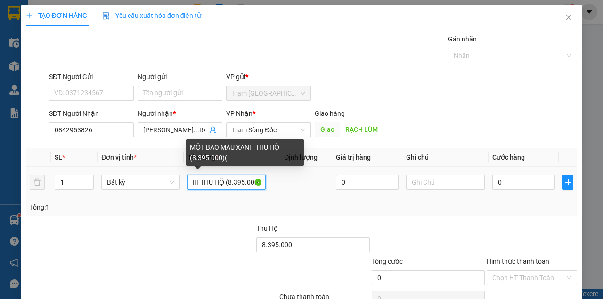
scroll to position [0, 57]
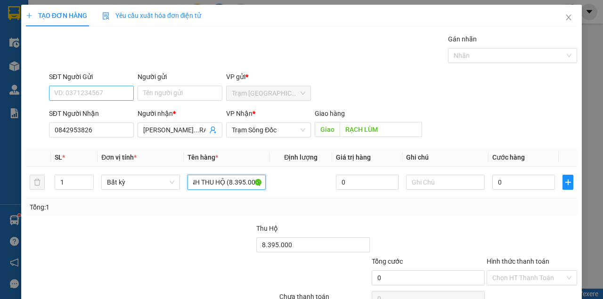
type input "MỘT BAO MÀU XANH THU HỘ (8.395.000)"
click at [99, 91] on input "SĐT Người Gửi" at bounding box center [91, 93] width 85 height 15
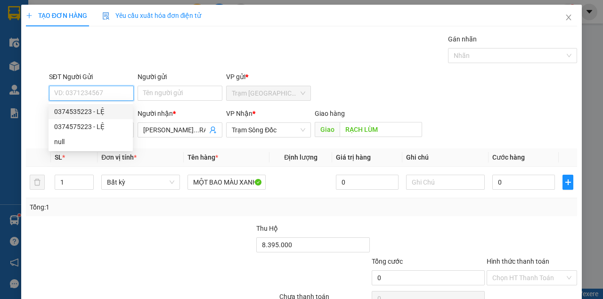
click at [103, 113] on div "0374535223 - LỆ" at bounding box center [90, 111] width 73 height 10
type input "0374535223"
type input "LỆ"
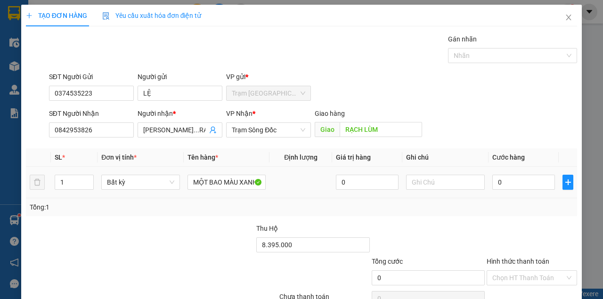
click at [505, 174] on div "0" at bounding box center [523, 182] width 63 height 19
click at [506, 174] on div "0" at bounding box center [523, 182] width 63 height 19
click at [507, 178] on input "0" at bounding box center [523, 182] width 63 height 15
type input "1"
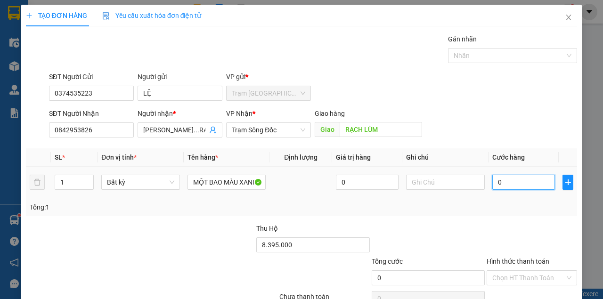
type input "1"
type input "12"
type input "120"
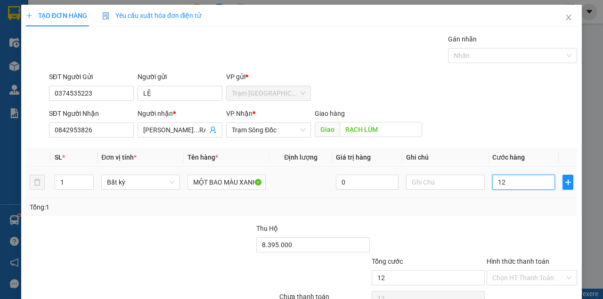
type input "120"
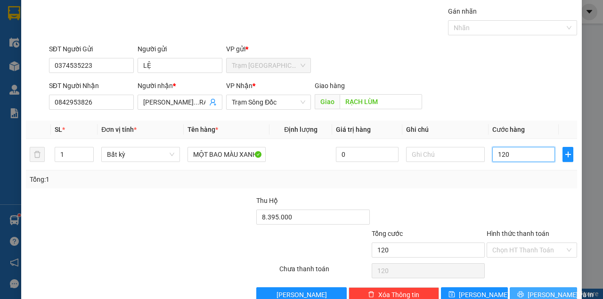
scroll to position [48, 0]
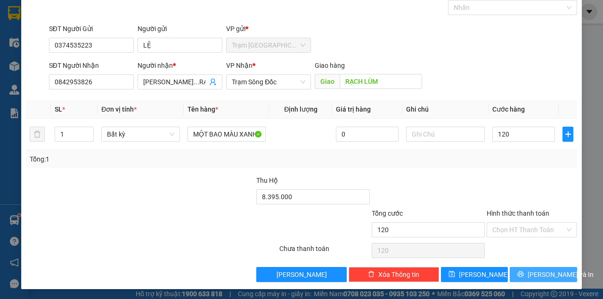
type input "120.000"
click at [535, 278] on span "[PERSON_NAME] và In" at bounding box center [560, 274] width 66 height 10
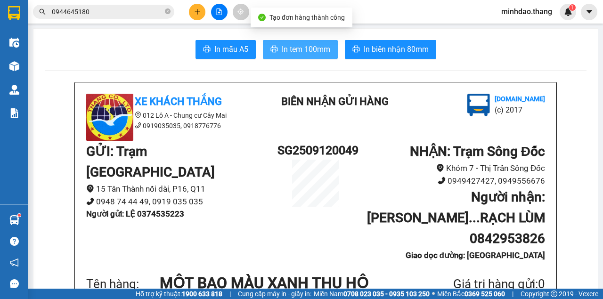
click at [315, 44] on span "In tem 100mm" at bounding box center [306, 49] width 48 height 12
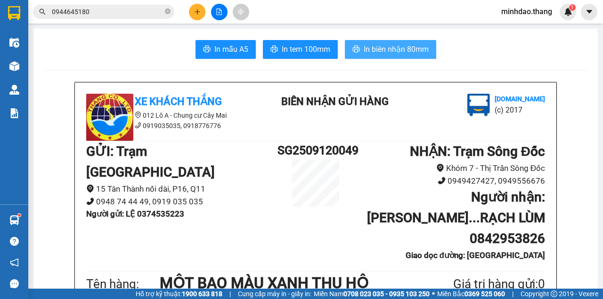
drag, startPoint x: 380, startPoint y: 43, endPoint x: 377, endPoint y: 47, distance: 5.0
click at [378, 44] on button "In biên nhận 80mm" at bounding box center [390, 49] width 91 height 19
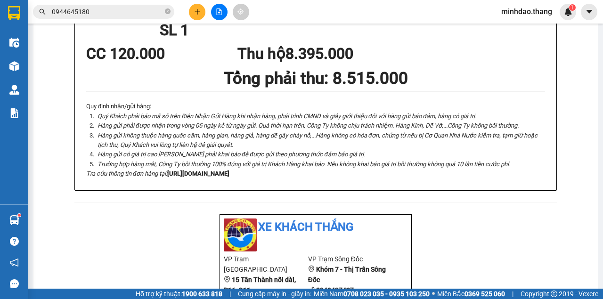
scroll to position [345, 0]
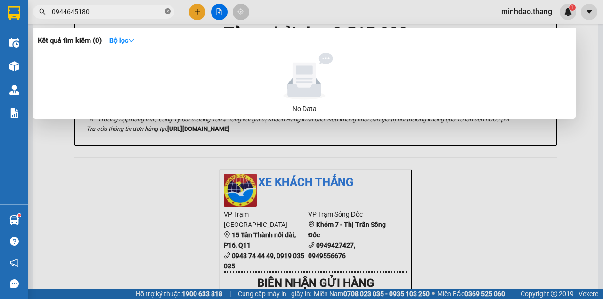
click at [167, 9] on icon "close-circle" at bounding box center [168, 11] width 6 height 6
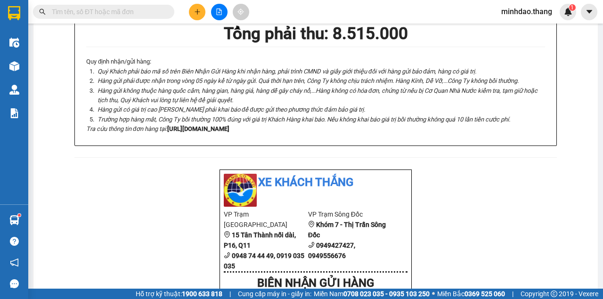
click at [137, 13] on input "text" at bounding box center [107, 12] width 111 height 10
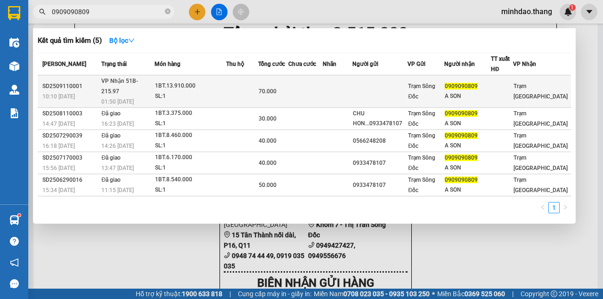
type input "0909090809"
click at [268, 88] on span "70.000" at bounding box center [267, 91] width 18 height 7
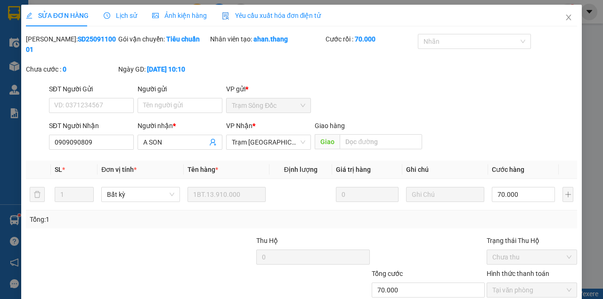
type input "0909090809"
type input "A SON"
type input "70.000"
click at [153, 99] on input "Người gửi" at bounding box center [179, 105] width 85 height 15
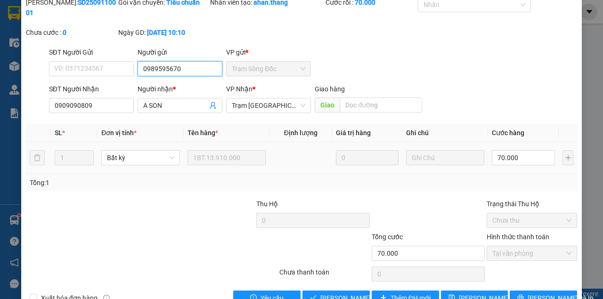
scroll to position [61, 0]
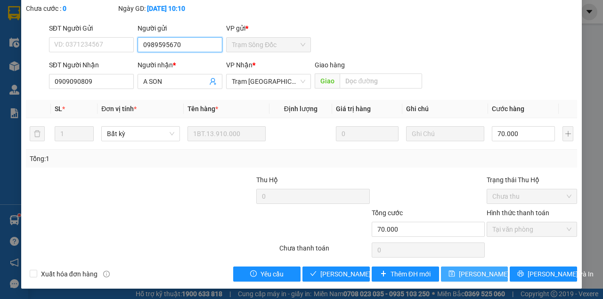
type input "0989595670"
click at [467, 275] on span "Lưu thay đổi" at bounding box center [496, 274] width 75 height 10
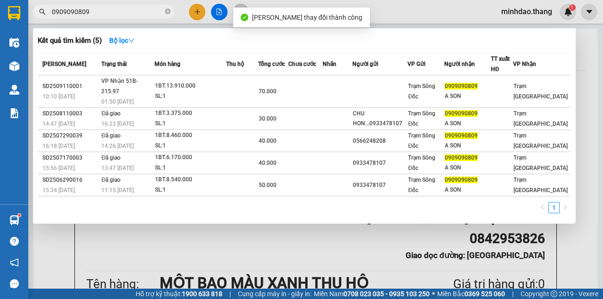
click at [146, 13] on input "0909090809" at bounding box center [107, 12] width 111 height 10
click at [298, 71] on th "Chưa cước" at bounding box center [305, 64] width 34 height 22
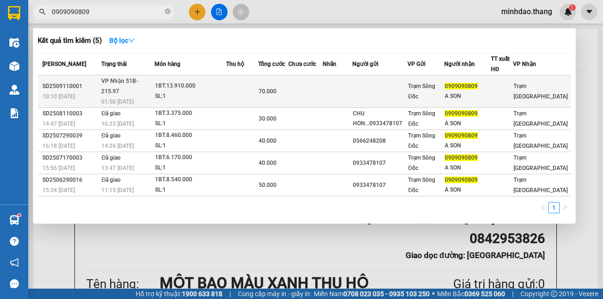
click at [298, 77] on td at bounding box center [305, 91] width 34 height 32
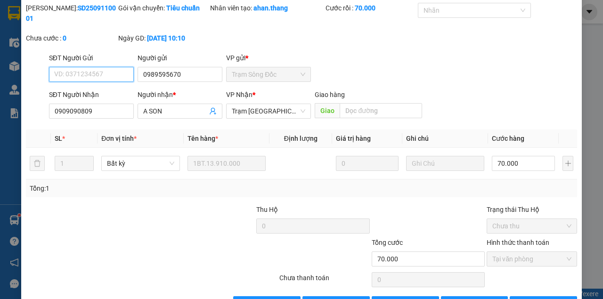
scroll to position [61, 0]
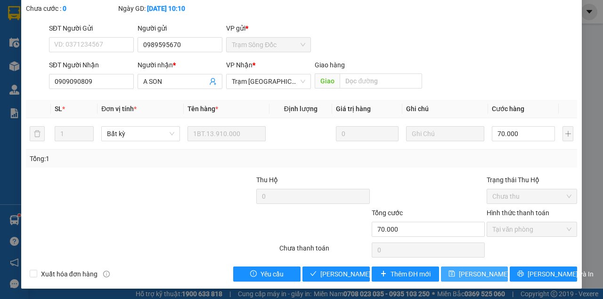
click at [475, 274] on span "Lưu thay đổi" at bounding box center [496, 274] width 75 height 10
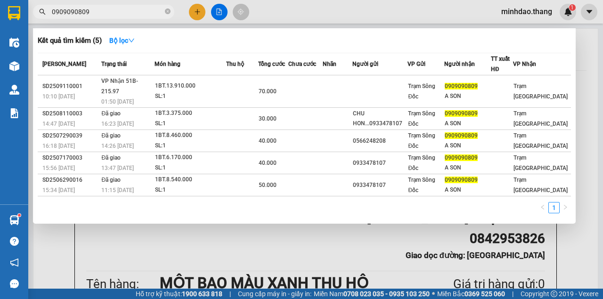
click at [125, 15] on input "0909090809" at bounding box center [107, 12] width 111 height 10
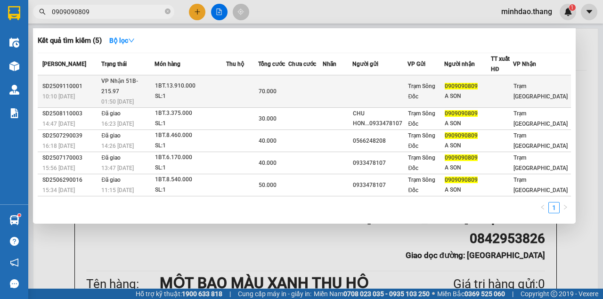
click at [254, 87] on td at bounding box center [242, 91] width 32 height 32
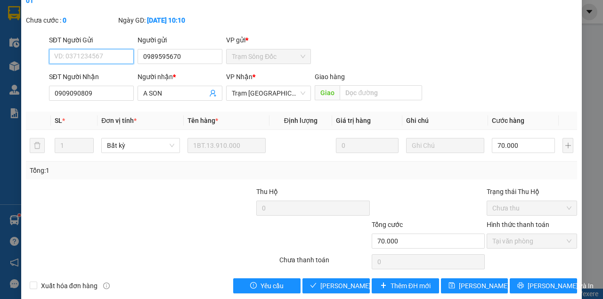
scroll to position [61, 0]
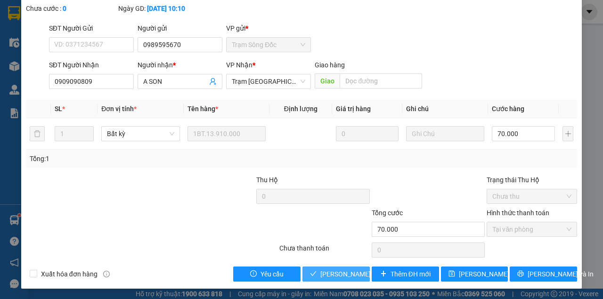
click at [321, 270] on span "Lưu và Giao hàng" at bounding box center [365, 274] width 90 height 10
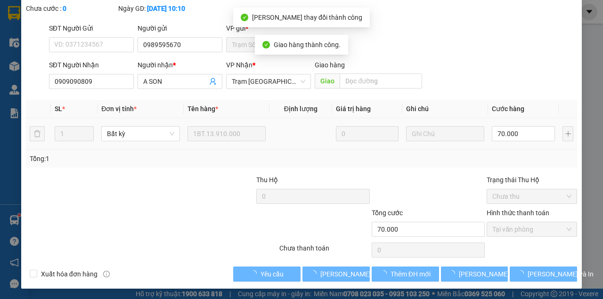
scroll to position [0, 0]
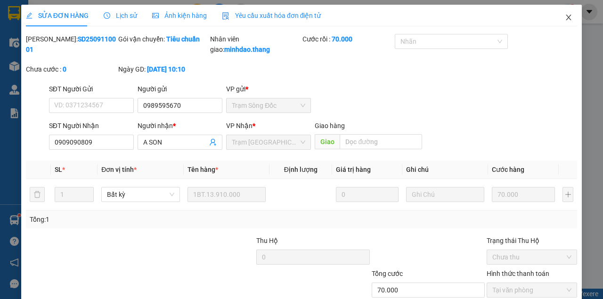
click at [564, 19] on icon "close" at bounding box center [568, 18] width 8 height 8
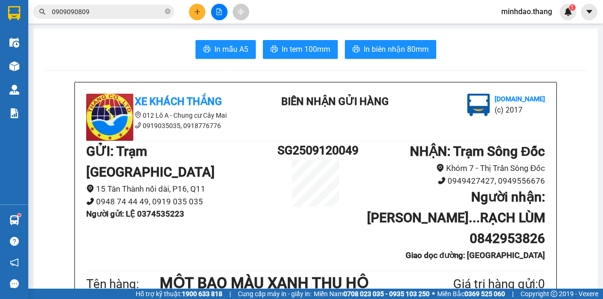
click at [194, 11] on icon "plus" at bounding box center [197, 11] width 7 height 7
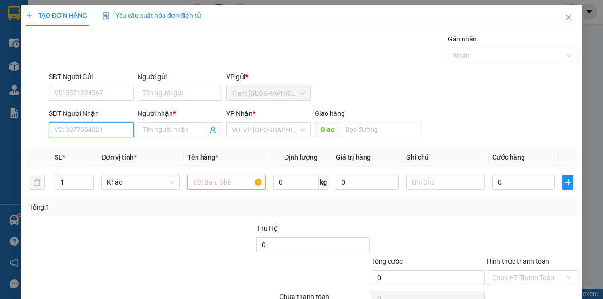
click at [101, 127] on input "SĐT Người Nhận" at bounding box center [91, 129] width 85 height 15
click at [564, 16] on icon "close" at bounding box center [568, 18] width 8 height 8
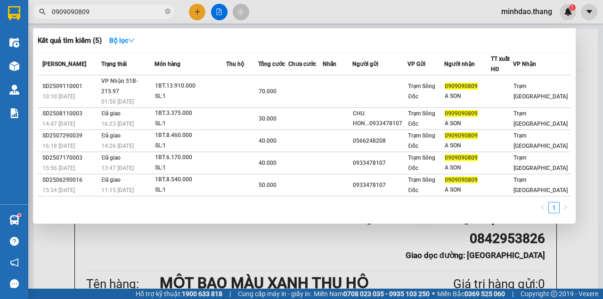
click at [166, 13] on icon "close-circle" at bounding box center [168, 11] width 6 height 6
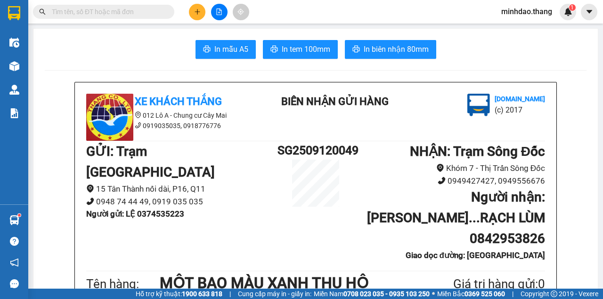
click at [146, 13] on input "text" at bounding box center [107, 12] width 111 height 10
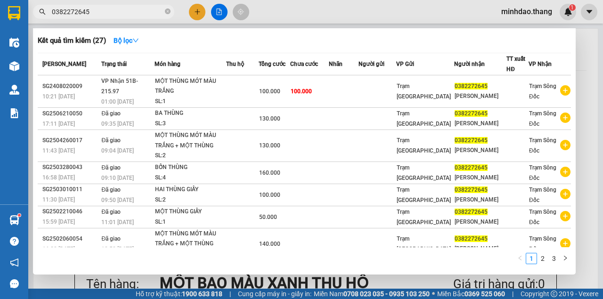
drag, startPoint x: 118, startPoint y: 10, endPoint x: 35, endPoint y: 5, distance: 83.0
click at [36, 6] on span "0382272645" at bounding box center [103, 12] width 141 height 14
type input "0382272645"
click at [200, 13] on div at bounding box center [301, 149] width 603 height 299
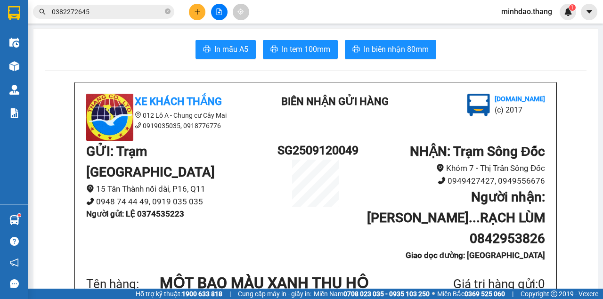
click at [200, 13] on icon "plus" at bounding box center [197, 11] width 7 height 7
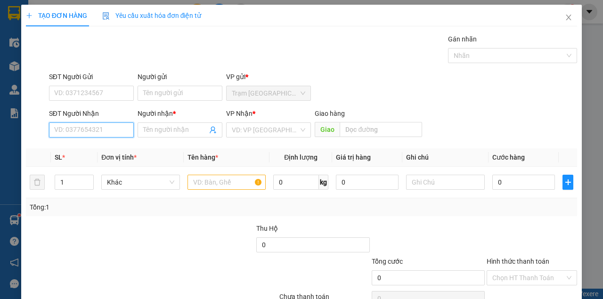
click at [101, 125] on input "SĐT Người Nhận" at bounding box center [91, 129] width 85 height 15
paste input "0382272645"
type input "0382272645"
click at [105, 149] on div "0382272645 - KIM OANH" at bounding box center [100, 148] width 93 height 10
type input "[PERSON_NAME]"
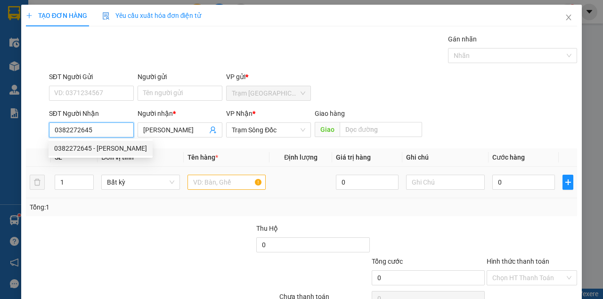
type input "0382272645"
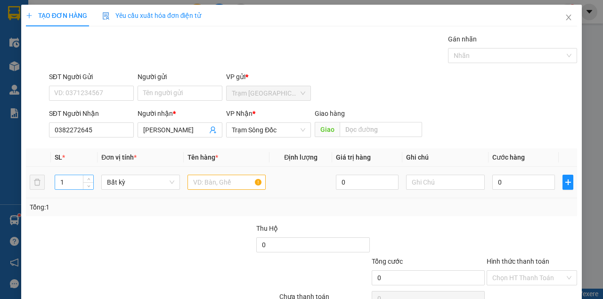
click at [81, 174] on div "1" at bounding box center [75, 182] width 40 height 19
click at [81, 175] on input "1" at bounding box center [74, 182] width 39 height 14
click at [81, 176] on input "1" at bounding box center [74, 182] width 39 height 14
type input "2"
click at [246, 181] on input "text" at bounding box center [226, 182] width 79 height 15
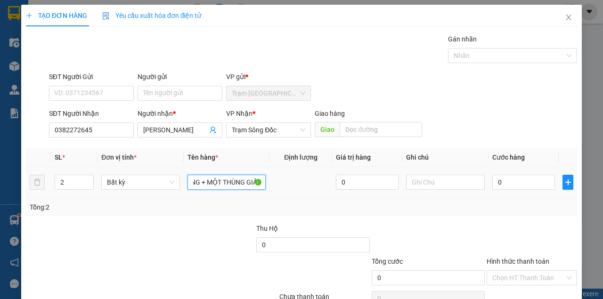
scroll to position [0, 90]
type input "MỘT THÙNG MÓT MÀU TRẮNG + MỘT THÙNG GIẤY"
click at [523, 183] on input "0" at bounding box center [523, 182] width 63 height 15
type input "1"
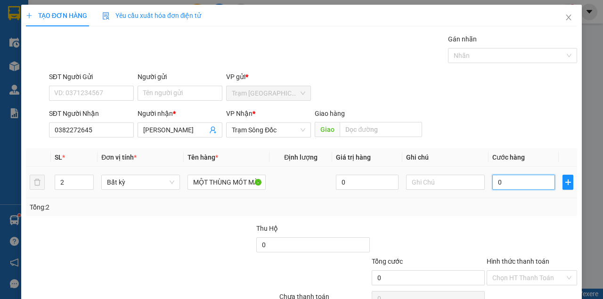
type input "1"
type input "14"
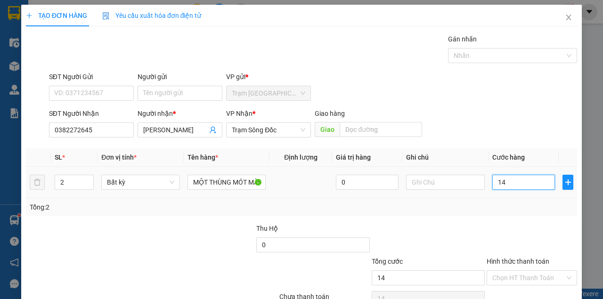
type input "140"
type input "140.000"
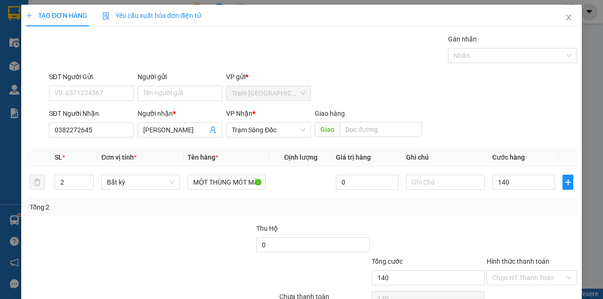
type input "140.000"
drag, startPoint x: 496, startPoint y: 89, endPoint x: 512, endPoint y: 133, distance: 46.3
click at [498, 95] on div "SĐT Người Gửi VD: 0371234567 Người gửi Tên người gửi VP gửi * Trạm Sài Gòn" at bounding box center [313, 88] width 532 height 33
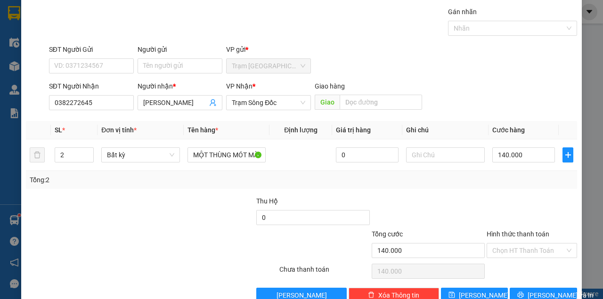
scroll to position [48, 0]
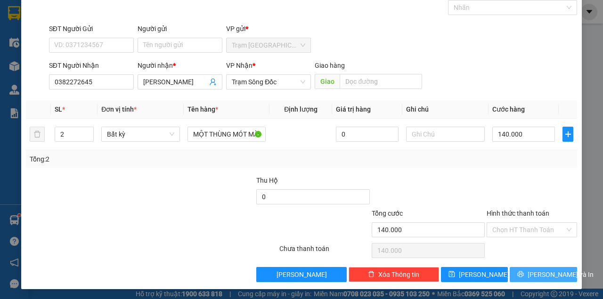
click at [524, 277] on button "[PERSON_NAME] và In" at bounding box center [542, 274] width 67 height 15
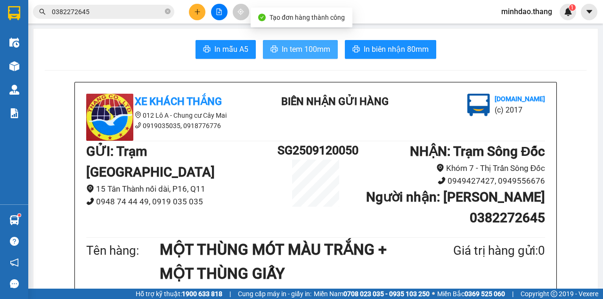
click at [299, 48] on span "In tem 100mm" at bounding box center [306, 49] width 48 height 12
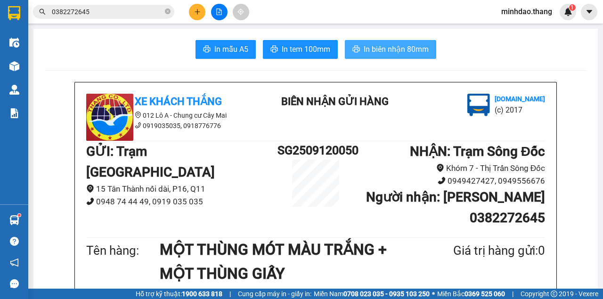
click at [345, 40] on button "In biên nhận 80mm" at bounding box center [390, 49] width 91 height 19
click at [394, 49] on span "In biên nhận 80mm" at bounding box center [395, 49] width 65 height 12
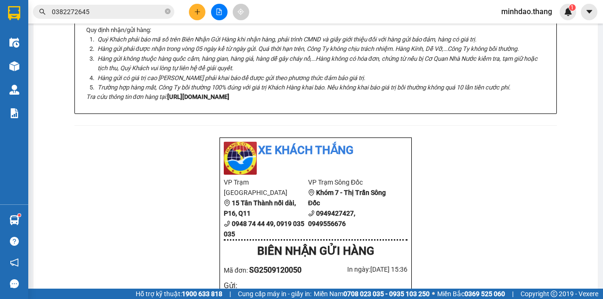
scroll to position [345, 0]
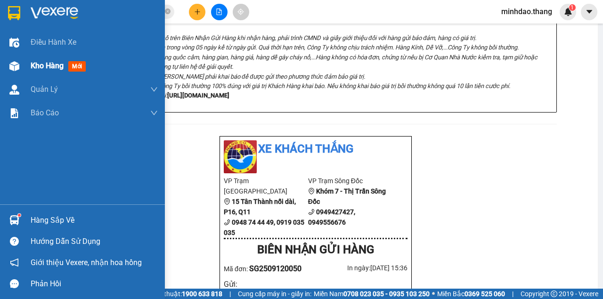
click at [19, 66] on img at bounding box center [14, 66] width 10 height 10
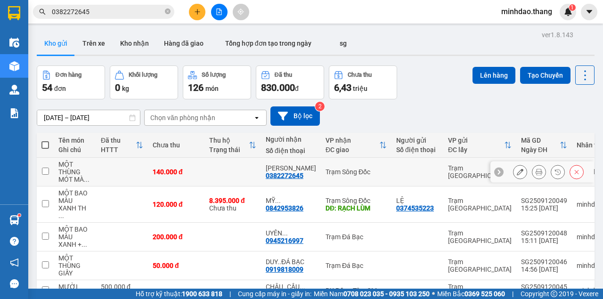
click at [526, 172] on div at bounding box center [548, 172] width 71 height 14
click at [535, 172] on icon at bounding box center [538, 172] width 7 height 7
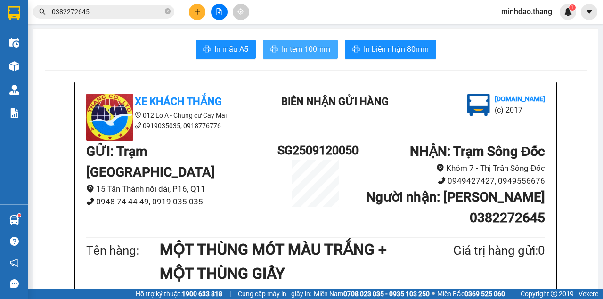
click at [307, 47] on span "In tem 100mm" at bounding box center [306, 49] width 48 height 12
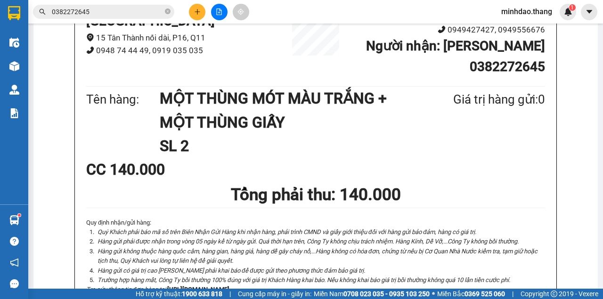
scroll to position [188, 0]
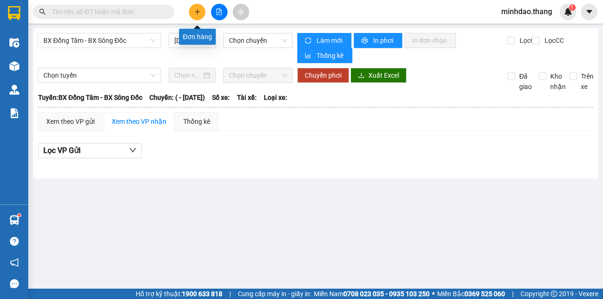
click at [197, 14] on icon "plus" at bounding box center [197, 11] width 7 height 7
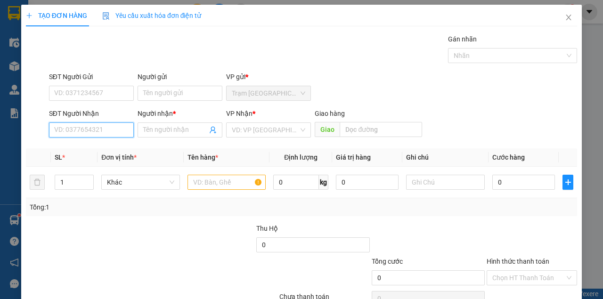
click at [68, 127] on input "SĐT Người Nhận" at bounding box center [91, 129] width 85 height 15
paste input "0913743788"
type input "0913743788"
click at [83, 152] on div "0913743788 - HOÀNG KHI ĐÁ BẠC" at bounding box center [105, 148] width 102 height 10
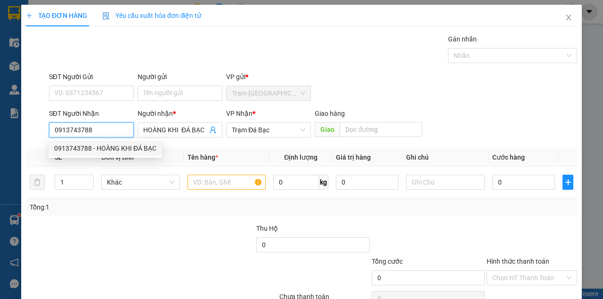
type input "HOÀNG KHI ĐÁ BẠC"
type input "0913743788"
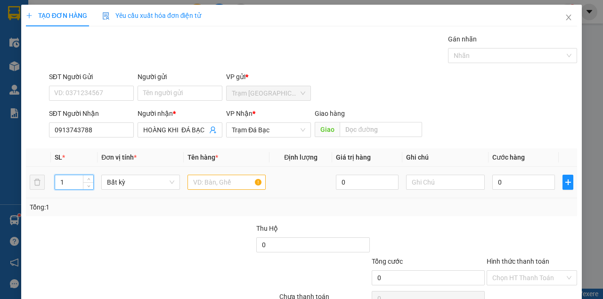
click at [71, 179] on input "1" at bounding box center [74, 182] width 39 height 14
type input "2"
click at [196, 184] on input "text" at bounding box center [226, 182] width 79 height 15
click at [195, 184] on input "text" at bounding box center [226, 182] width 79 height 15
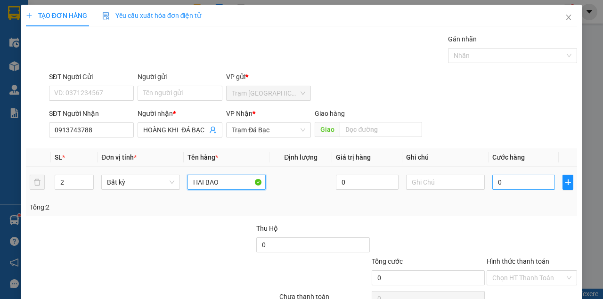
type input "HAI BAO"
click at [512, 176] on div "0" at bounding box center [523, 182] width 63 height 19
click at [512, 176] on input "0" at bounding box center [523, 182] width 63 height 15
type input "9"
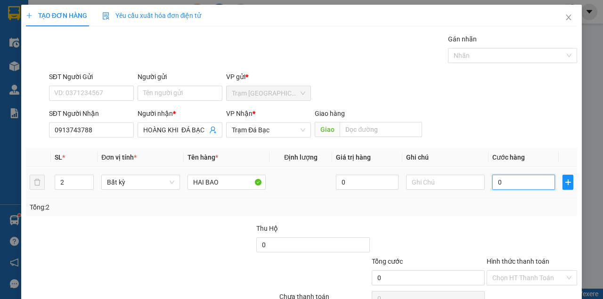
type input "9"
type input "90"
type input "90.000"
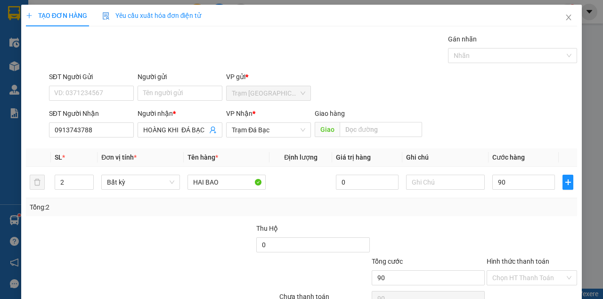
type input "90.000"
click at [507, 159] on span "Cước hàng" at bounding box center [508, 157] width 32 height 8
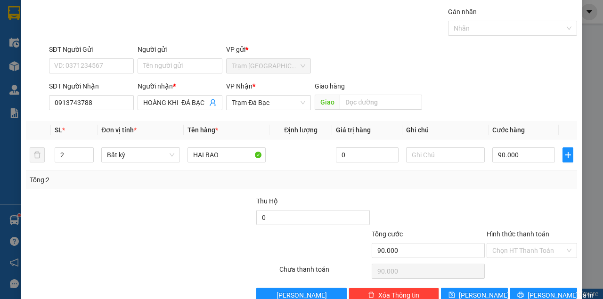
scroll to position [48, 0]
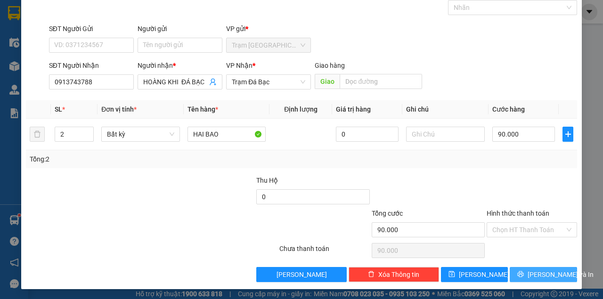
click at [530, 274] on button "[PERSON_NAME] và In" at bounding box center [542, 274] width 67 height 15
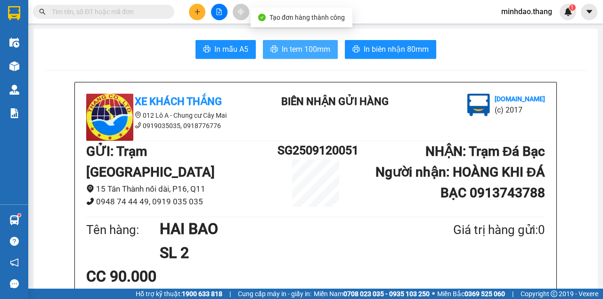
click at [288, 49] on span "In tem 100mm" at bounding box center [306, 49] width 48 height 12
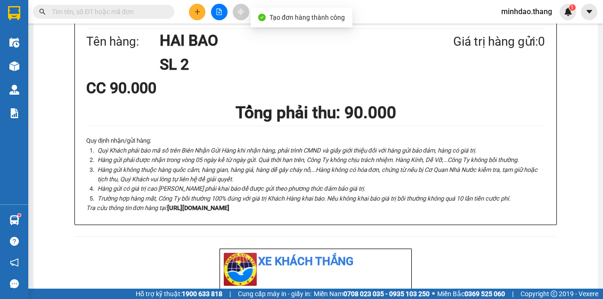
scroll to position [344, 0]
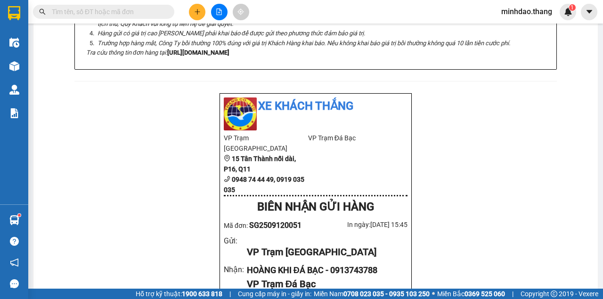
click at [461, 254] on div "Xe Khách THẮNG 012 Lô A - Chung cư Cây Mai 0919035035, 0918776776 BIÊN NHẬN GỬI…" at bounding box center [315, 275] width 541 height 1074
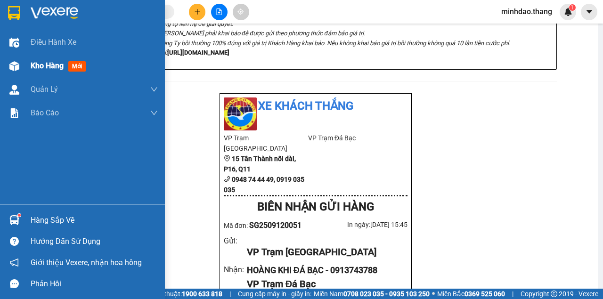
click at [29, 61] on div "Kho hàng mới" at bounding box center [82, 66] width 165 height 24
click at [29, 62] on div "Kho hàng mới" at bounding box center [82, 66] width 165 height 24
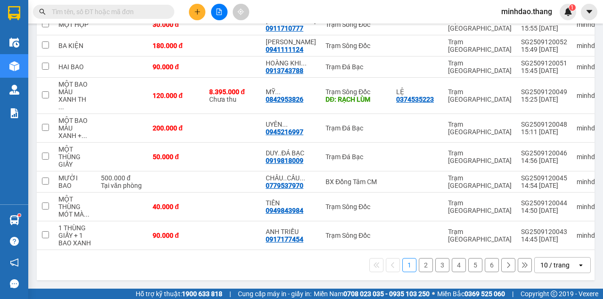
click at [547, 269] on div "10 / trang" at bounding box center [554, 264] width 29 height 9
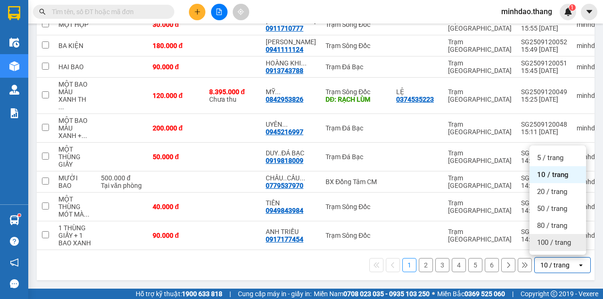
click at [549, 247] on span "100 / trang" at bounding box center [554, 242] width 34 height 9
